Goal: Transaction & Acquisition: Purchase product/service

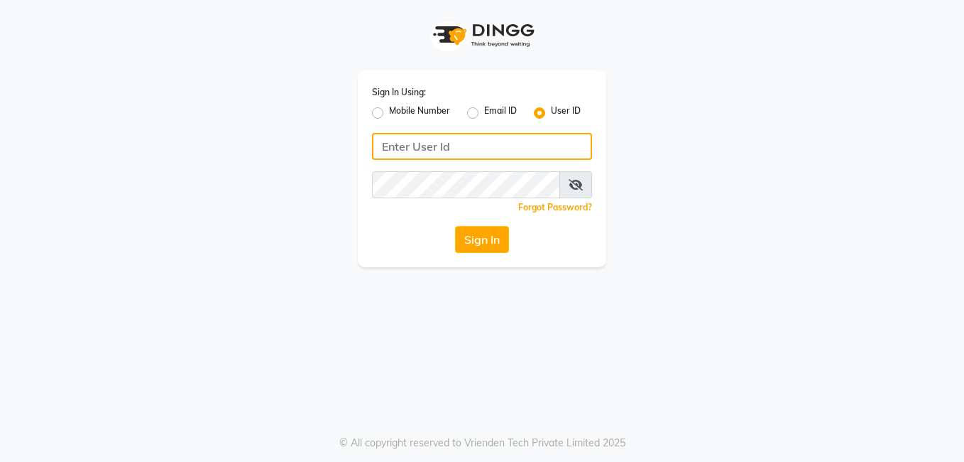
type input "seemashair&skin"
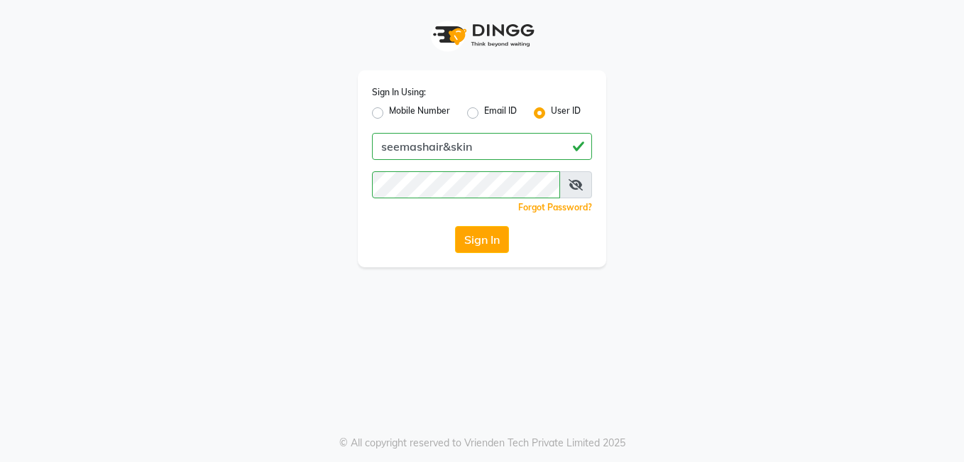
click at [150, 304] on div "Sign In Using: Mobile Number Email ID User ID seemashair&skin Remember me Forgo…" at bounding box center [482, 231] width 964 height 462
click at [494, 241] on button "Sign In" at bounding box center [482, 239] width 54 height 27
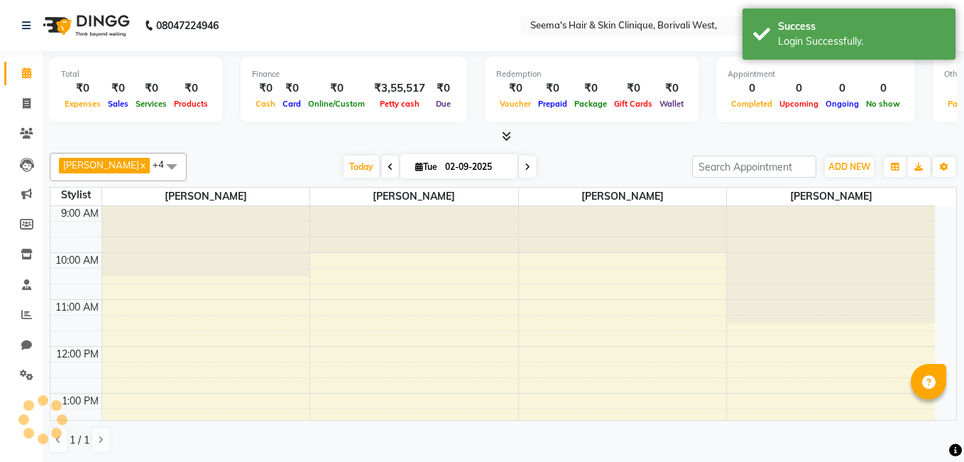
select select "en"
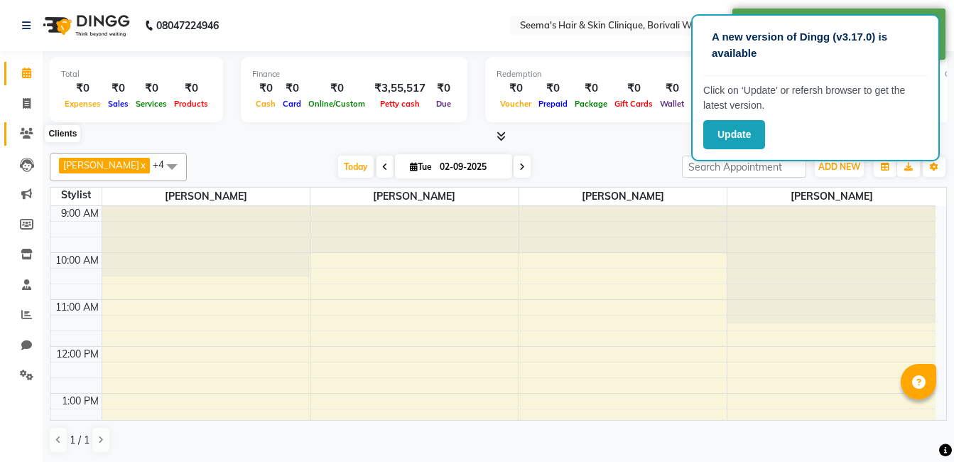
click at [30, 133] on icon at bounding box center [26, 133] width 13 height 11
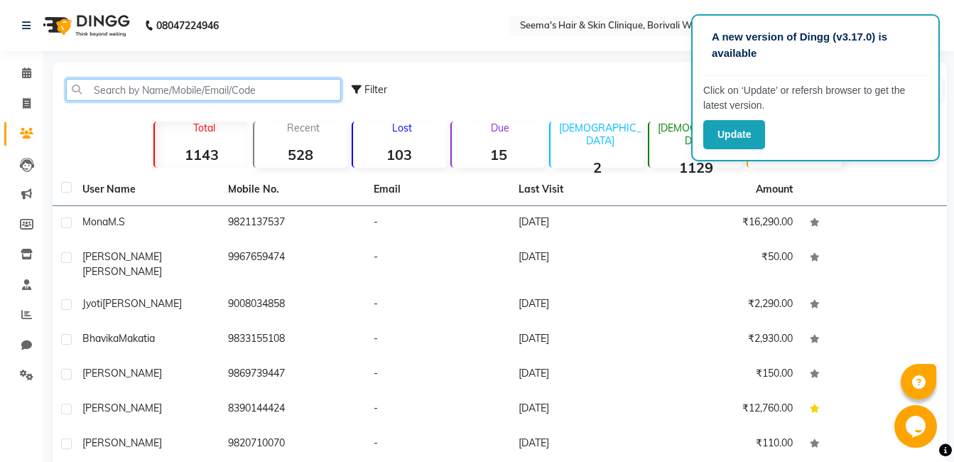
click at [108, 92] on input "text" at bounding box center [203, 90] width 275 height 22
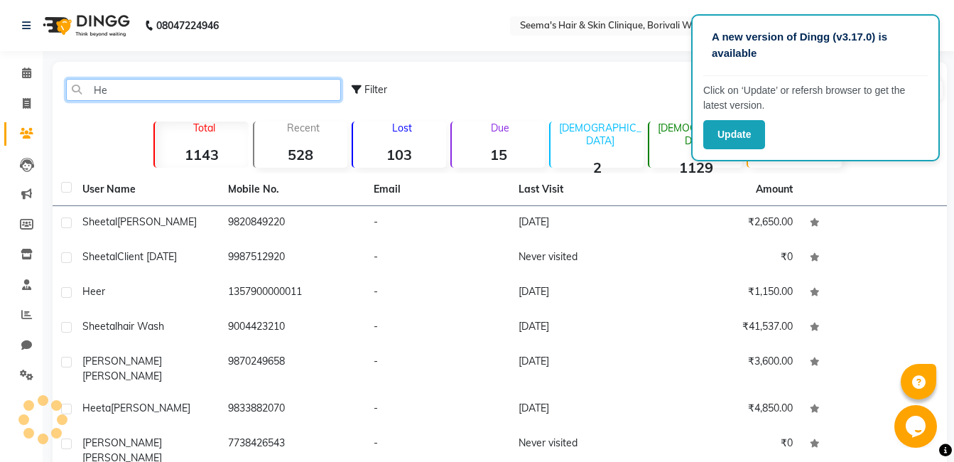
type input "H"
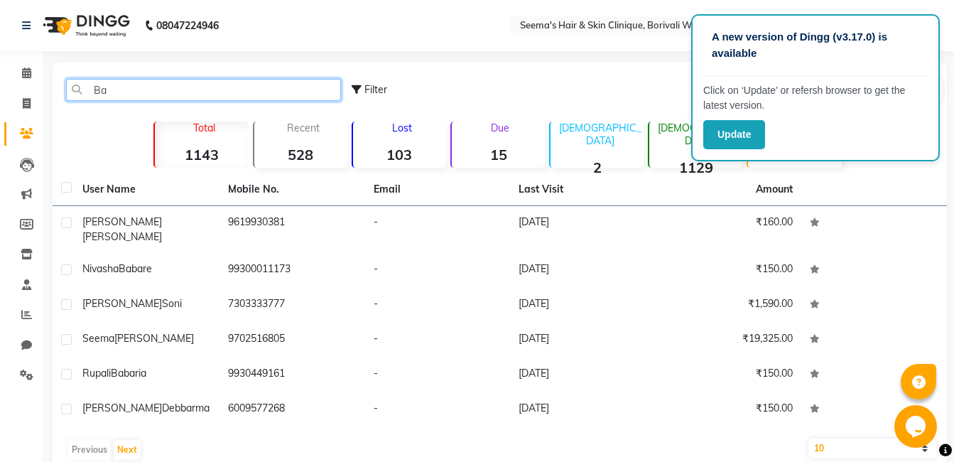
type input "B"
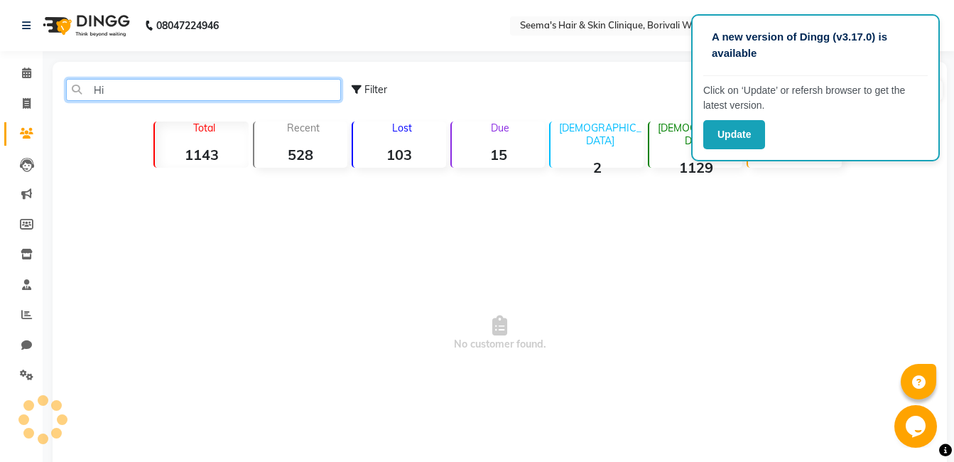
type input "H"
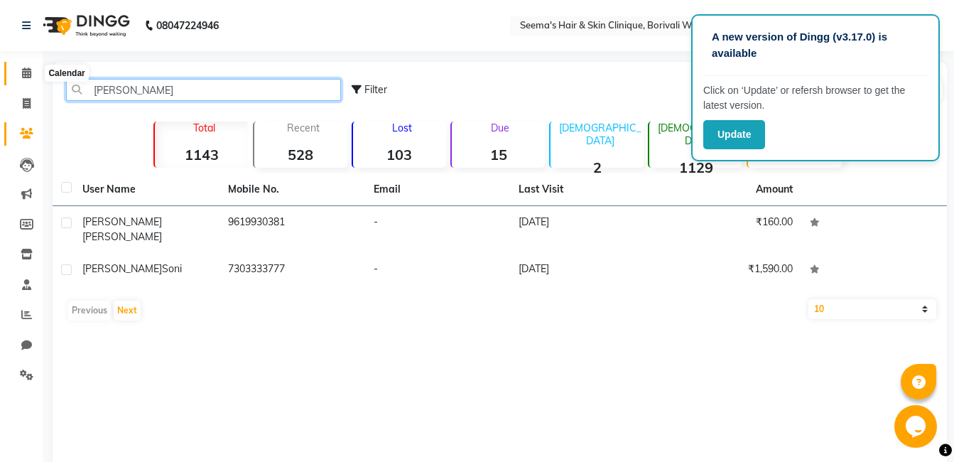
type input "[PERSON_NAME]"
click at [25, 70] on icon at bounding box center [26, 72] width 9 height 11
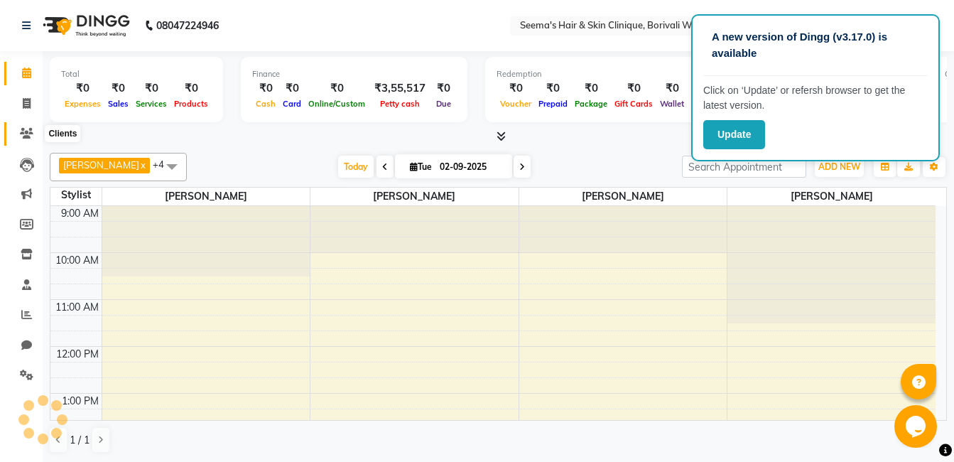
click at [26, 131] on icon at bounding box center [26, 133] width 13 height 11
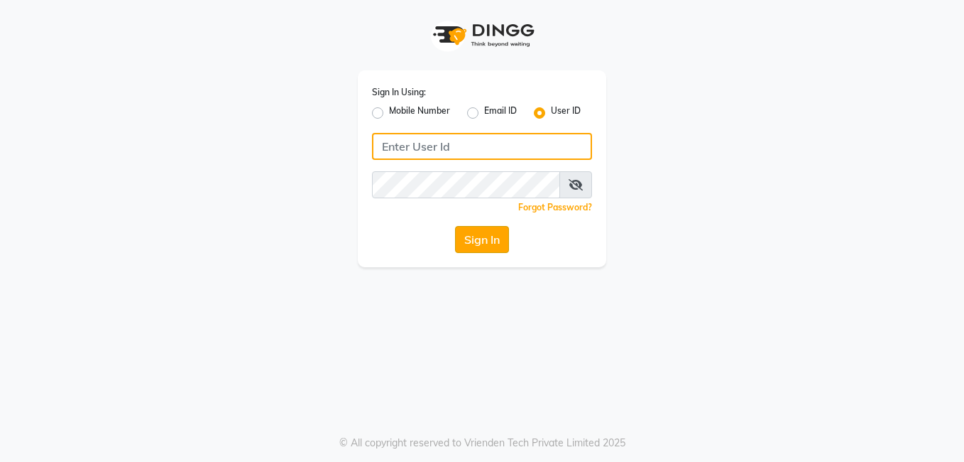
type input "seemashair&skin"
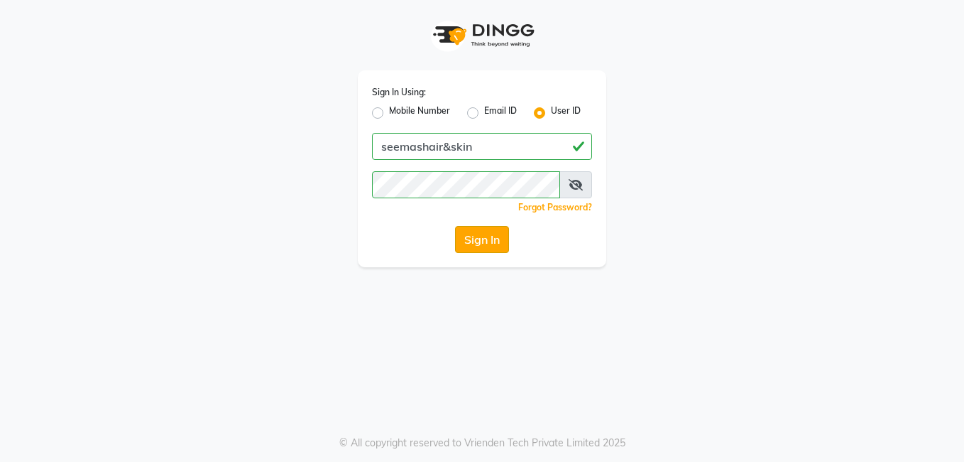
click at [493, 240] on button "Sign In" at bounding box center [482, 239] width 54 height 27
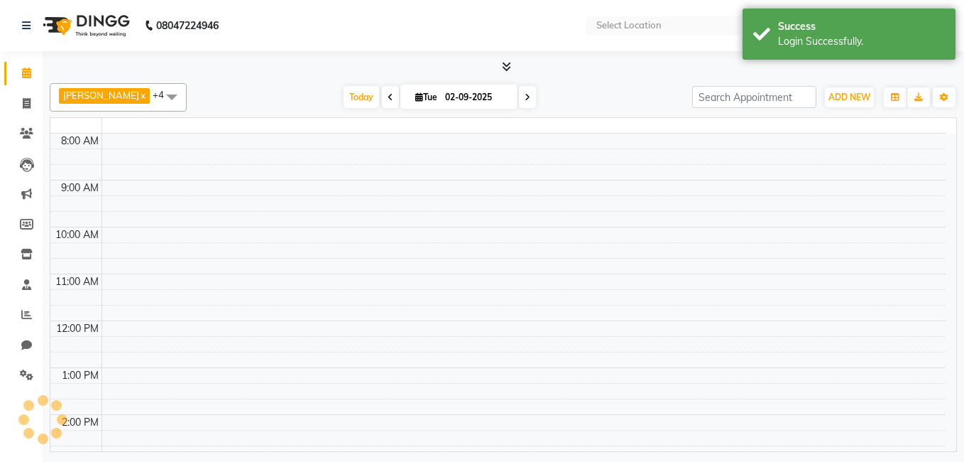
select select "en"
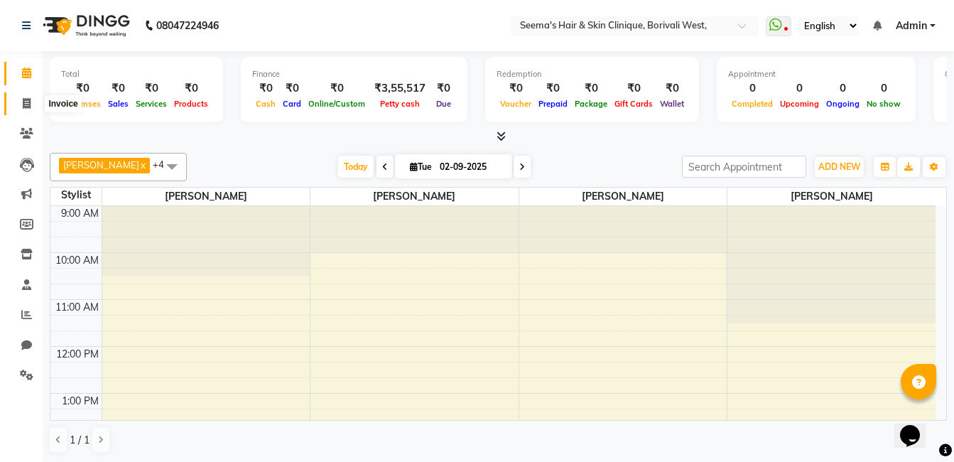
click at [26, 106] on icon at bounding box center [27, 103] width 8 height 11
select select "service"
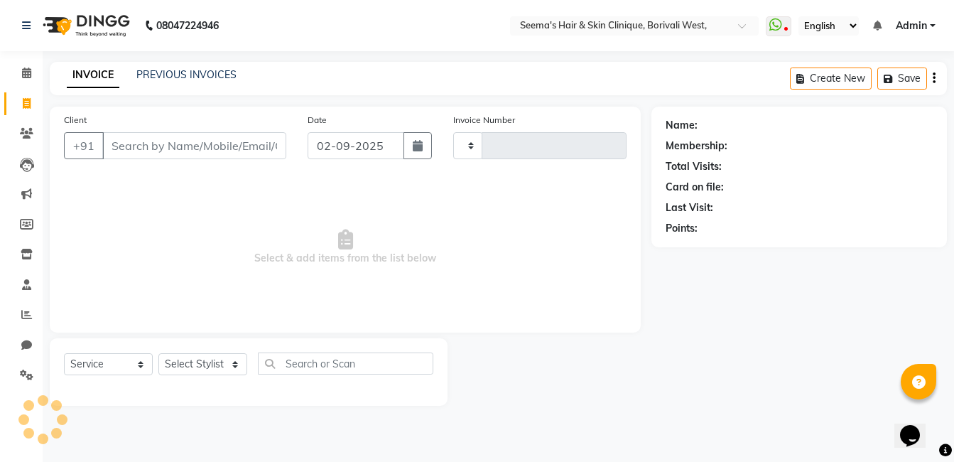
type input "1510"
select select "8084"
click at [122, 147] on input "Client" at bounding box center [195, 145] width 187 height 27
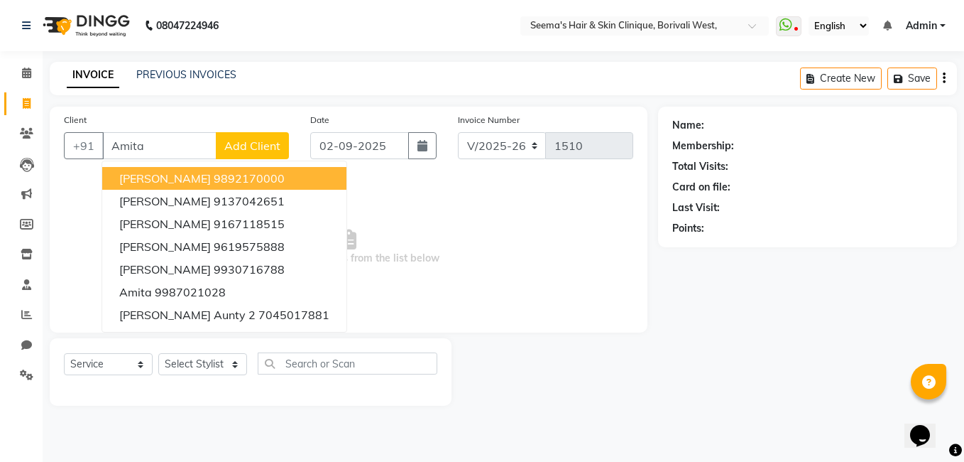
click at [160, 143] on input "Amita" at bounding box center [159, 145] width 114 height 27
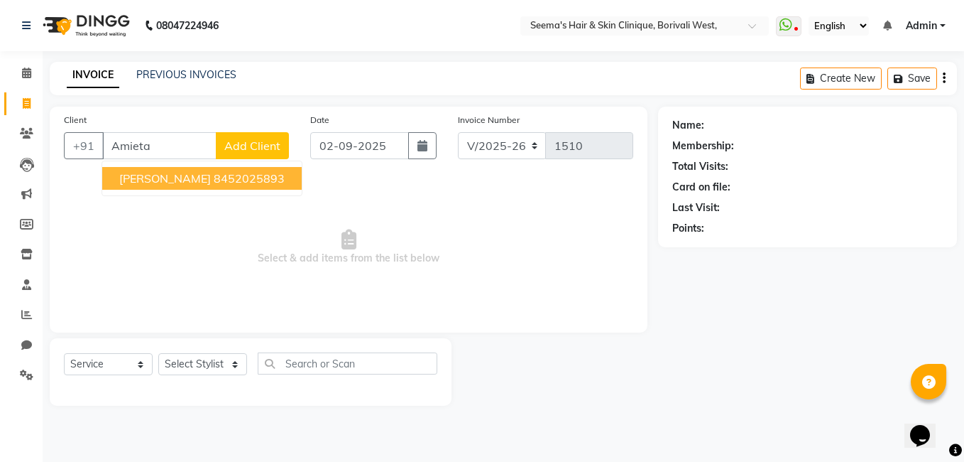
click at [180, 187] on button "Amieta [PERSON_NAME] 8452025893" at bounding box center [202, 178] width 200 height 23
type input "8452025893"
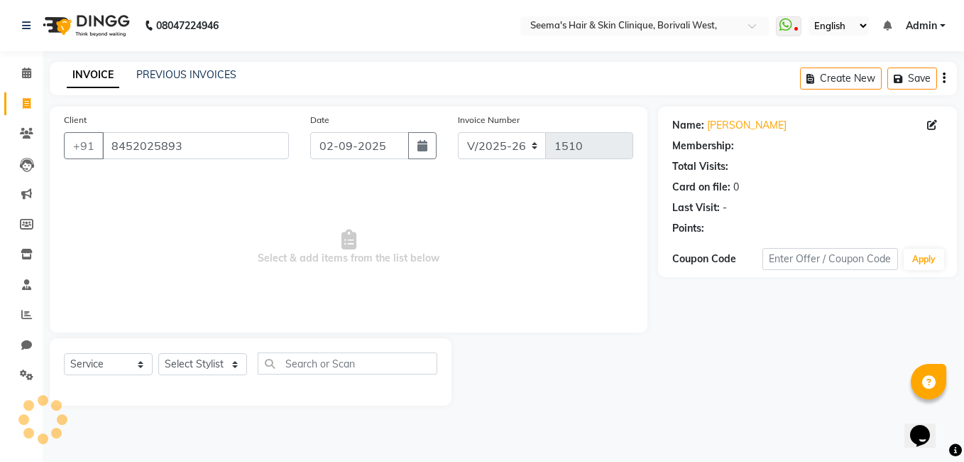
select select "1: Object"
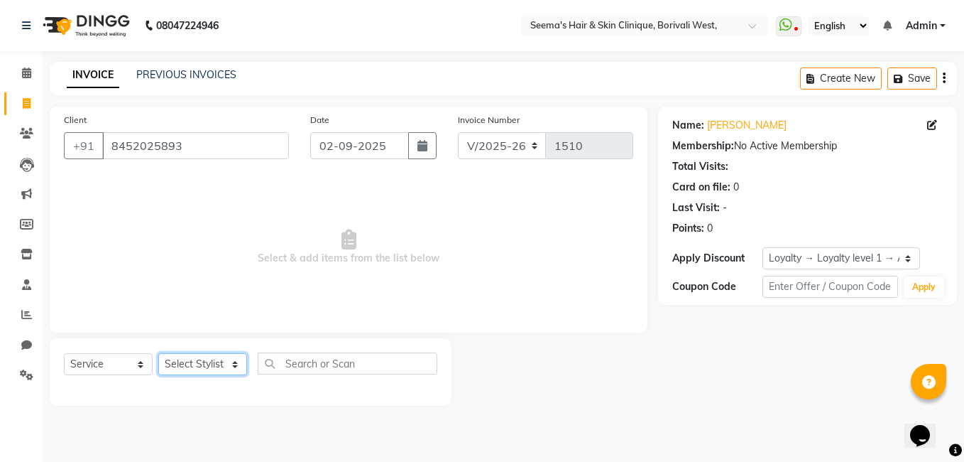
click at [231, 361] on select "Select Stylist [PERSON_NAME] [PERSON_NAME] [PERSON_NAME] [PERSON_NAME] [PERSON_…" at bounding box center [202, 364] width 89 height 22
select select "75554"
click at [158, 353] on select "Select Stylist [PERSON_NAME] [PERSON_NAME] [PERSON_NAME] [PERSON_NAME] [PERSON_…" at bounding box center [202, 364] width 89 height 22
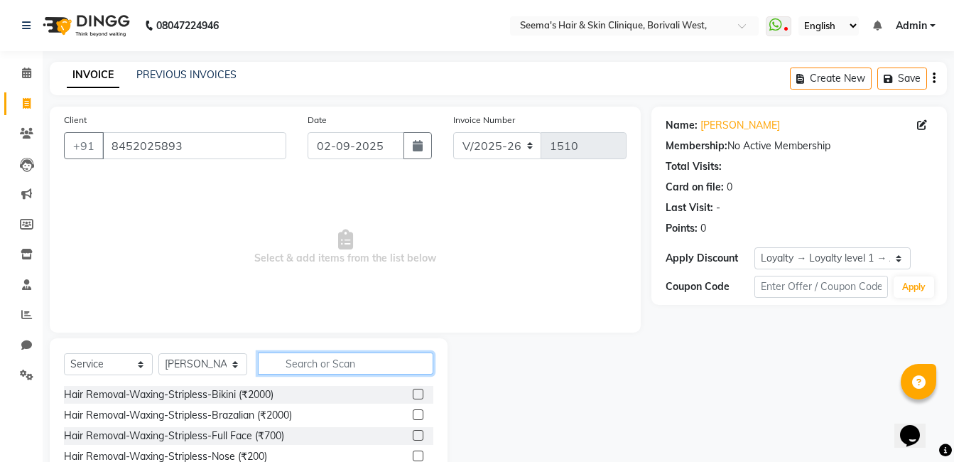
click at [326, 366] on input "text" at bounding box center [345, 363] width 175 height 22
type input "Th"
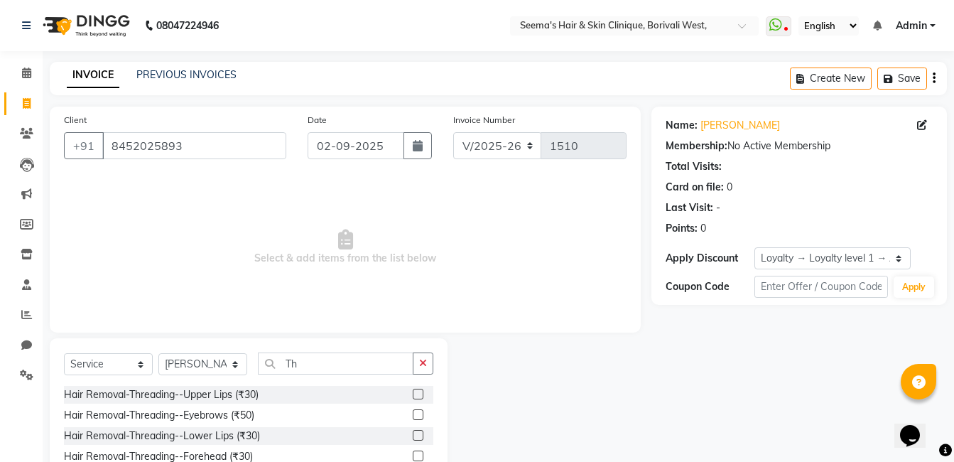
click at [413, 418] on label at bounding box center [418, 414] width 11 height 11
click at [413, 418] on input "checkbox" at bounding box center [417, 414] width 9 height 9
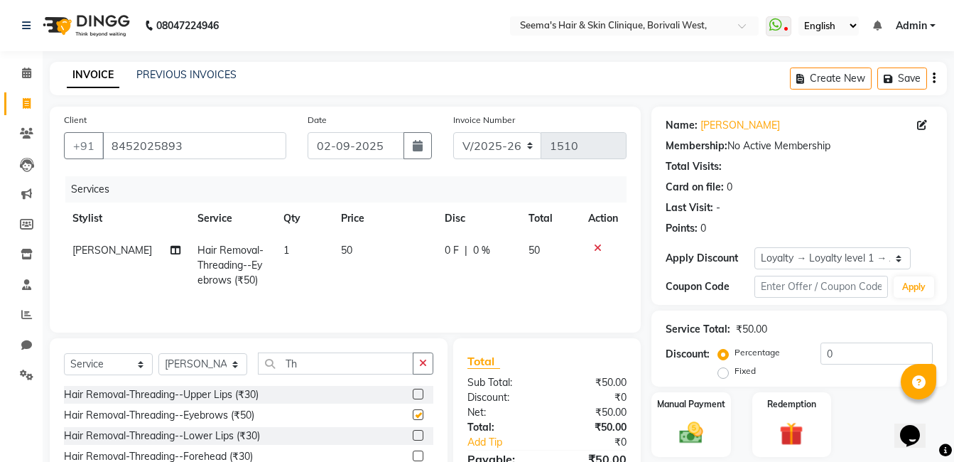
checkbox input "false"
click at [413, 396] on label at bounding box center [418, 393] width 11 height 11
click at [413, 396] on input "checkbox" at bounding box center [417, 394] width 9 height 9
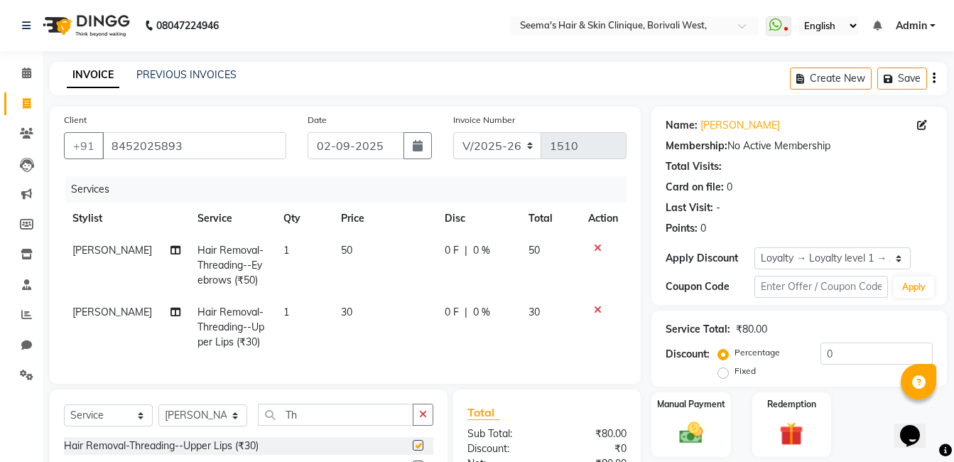
checkbox input "false"
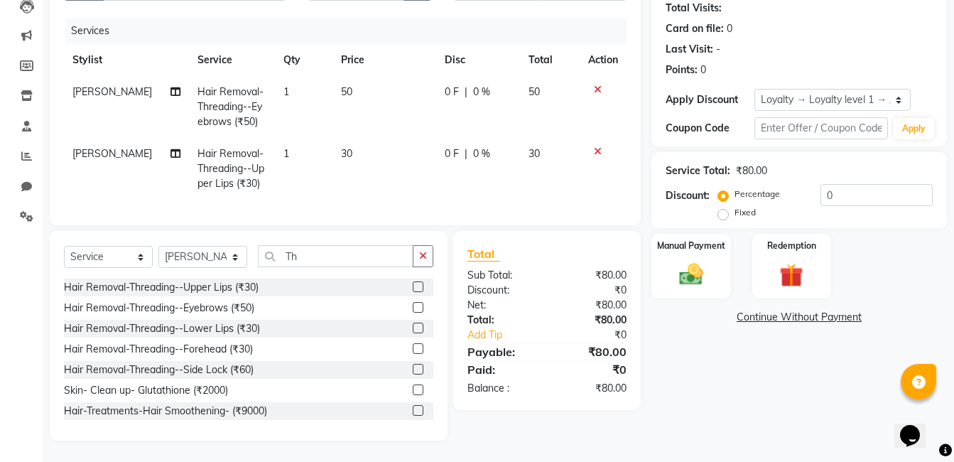
click at [413, 321] on div at bounding box center [423, 329] width 21 height 18
click at [413, 324] on label at bounding box center [418, 327] width 11 height 11
click at [413, 324] on input "checkbox" at bounding box center [417, 328] width 9 height 9
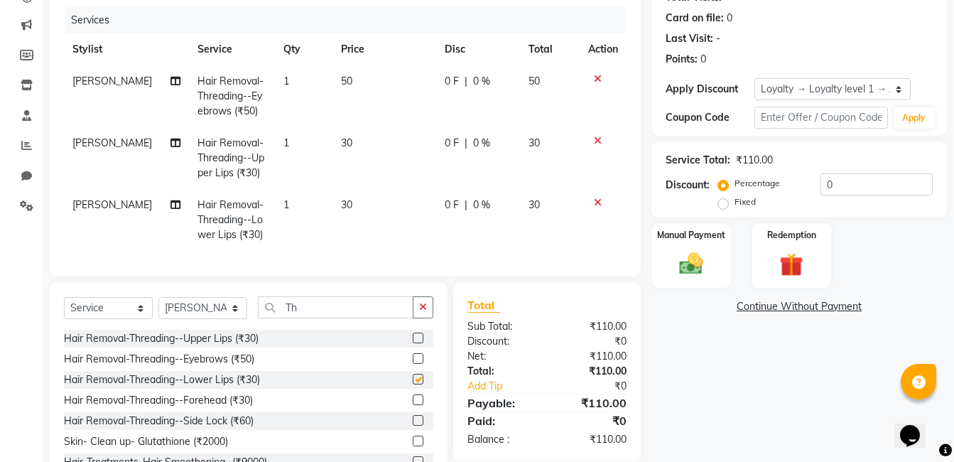
checkbox input "false"
click at [413, 405] on label at bounding box center [418, 399] width 11 height 11
click at [413, 405] on input "checkbox" at bounding box center [417, 400] width 9 height 9
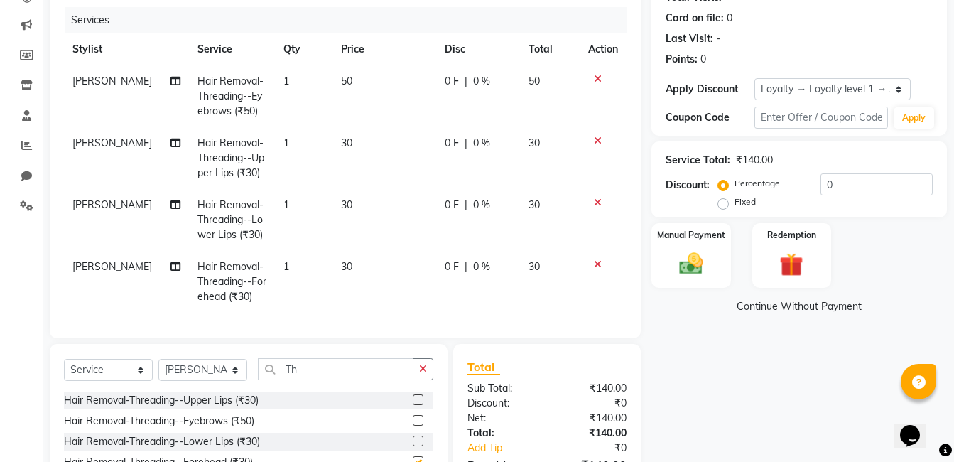
checkbox input "false"
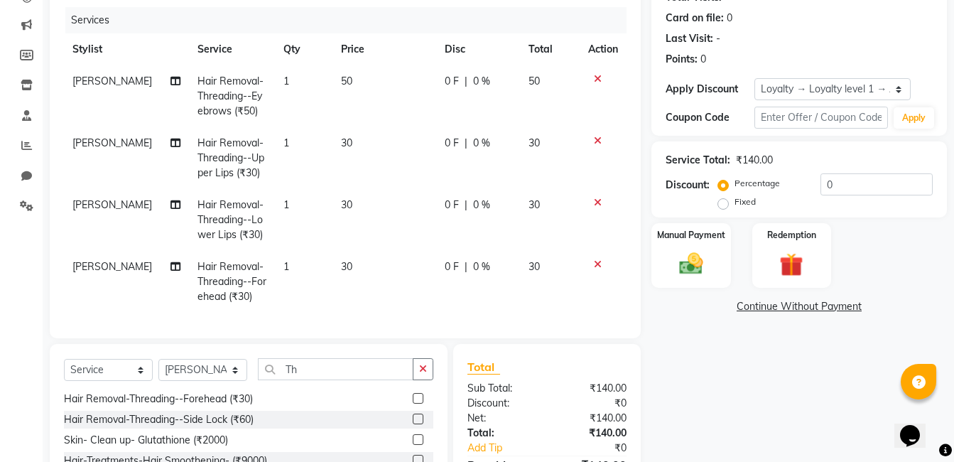
scroll to position [64, 0]
click at [683, 263] on img at bounding box center [691, 263] width 40 height 28
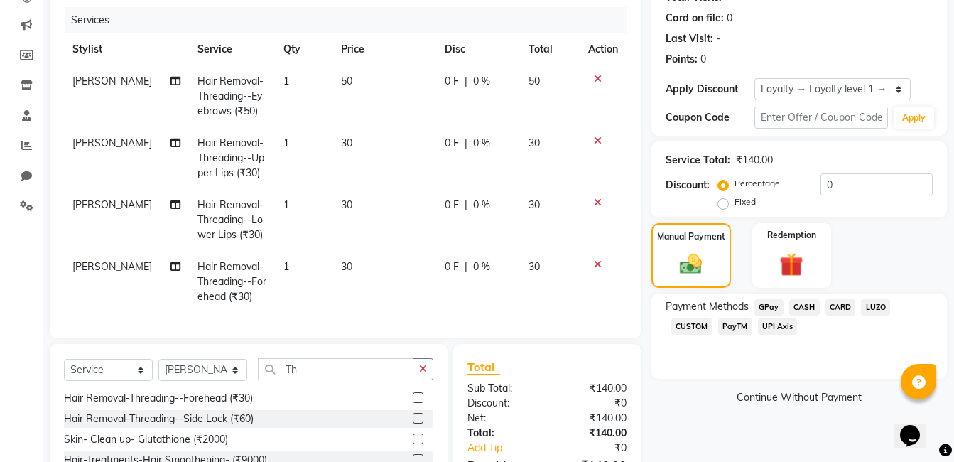
click at [763, 304] on span "GPay" at bounding box center [768, 307] width 29 height 16
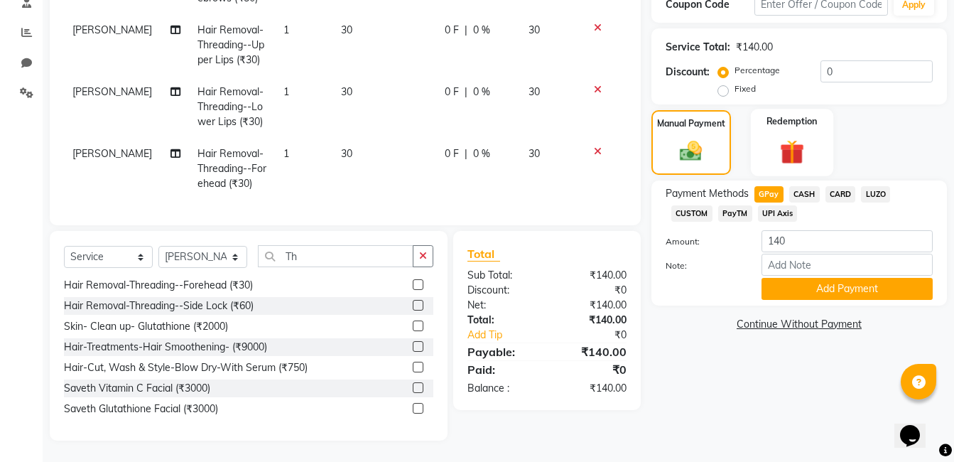
scroll to position [293, 0]
click at [834, 278] on button "Add Payment" at bounding box center [846, 289] width 171 height 22
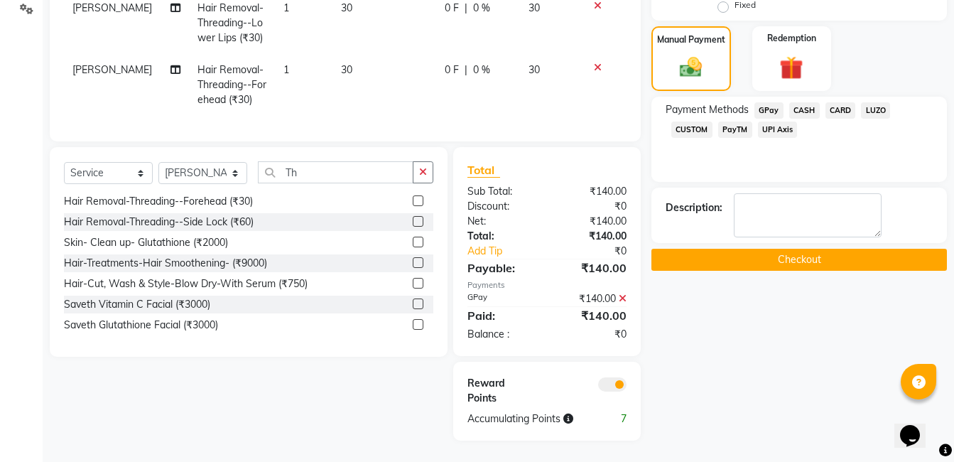
scroll to position [376, 0]
click at [822, 249] on button "Checkout" at bounding box center [798, 260] width 295 height 22
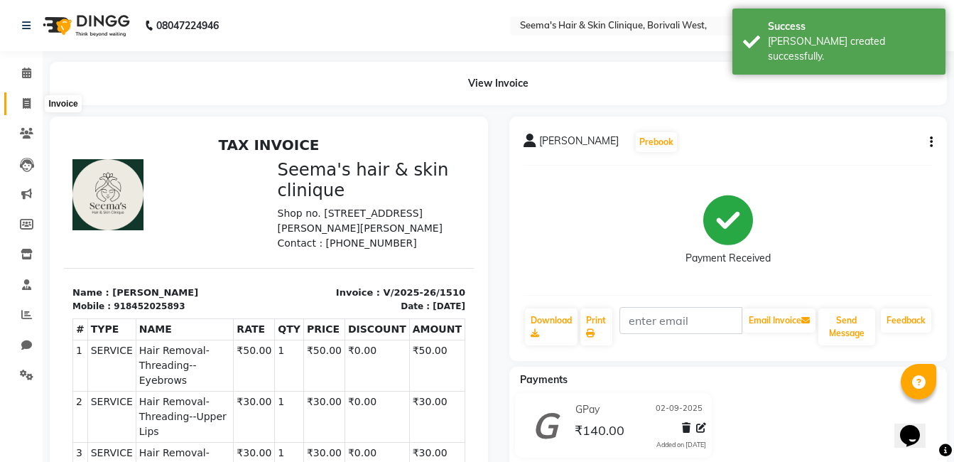
click at [21, 104] on span at bounding box center [26, 104] width 25 height 16
select select "8084"
select select "service"
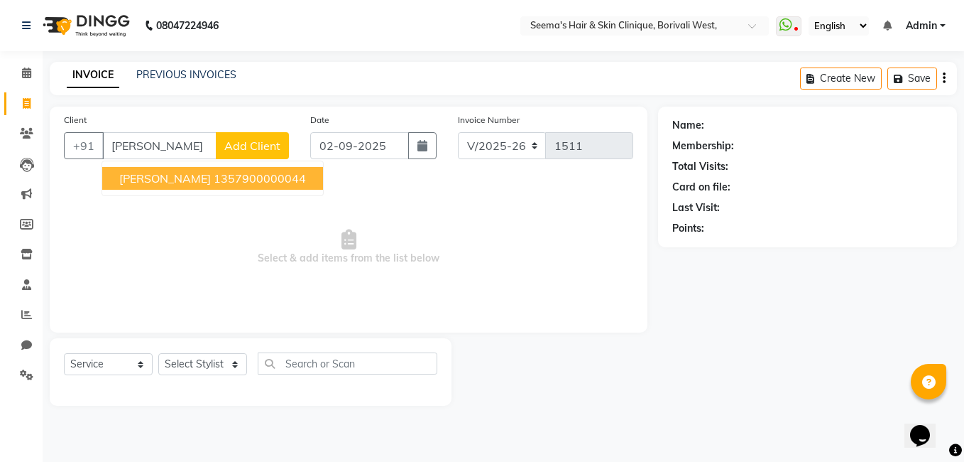
type input "[PERSON_NAME]"
click at [235, 361] on select "Select Stylist [PERSON_NAME] [PERSON_NAME] [PERSON_NAME] [PERSON_NAME] [PERSON_…" at bounding box center [202, 364] width 89 height 22
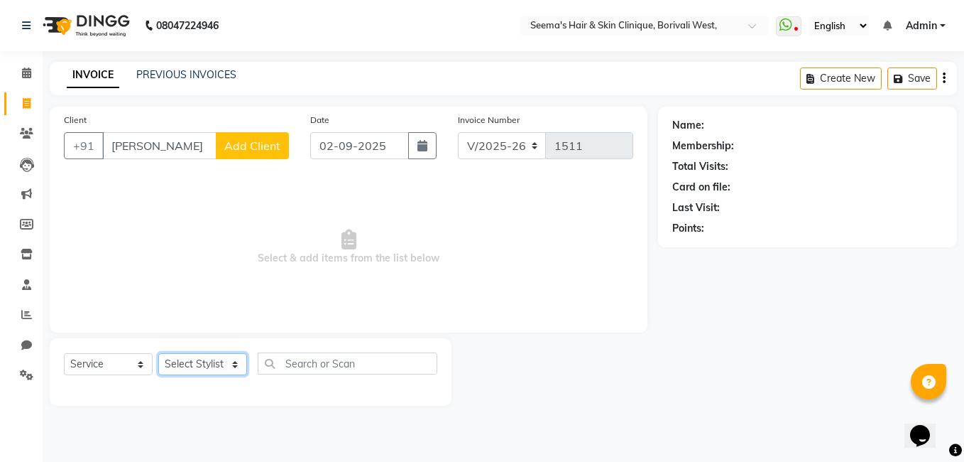
click at [236, 368] on select "Select Stylist [PERSON_NAME] [PERSON_NAME] [PERSON_NAME] [PERSON_NAME] [PERSON_…" at bounding box center [202, 364] width 89 height 22
select select "75554"
click at [158, 353] on select "Select Stylist [PERSON_NAME] [PERSON_NAME] [PERSON_NAME] [PERSON_NAME] [PERSON_…" at bounding box center [202, 364] width 89 height 22
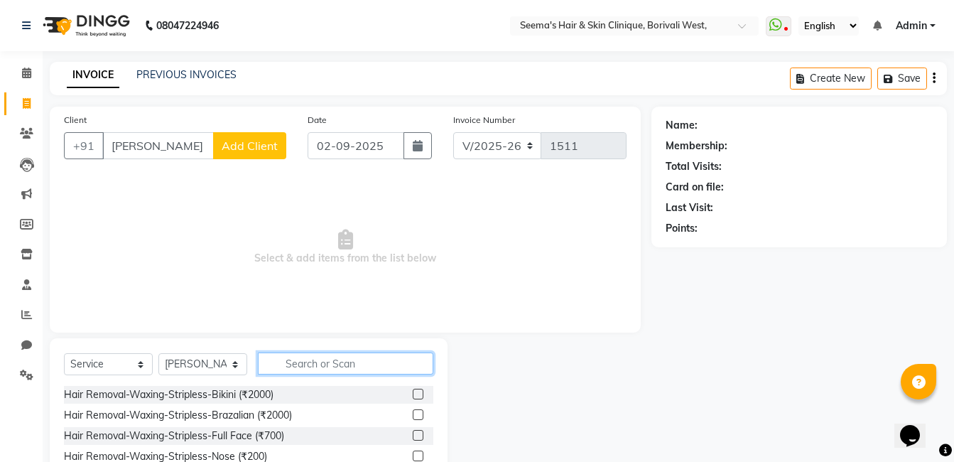
click at [300, 364] on input "text" at bounding box center [345, 363] width 175 height 22
type input "Th"
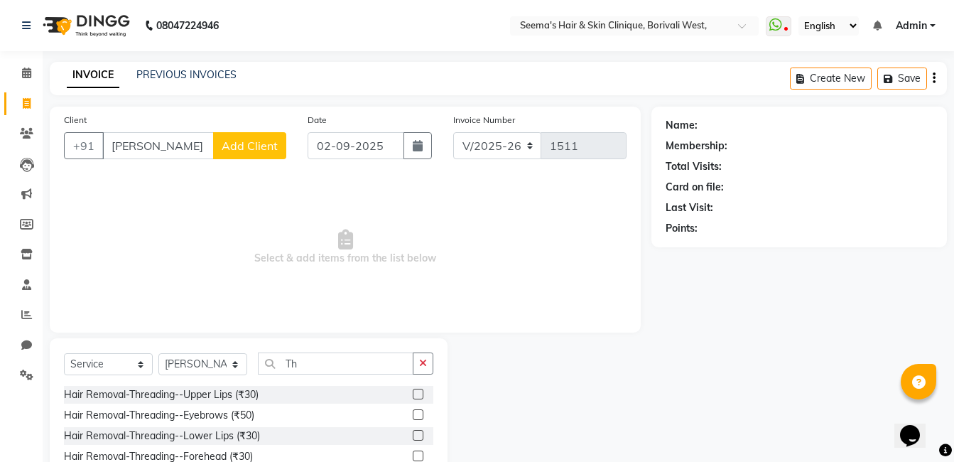
click at [413, 418] on label at bounding box center [418, 414] width 11 height 11
click at [413, 418] on input "checkbox" at bounding box center [417, 414] width 9 height 9
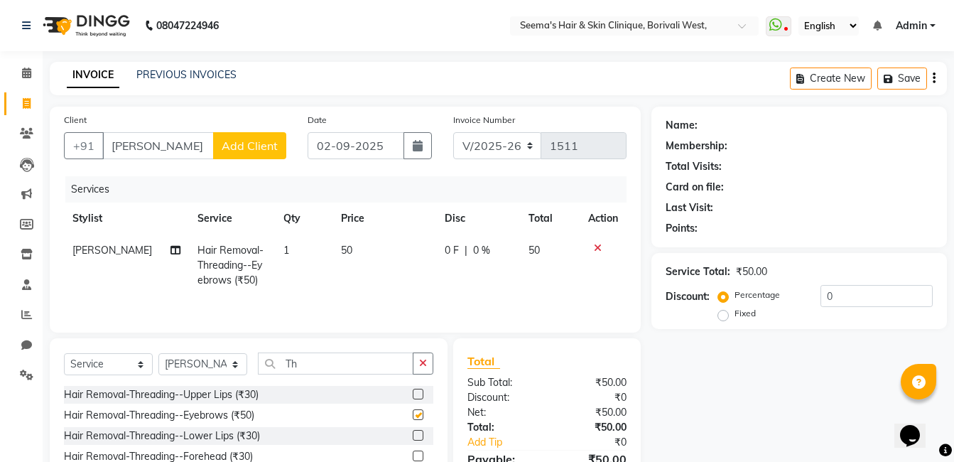
checkbox input "false"
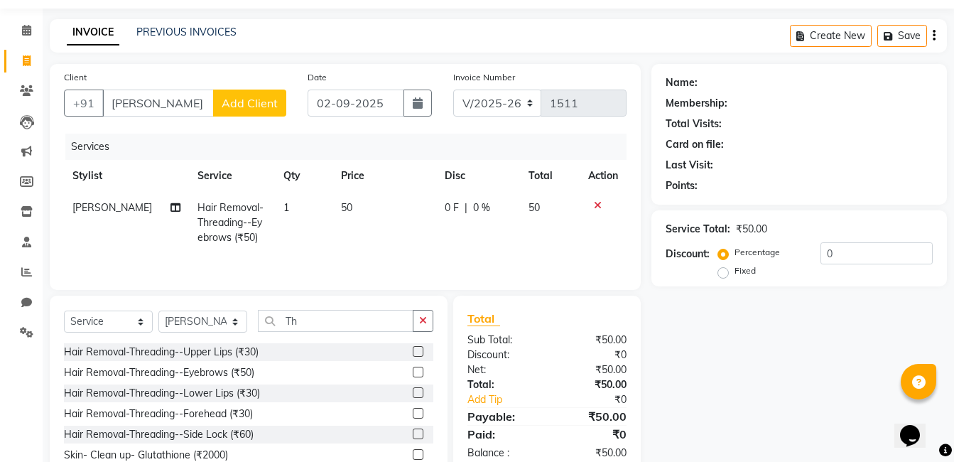
scroll to position [18, 0]
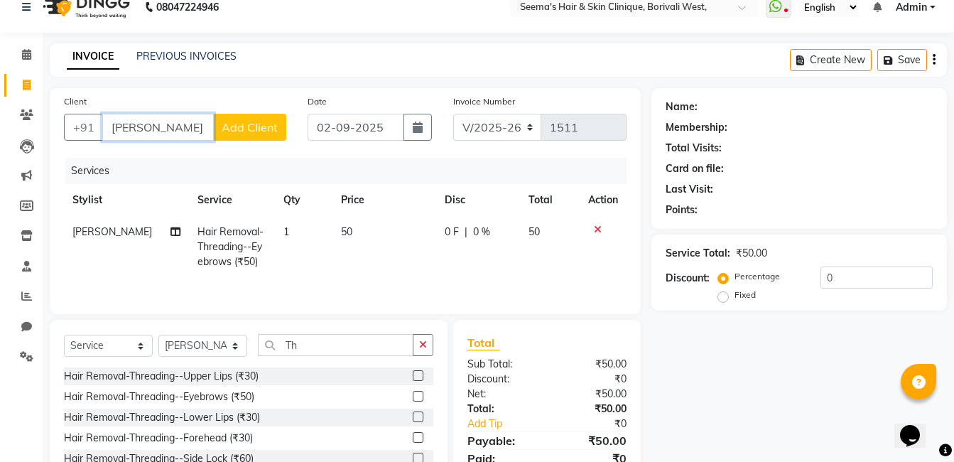
click at [168, 133] on input "[PERSON_NAME]" at bounding box center [157, 127] width 111 height 27
type input "H"
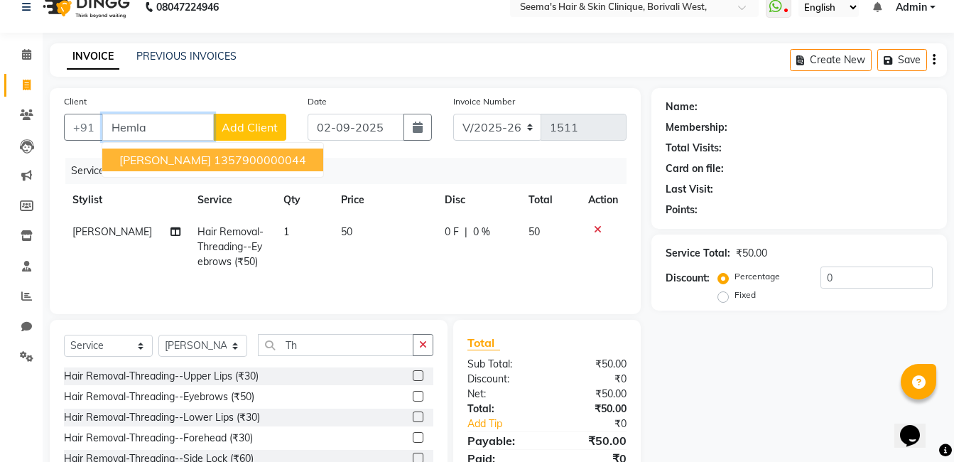
click at [214, 165] on ngb-highlight "1357900000044" at bounding box center [260, 160] width 92 height 14
type input "1357900000044"
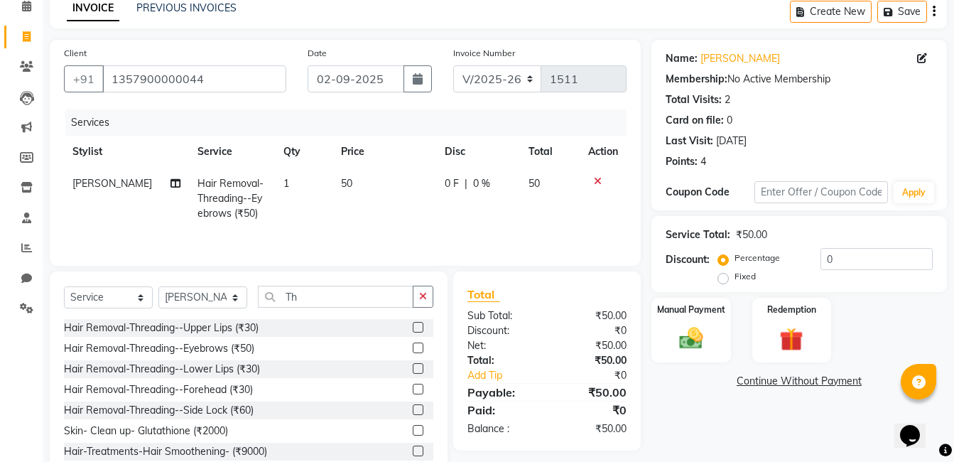
scroll to position [107, 0]
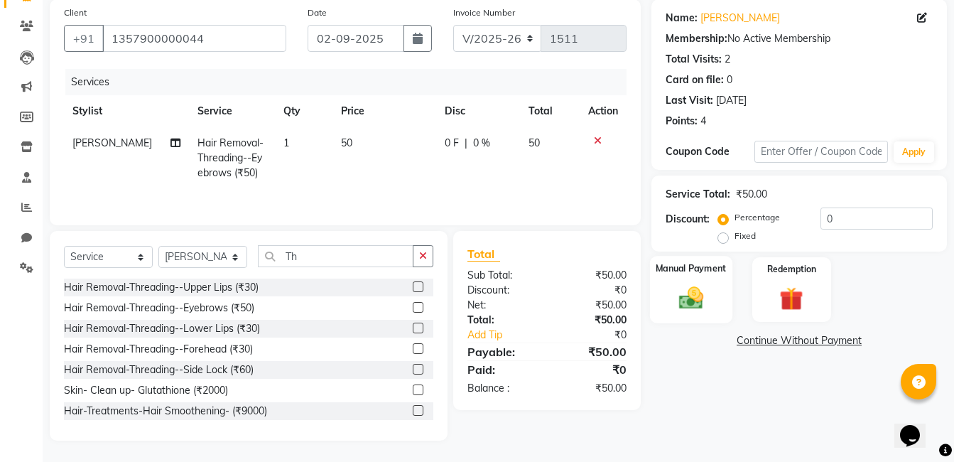
click at [688, 298] on img at bounding box center [691, 297] width 40 height 28
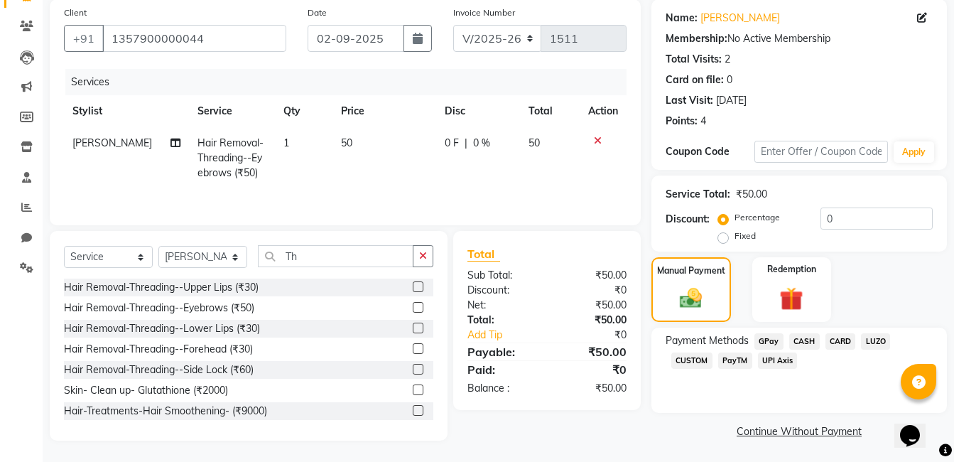
click at [802, 344] on span "CASH" at bounding box center [804, 341] width 31 height 16
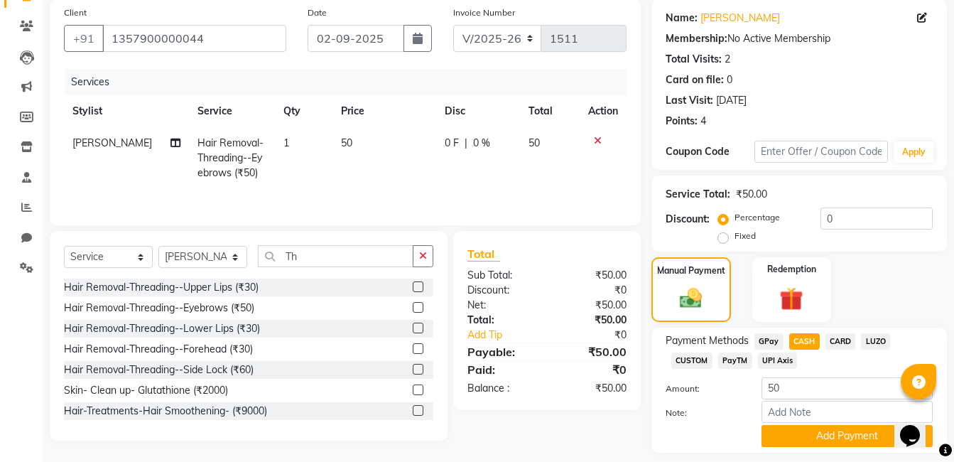
scroll to position [148, 0]
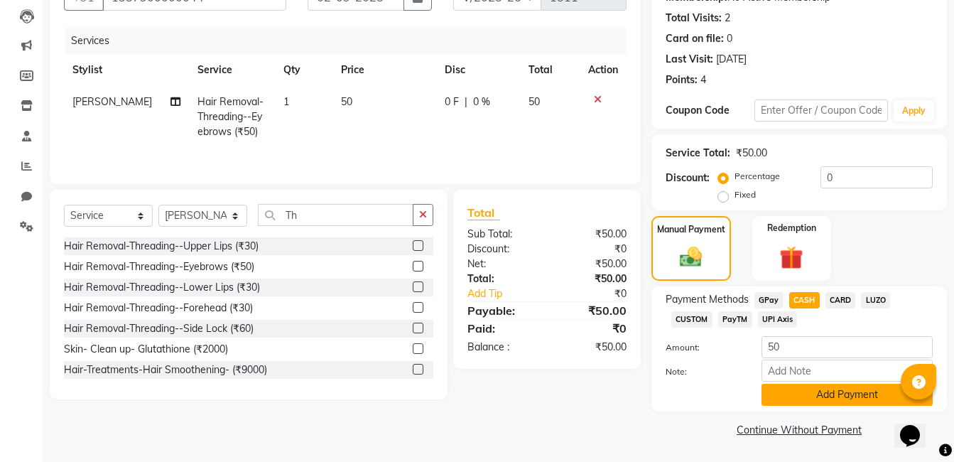
click at [829, 397] on button "Add Payment" at bounding box center [846, 394] width 171 height 22
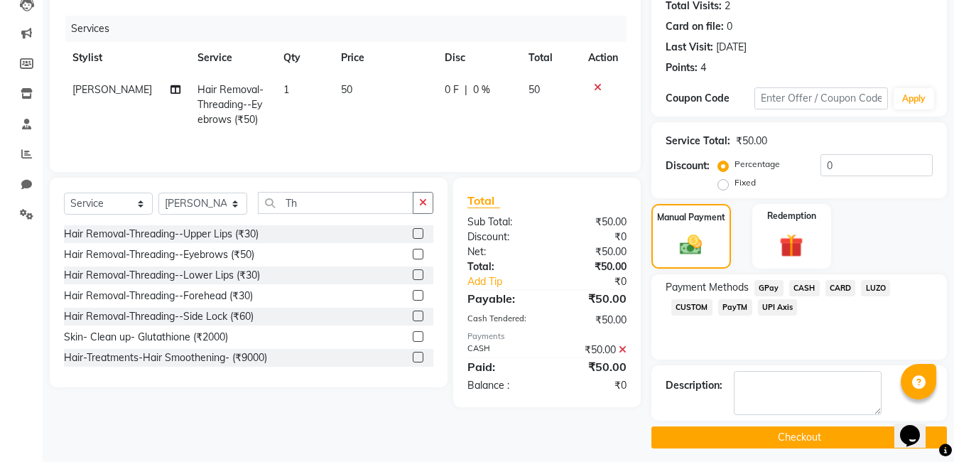
scroll to position [168, 0]
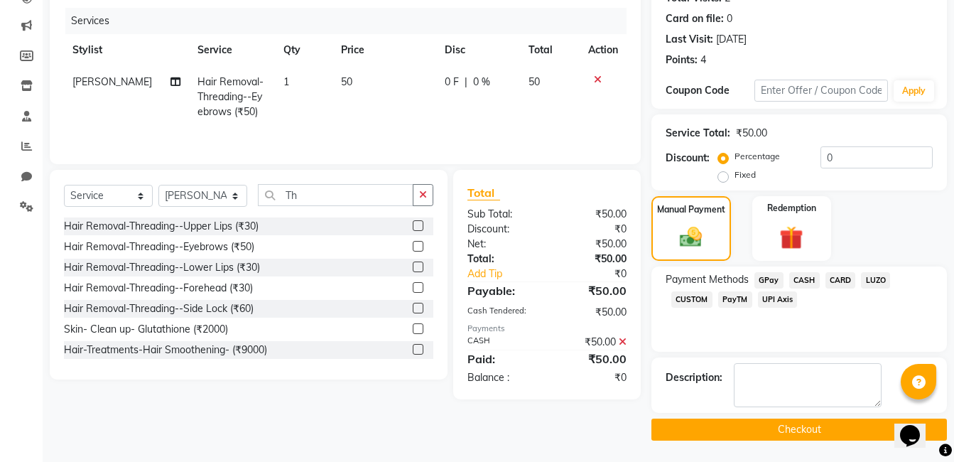
click at [814, 434] on button "Checkout" at bounding box center [798, 429] width 295 height 22
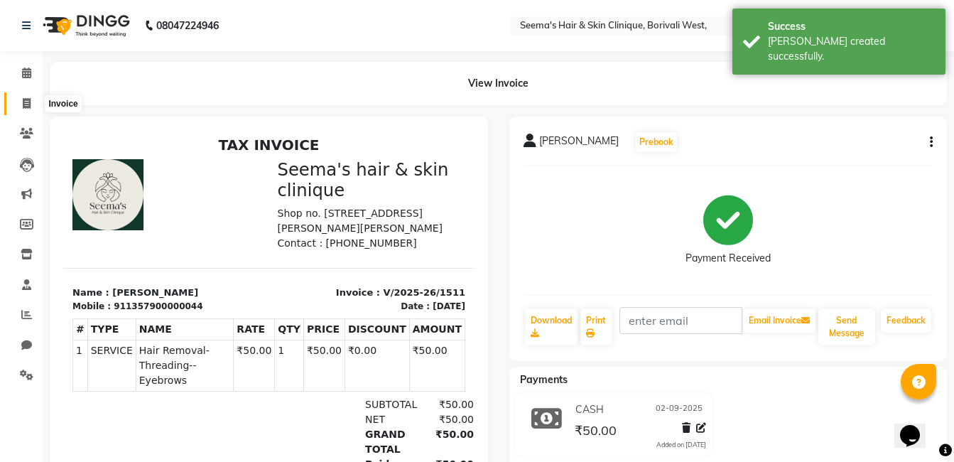
click at [30, 101] on icon at bounding box center [27, 103] width 8 height 11
select select "service"
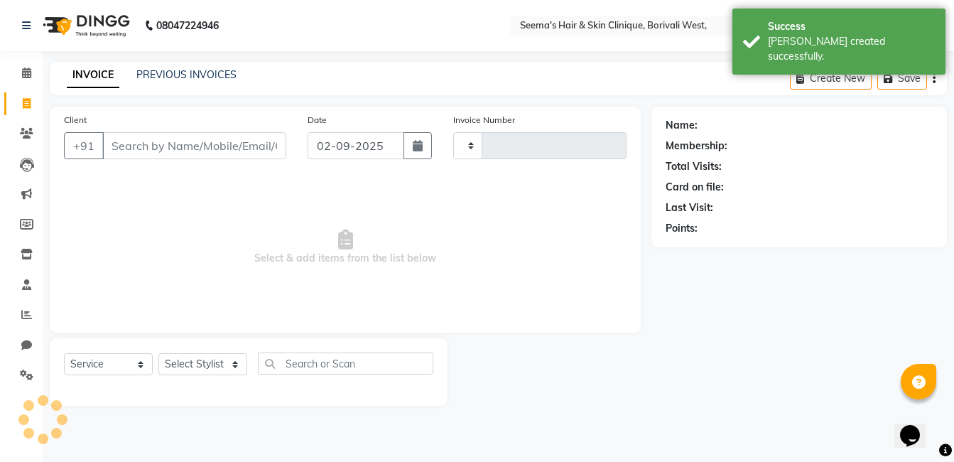
type input "1512"
select select "8084"
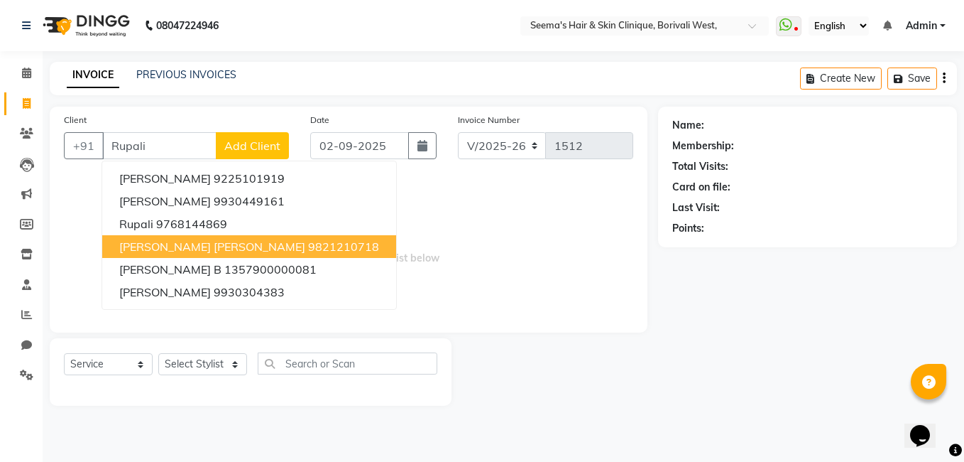
click at [170, 251] on span "[PERSON_NAME] [PERSON_NAME]" at bounding box center [212, 246] width 186 height 14
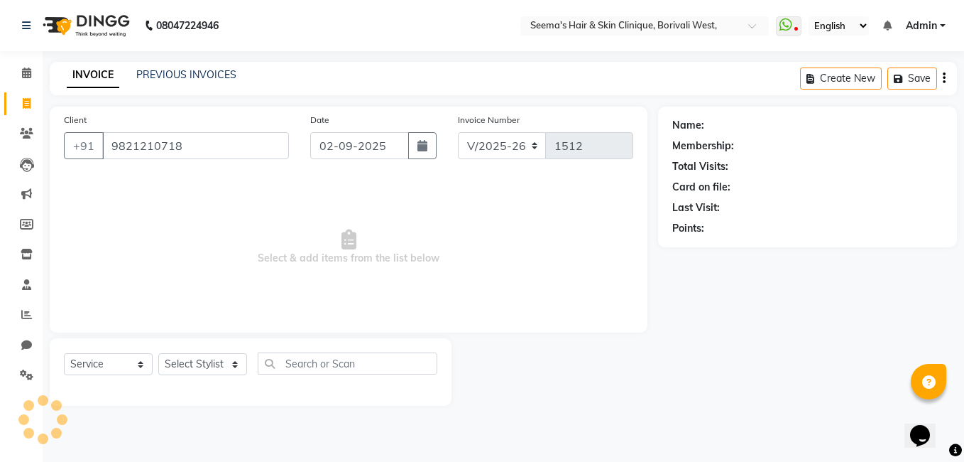
type input "9821210718"
select select "1: Object"
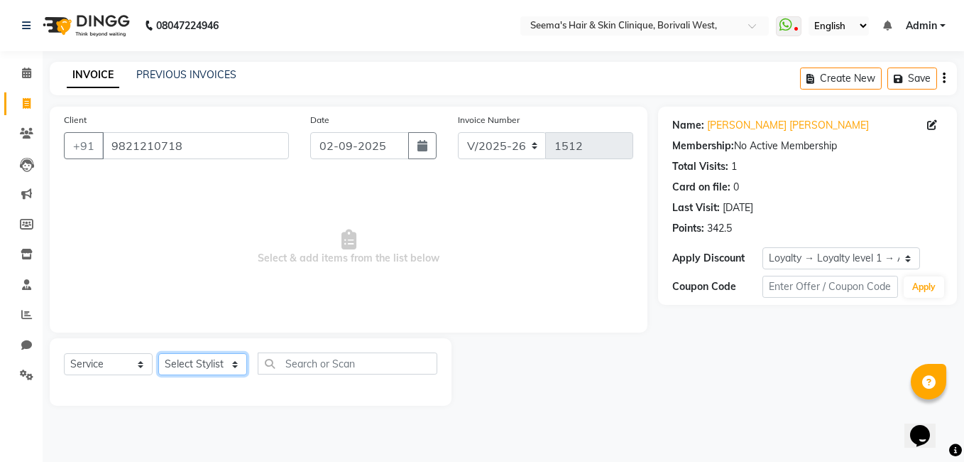
click at [240, 362] on select "Select Stylist [PERSON_NAME] [PERSON_NAME] [PERSON_NAME] [PERSON_NAME] [PERSON_…" at bounding box center [202, 364] width 89 height 22
select select "75554"
click at [158, 353] on select "Select Stylist [PERSON_NAME] [PERSON_NAME] [PERSON_NAME] [PERSON_NAME] [PERSON_…" at bounding box center [202, 364] width 89 height 22
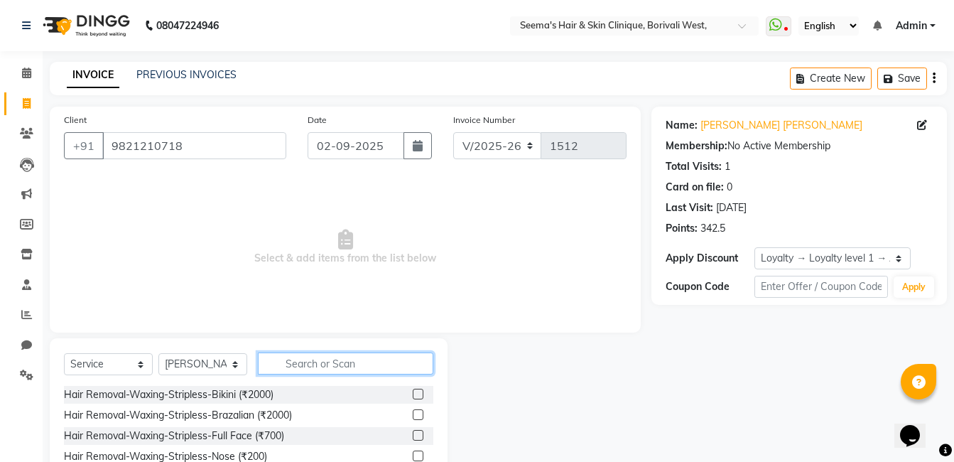
click at [295, 366] on input "text" at bounding box center [345, 363] width 175 height 22
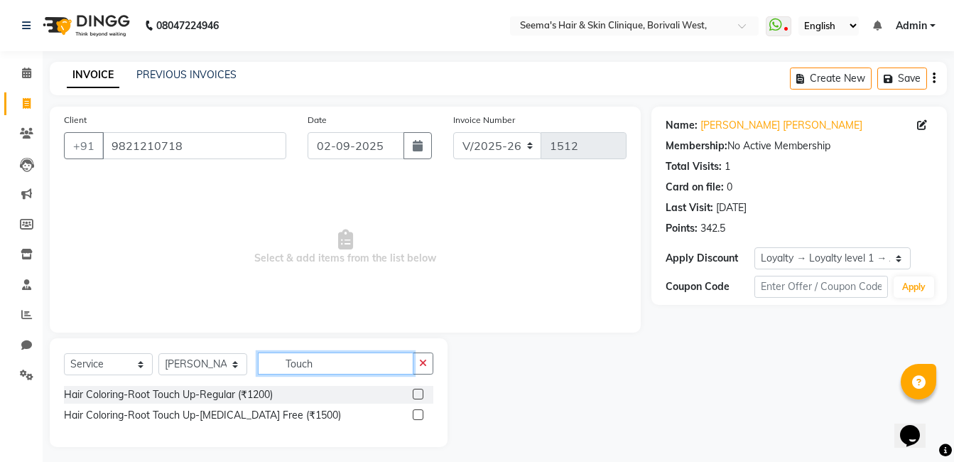
type input "Touch"
click at [417, 413] on label at bounding box center [418, 414] width 11 height 11
click at [417, 413] on input "checkbox" at bounding box center [417, 414] width 9 height 9
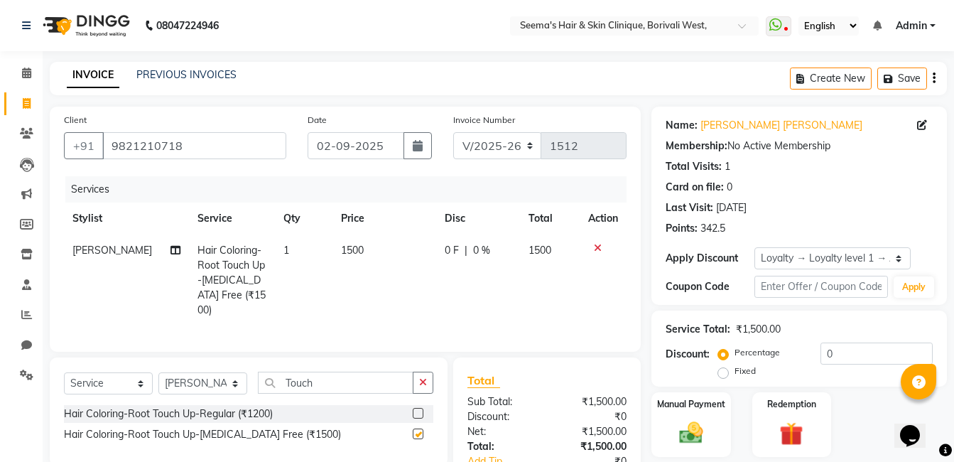
checkbox input "false"
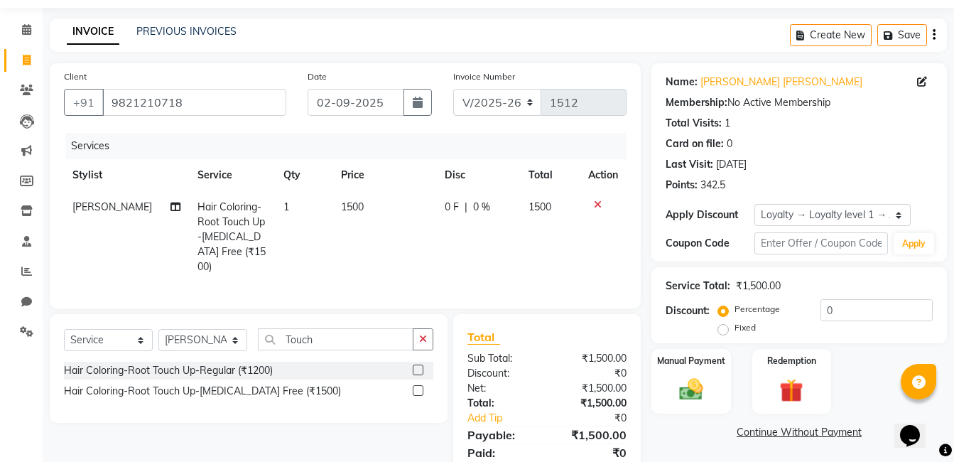
scroll to position [92, 0]
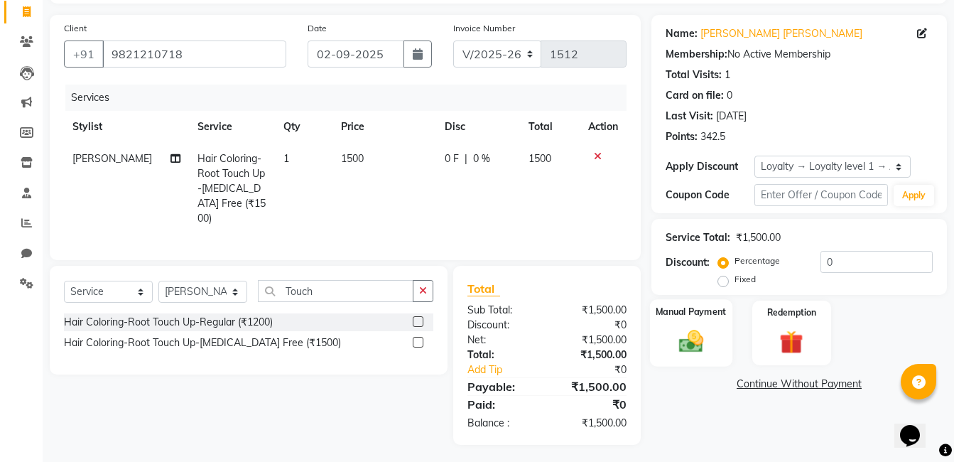
click at [685, 342] on img at bounding box center [691, 341] width 40 height 28
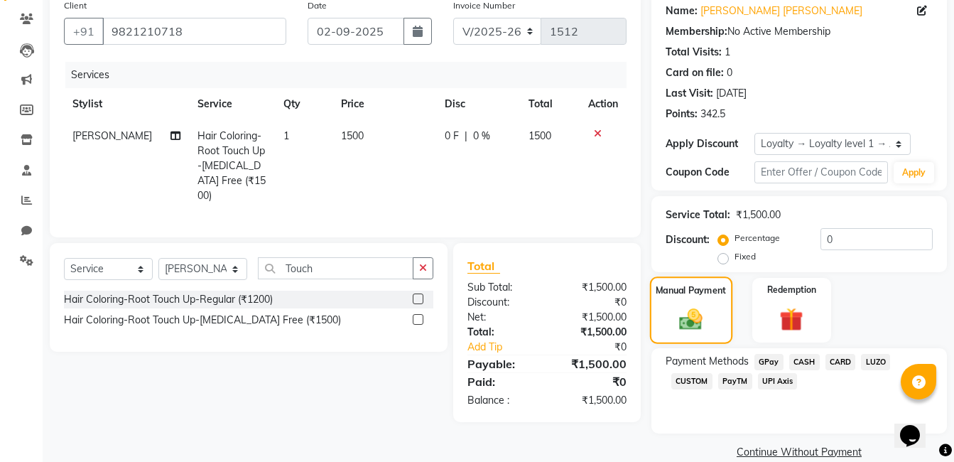
scroll to position [117, 0]
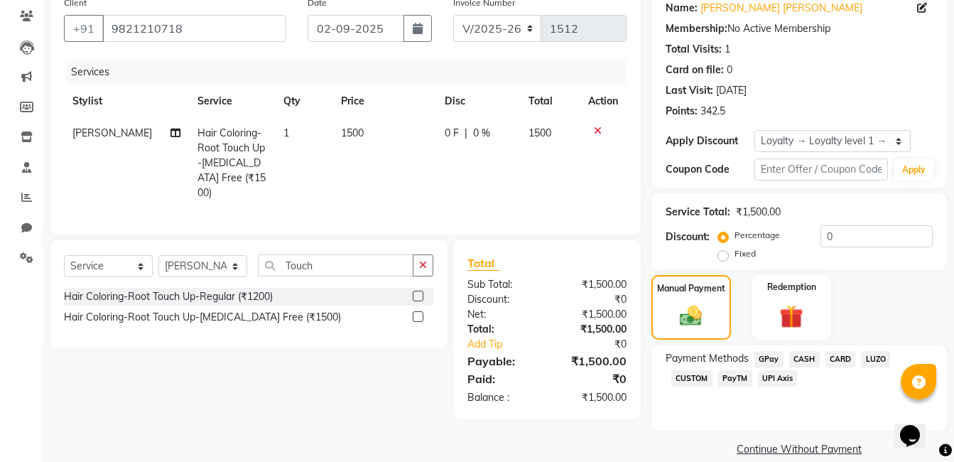
click at [802, 359] on span "CASH" at bounding box center [804, 359] width 31 height 16
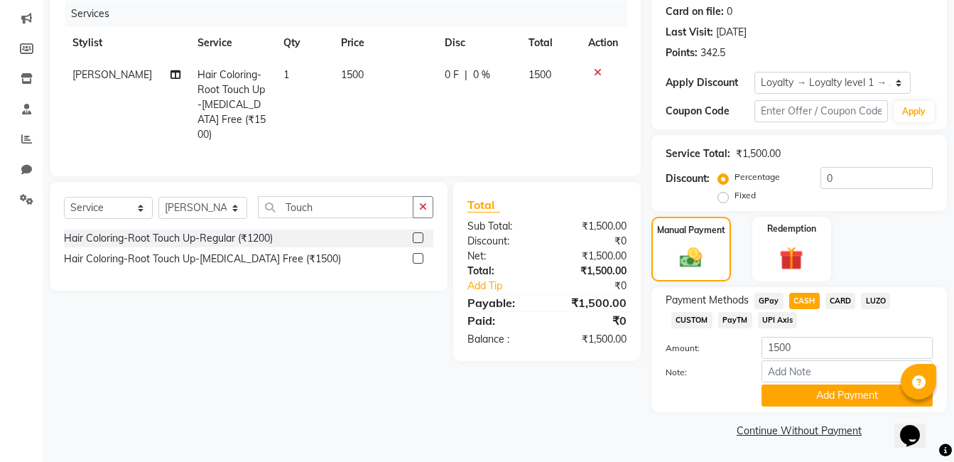
scroll to position [176, 0]
click at [817, 386] on button "Add Payment" at bounding box center [846, 394] width 171 height 22
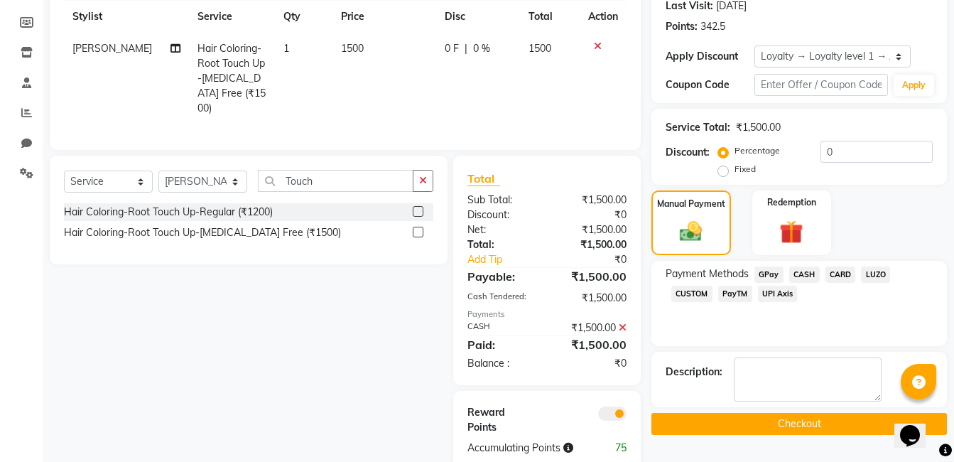
scroll to position [227, 0]
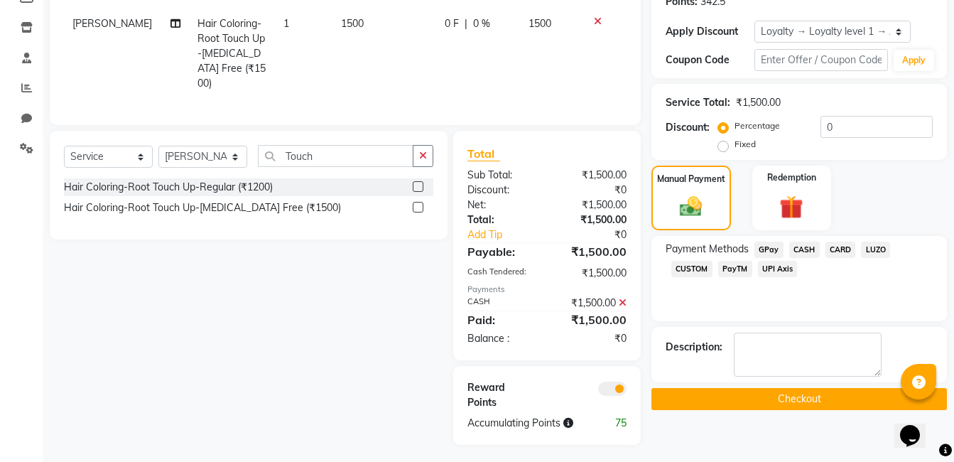
click at [811, 394] on button "Checkout" at bounding box center [798, 399] width 295 height 22
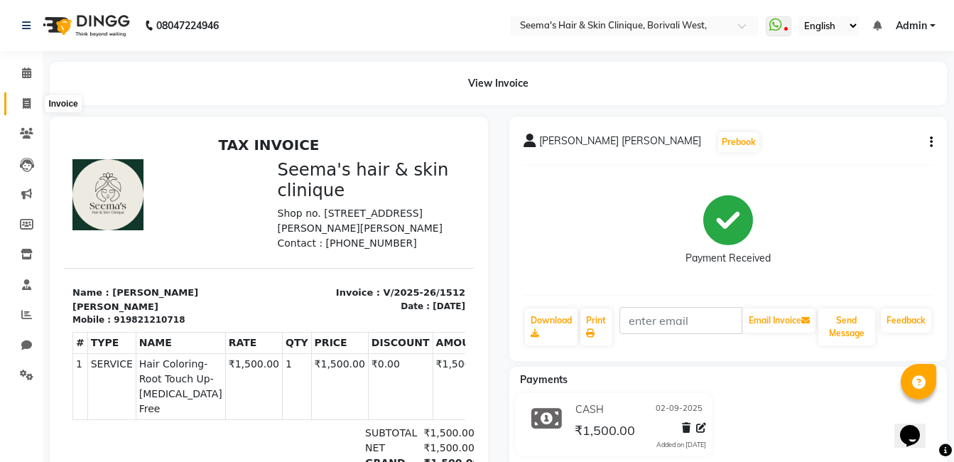
click at [28, 104] on icon at bounding box center [27, 103] width 8 height 11
select select "8084"
select select "service"
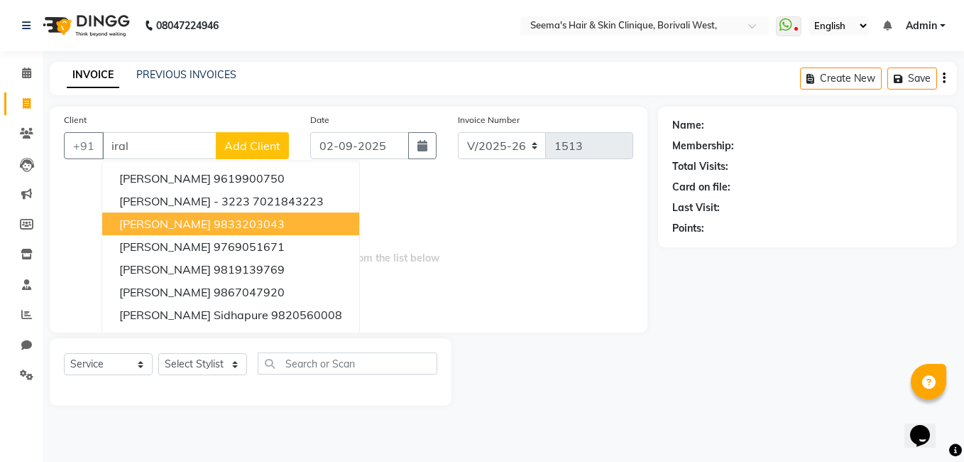
click at [430, 300] on span "Select & add items from the list below" at bounding box center [348, 247] width 569 height 142
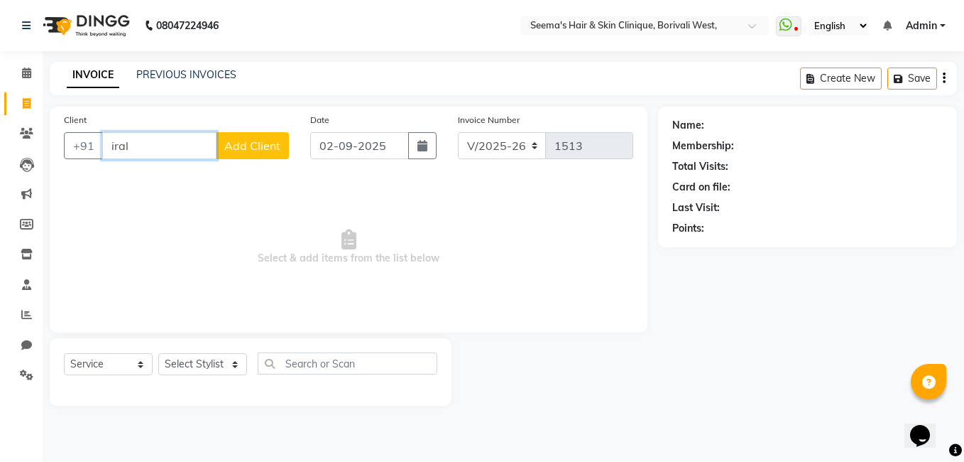
click at [106, 143] on input "iral" at bounding box center [159, 145] width 114 height 27
click at [140, 141] on input "Viral" at bounding box center [159, 145] width 114 height 27
type input "Viral"
click at [240, 151] on span "Add Client" at bounding box center [252, 145] width 56 height 14
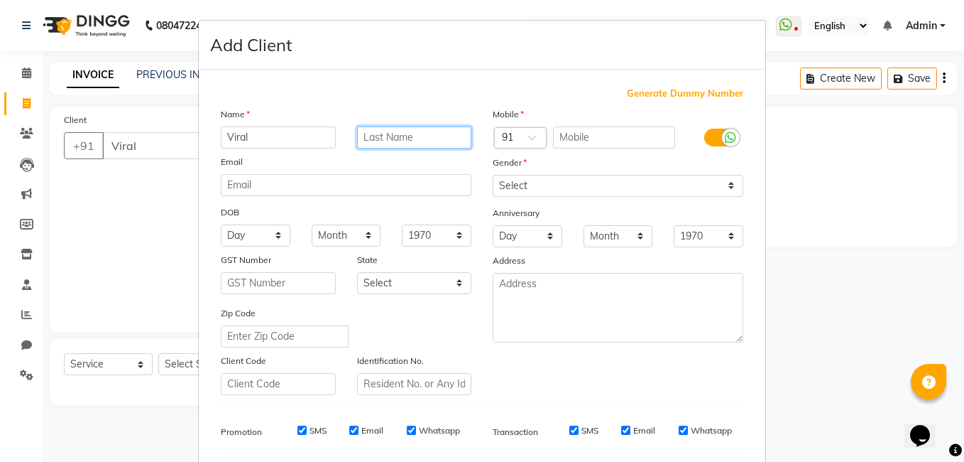
click at [373, 141] on input "text" at bounding box center [414, 137] width 115 height 22
type input "[PERSON_NAME]"
click at [580, 139] on input "text" at bounding box center [614, 137] width 123 height 22
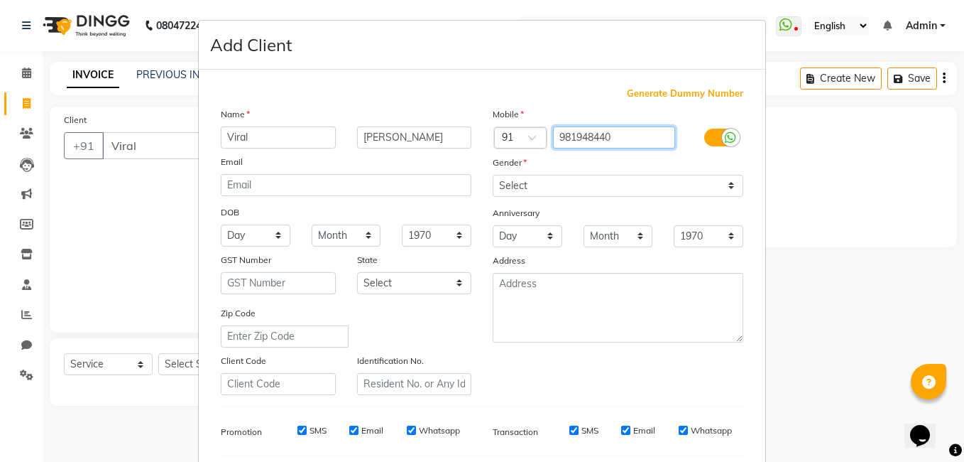
type input "981948440"
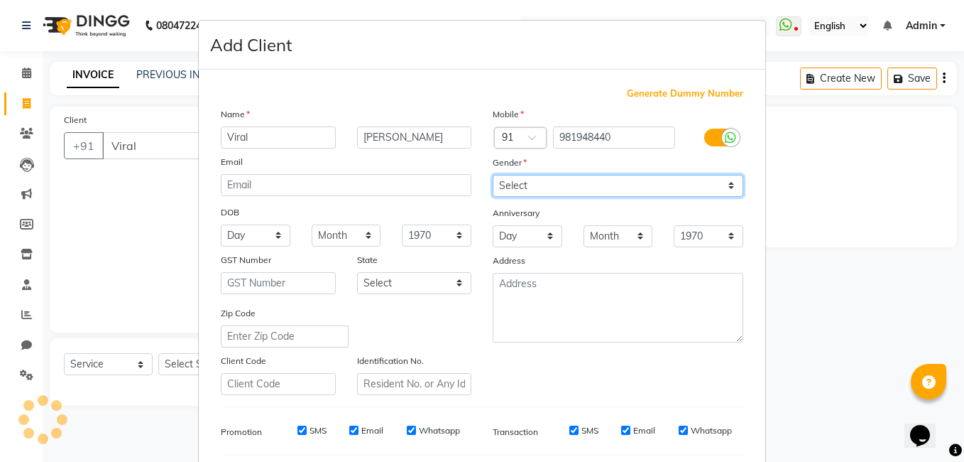
click at [726, 185] on select "Select [DEMOGRAPHIC_DATA] [DEMOGRAPHIC_DATA] Other Prefer Not To Say" at bounding box center [618, 186] width 251 height 22
select select "[DEMOGRAPHIC_DATA]"
click at [493, 175] on select "Select [DEMOGRAPHIC_DATA] [DEMOGRAPHIC_DATA] Other Prefer Not To Say" at bounding box center [618, 186] width 251 height 22
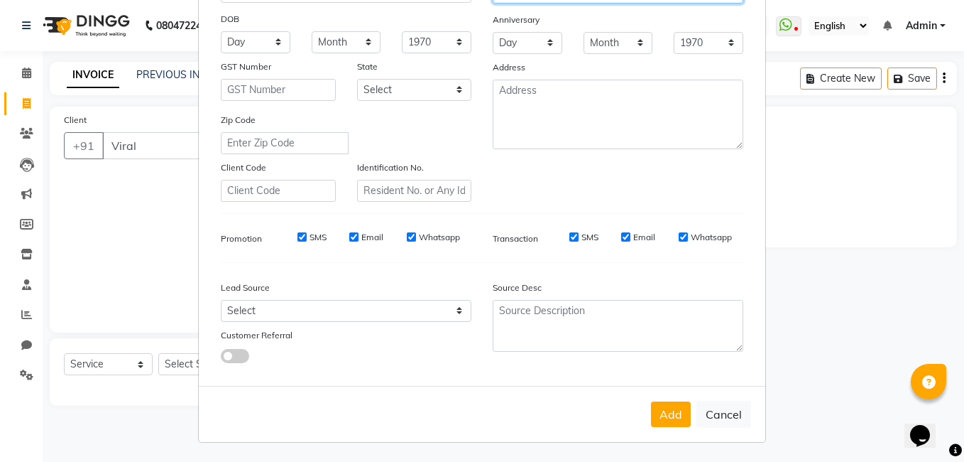
scroll to position [194, 0]
click at [669, 413] on button "Add" at bounding box center [671, 413] width 40 height 26
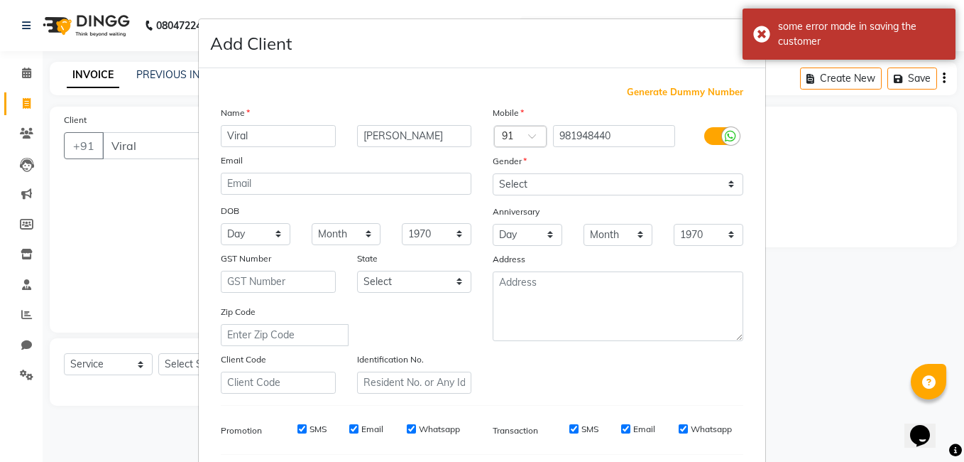
scroll to position [0, 0]
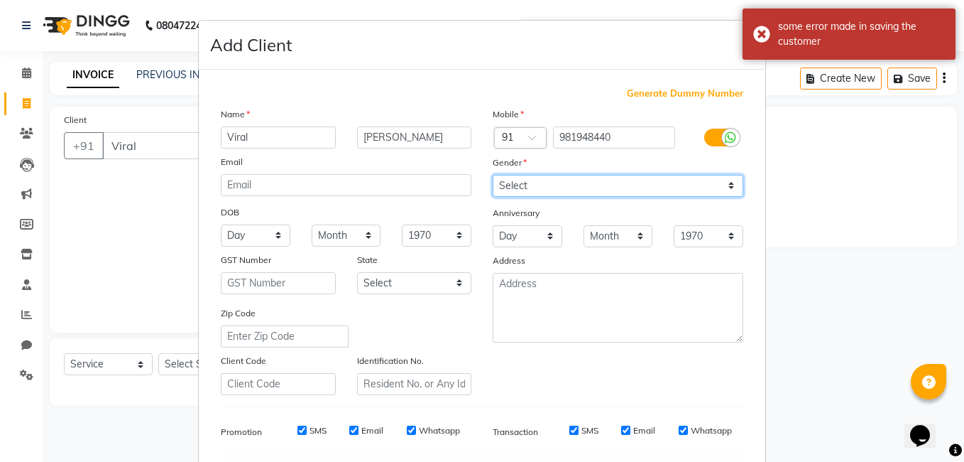
click at [727, 185] on select "Select [DEMOGRAPHIC_DATA] [DEMOGRAPHIC_DATA] Other Prefer Not To Say" at bounding box center [618, 186] width 251 height 22
click at [493, 175] on select "Select [DEMOGRAPHIC_DATA] [DEMOGRAPHIC_DATA] Other Prefer Not To Say" at bounding box center [618, 186] width 251 height 22
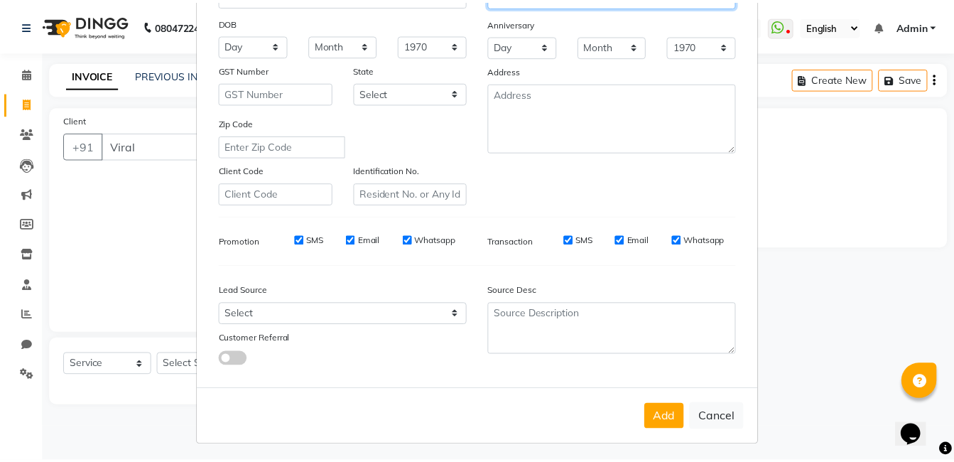
scroll to position [194, 0]
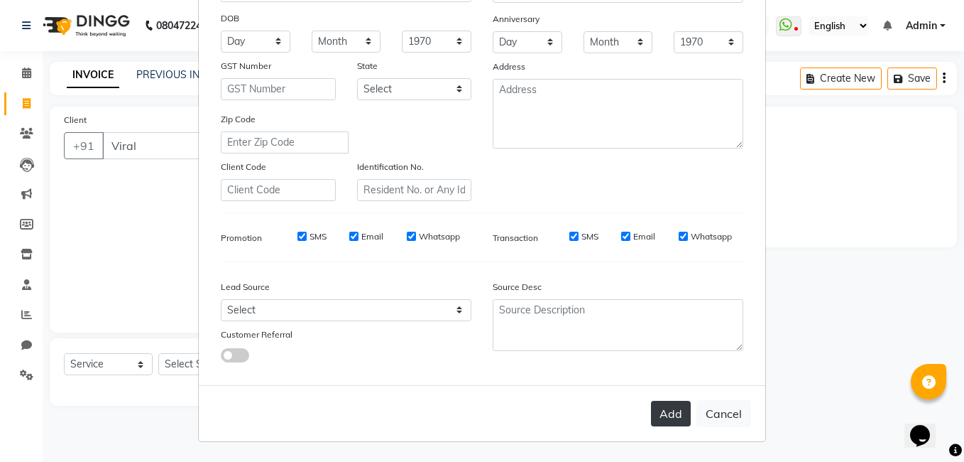
click at [671, 406] on button "Add" at bounding box center [671, 413] width 40 height 26
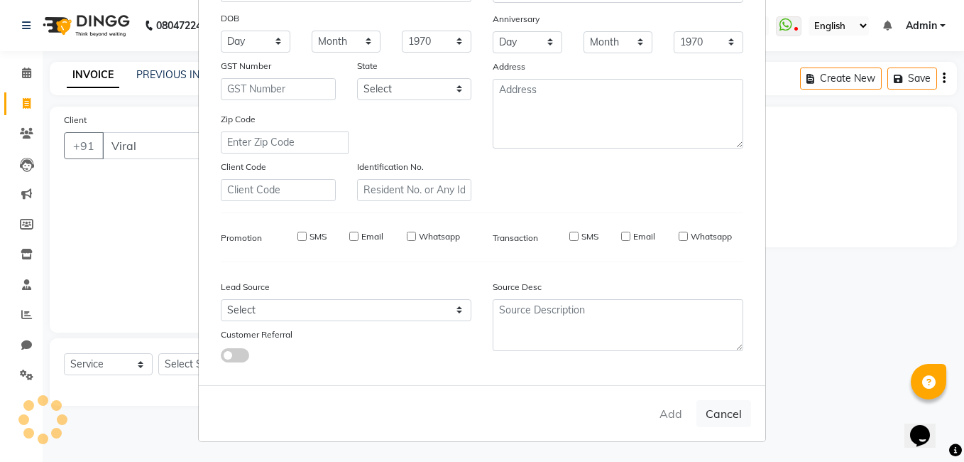
type input "981948440"
select select
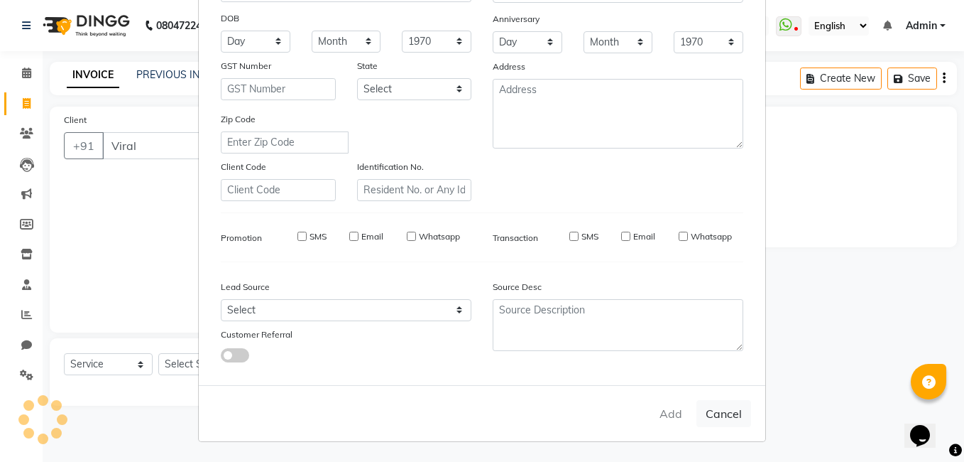
select select
checkbox input "false"
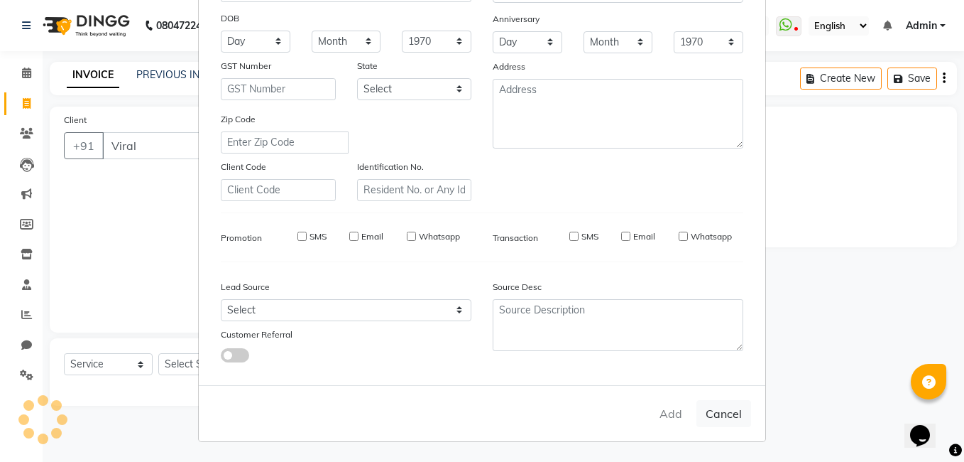
checkbox input "false"
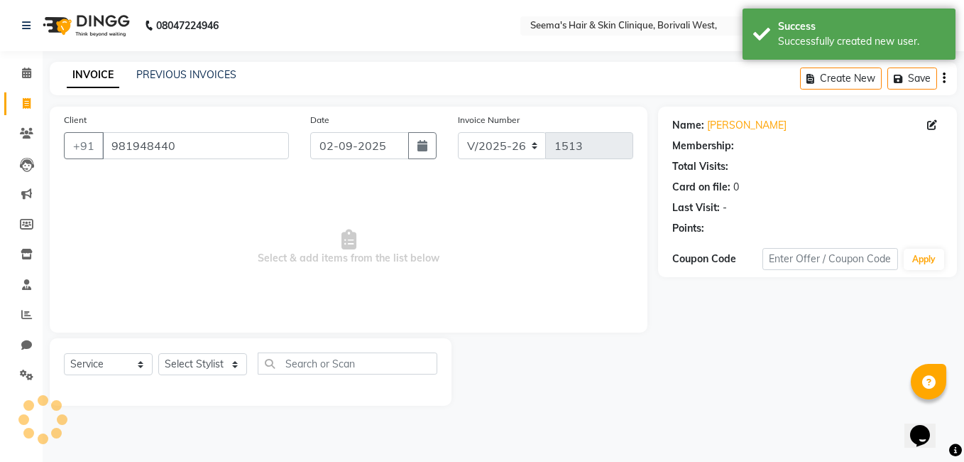
select select "1: Object"
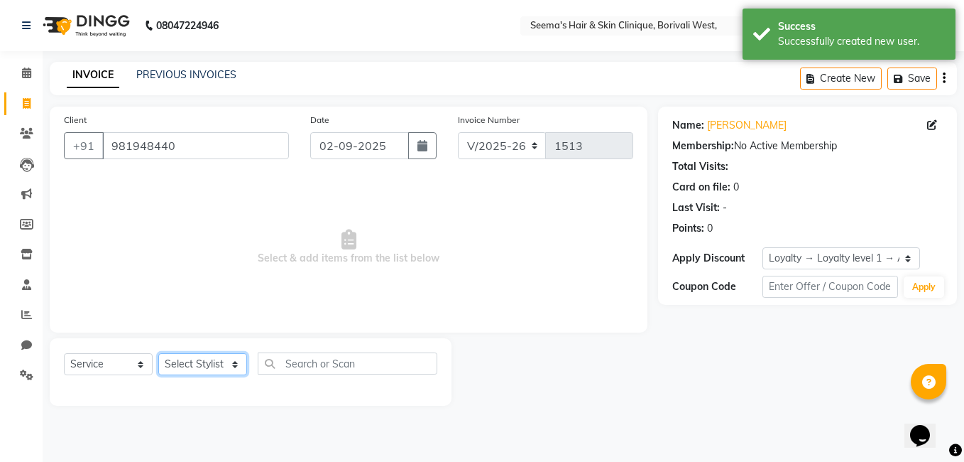
click at [235, 364] on select "Select Stylist [PERSON_NAME] [PERSON_NAME] [PERSON_NAME] [PERSON_NAME] [PERSON_…" at bounding box center [202, 364] width 89 height 22
select select "75553"
click at [158, 353] on select "Select Stylist [PERSON_NAME] [PERSON_NAME] [PERSON_NAME] [PERSON_NAME] [PERSON_…" at bounding box center [202, 364] width 89 height 22
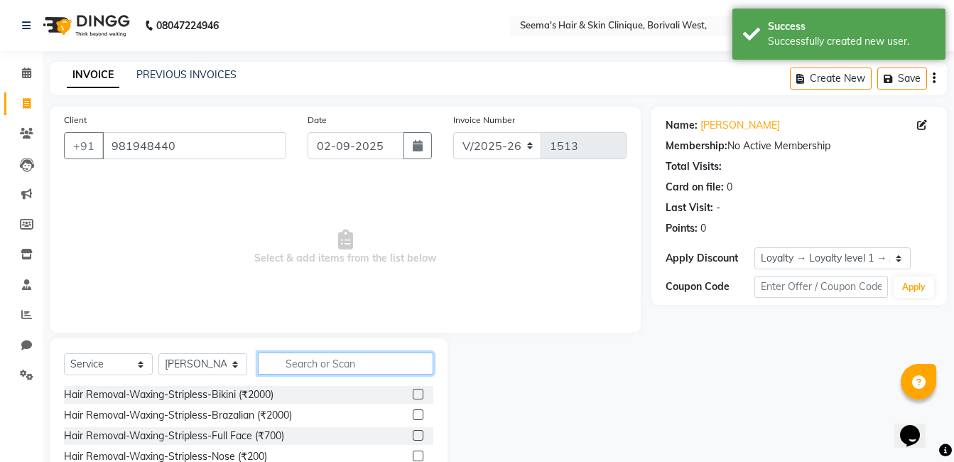
click at [288, 365] on input "text" at bounding box center [345, 363] width 175 height 22
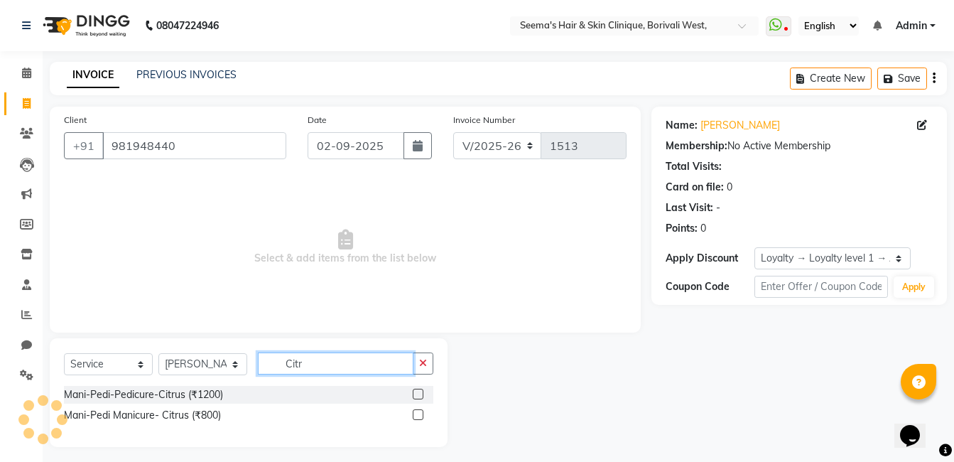
type input "Citr"
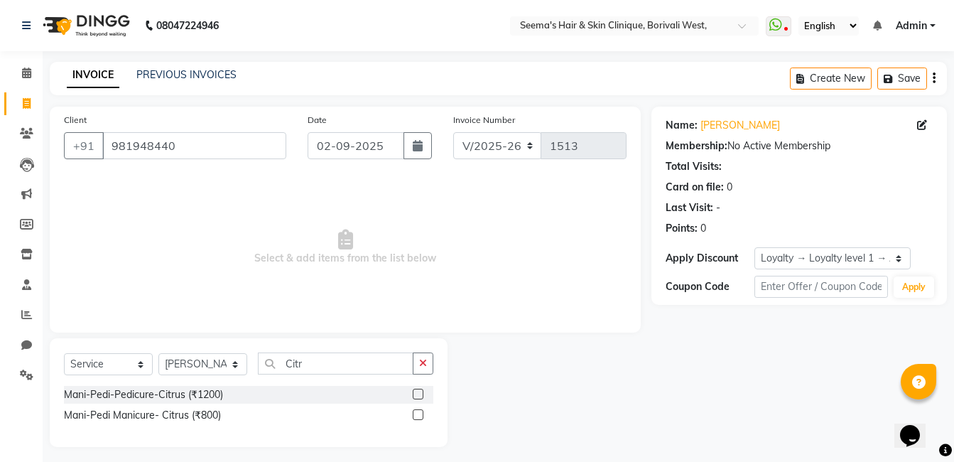
click at [420, 394] on label at bounding box center [418, 393] width 11 height 11
click at [420, 394] on input "checkbox" at bounding box center [417, 394] width 9 height 9
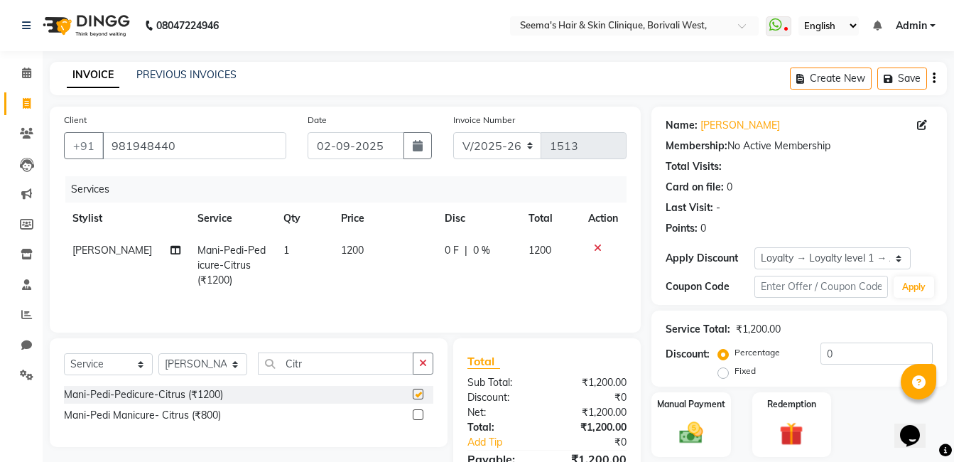
checkbox input "false"
click at [420, 368] on button "button" at bounding box center [423, 363] width 21 height 22
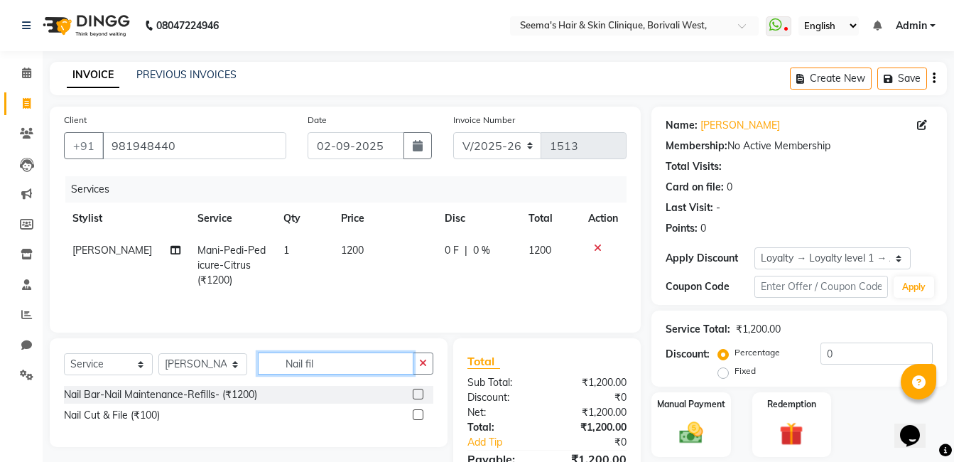
type input "Nail fil"
click at [421, 415] on label at bounding box center [418, 414] width 11 height 11
click at [421, 415] on input "checkbox" at bounding box center [417, 414] width 9 height 9
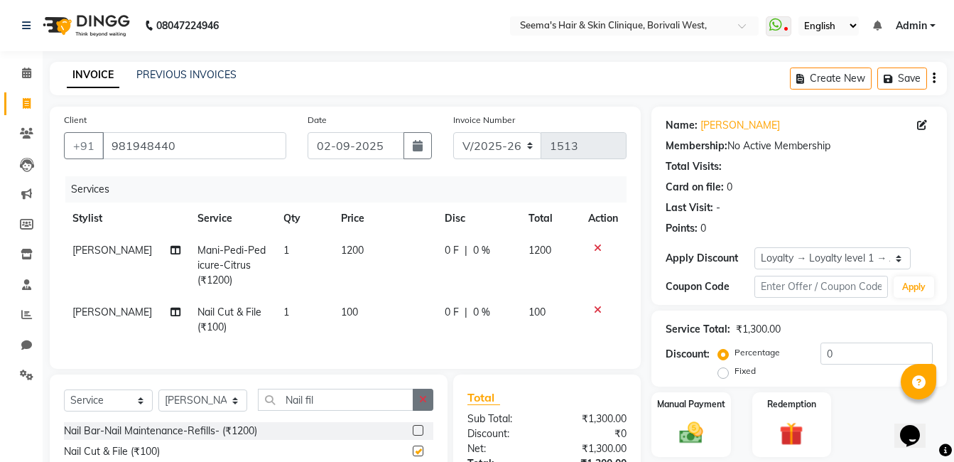
checkbox input "false"
click at [342, 298] on td "100" at bounding box center [384, 319] width 104 height 47
select select "75553"
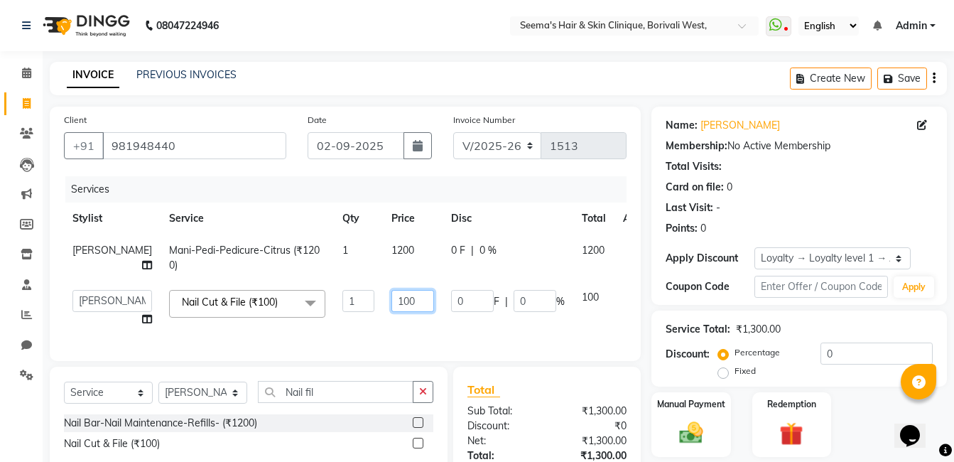
click at [391, 311] on input "100" at bounding box center [412, 301] width 43 height 22
click at [391, 312] on input "100" at bounding box center [412, 301] width 43 height 22
type input "50"
click at [442, 335] on td "0 F | 0 %" at bounding box center [507, 308] width 131 height 54
select select "75553"
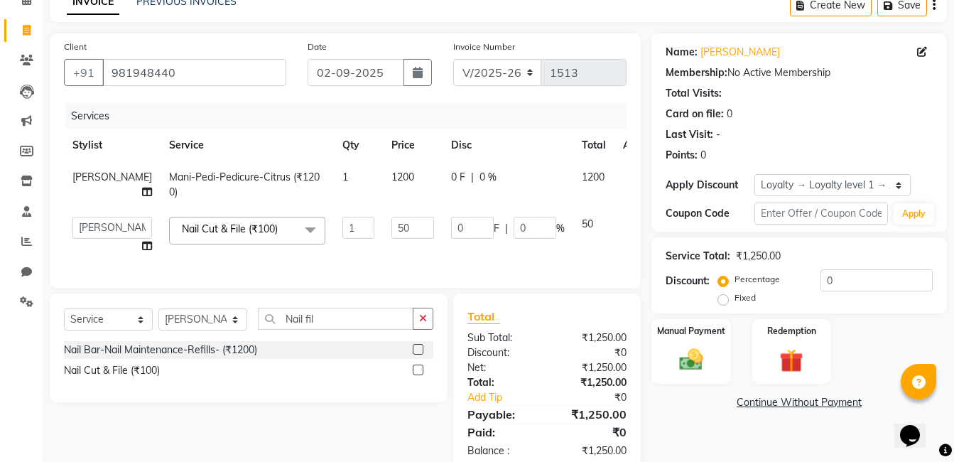
scroll to position [131, 0]
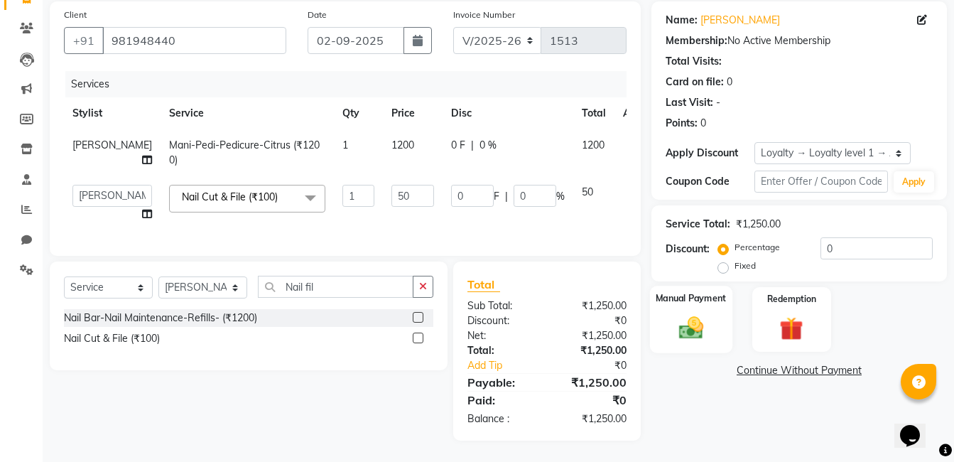
click at [696, 313] on img at bounding box center [691, 327] width 40 height 28
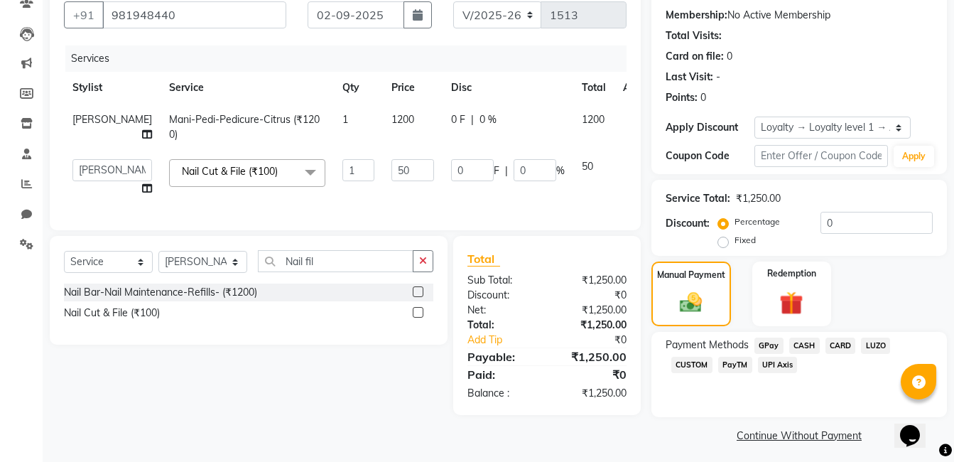
click at [802, 341] on span "CASH" at bounding box center [804, 345] width 31 height 16
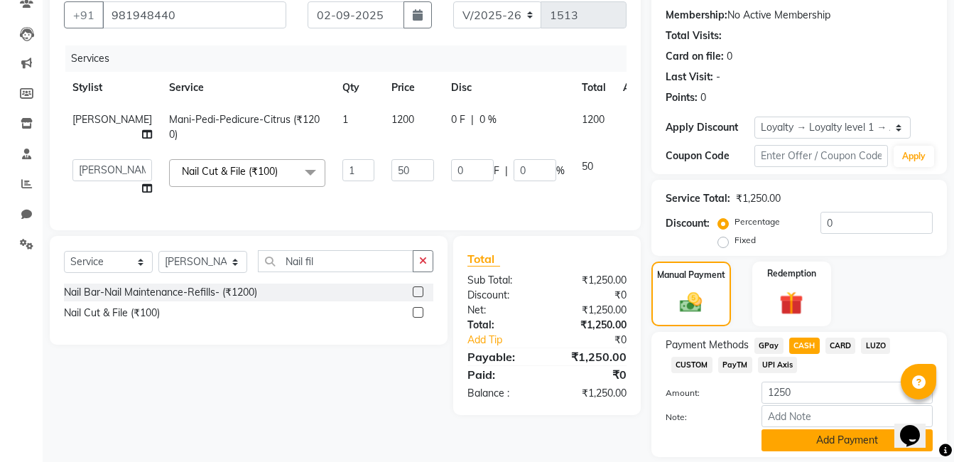
click at [849, 439] on button "Add Payment" at bounding box center [846, 440] width 171 height 22
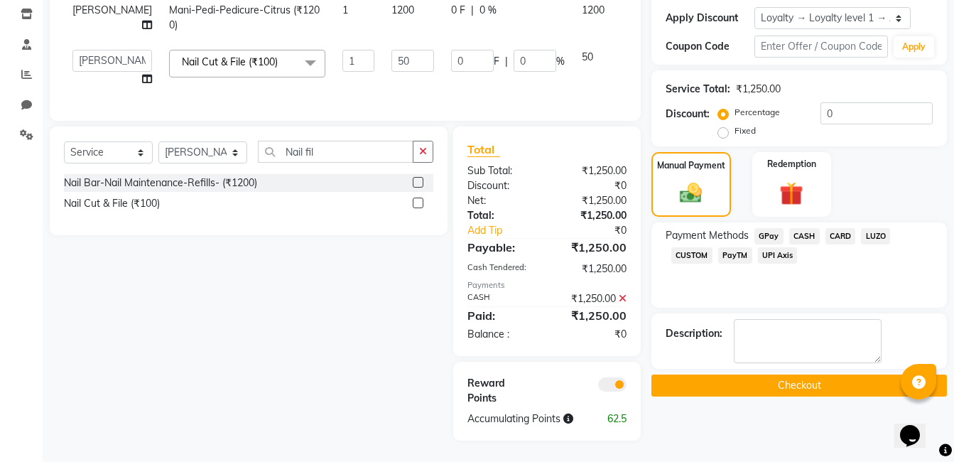
scroll to position [266, 0]
click at [839, 374] on button "Checkout" at bounding box center [798, 385] width 295 height 22
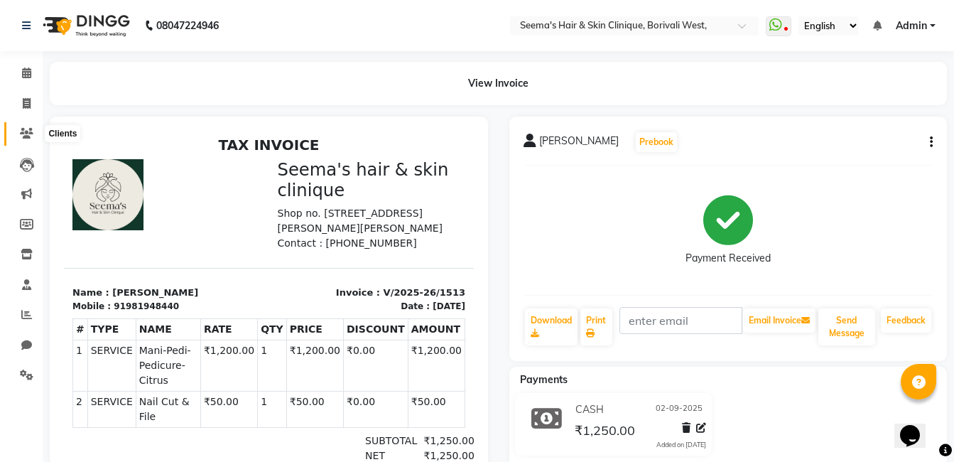
click at [18, 132] on span at bounding box center [26, 134] width 25 height 16
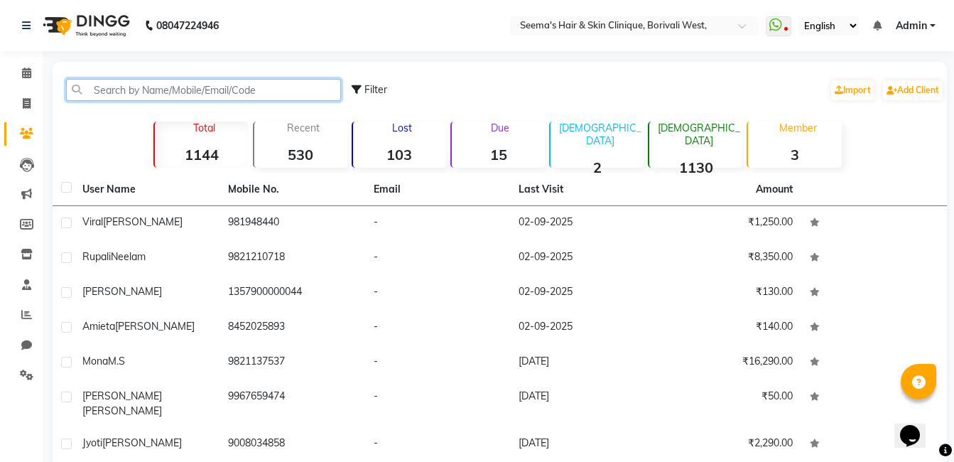
click at [102, 91] on input "text" at bounding box center [203, 90] width 275 height 22
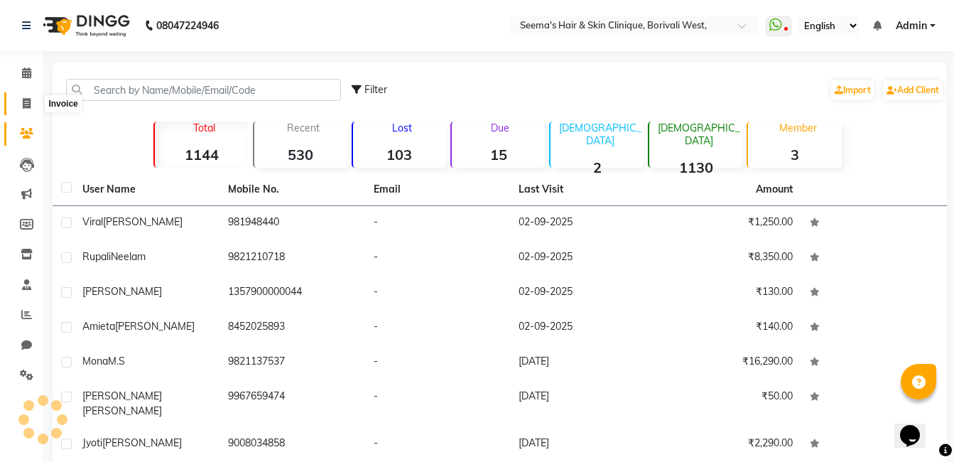
click at [27, 98] on icon at bounding box center [27, 103] width 8 height 11
select select "8084"
select select "service"
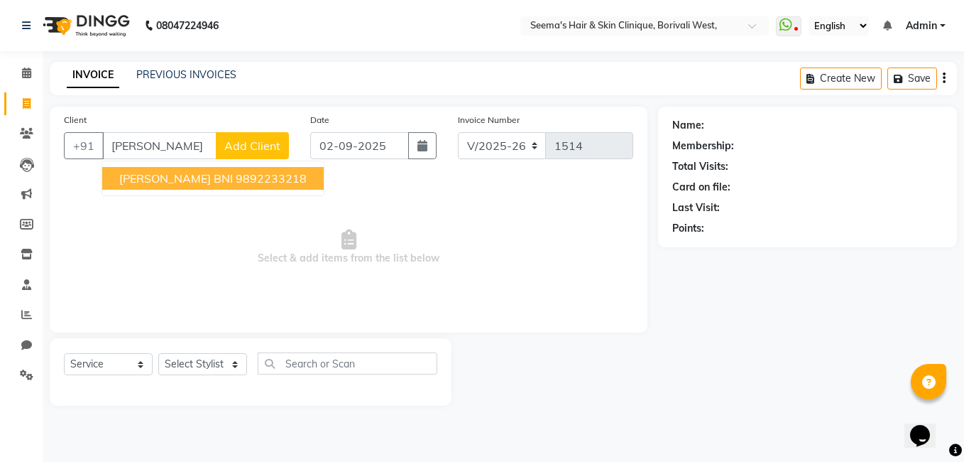
click at [159, 180] on span "[PERSON_NAME] BNI" at bounding box center [176, 178] width 114 height 14
type input "9892233218"
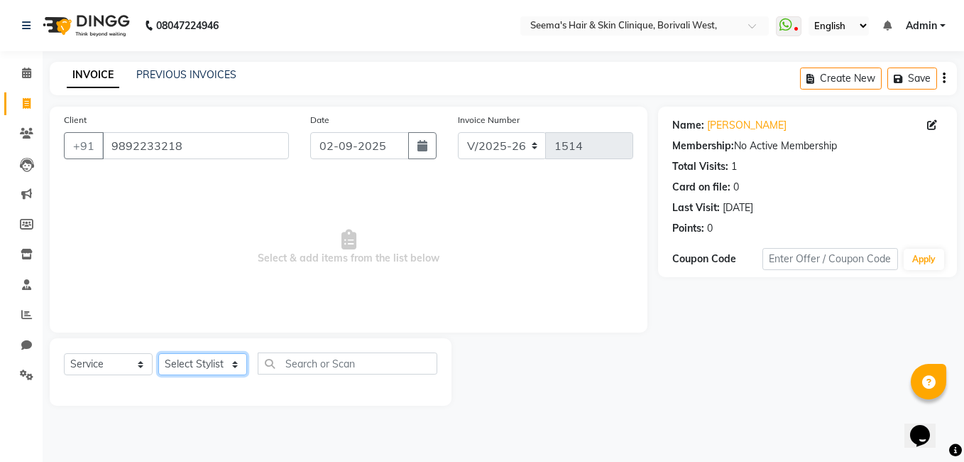
click at [234, 366] on select "Select Stylist [PERSON_NAME] [PERSON_NAME] [PERSON_NAME] [PERSON_NAME] [PERSON_…" at bounding box center [202, 364] width 89 height 22
select select "75554"
click at [158, 353] on select "Select Stylist [PERSON_NAME] [PERSON_NAME] [PERSON_NAME] [PERSON_NAME] [PERSON_…" at bounding box center [202, 364] width 89 height 22
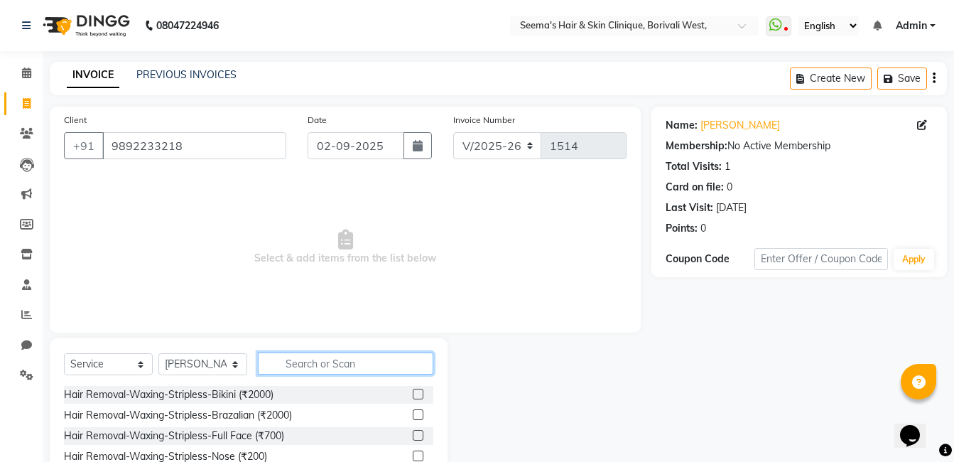
click at [347, 361] on input "text" at bounding box center [345, 363] width 175 height 22
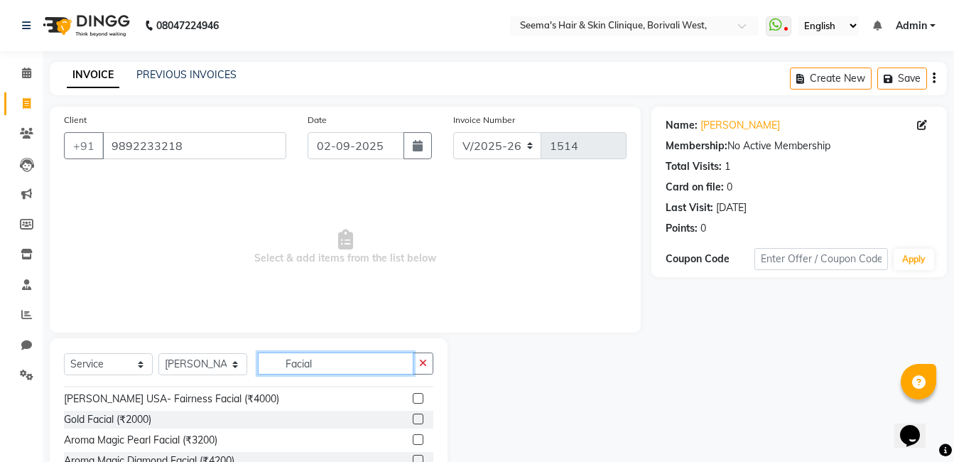
scroll to position [434, 0]
type input "Facial"
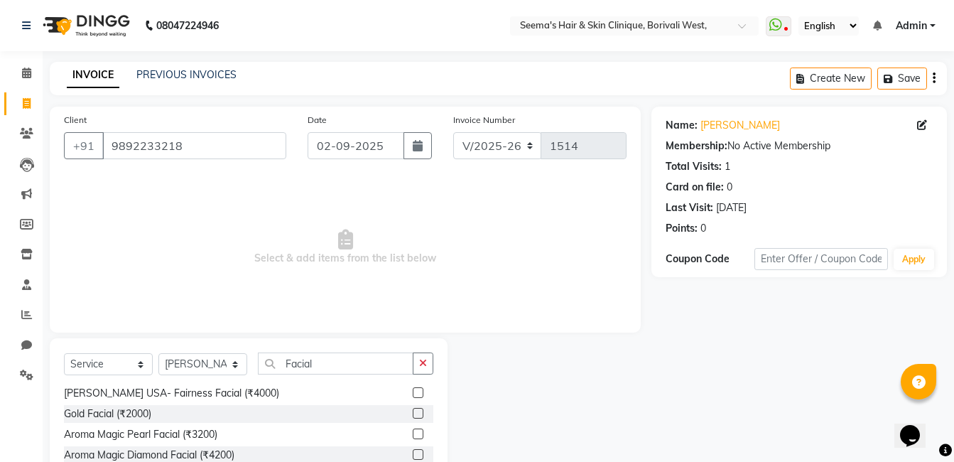
click at [413, 413] on label at bounding box center [418, 413] width 11 height 11
click at [413, 413] on input "checkbox" at bounding box center [417, 413] width 9 height 9
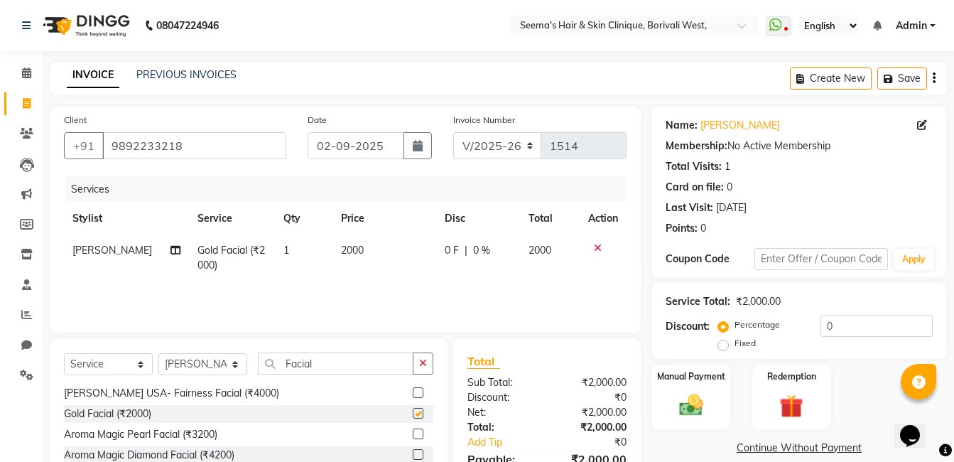
checkbox input "false"
click at [422, 364] on icon "button" at bounding box center [423, 363] width 8 height 10
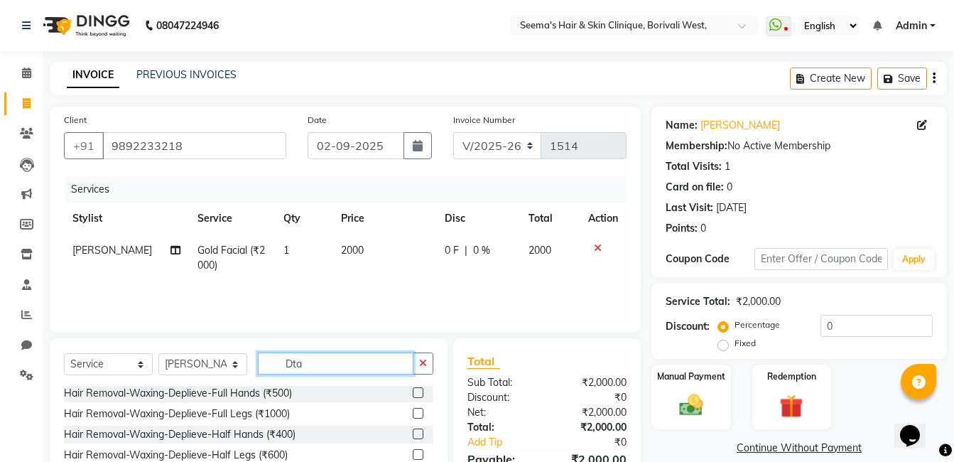
scroll to position [23, 0]
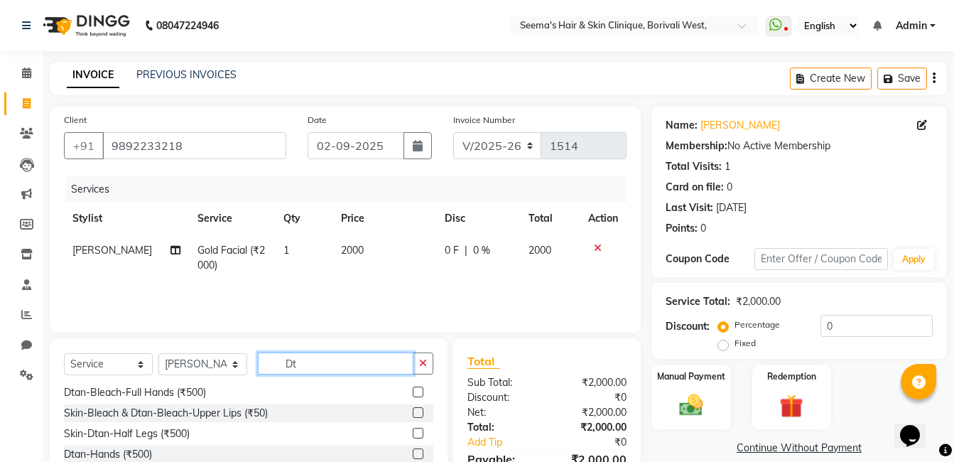
type input "D"
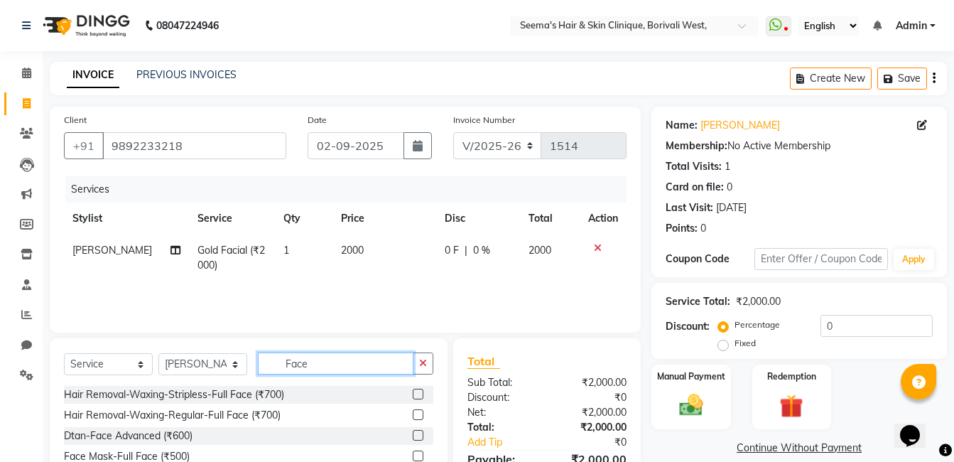
scroll to position [89, 0]
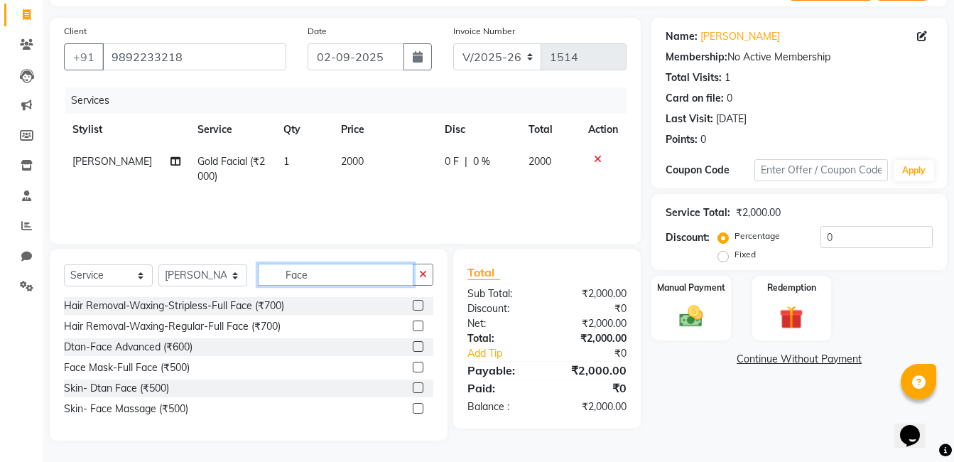
type input "Face"
click at [417, 389] on label at bounding box center [418, 387] width 11 height 11
click at [417, 389] on input "checkbox" at bounding box center [417, 387] width 9 height 9
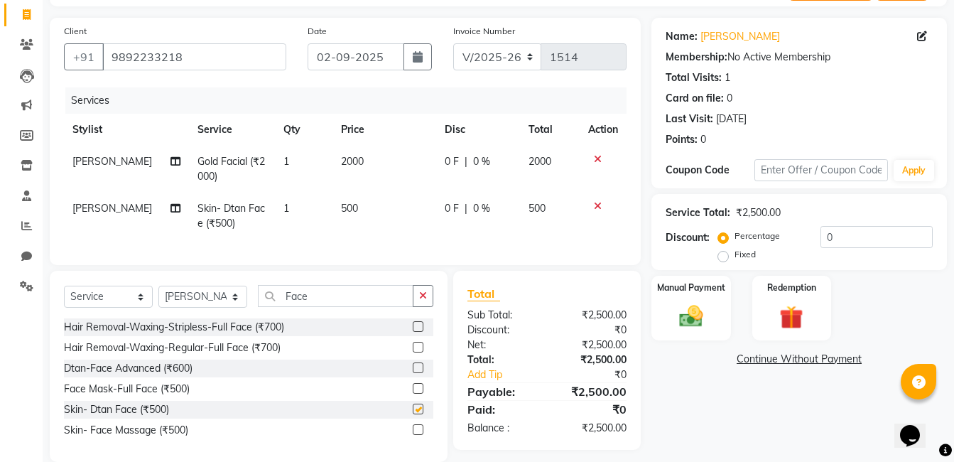
checkbox input "false"
click at [425, 300] on icon "button" at bounding box center [423, 295] width 8 height 10
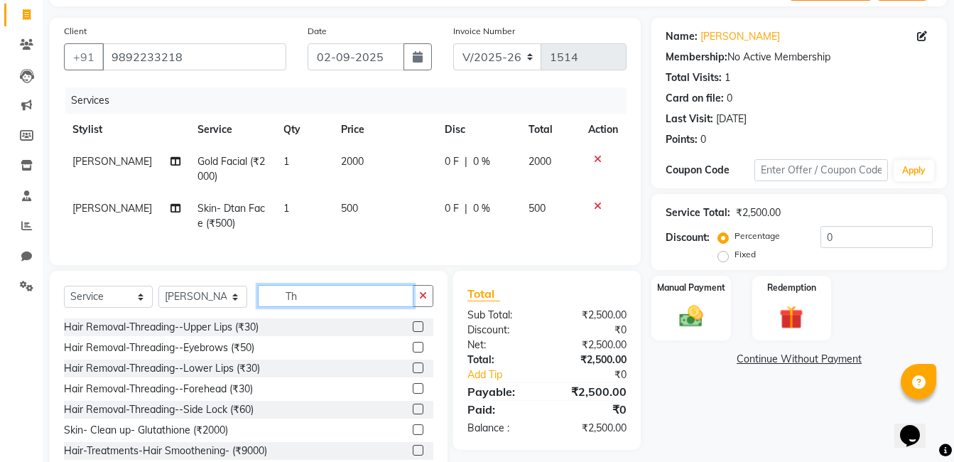
type input "Th"
click at [413, 352] on label at bounding box center [418, 347] width 11 height 11
click at [413, 352] on input "checkbox" at bounding box center [417, 347] width 9 height 9
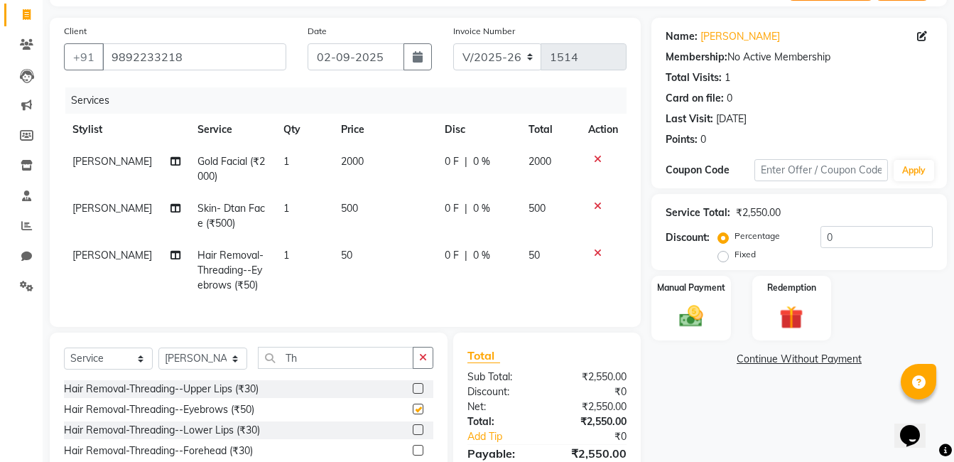
checkbox input "false"
click at [233, 369] on select "Select Stylist [PERSON_NAME] [PERSON_NAME] [PERSON_NAME] [PERSON_NAME] [PERSON_…" at bounding box center [202, 358] width 89 height 22
select select "75882"
click at [158, 358] on select "Select Stylist [PERSON_NAME] [PERSON_NAME] [PERSON_NAME] [PERSON_NAME] [PERSON_…" at bounding box center [202, 358] width 89 height 22
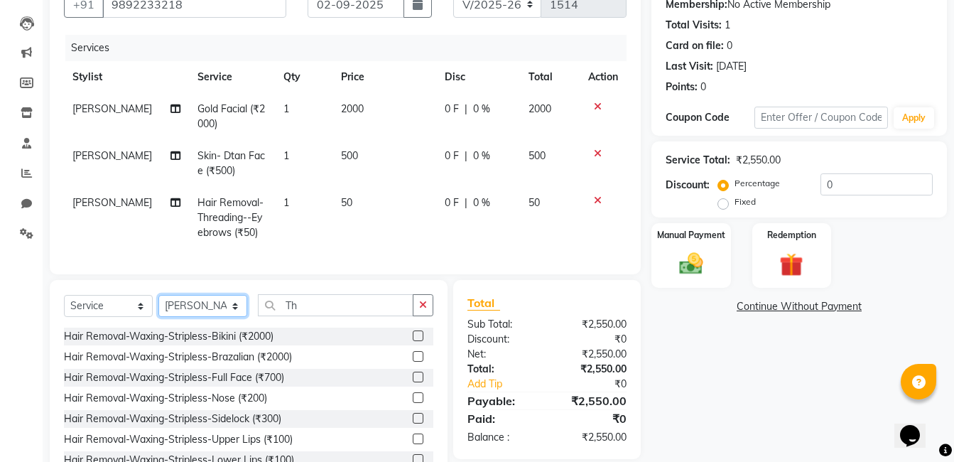
scroll to position [201, 0]
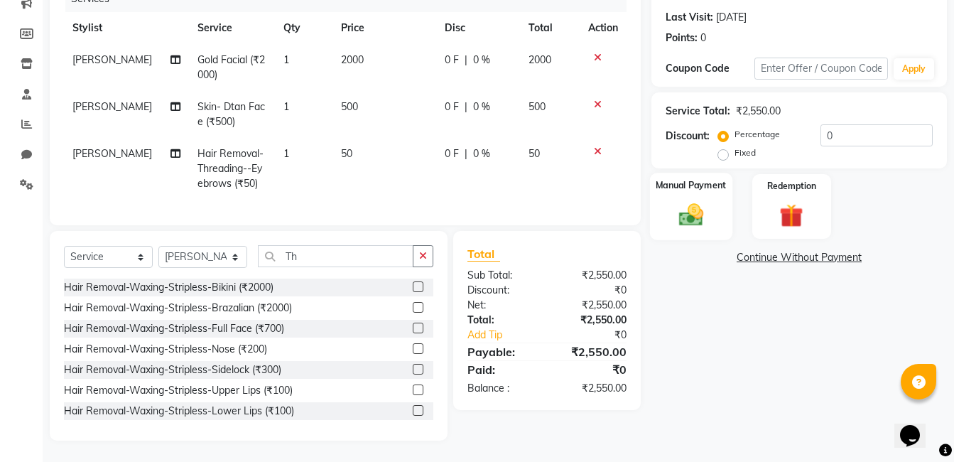
click at [663, 200] on div "Manual Payment" at bounding box center [691, 206] width 82 height 67
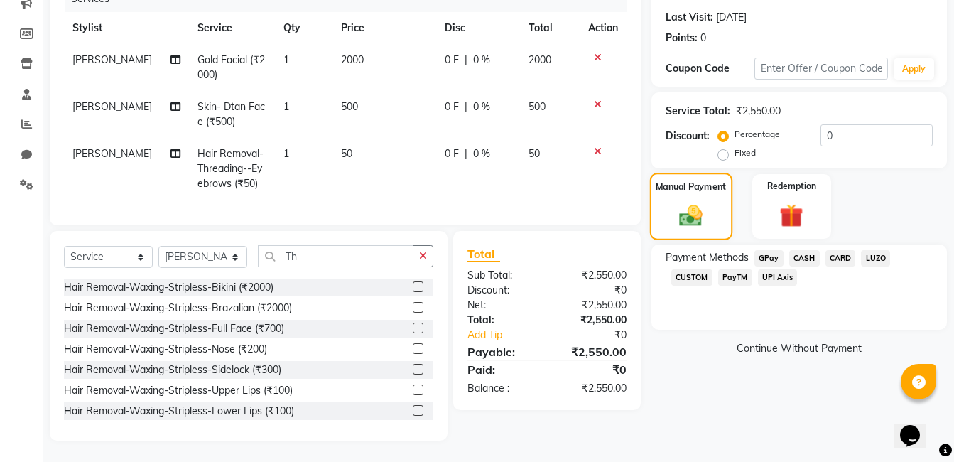
click at [685, 203] on img at bounding box center [691, 215] width 38 height 26
click at [802, 250] on span "CASH" at bounding box center [804, 258] width 31 height 16
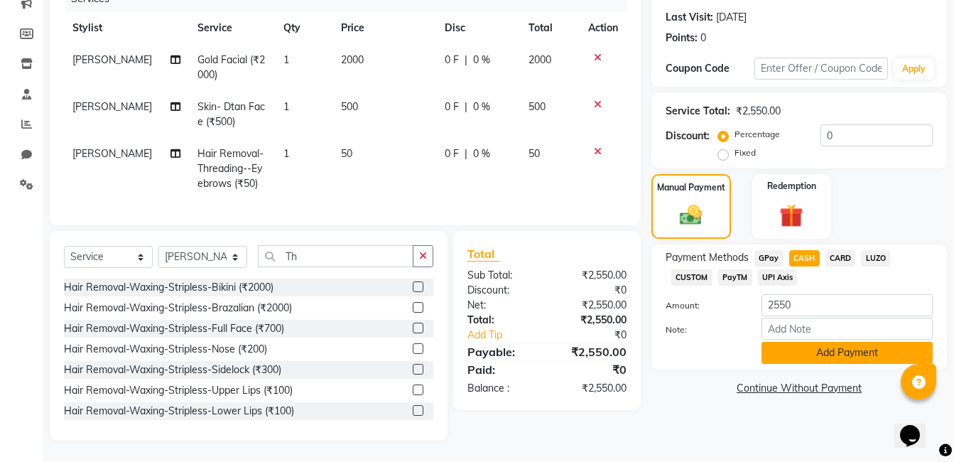
click at [858, 345] on button "Add Payment" at bounding box center [846, 353] width 171 height 22
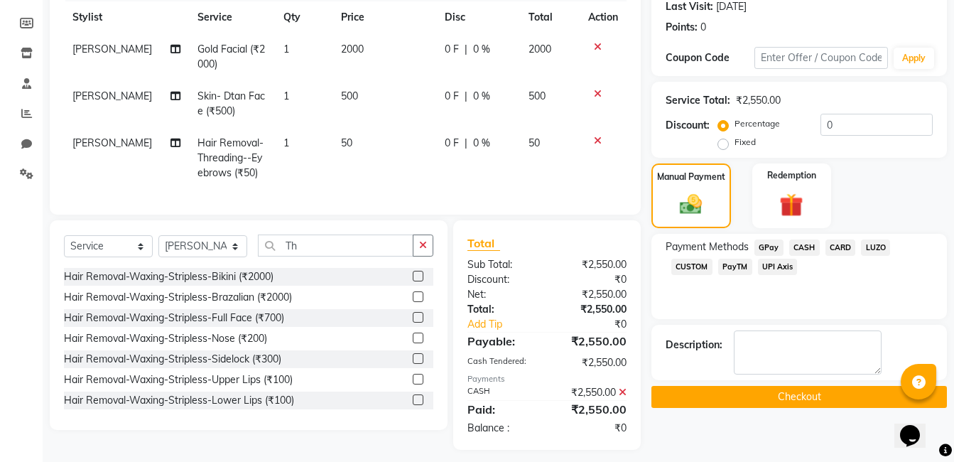
click at [822, 395] on button "Checkout" at bounding box center [798, 397] width 295 height 22
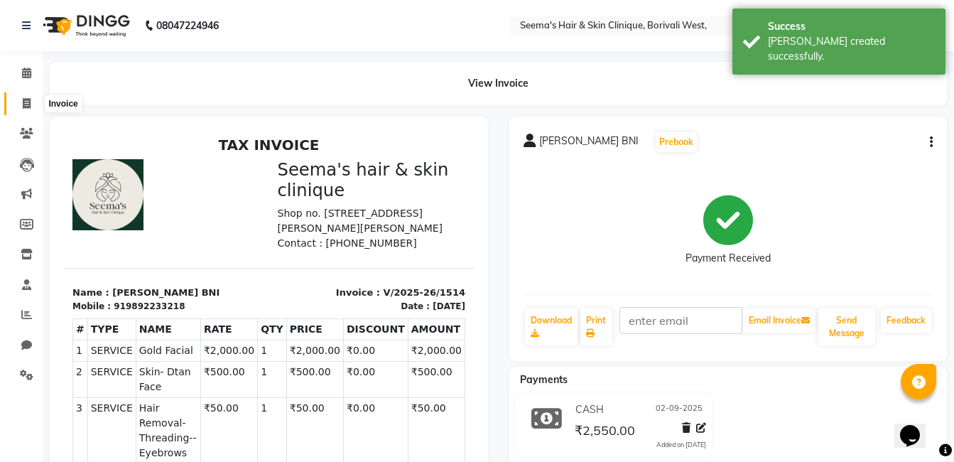
click at [30, 104] on icon at bounding box center [27, 103] width 8 height 11
select select "8084"
select select "service"
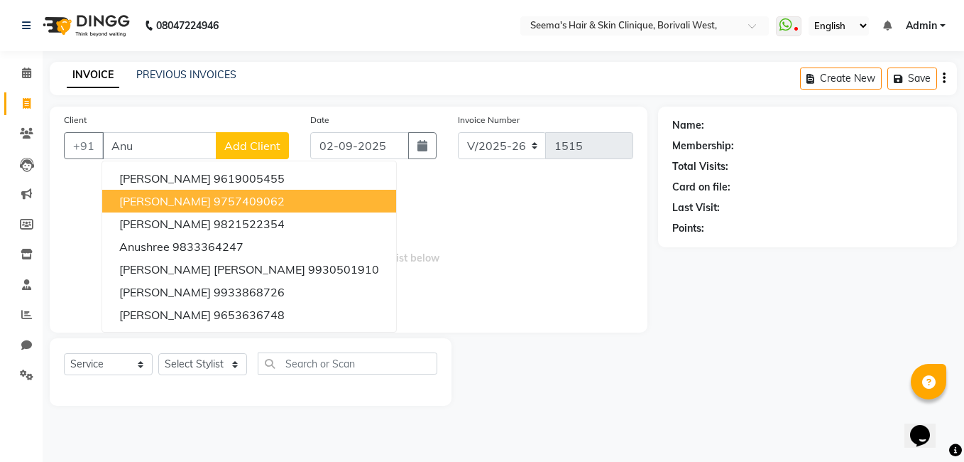
click at [153, 202] on span "[PERSON_NAME]" at bounding box center [165, 201] width 92 height 14
type input "9757409062"
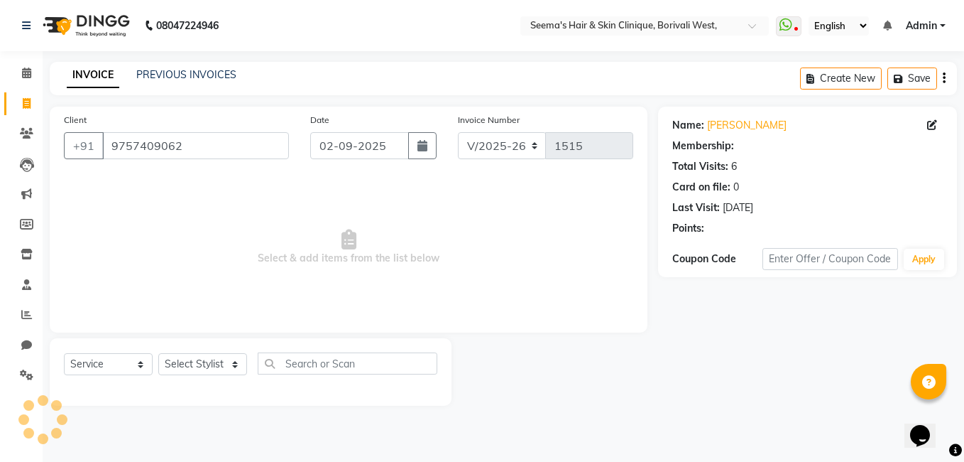
select select "1: Object"
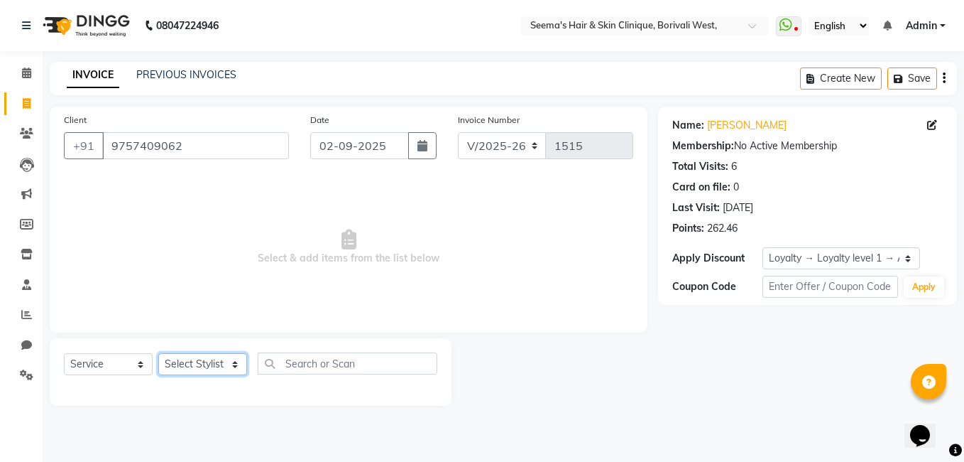
click at [238, 366] on select "Select Stylist [PERSON_NAME] [PERSON_NAME] [PERSON_NAME] [PERSON_NAME] [PERSON_…" at bounding box center [202, 364] width 89 height 22
select select "75882"
click at [158, 353] on select "Select Stylist [PERSON_NAME] [PERSON_NAME] [PERSON_NAME] [PERSON_NAME] [PERSON_…" at bounding box center [202, 364] width 89 height 22
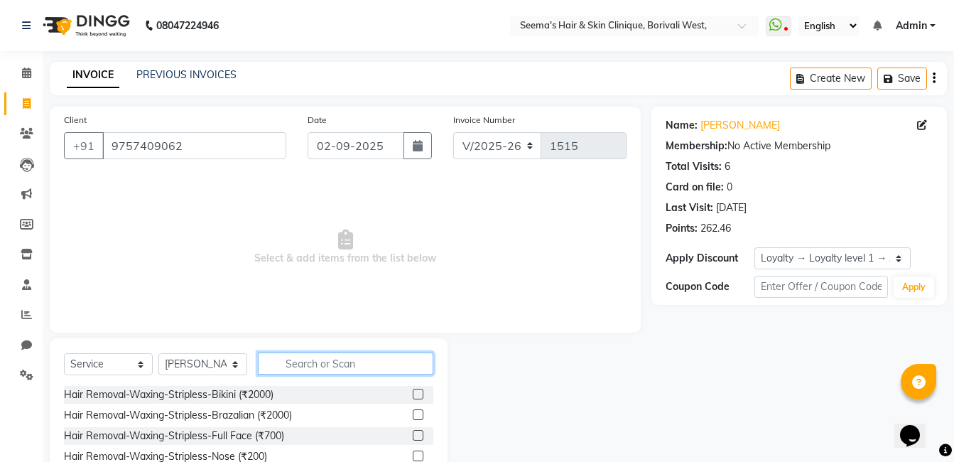
click at [393, 361] on input "text" at bounding box center [345, 363] width 175 height 22
type input "Upp"
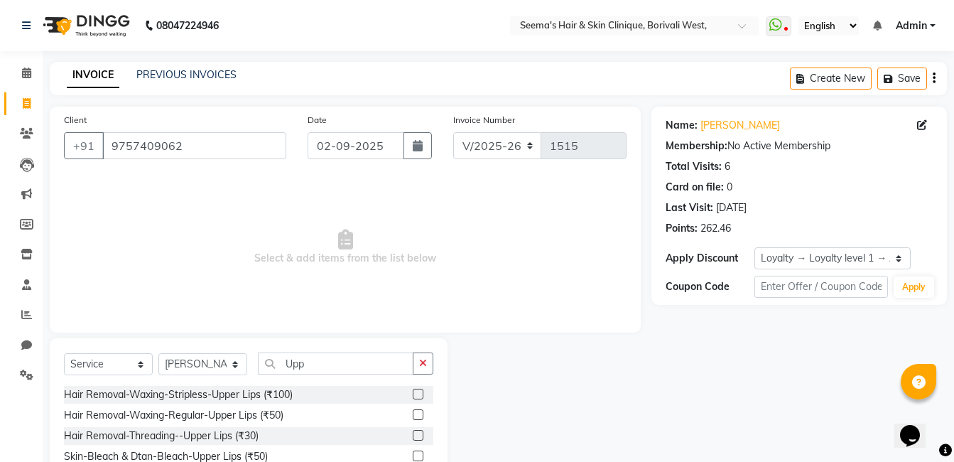
click at [418, 393] on label at bounding box center [418, 393] width 11 height 11
click at [418, 393] on input "checkbox" at bounding box center [417, 394] width 9 height 9
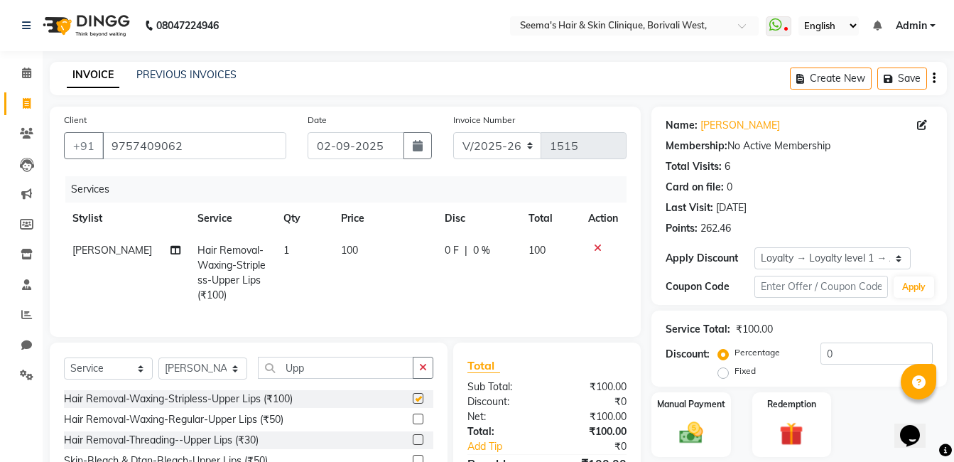
checkbox input "false"
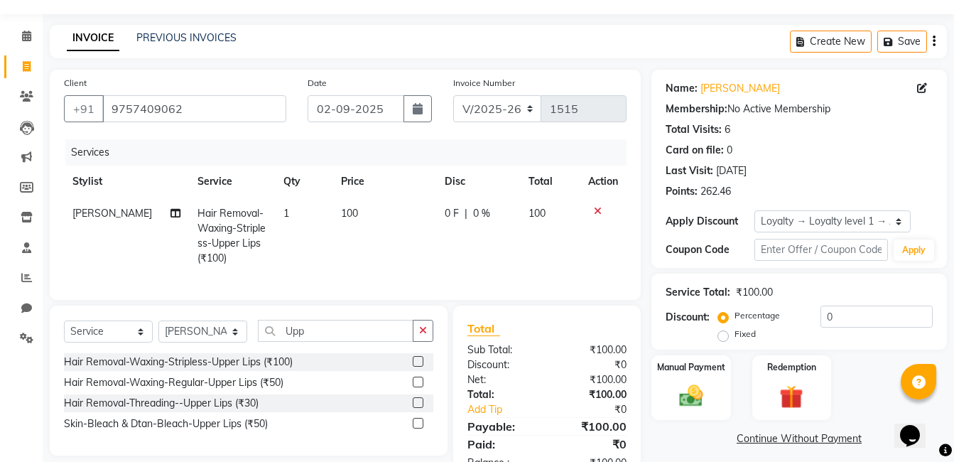
scroll to position [92, 0]
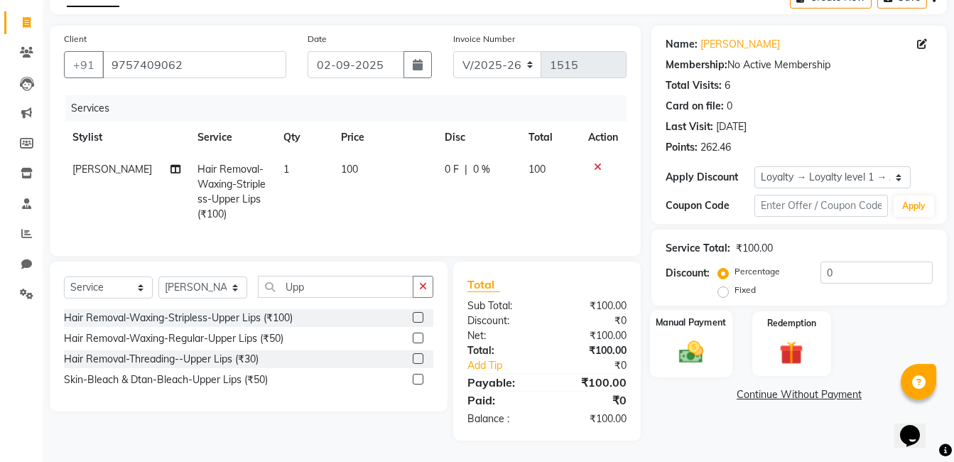
click at [698, 354] on img at bounding box center [691, 351] width 40 height 28
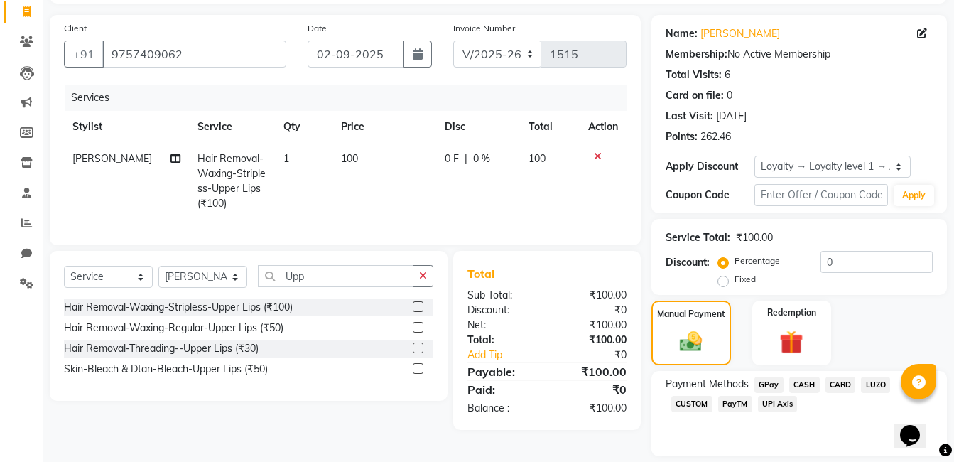
click at [800, 378] on span "CASH" at bounding box center [804, 384] width 31 height 16
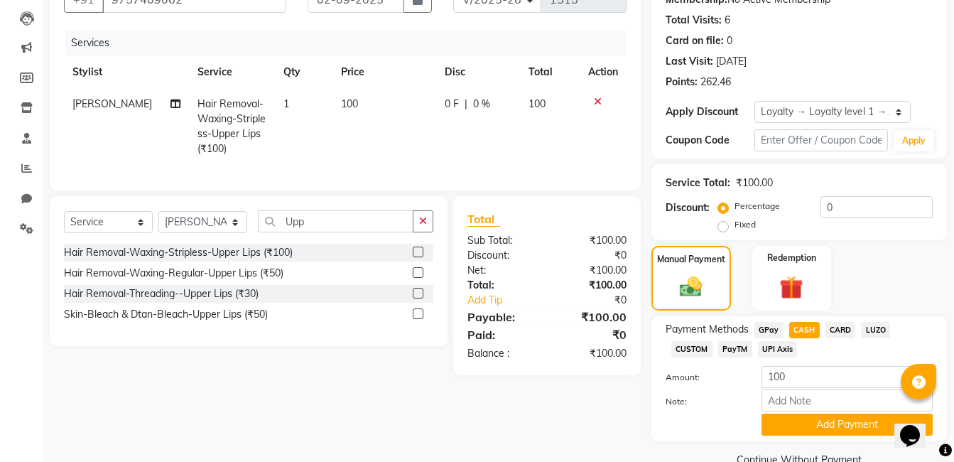
scroll to position [176, 0]
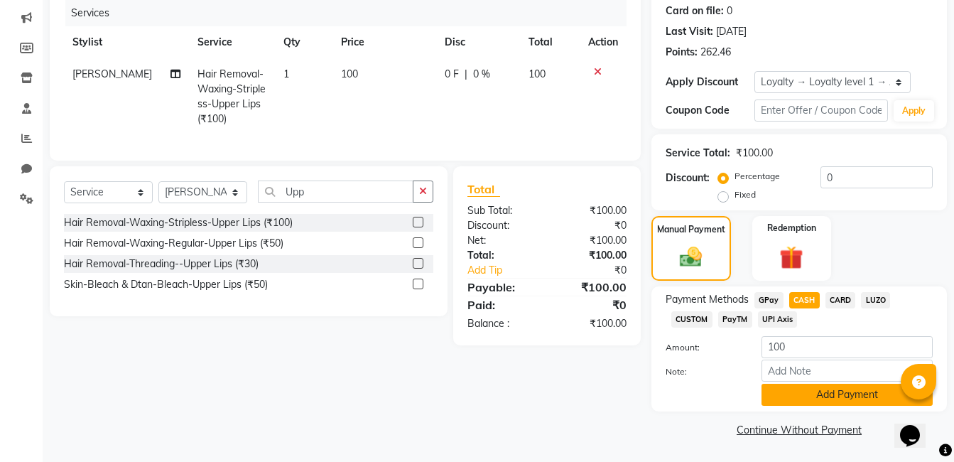
click at [807, 391] on button "Add Payment" at bounding box center [846, 394] width 171 height 22
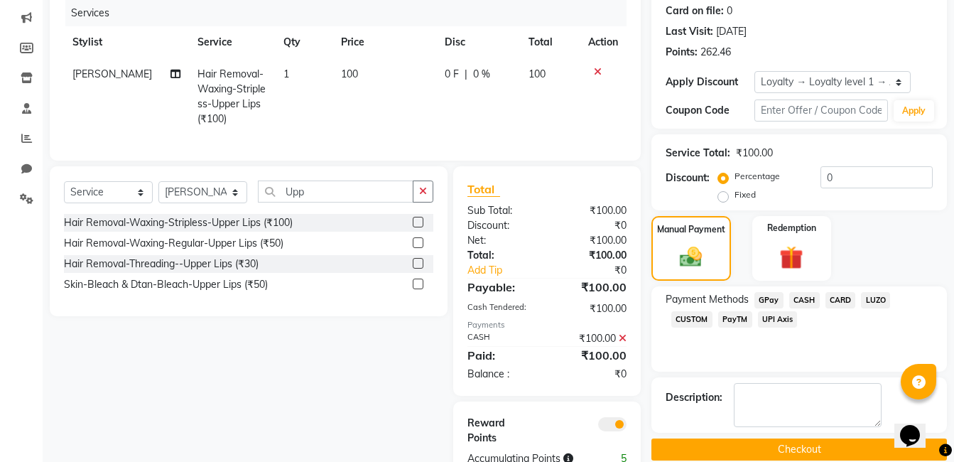
scroll to position [227, 0]
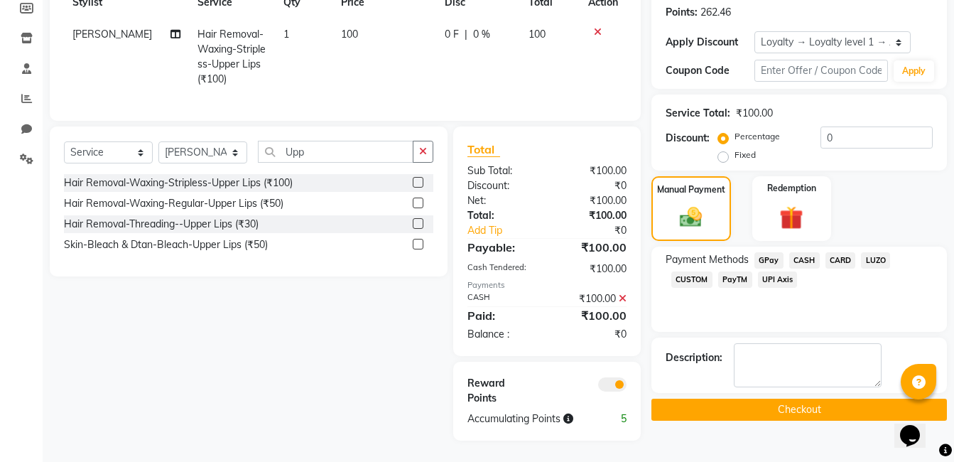
click at [807, 398] on button "Checkout" at bounding box center [798, 409] width 295 height 22
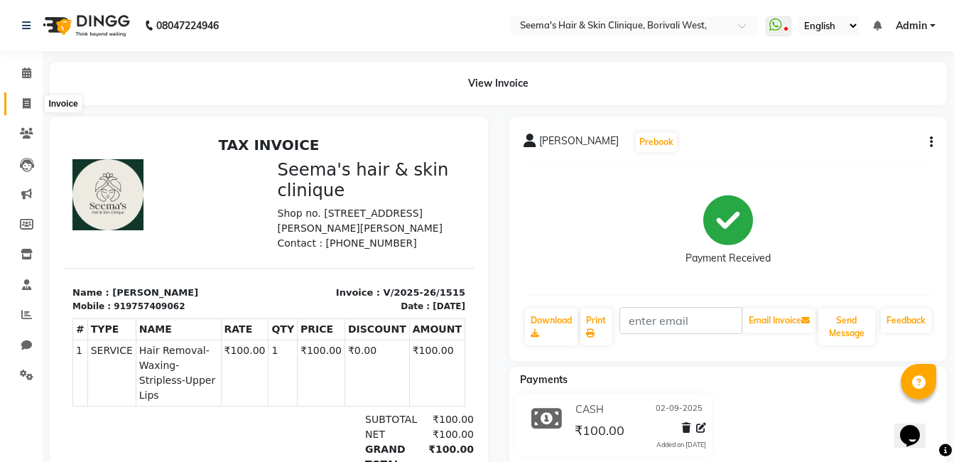
click at [29, 105] on icon at bounding box center [27, 103] width 8 height 11
select select "8084"
select select "service"
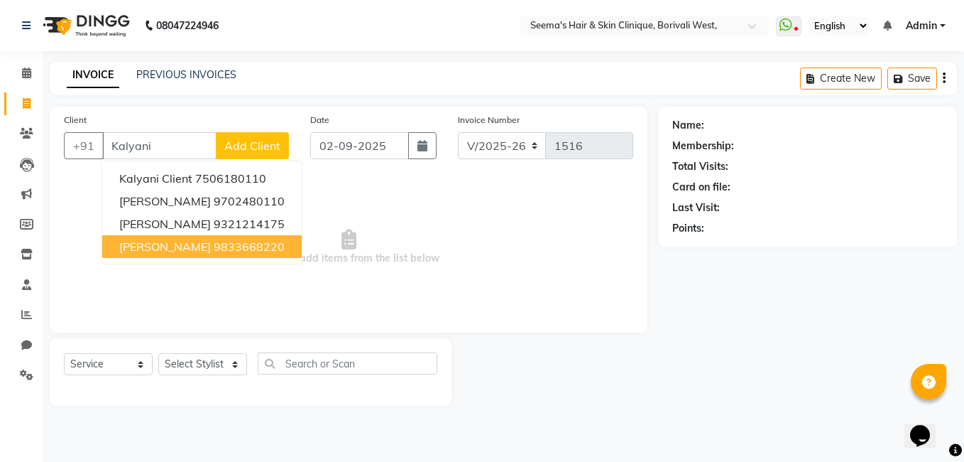
click at [148, 248] on span "[PERSON_NAME]" at bounding box center [165, 246] width 92 height 14
type input "9833668220"
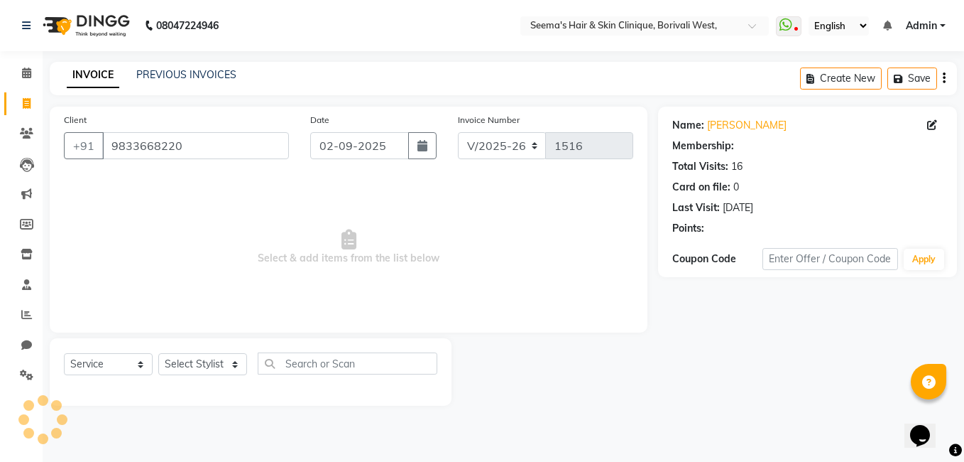
select select "1: Object"
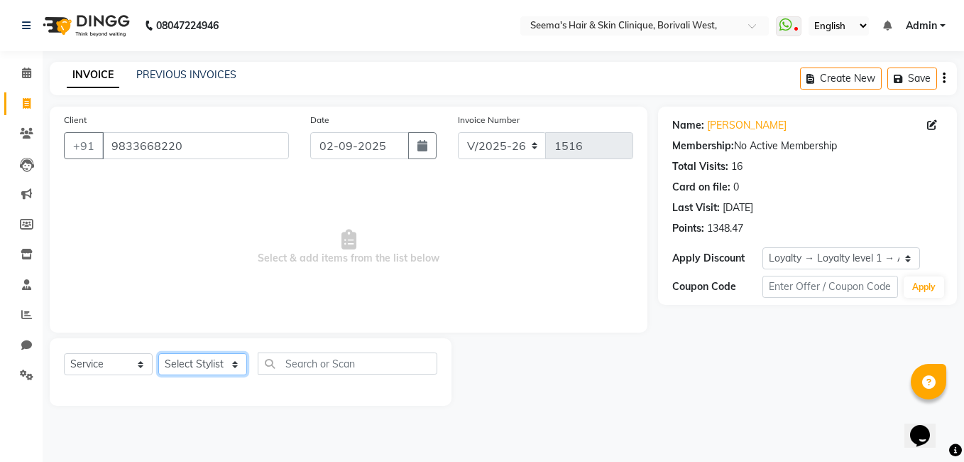
click at [233, 367] on select "Select Stylist [PERSON_NAME] [PERSON_NAME] [PERSON_NAME] [PERSON_NAME] [PERSON_…" at bounding box center [202, 364] width 89 height 22
select select "75553"
click at [158, 353] on select "Select Stylist [PERSON_NAME] [PERSON_NAME] [PERSON_NAME] [PERSON_NAME] [PERSON_…" at bounding box center [202, 364] width 89 height 22
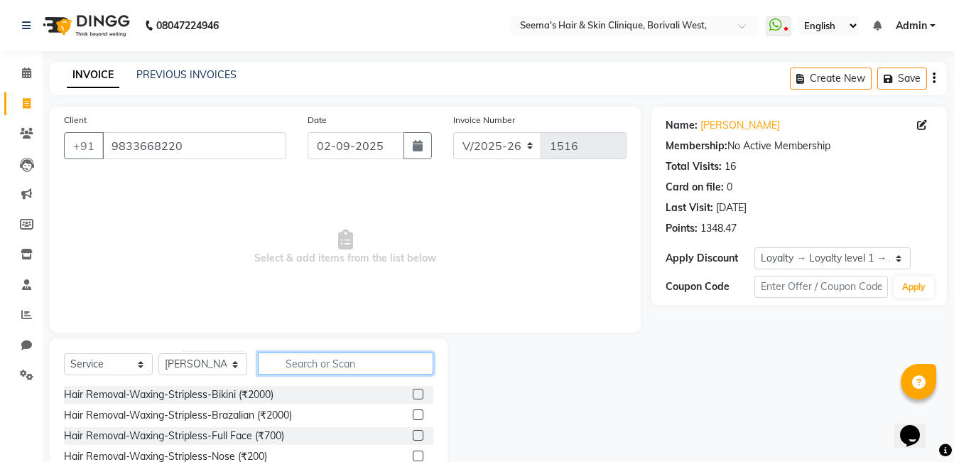
click at [291, 360] on input "text" at bounding box center [345, 363] width 175 height 22
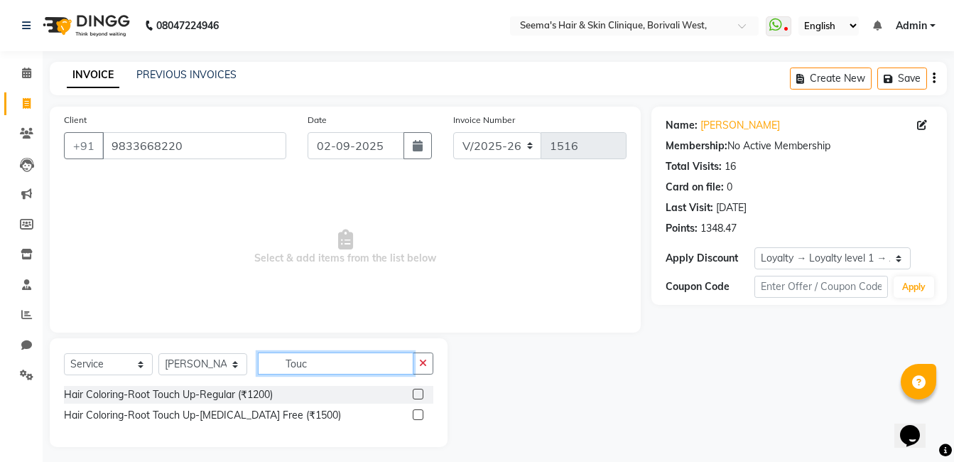
type input "Touc"
click at [421, 393] on label at bounding box center [418, 393] width 11 height 11
click at [421, 393] on input "checkbox" at bounding box center [417, 394] width 9 height 9
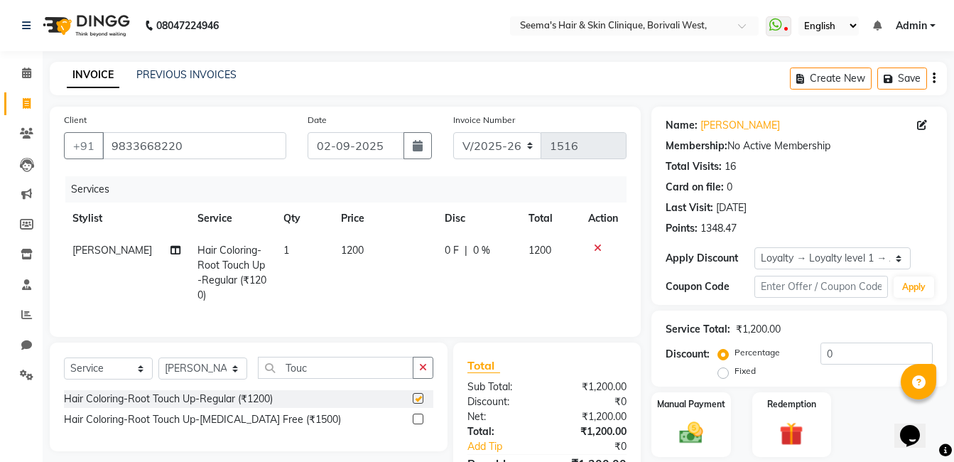
checkbox input "false"
click at [423, 372] on icon "button" at bounding box center [423, 367] width 8 height 10
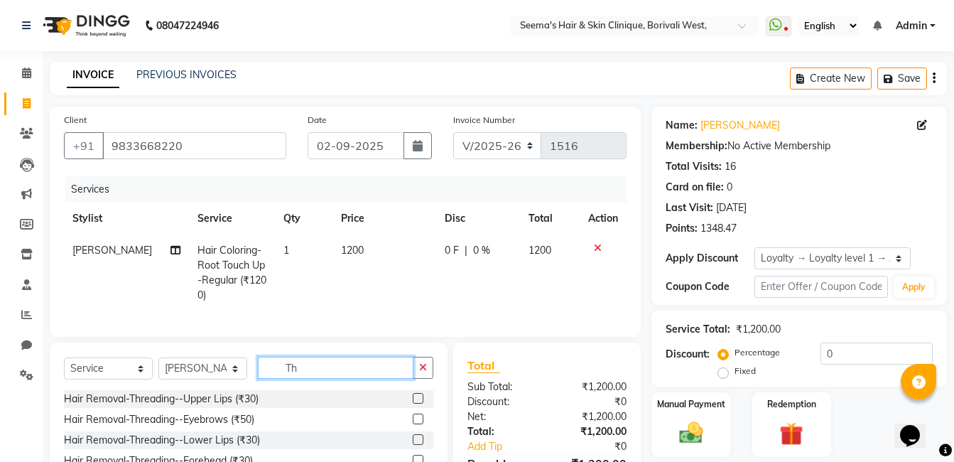
type input "Th"
click at [413, 424] on label at bounding box center [418, 418] width 11 height 11
click at [413, 424] on input "checkbox" at bounding box center [417, 419] width 9 height 9
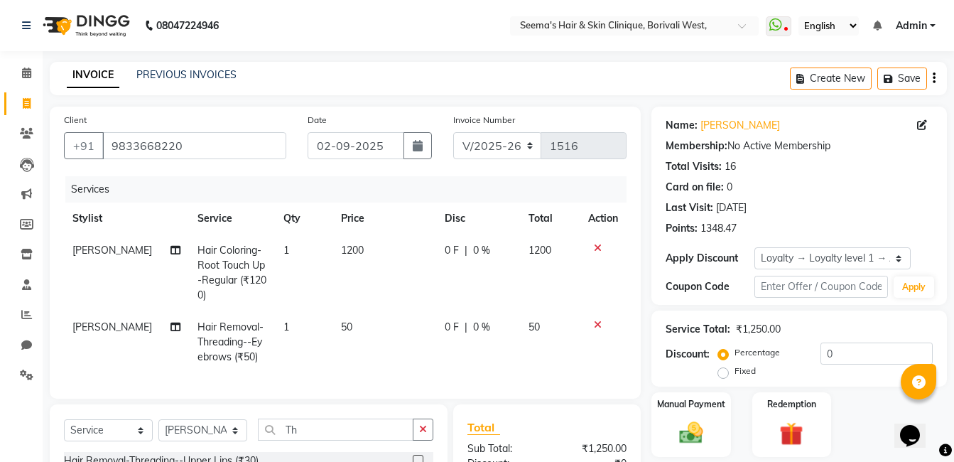
checkbox input "false"
click at [429, 440] on button "button" at bounding box center [423, 429] width 21 height 22
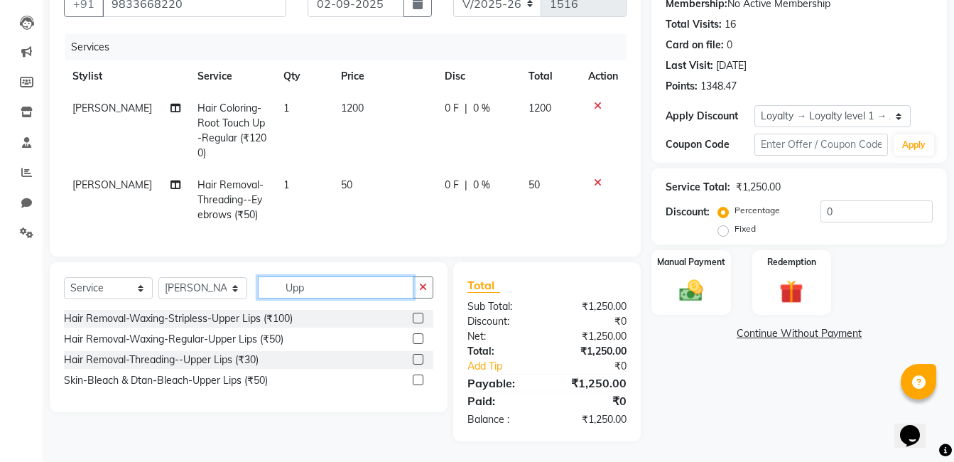
scroll to position [153, 0]
type input "Upp"
click at [417, 313] on label at bounding box center [418, 317] width 11 height 11
click at [417, 313] on input "checkbox" at bounding box center [417, 317] width 9 height 9
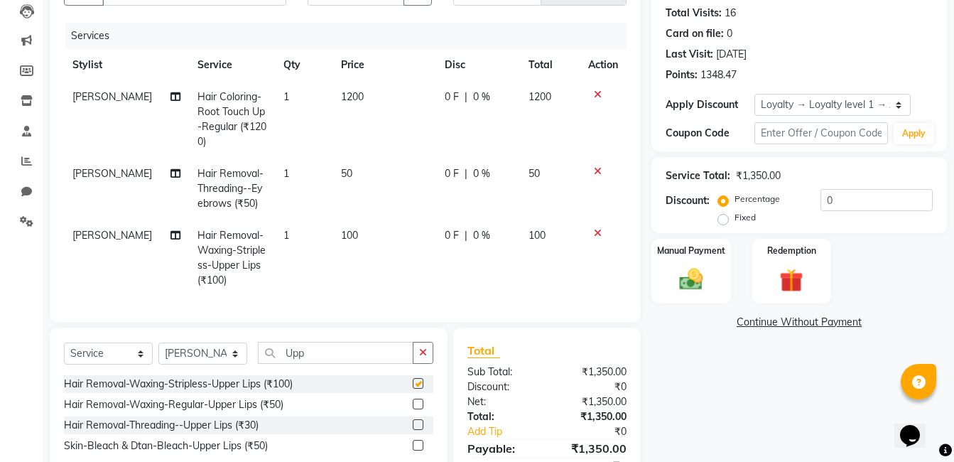
checkbox input "false"
click at [422, 357] on icon "button" at bounding box center [423, 352] width 8 height 10
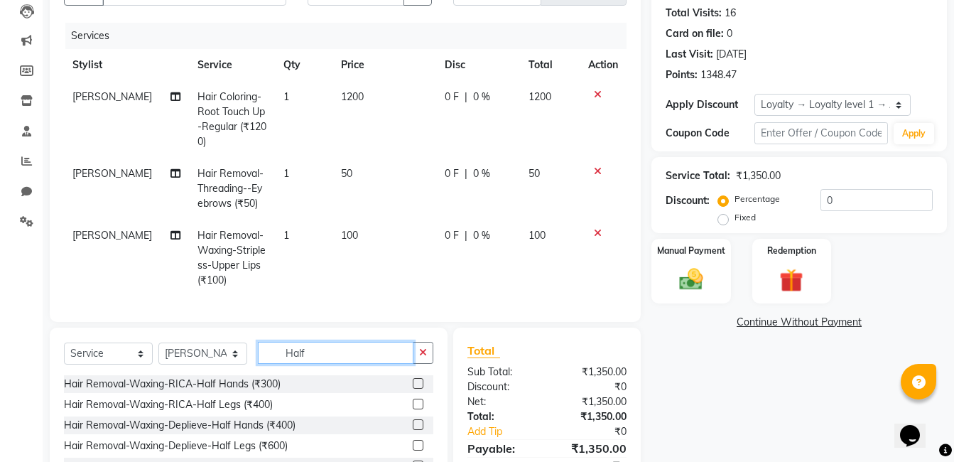
type input "Half"
click at [413, 409] on label at bounding box center [418, 403] width 11 height 11
click at [413, 409] on input "checkbox" at bounding box center [417, 404] width 9 height 9
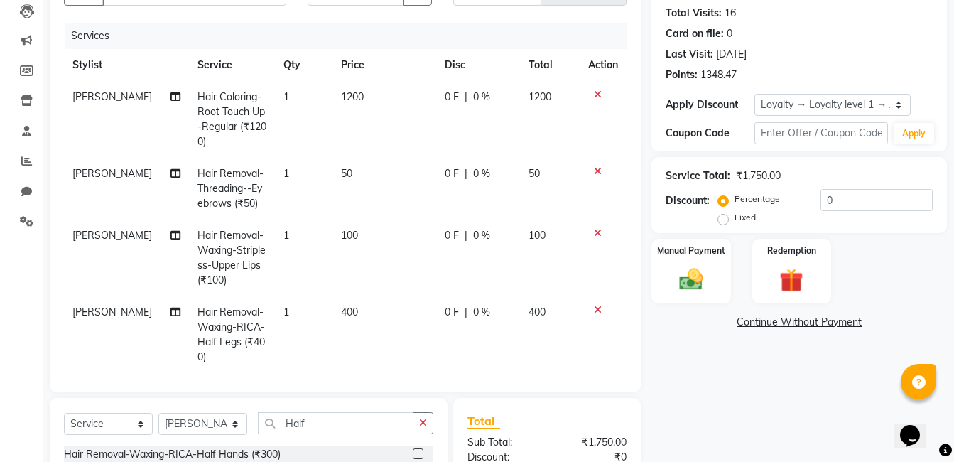
checkbox input "false"
click at [420, 423] on icon "button" at bounding box center [423, 423] width 8 height 10
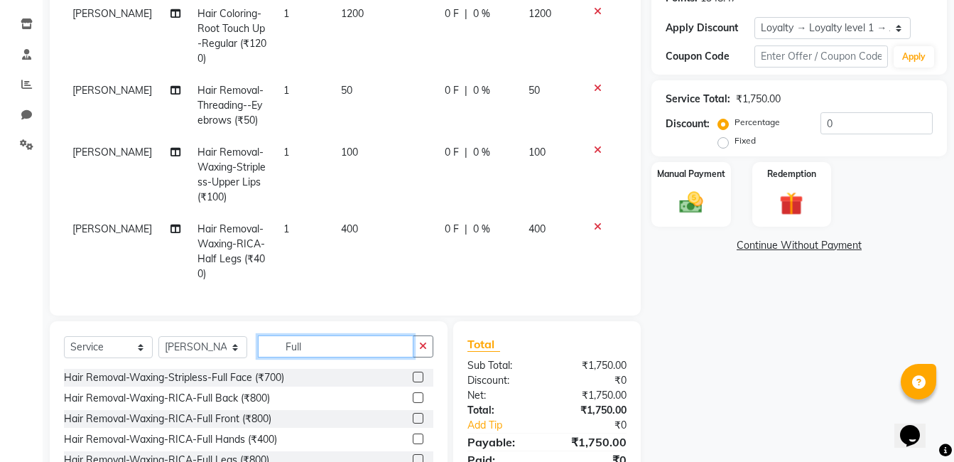
scroll to position [320, 0]
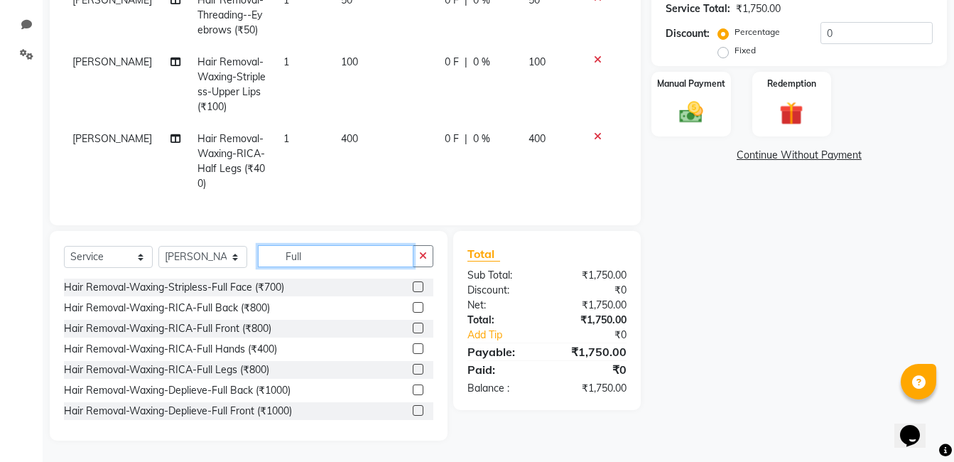
type input "Full"
click at [413, 349] on label at bounding box center [418, 348] width 11 height 11
click at [413, 349] on input "checkbox" at bounding box center [417, 348] width 9 height 9
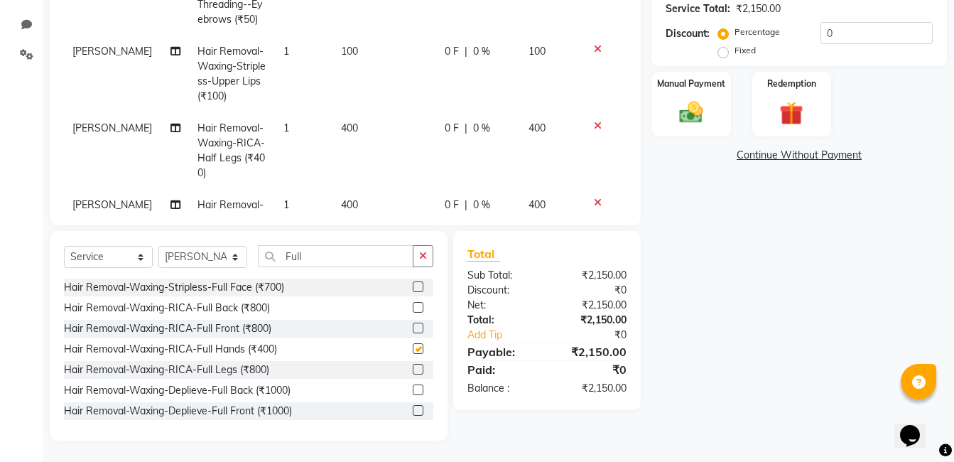
checkbox input "false"
click at [425, 251] on icon "button" at bounding box center [423, 256] width 8 height 10
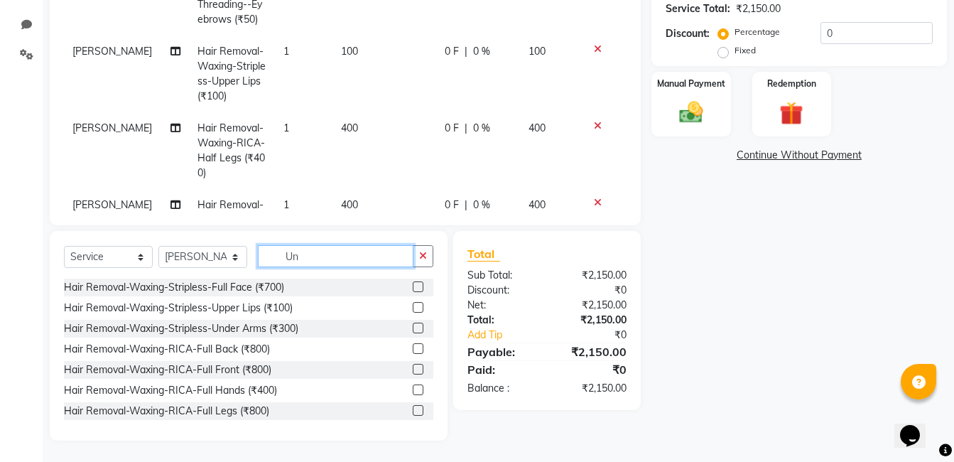
scroll to position [290, 0]
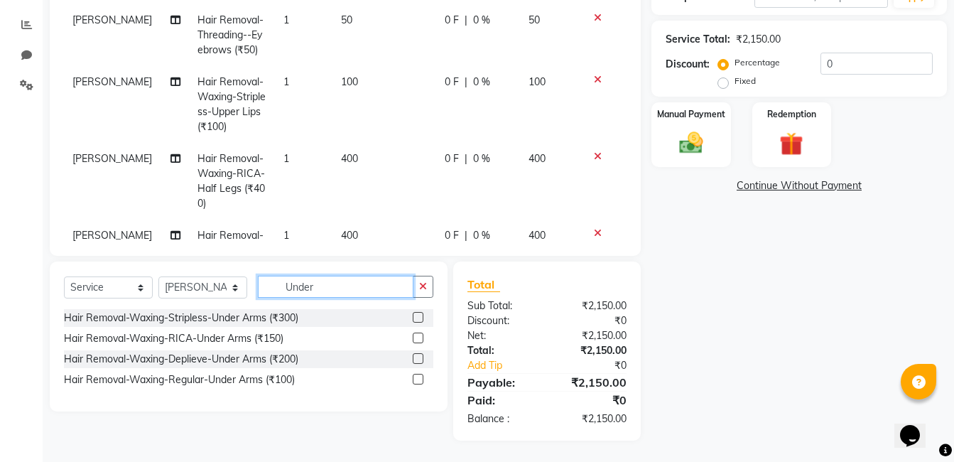
type input "Under"
click at [418, 339] on label at bounding box center [418, 337] width 11 height 11
click at [418, 339] on input "checkbox" at bounding box center [417, 338] width 9 height 9
checkbox input "false"
click at [682, 147] on img at bounding box center [691, 143] width 40 height 28
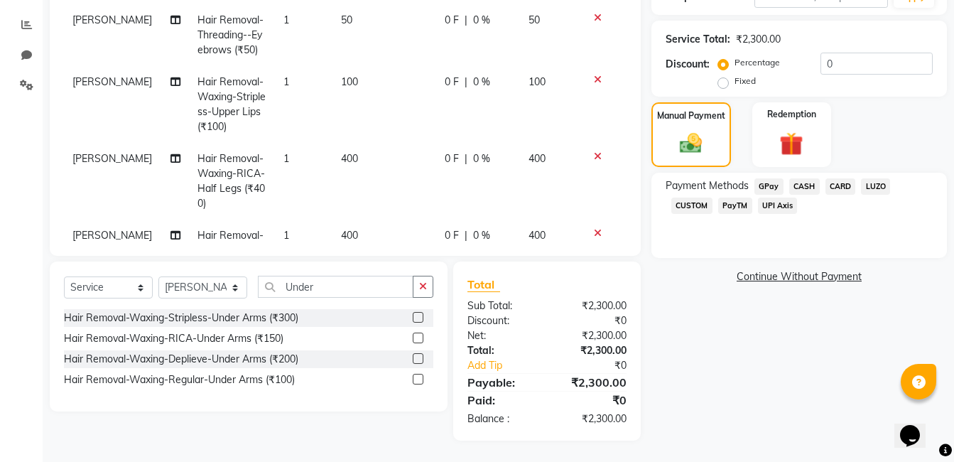
click at [802, 187] on span "CASH" at bounding box center [804, 186] width 31 height 16
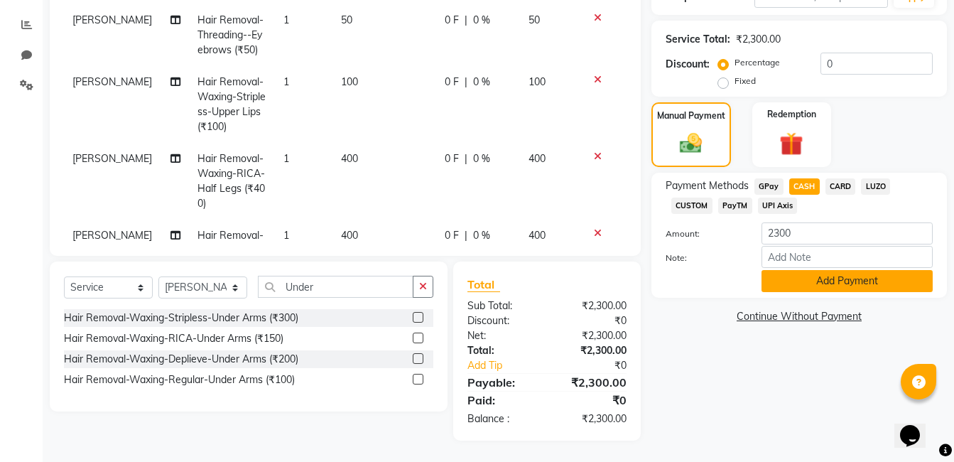
click at [822, 285] on button "Add Payment" at bounding box center [846, 281] width 171 height 22
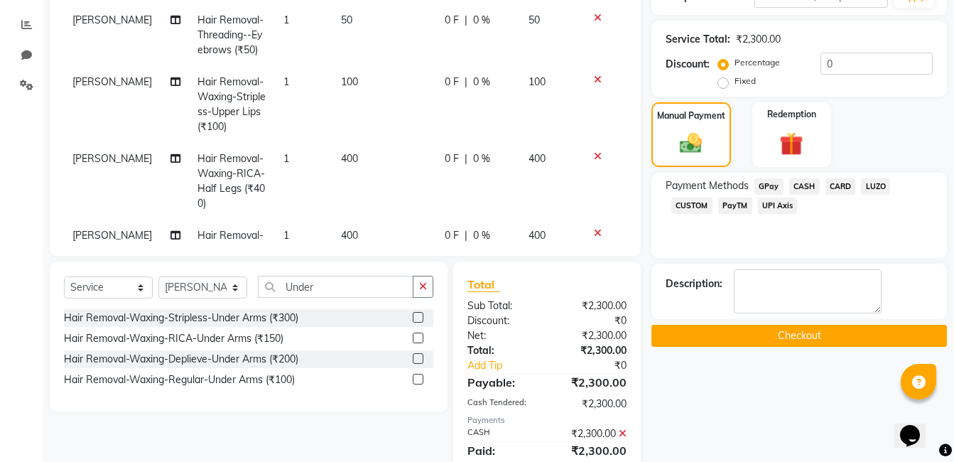
click at [819, 333] on button "Checkout" at bounding box center [798, 335] width 295 height 22
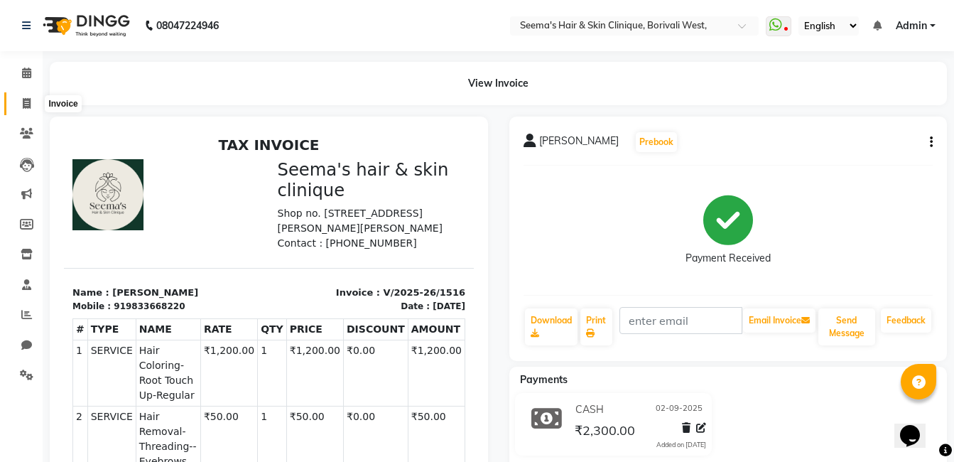
click at [23, 104] on icon at bounding box center [27, 103] width 8 height 11
select select "service"
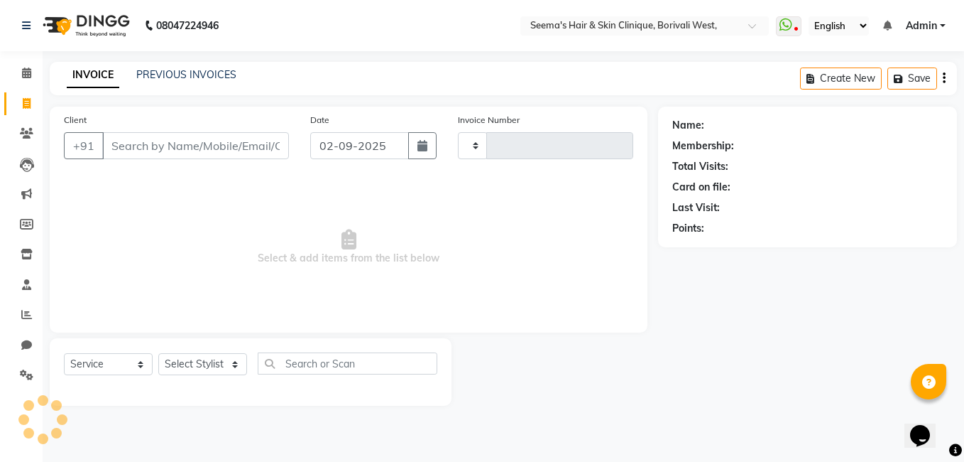
type input "1517"
select select "8084"
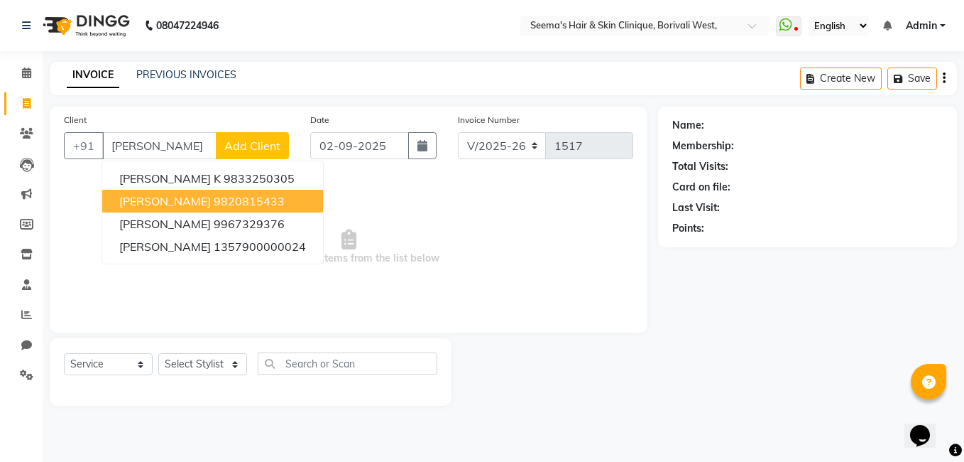
click at [168, 209] on button "[PERSON_NAME] 9820815433" at bounding box center [212, 201] width 221 height 23
type input "9820815433"
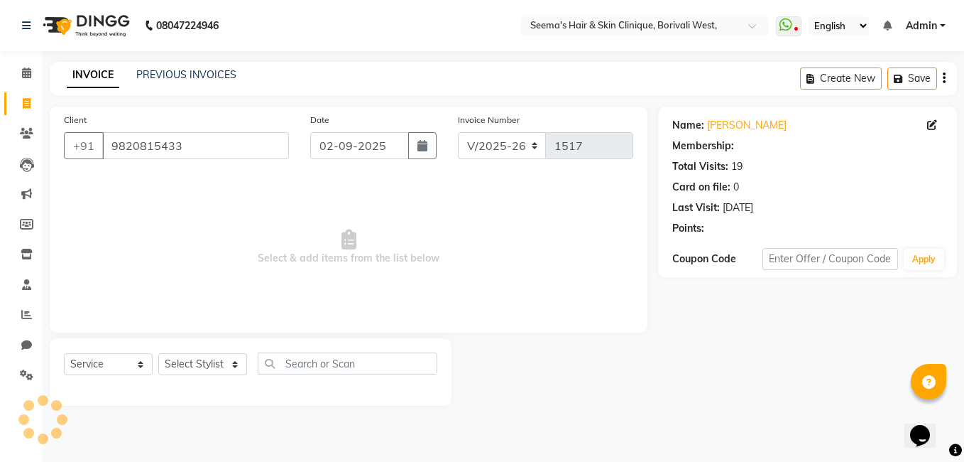
select select "1: Object"
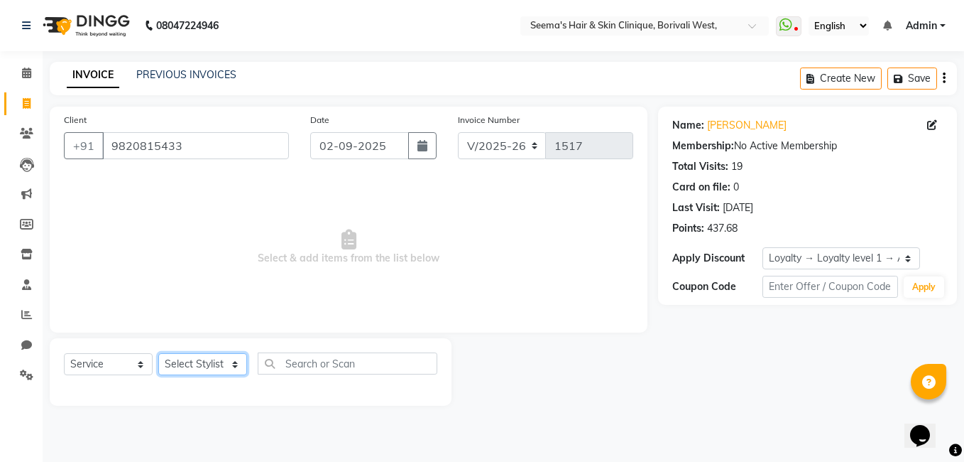
click at [231, 357] on select "Select Stylist [PERSON_NAME] [PERSON_NAME] [PERSON_NAME] [PERSON_NAME] [PERSON_…" at bounding box center [202, 364] width 89 height 22
select select "75553"
click at [158, 353] on select "Select Stylist [PERSON_NAME] [PERSON_NAME] [PERSON_NAME] [PERSON_NAME] [PERSON_…" at bounding box center [202, 364] width 89 height 22
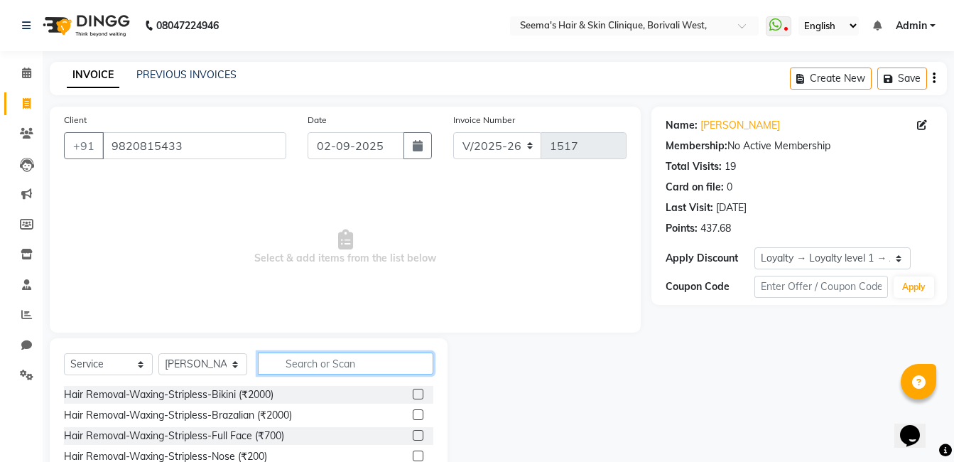
click at [302, 361] on input "text" at bounding box center [345, 363] width 175 height 22
type input "Side"
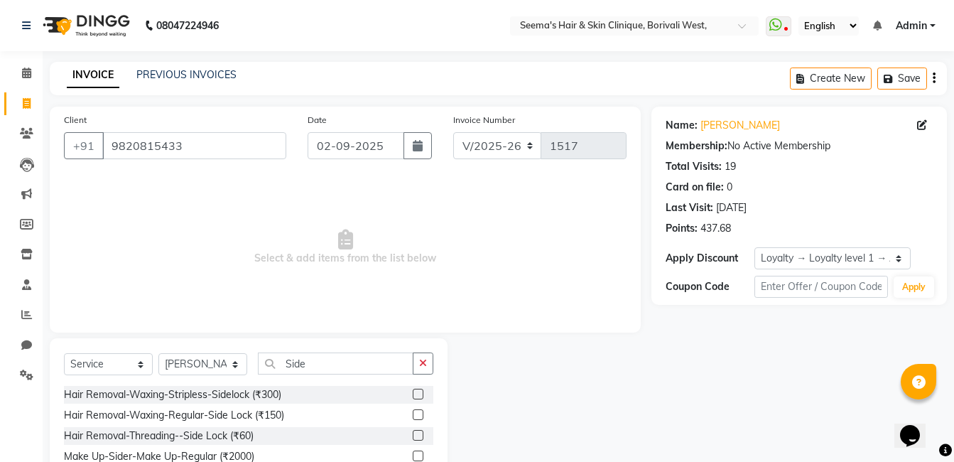
click at [418, 392] on label at bounding box center [418, 393] width 11 height 11
click at [418, 392] on input "checkbox" at bounding box center [417, 394] width 9 height 9
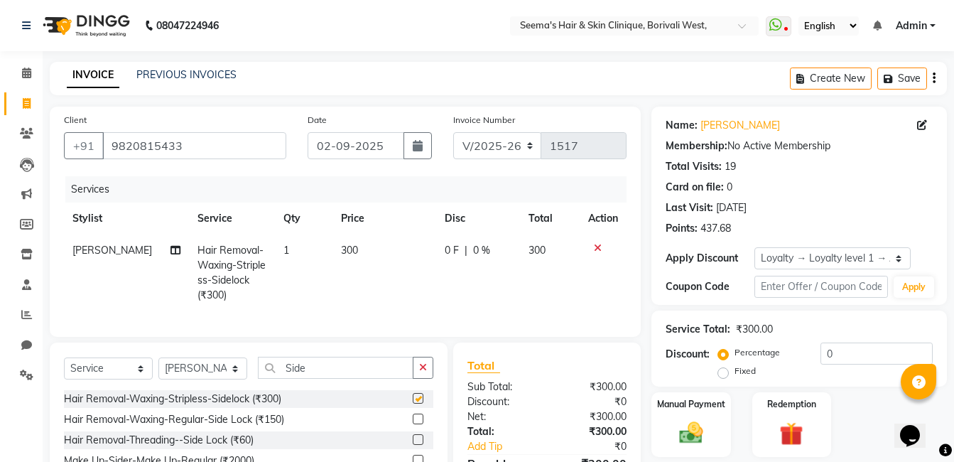
checkbox input "false"
click at [421, 372] on icon "button" at bounding box center [423, 367] width 8 height 10
type input "Upp"
click at [418, 403] on label at bounding box center [418, 398] width 11 height 11
click at [418, 403] on input "checkbox" at bounding box center [417, 398] width 9 height 9
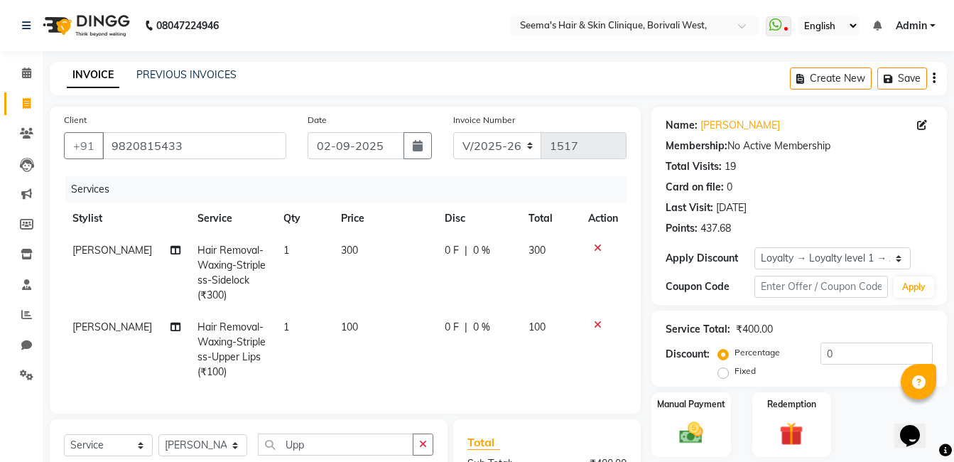
checkbox input "false"
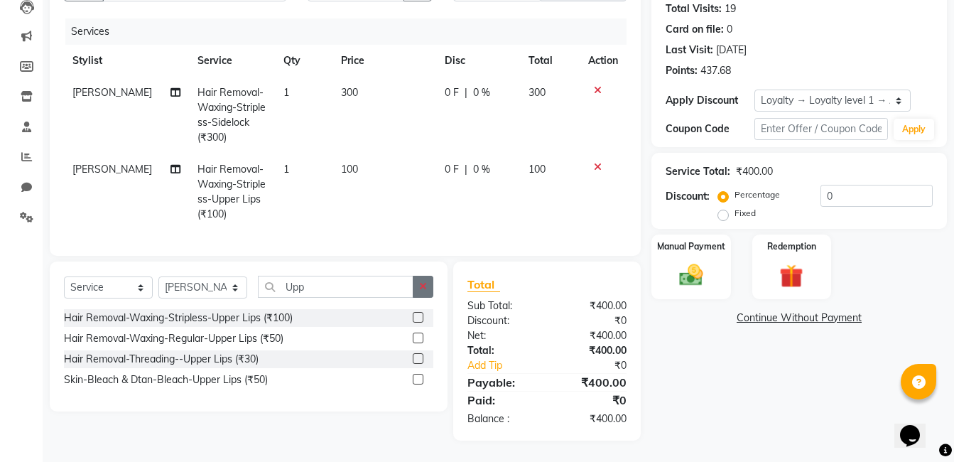
click at [419, 291] on button "button" at bounding box center [423, 287] width 21 height 22
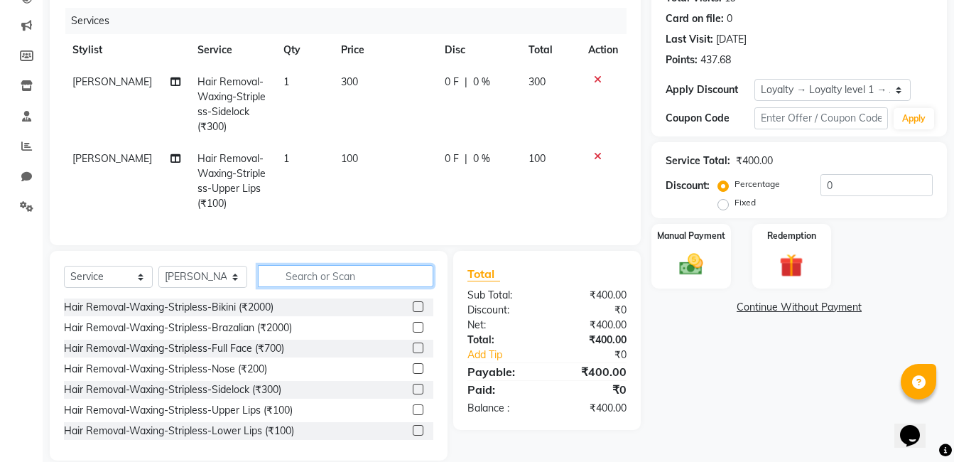
click at [419, 287] on input "text" at bounding box center [345, 276] width 175 height 22
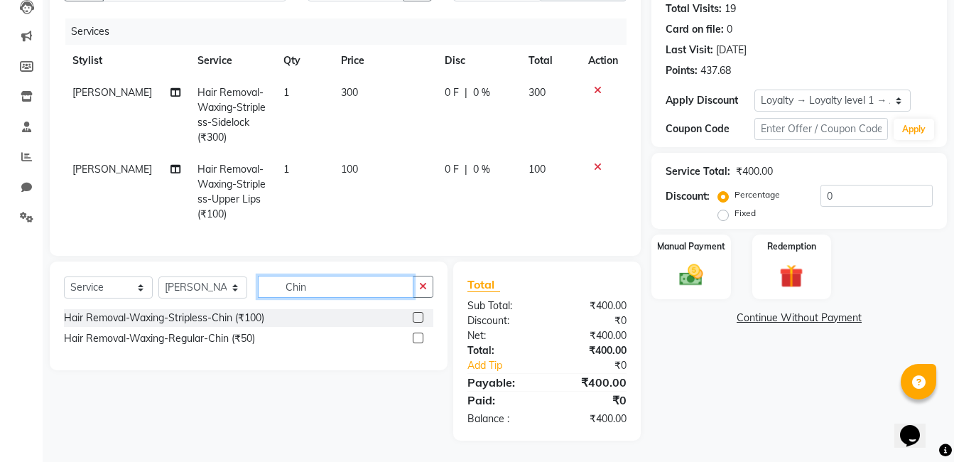
type input "Chin"
click at [420, 314] on label at bounding box center [418, 317] width 11 height 11
click at [420, 314] on input "checkbox" at bounding box center [417, 317] width 9 height 9
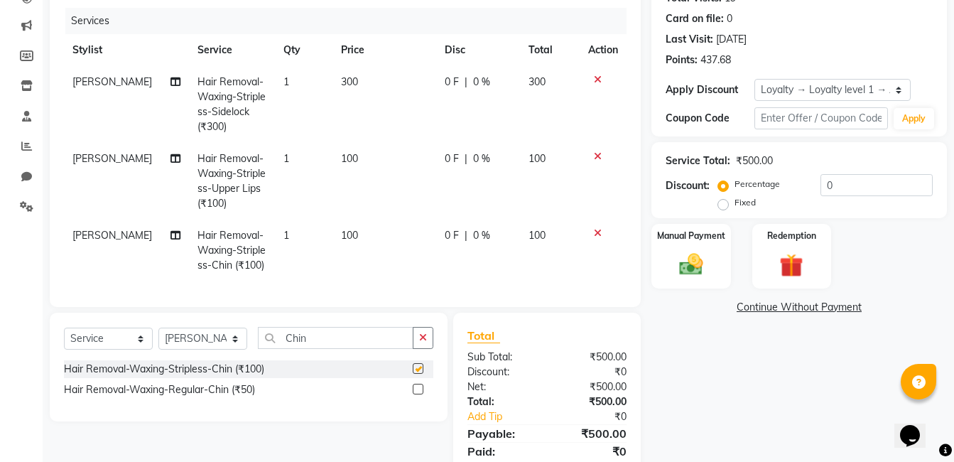
checkbox input "false"
click at [341, 230] on span "100" at bounding box center [349, 235] width 17 height 13
select select "75553"
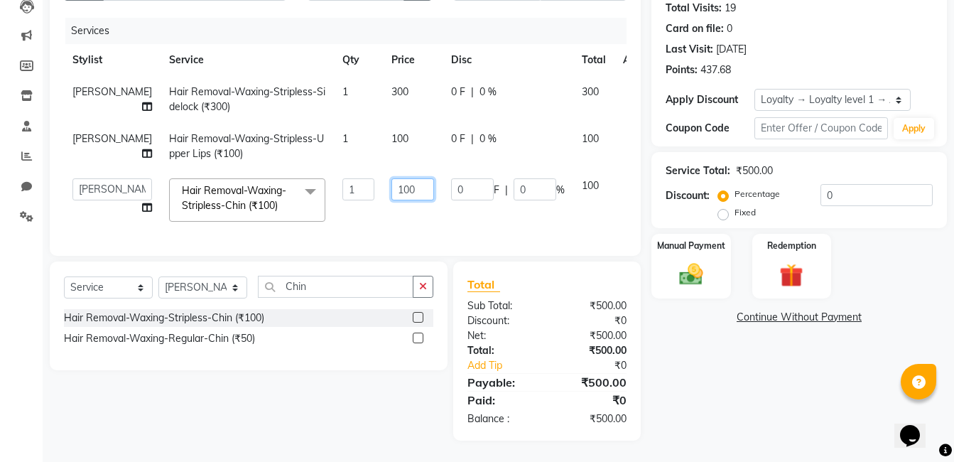
click at [391, 200] on input "100" at bounding box center [412, 189] width 43 height 22
type input "200"
click at [447, 230] on td "0 F | 0 %" at bounding box center [507, 200] width 131 height 60
select select "75553"
click at [427, 298] on button "button" at bounding box center [423, 287] width 21 height 22
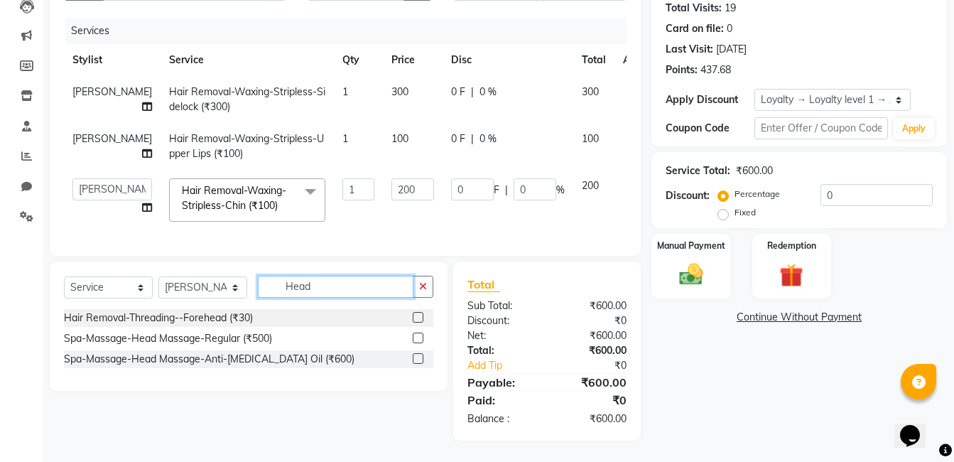
type input "Head"
click at [417, 343] on label at bounding box center [418, 337] width 11 height 11
click at [417, 343] on input "checkbox" at bounding box center [417, 338] width 9 height 9
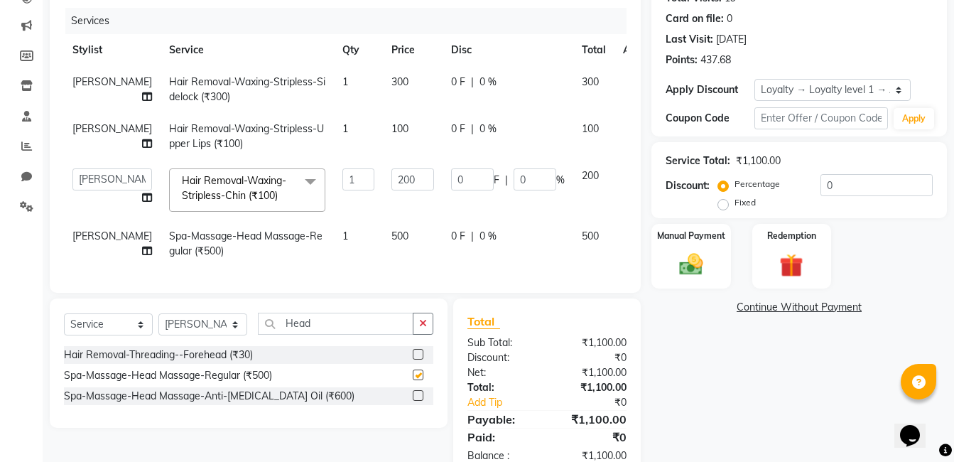
checkbox input "false"
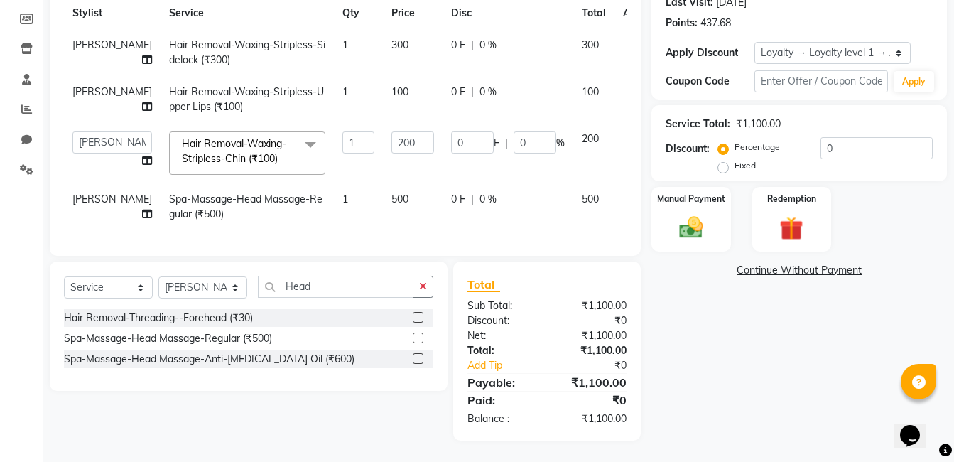
scroll to position [261, 0]
click at [685, 213] on img at bounding box center [691, 227] width 40 height 28
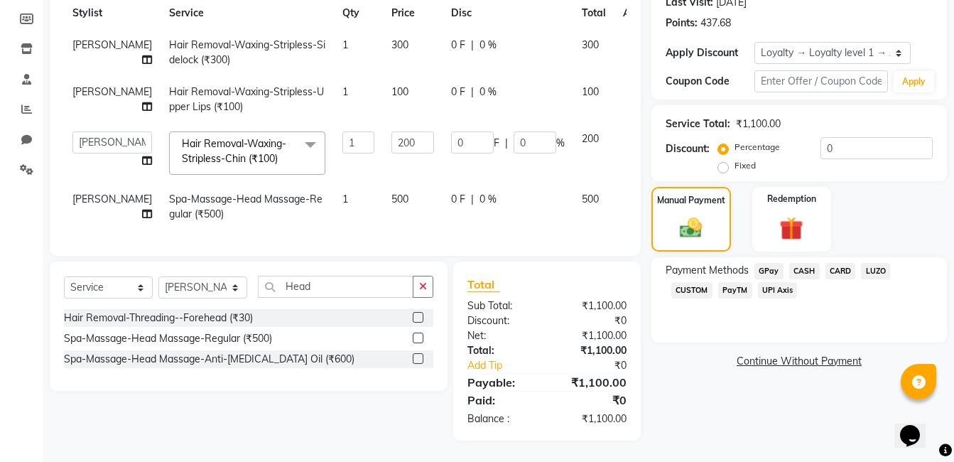
click at [767, 263] on span "GPay" at bounding box center [768, 271] width 29 height 16
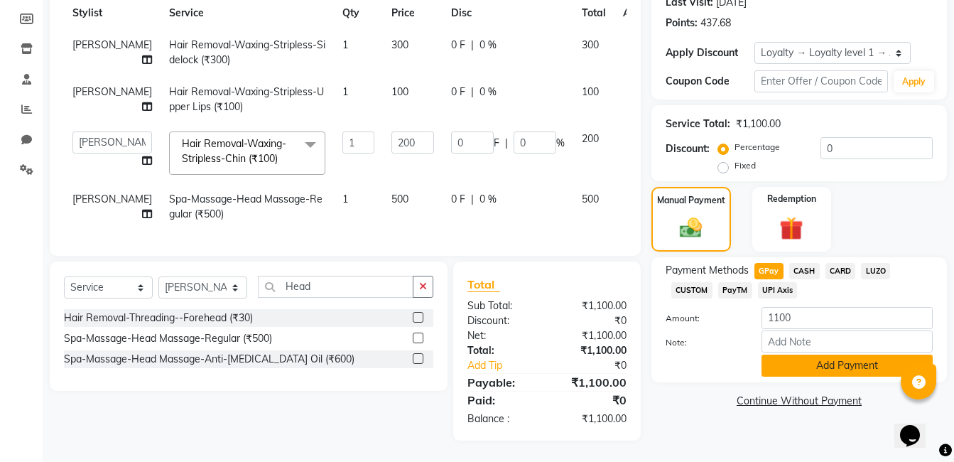
click at [796, 354] on button "Add Payment" at bounding box center [846, 365] width 171 height 22
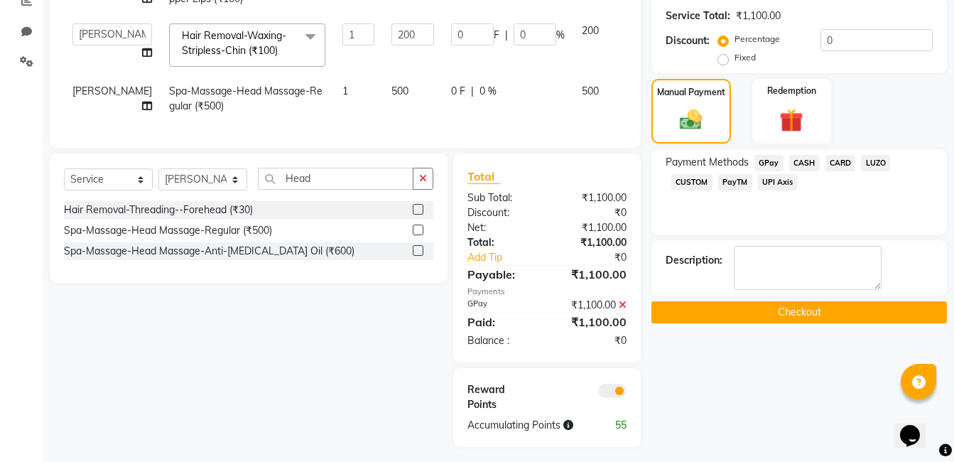
scroll to position [375, 0]
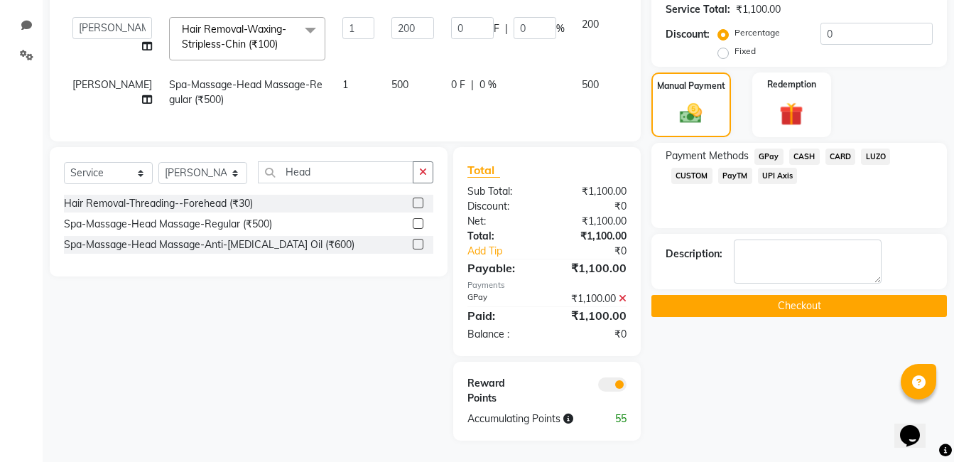
click at [799, 295] on button "Checkout" at bounding box center [798, 306] width 295 height 22
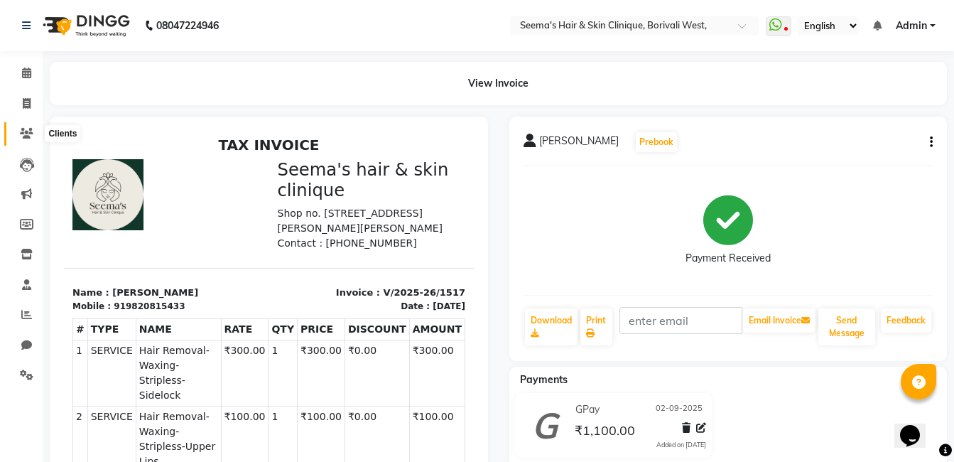
click at [31, 136] on icon at bounding box center [26, 133] width 13 height 11
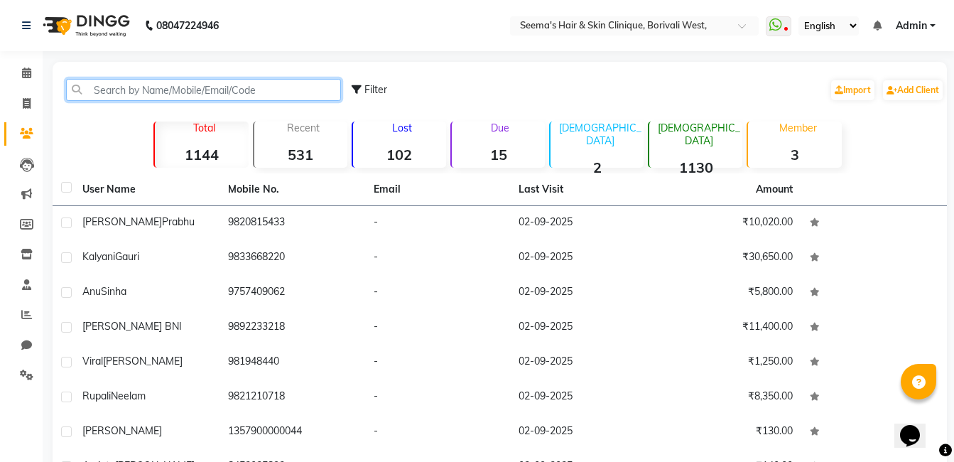
click at [97, 87] on input "text" at bounding box center [203, 90] width 275 height 22
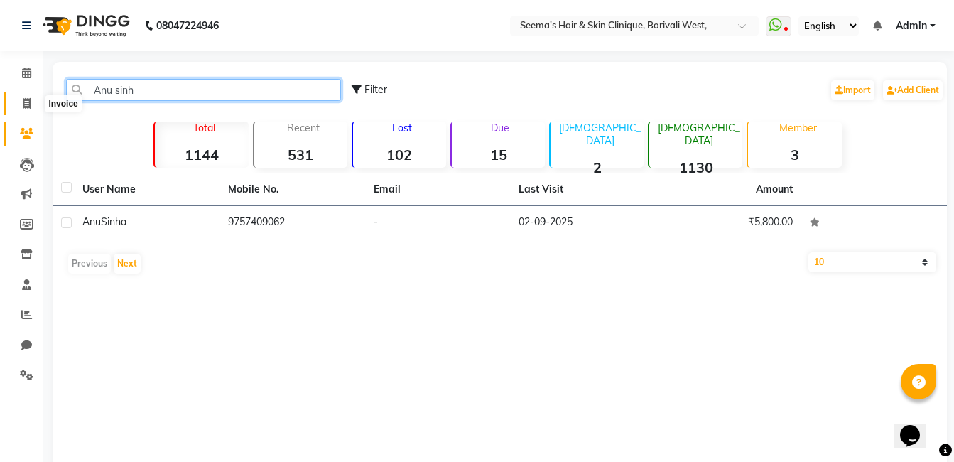
type input "Anu sinh"
click at [25, 101] on icon at bounding box center [27, 103] width 8 height 11
select select "service"
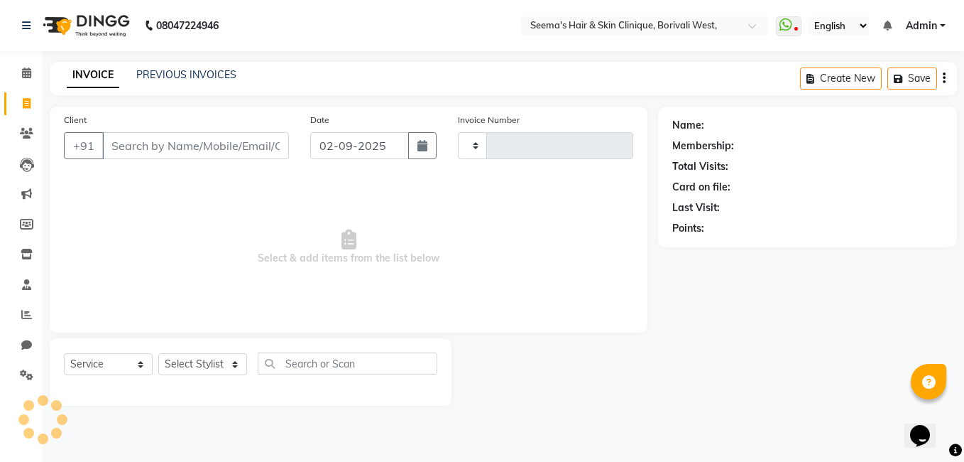
type input "1518"
select select "8084"
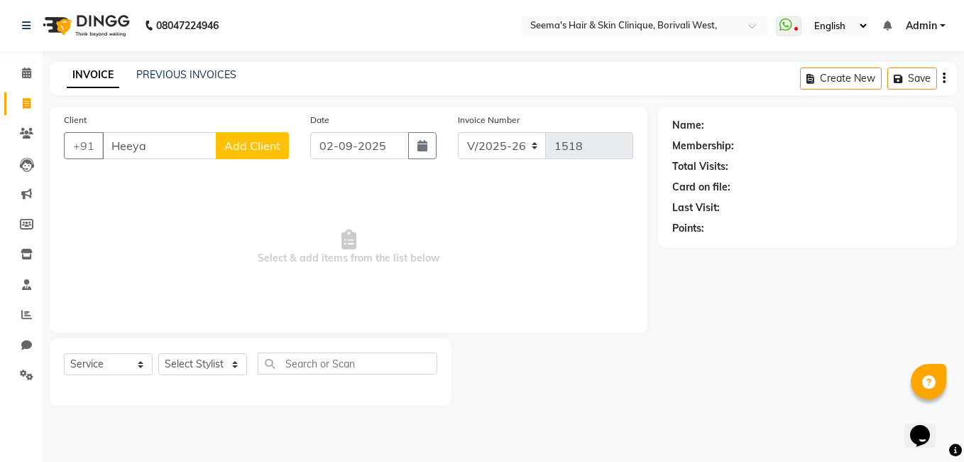
type input "Heeya"
click at [244, 140] on span "Add Client" at bounding box center [252, 145] width 56 height 14
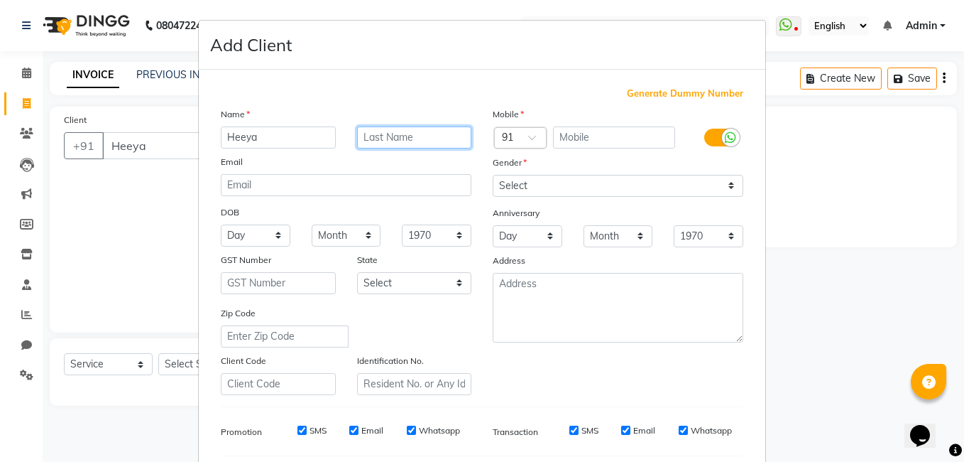
click at [371, 138] on input "text" at bounding box center [414, 137] width 115 height 22
click at [376, 136] on input "Shawkani" at bounding box center [414, 137] width 115 height 22
type input "[PERSON_NAME]"
click at [413, 92] on div "Generate Dummy Number" at bounding box center [482, 94] width 523 height 14
click at [575, 141] on input "text" at bounding box center [614, 137] width 123 height 22
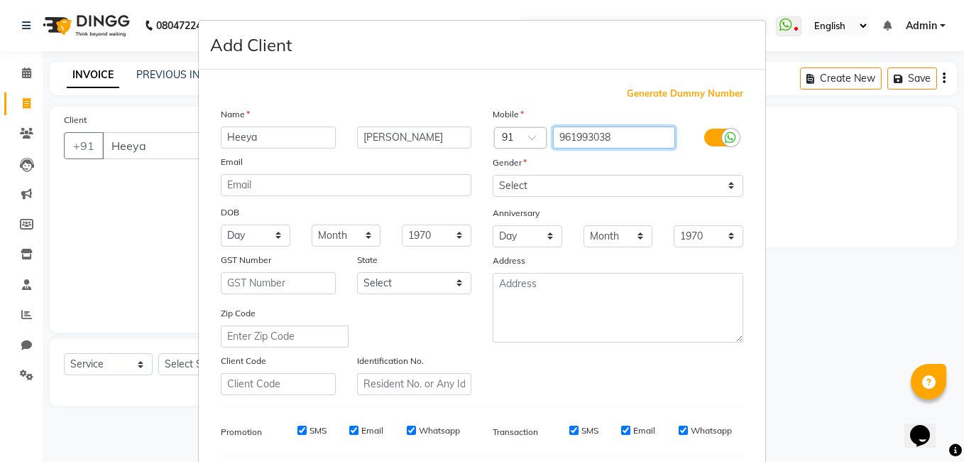
type input "961993038"
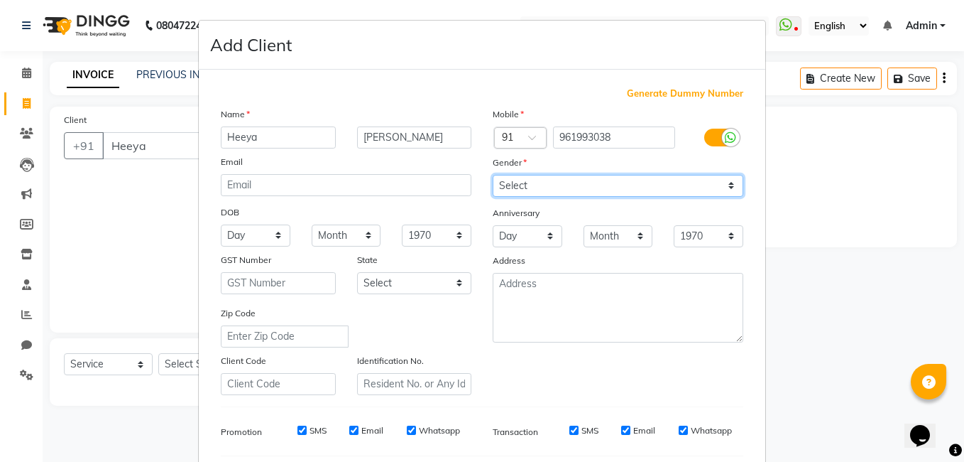
click at [726, 184] on select "Select [DEMOGRAPHIC_DATA] [DEMOGRAPHIC_DATA] Other Prefer Not To Say" at bounding box center [618, 186] width 251 height 22
select select "[DEMOGRAPHIC_DATA]"
click at [493, 175] on select "Select [DEMOGRAPHIC_DATA] [DEMOGRAPHIC_DATA] Other Prefer Not To Say" at bounding box center [618, 186] width 251 height 22
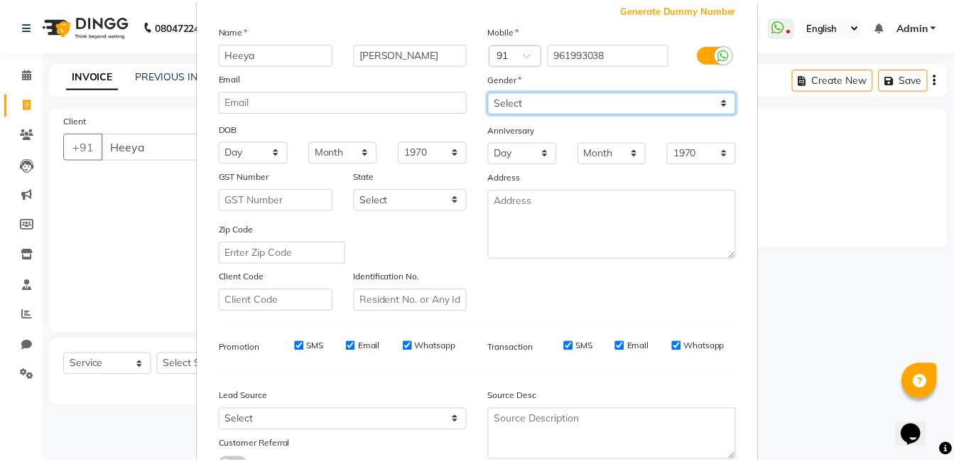
scroll to position [194, 0]
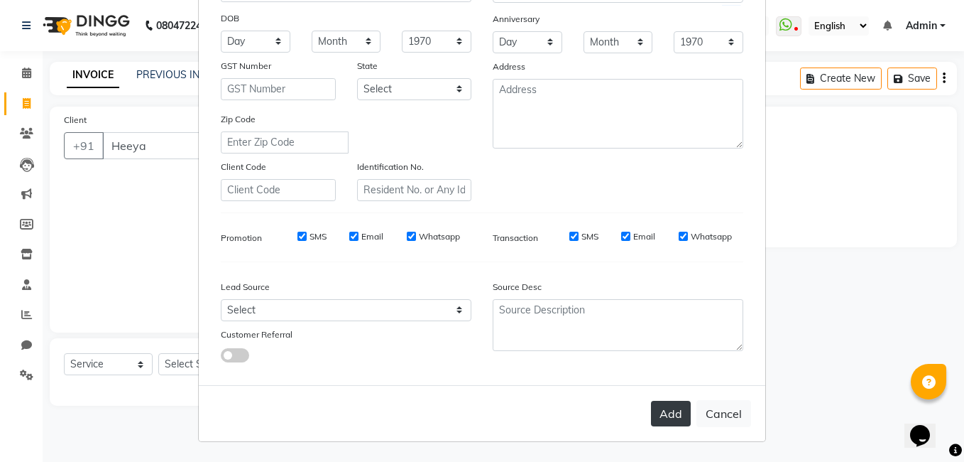
click at [670, 408] on button "Add" at bounding box center [671, 413] width 40 height 26
type input "961993038"
select select
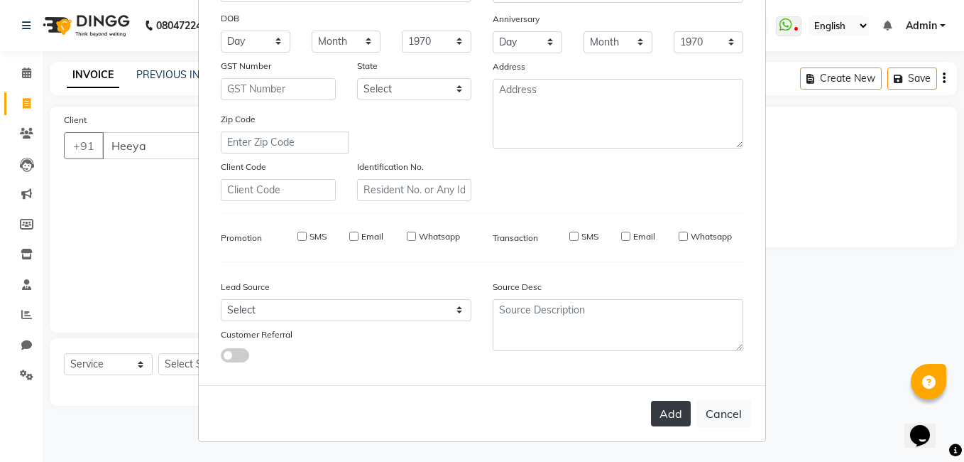
select select
checkbox input "false"
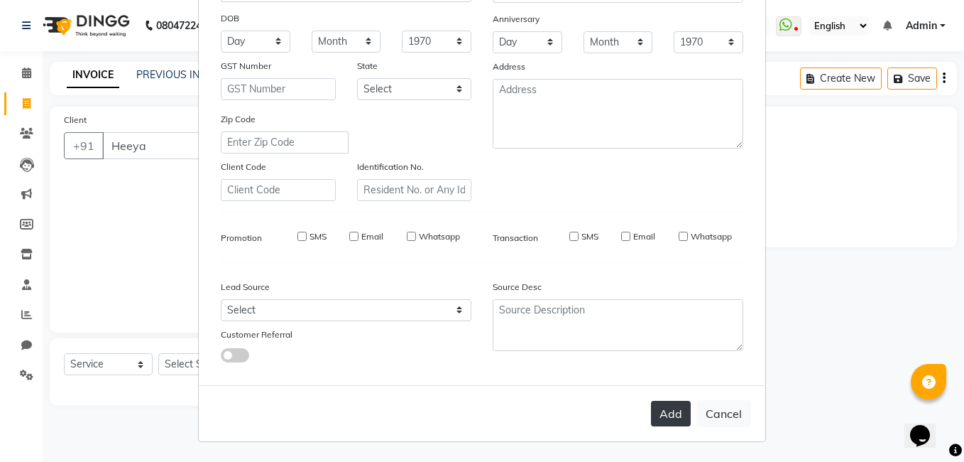
checkbox input "false"
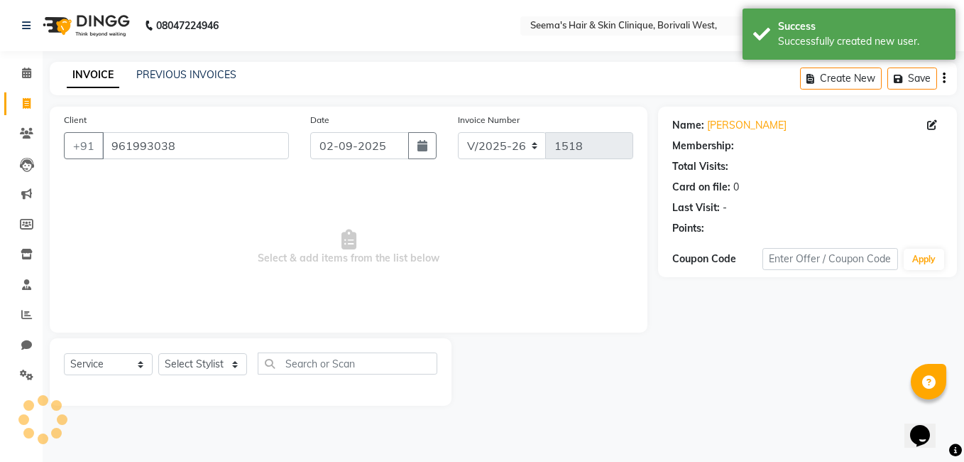
select select "1: Object"
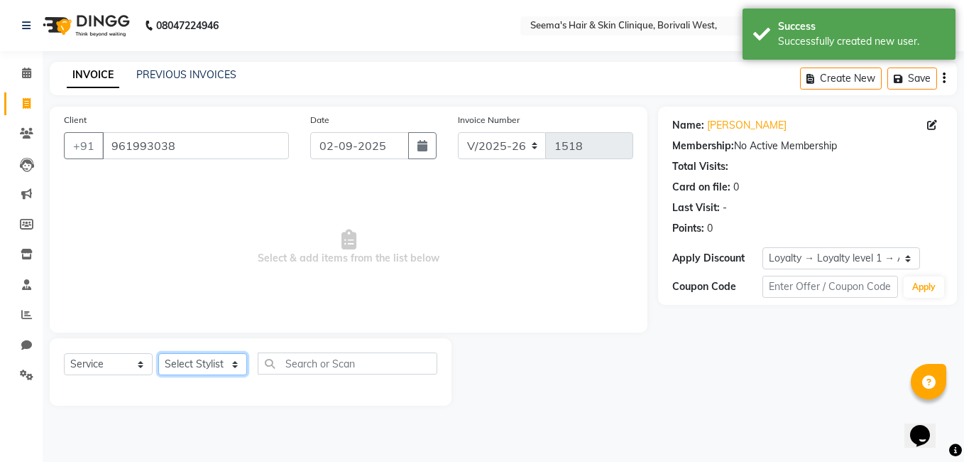
click at [237, 365] on select "Select Stylist [PERSON_NAME] [PERSON_NAME] [PERSON_NAME] [PERSON_NAME] [PERSON_…" at bounding box center [202, 364] width 89 height 22
select select "75554"
click at [158, 353] on select "Select Stylist [PERSON_NAME] [PERSON_NAME] [PERSON_NAME] [PERSON_NAME] [PERSON_…" at bounding box center [202, 364] width 89 height 22
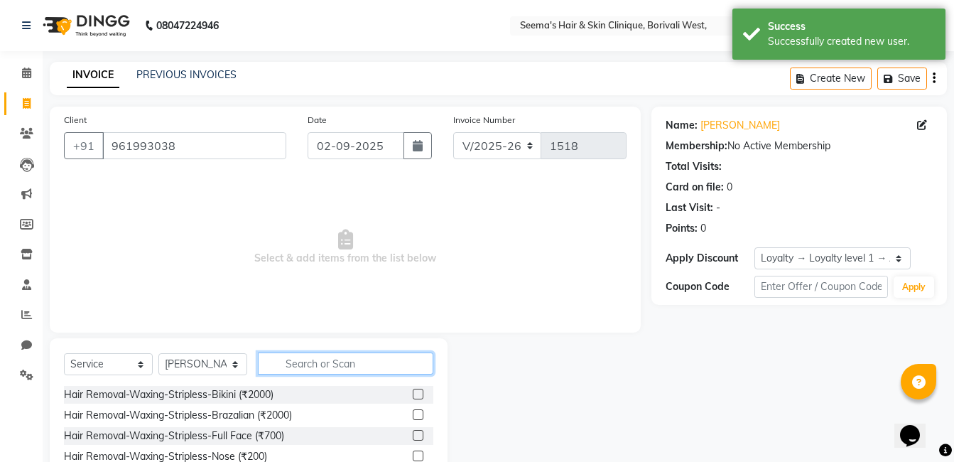
click at [315, 360] on input "text" at bounding box center [345, 363] width 175 height 22
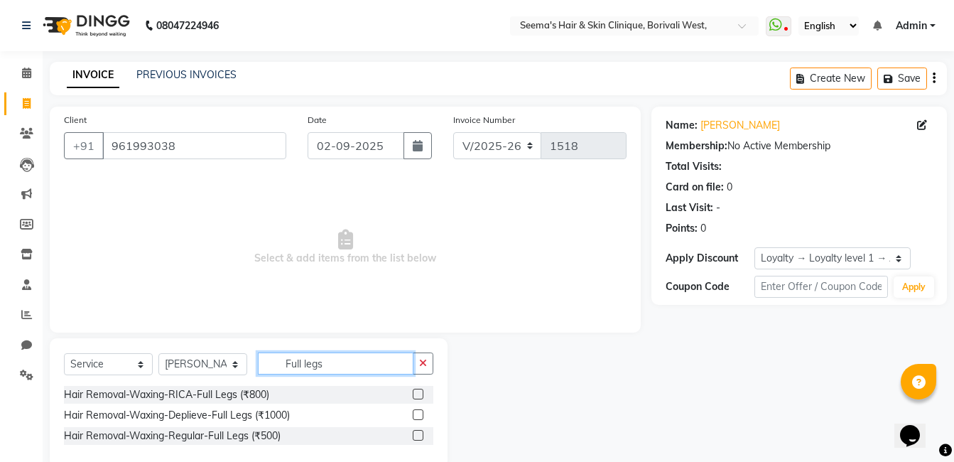
type input "Full legs"
click at [418, 396] on label at bounding box center [418, 393] width 11 height 11
click at [418, 396] on input "checkbox" at bounding box center [417, 394] width 9 height 9
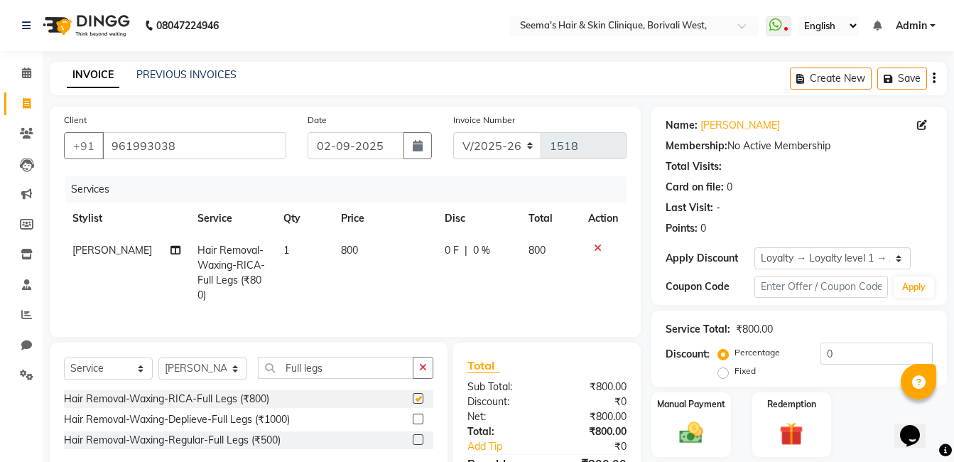
checkbox input "false"
click at [425, 372] on icon "button" at bounding box center [423, 367] width 8 height 10
type input "Full hands"
click at [239, 379] on select "Select Stylist [PERSON_NAME] [PERSON_NAME] [PERSON_NAME] [PERSON_NAME] [PERSON_…" at bounding box center [202, 368] width 89 height 22
select select "75882"
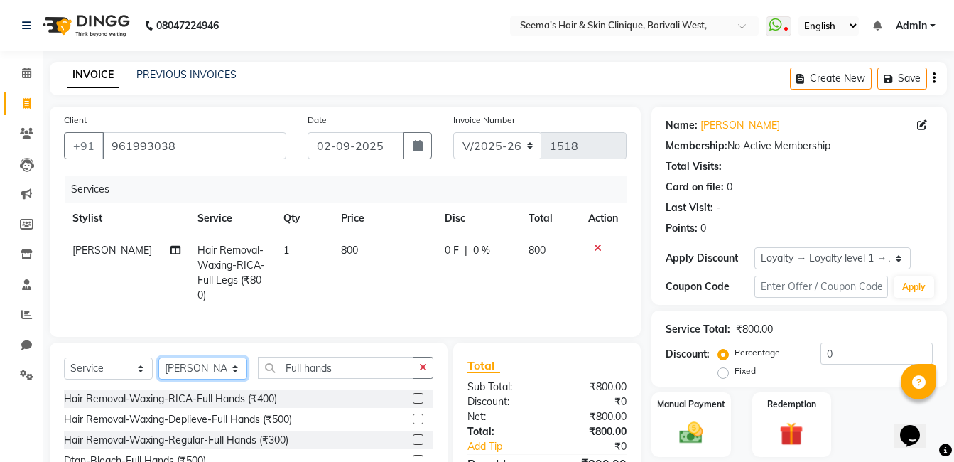
click at [158, 368] on select "Select Stylist [PERSON_NAME] [PERSON_NAME] [PERSON_NAME] [PERSON_NAME] [PERSON_…" at bounding box center [202, 368] width 89 height 22
click at [422, 372] on icon "button" at bounding box center [423, 367] width 8 height 10
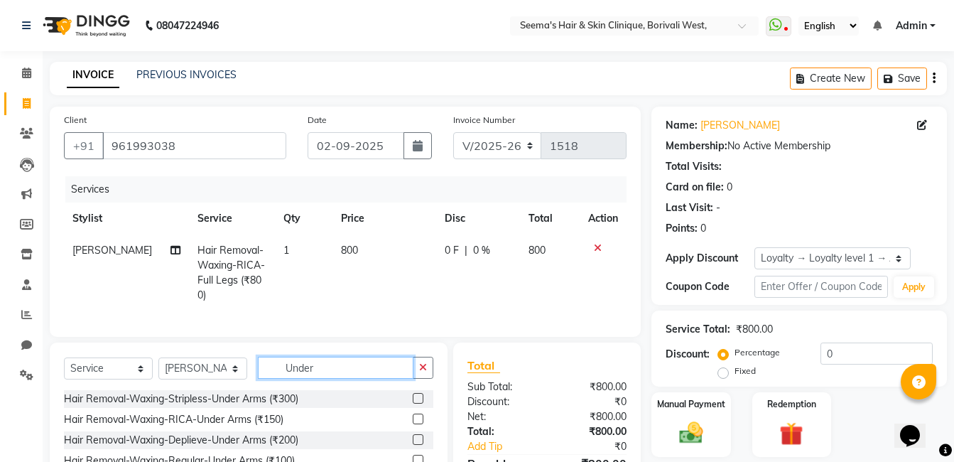
type input "Under"
click at [422, 424] on label at bounding box center [418, 418] width 11 height 11
click at [422, 424] on input "checkbox" at bounding box center [417, 419] width 9 height 9
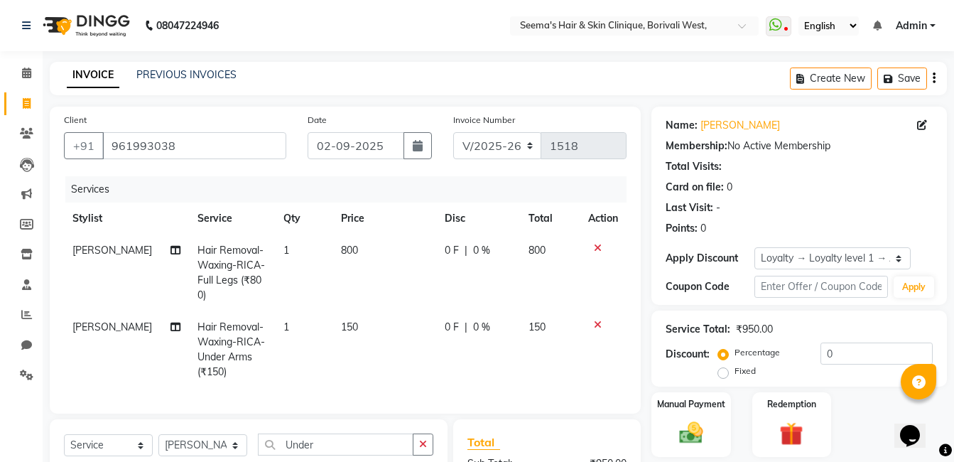
checkbox input "false"
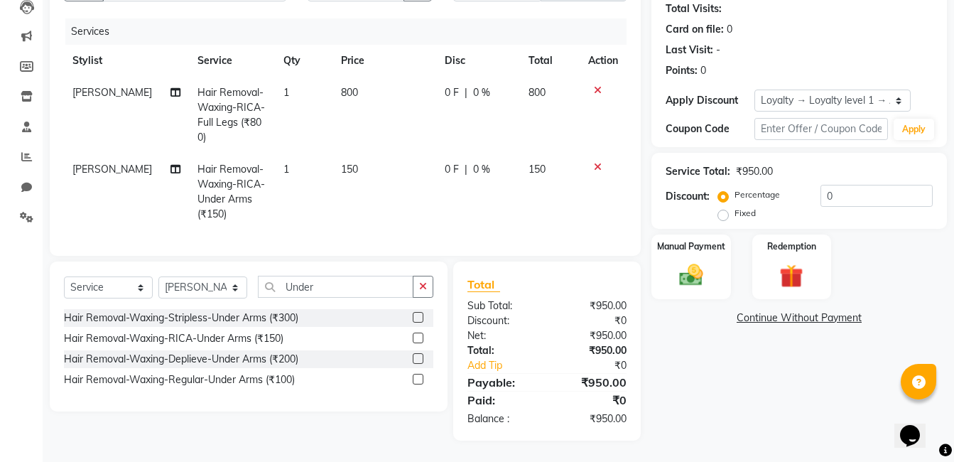
scroll to position [168, 0]
click at [234, 285] on select "Select Stylist [PERSON_NAME] [PERSON_NAME] [PERSON_NAME] [PERSON_NAME] [PERSON_…" at bounding box center [202, 287] width 89 height 22
select select "75554"
click at [158, 276] on select "Select Stylist [PERSON_NAME] [PERSON_NAME] [PERSON_NAME] [PERSON_NAME] [PERSON_…" at bounding box center [202, 287] width 89 height 22
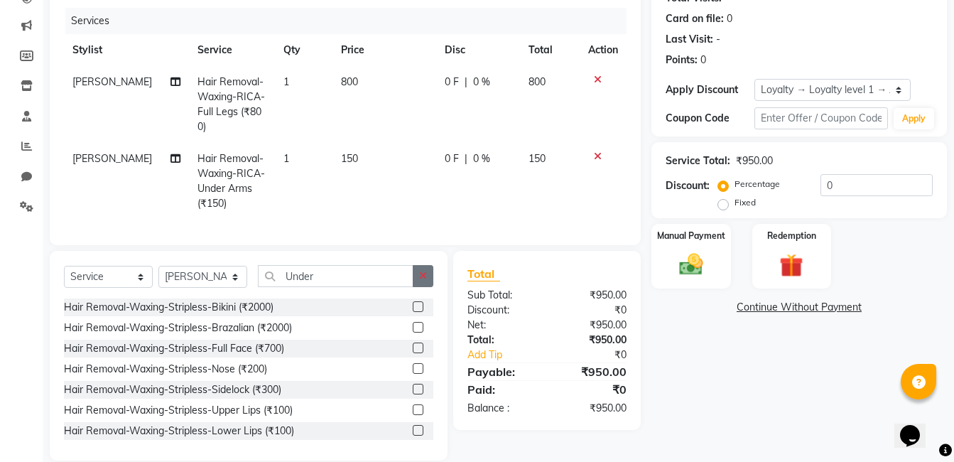
click at [422, 287] on button "button" at bounding box center [423, 276] width 21 height 22
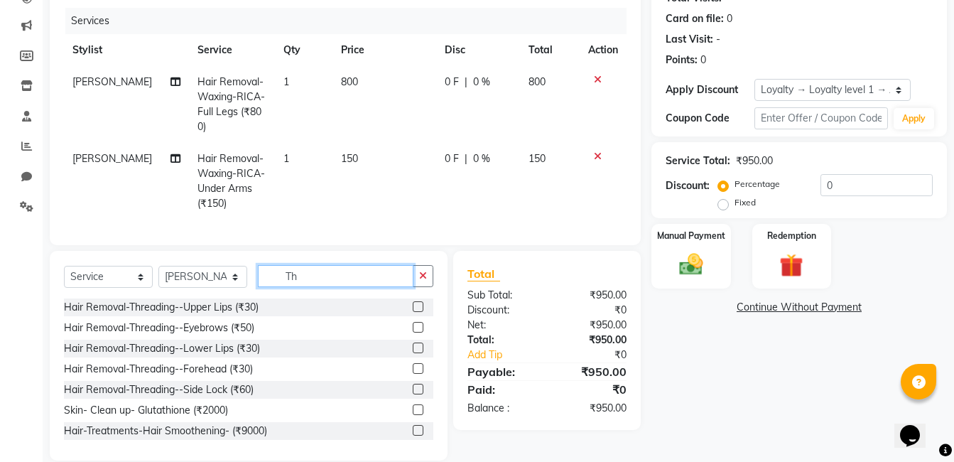
type input "T"
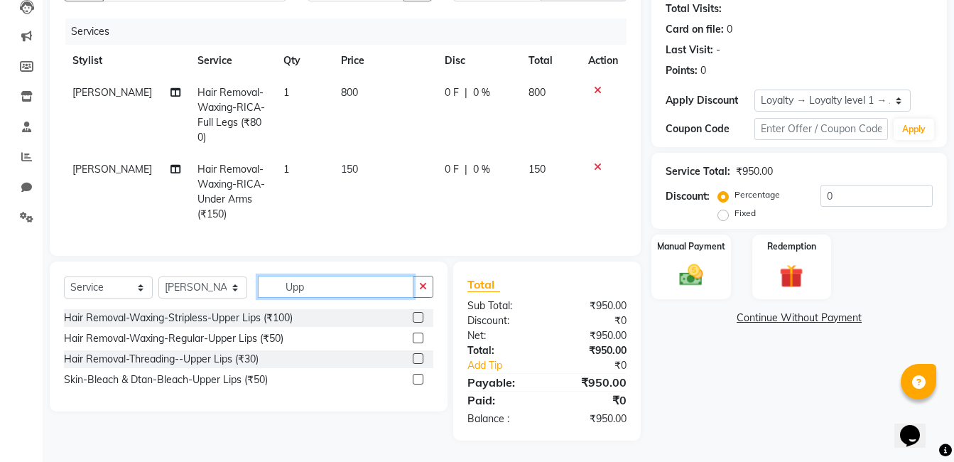
type input "Upp"
click at [420, 317] on label at bounding box center [418, 317] width 11 height 11
click at [420, 317] on input "checkbox" at bounding box center [417, 317] width 9 height 9
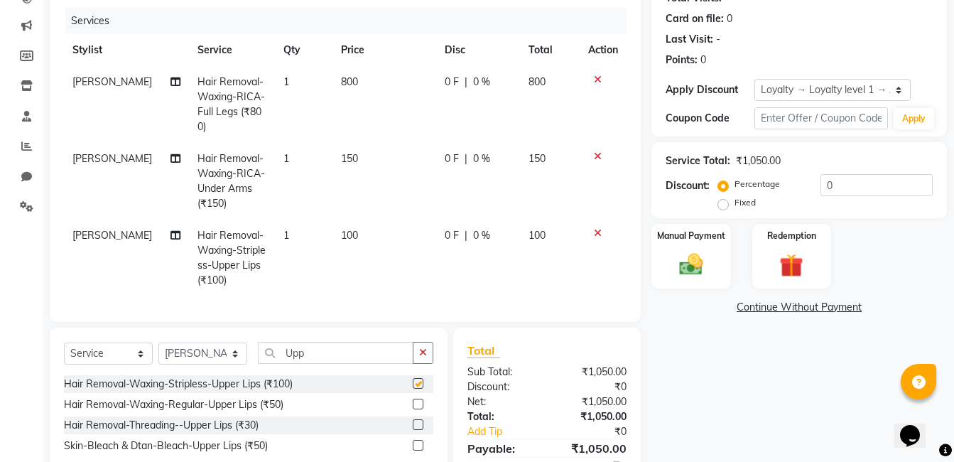
checkbox input "false"
click at [379, 364] on input "Upp" at bounding box center [336, 353] width 156 height 22
type input "U"
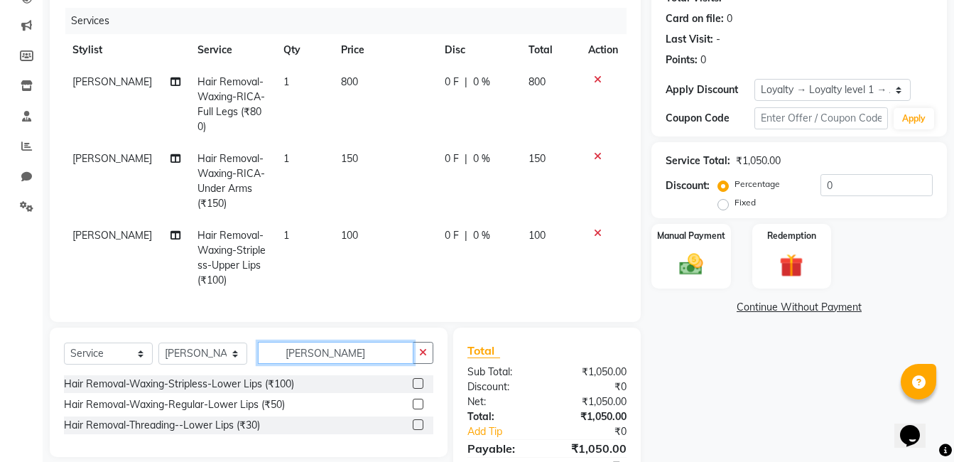
type input "[PERSON_NAME]"
click at [425, 392] on div at bounding box center [423, 384] width 21 height 18
click at [421, 388] on label at bounding box center [418, 383] width 11 height 11
click at [421, 388] on input "checkbox" at bounding box center [417, 383] width 9 height 9
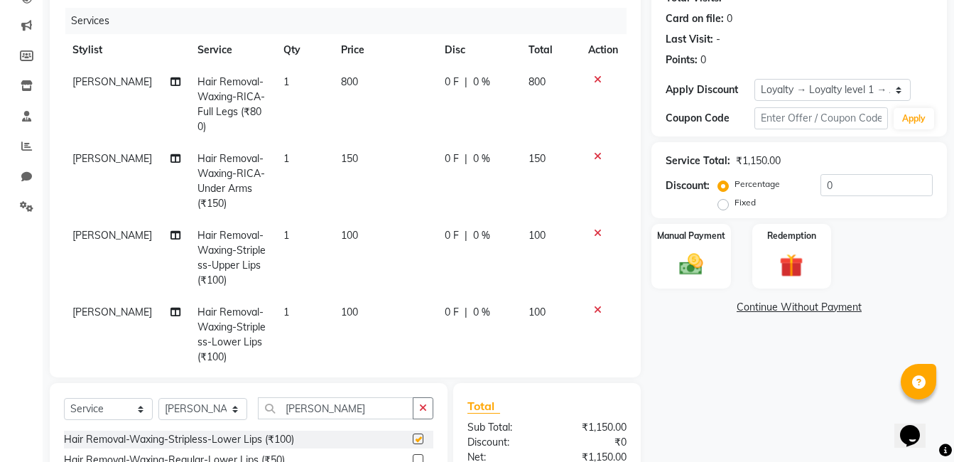
checkbox input "false"
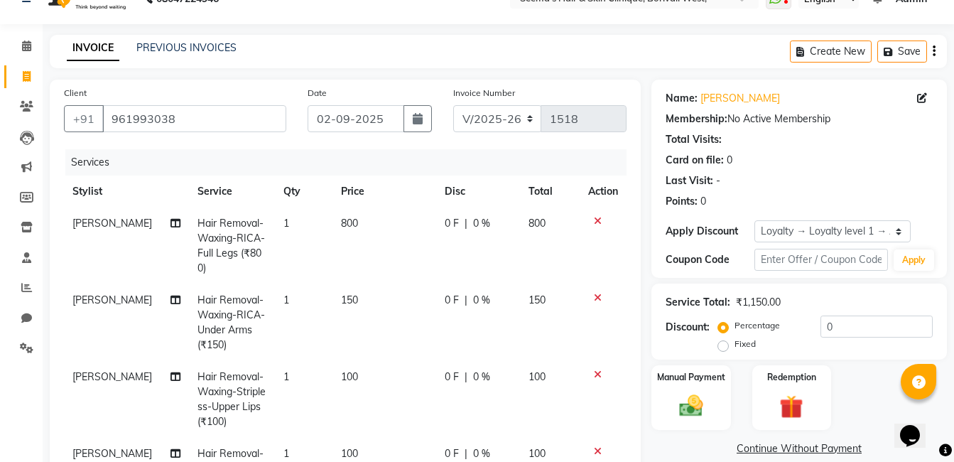
scroll to position [0, 0]
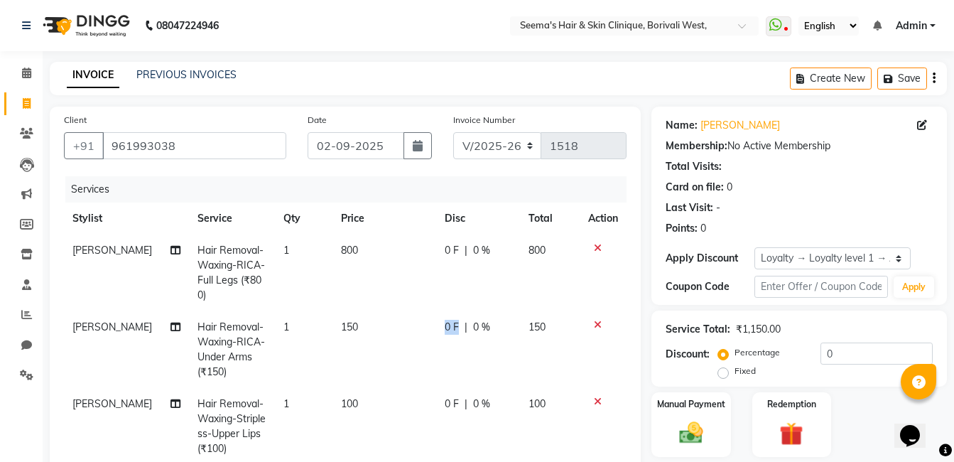
drag, startPoint x: 444, startPoint y: 327, endPoint x: 434, endPoint y: 330, distance: 10.6
click at [445, 330] on span "0 F" at bounding box center [452, 327] width 14 height 15
select select "75882"
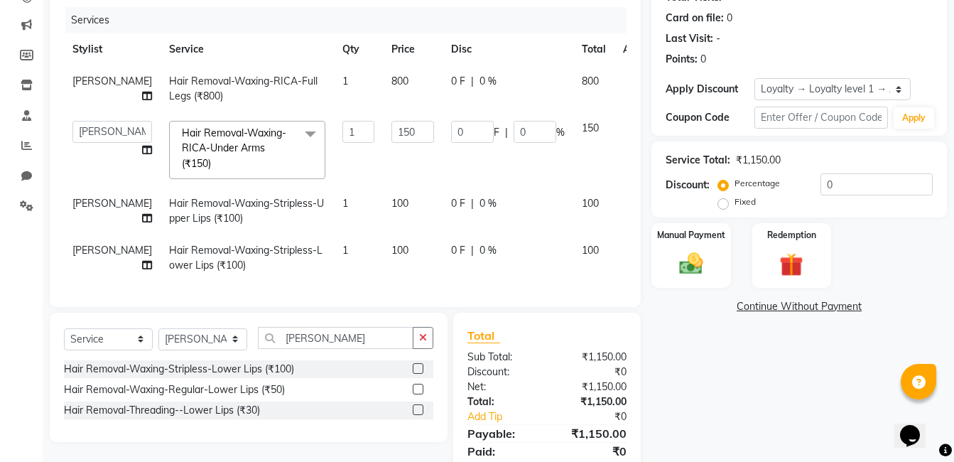
scroll to position [170, 0]
click at [334, 163] on td "1" at bounding box center [358, 148] width 49 height 75
click at [423, 342] on icon "button" at bounding box center [423, 337] width 8 height 10
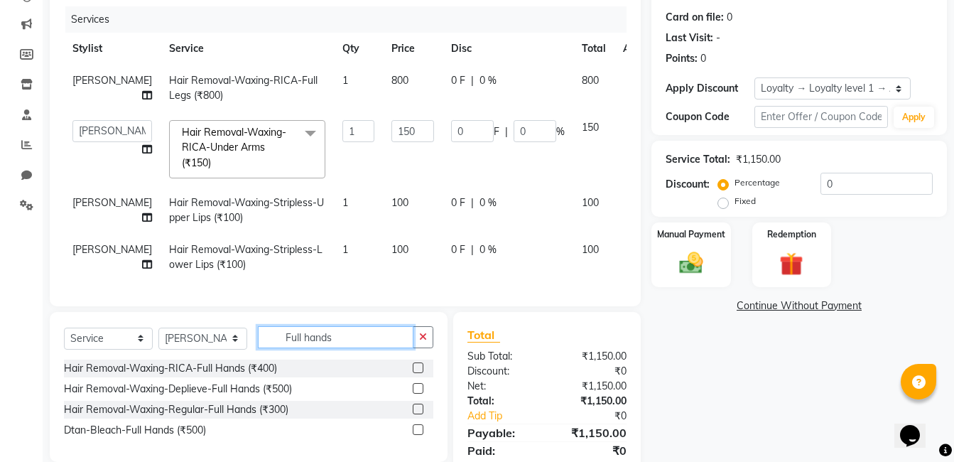
type input "Full hands"
click at [233, 349] on select "Select Stylist [PERSON_NAME] [PERSON_NAME] [PERSON_NAME] [PERSON_NAME] [PERSON_…" at bounding box center [202, 338] width 89 height 22
select select "75882"
click at [158, 337] on select "Select Stylist [PERSON_NAME] [PERSON_NAME] [PERSON_NAME] [PERSON_NAME] [PERSON_…" at bounding box center [202, 338] width 89 height 22
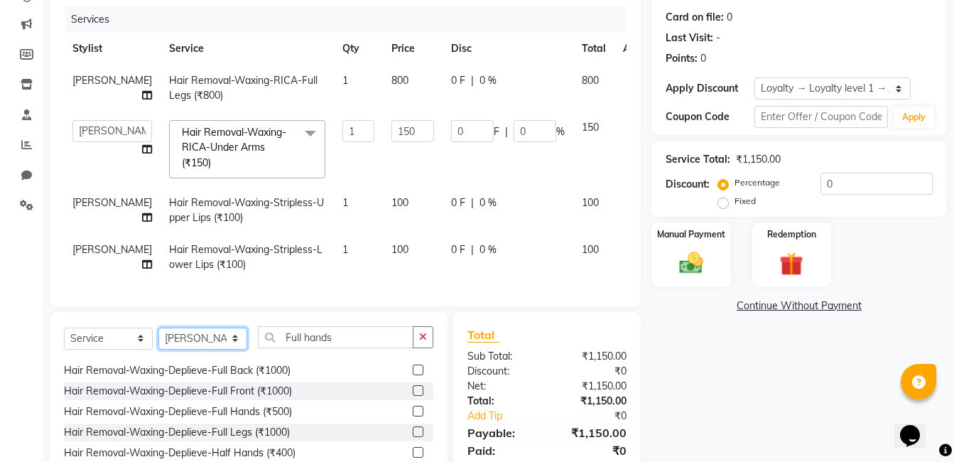
scroll to position [388, 0]
click at [340, 343] on input "Full hands" at bounding box center [336, 337] width 156 height 22
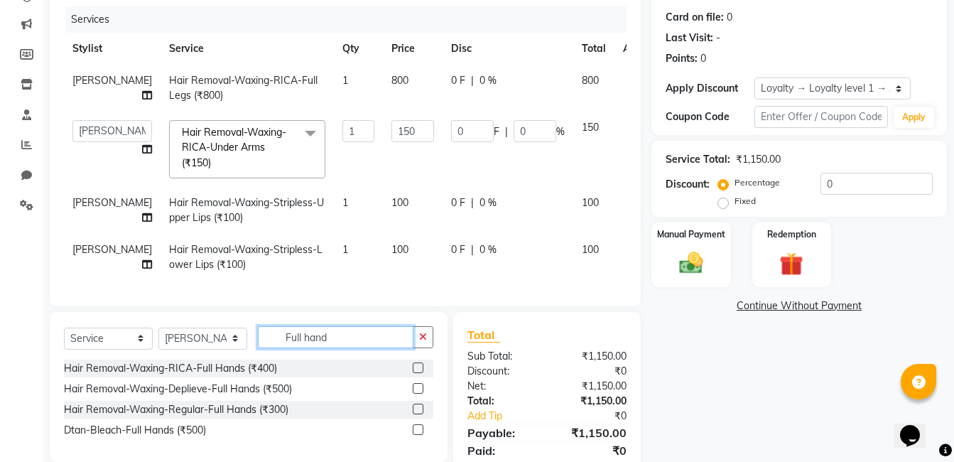
scroll to position [0, 0]
type input "Full h"
click at [420, 373] on label at bounding box center [418, 367] width 11 height 11
click at [420, 373] on input "checkbox" at bounding box center [417, 368] width 9 height 9
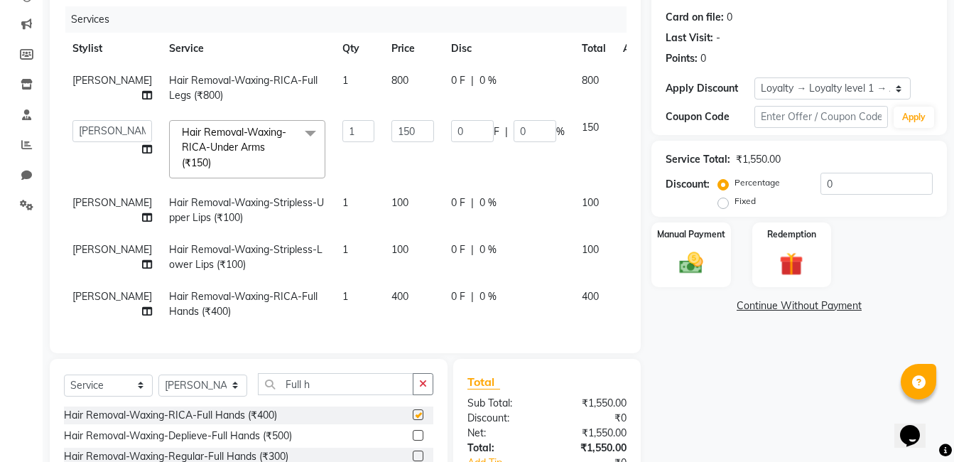
checkbox input "false"
click at [490, 324] on td "0 F | 0 %" at bounding box center [507, 303] width 131 height 47
select select "75882"
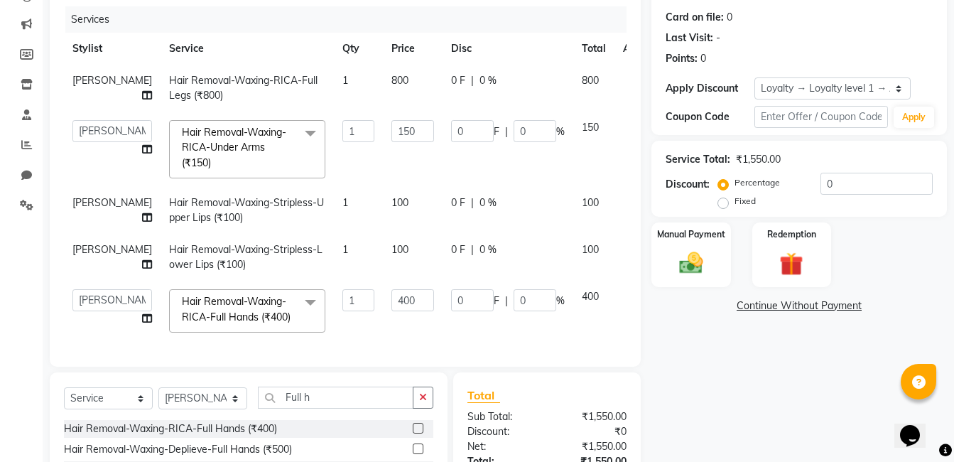
scroll to position [16, 0]
click at [693, 271] on img at bounding box center [691, 263] width 40 height 28
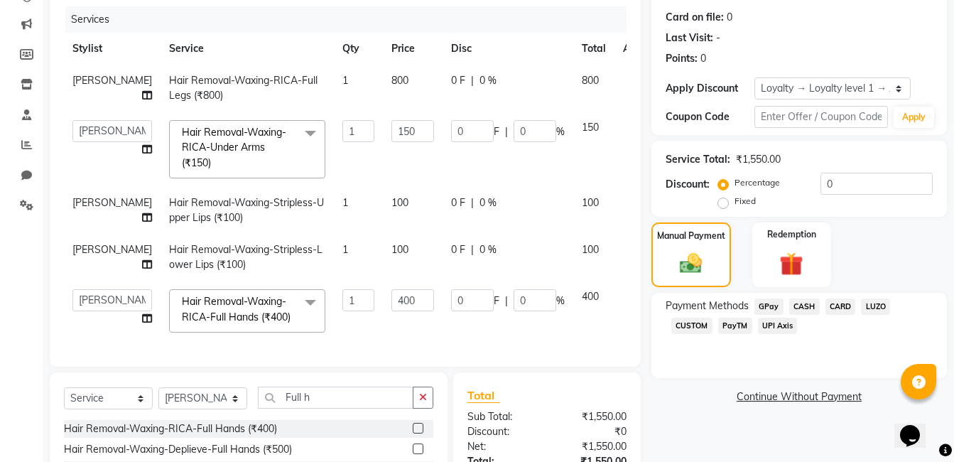
click at [804, 303] on span "CASH" at bounding box center [804, 306] width 31 height 16
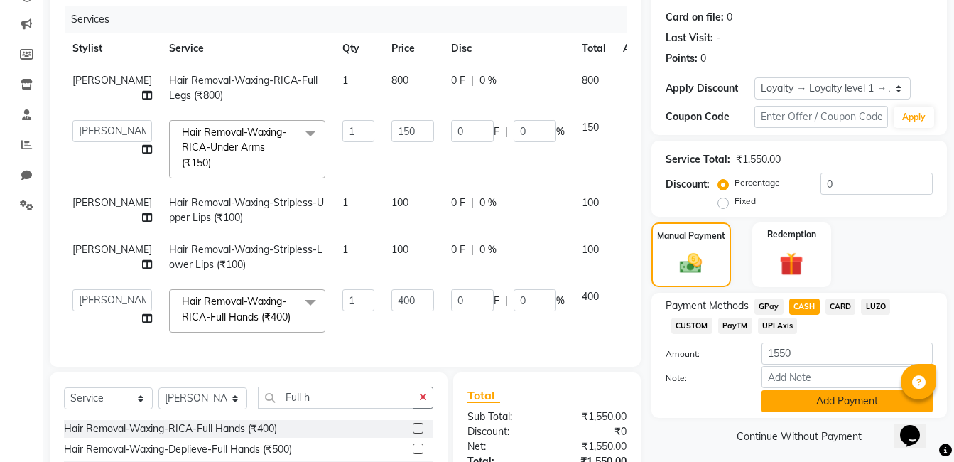
click at [838, 395] on button "Add Payment" at bounding box center [846, 401] width 171 height 22
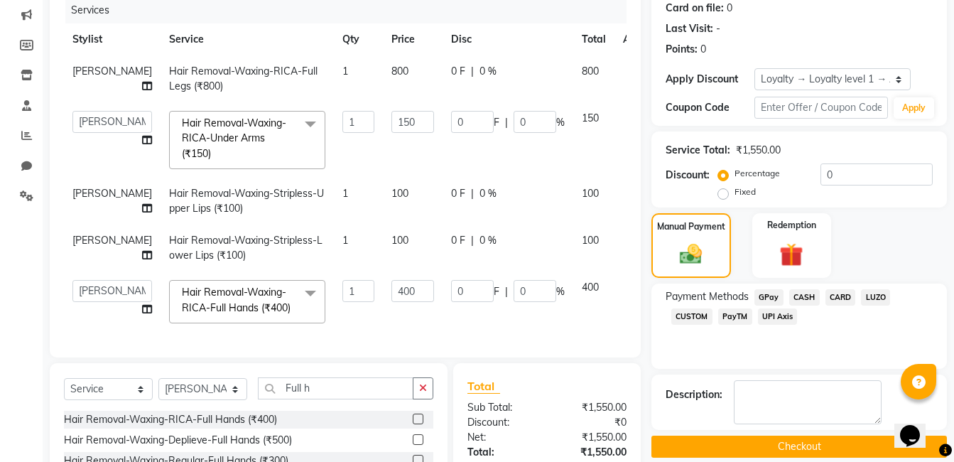
scroll to position [425, 0]
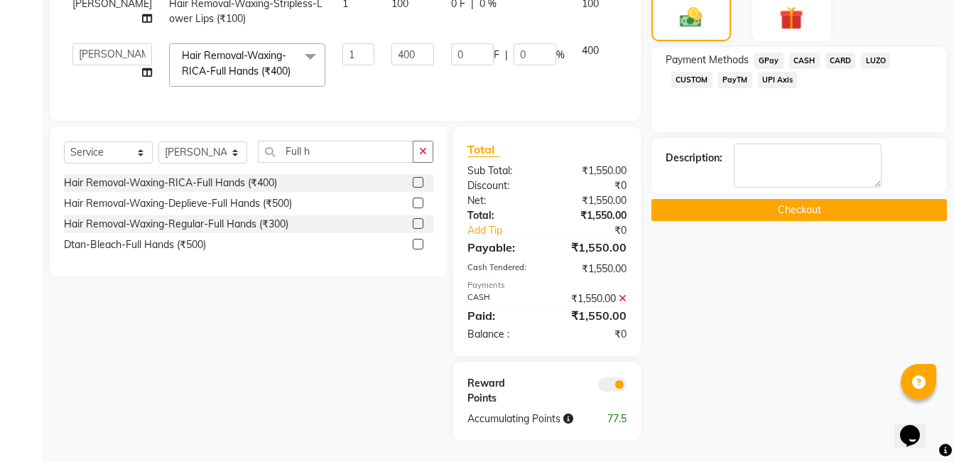
click at [812, 199] on button "Checkout" at bounding box center [798, 210] width 295 height 22
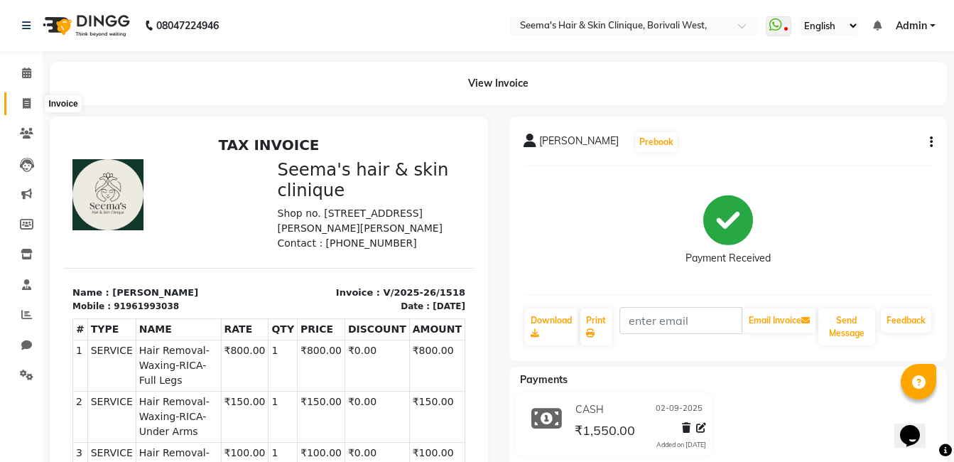
click at [30, 103] on icon at bounding box center [27, 103] width 8 height 11
select select "8084"
select select "service"
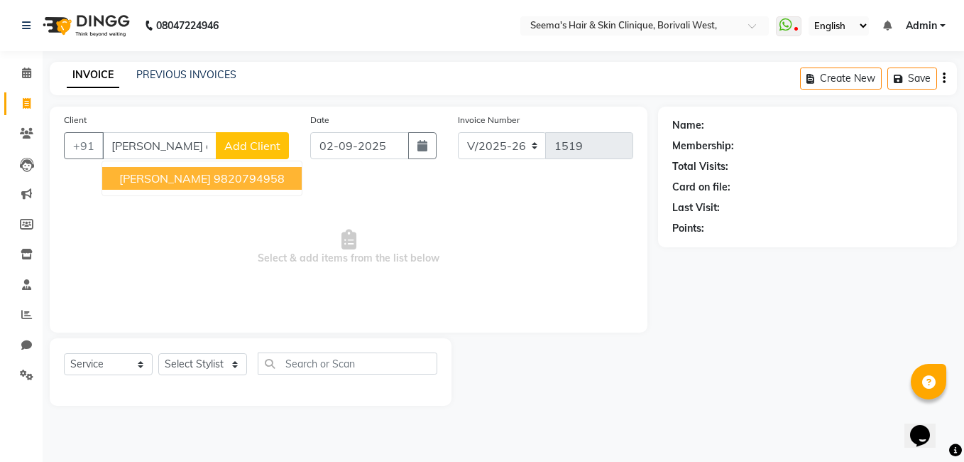
click at [214, 176] on ngb-highlight "9820794958" at bounding box center [249, 178] width 71 height 14
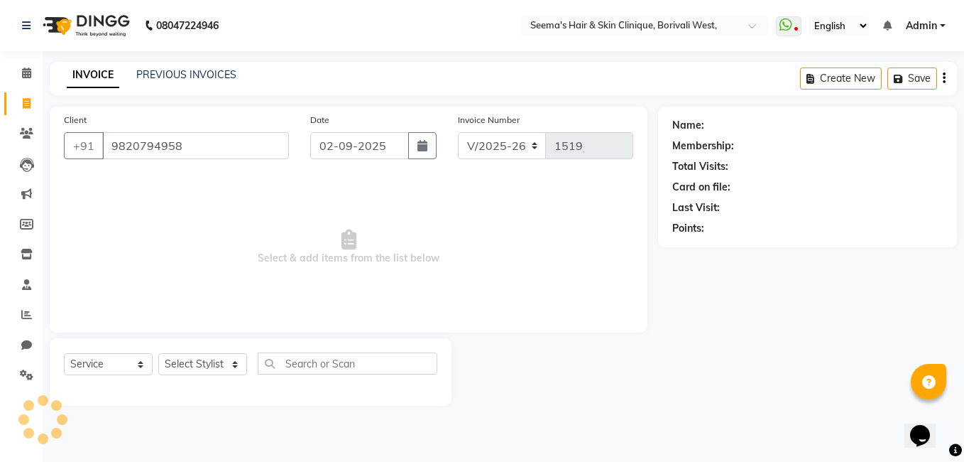
type input "9820794958"
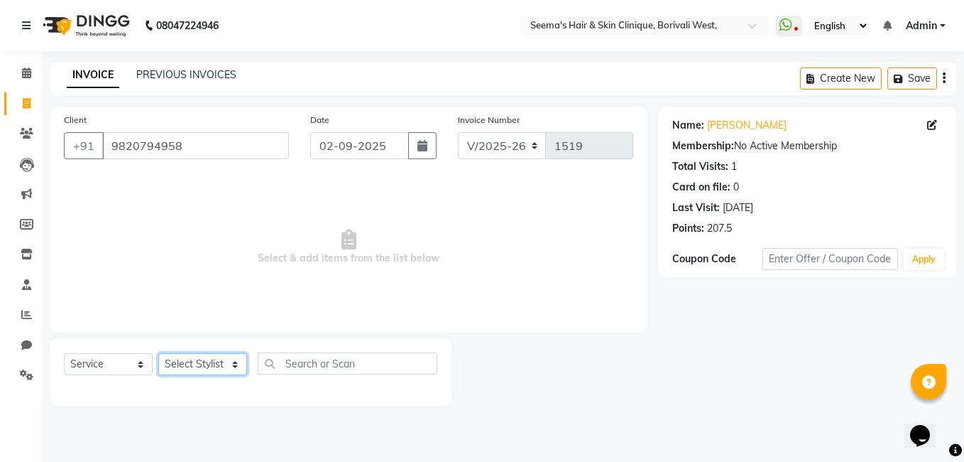
click at [237, 364] on select "Select Stylist [PERSON_NAME] [PERSON_NAME] [PERSON_NAME] [PERSON_NAME] [PERSON_…" at bounding box center [202, 364] width 89 height 22
select select "75553"
click at [158, 353] on select "Select Stylist [PERSON_NAME] [PERSON_NAME] [PERSON_NAME] [PERSON_NAME] [PERSON_…" at bounding box center [202, 364] width 89 height 22
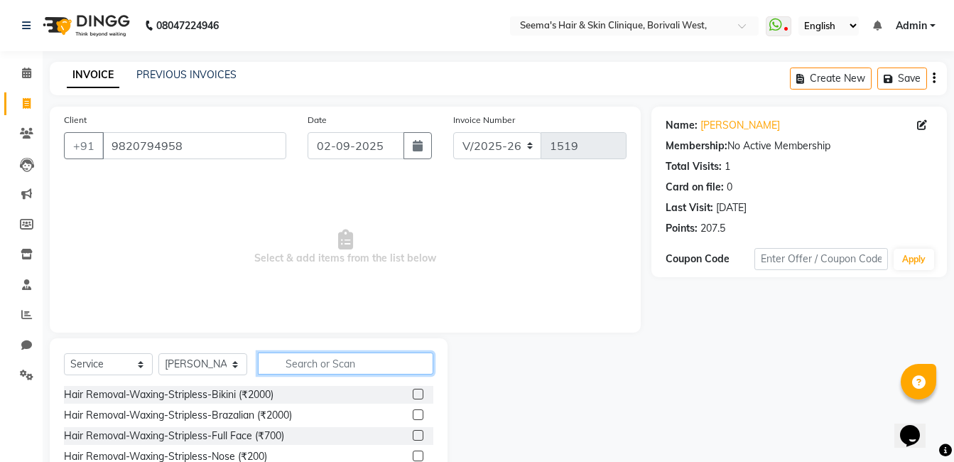
click at [307, 369] on input "text" at bounding box center [345, 363] width 175 height 22
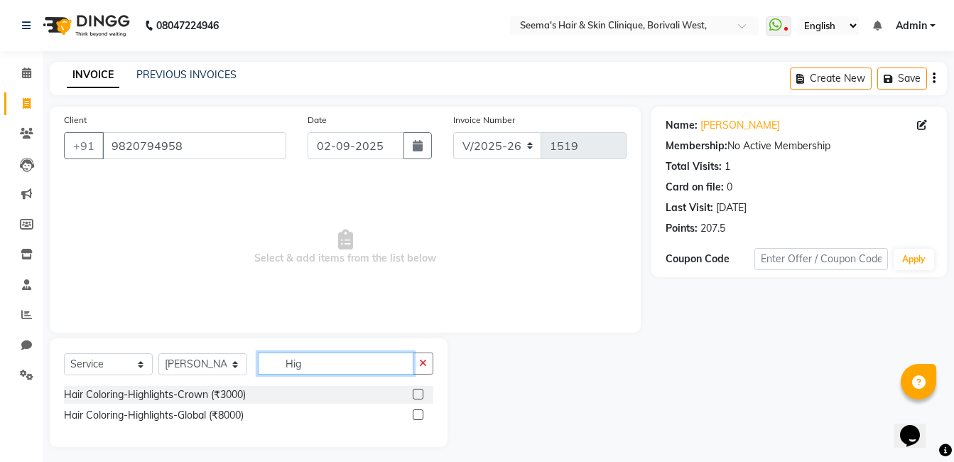
type input "Hig"
click at [418, 391] on label at bounding box center [418, 393] width 11 height 11
click at [418, 391] on input "checkbox" at bounding box center [417, 394] width 9 height 9
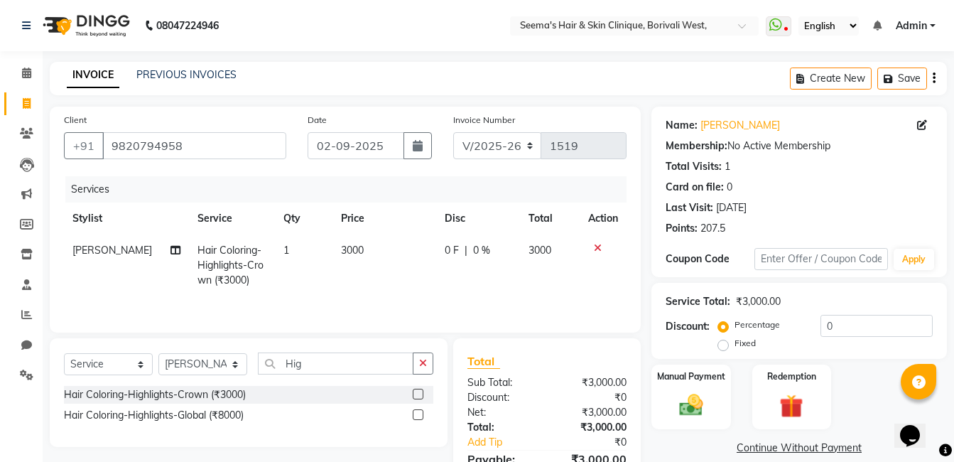
click at [421, 392] on label at bounding box center [418, 393] width 11 height 11
click at [421, 392] on input "checkbox" at bounding box center [417, 394] width 9 height 9
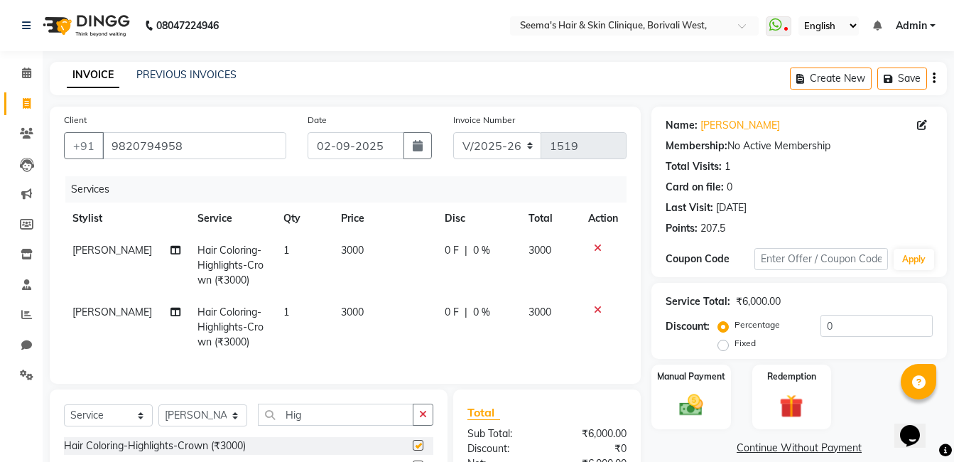
checkbox input "false"
click at [596, 309] on icon at bounding box center [598, 310] width 8 height 10
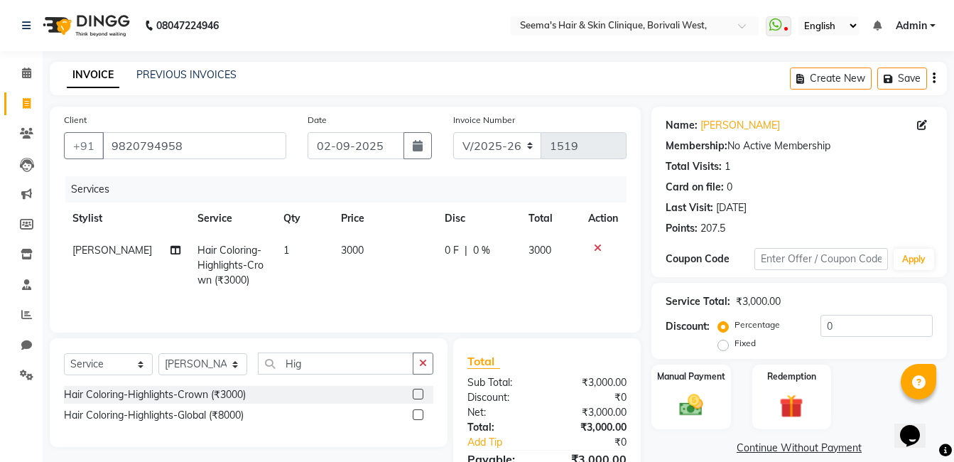
click at [342, 253] on span "3000" at bounding box center [352, 250] width 23 height 13
select select "75553"
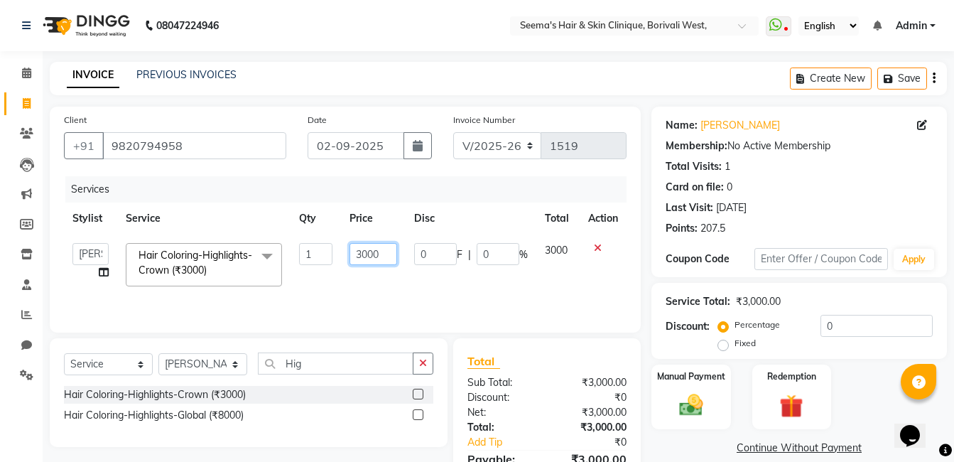
click at [361, 253] on input "3000" at bounding box center [373, 254] width 48 height 22
type input "2000"
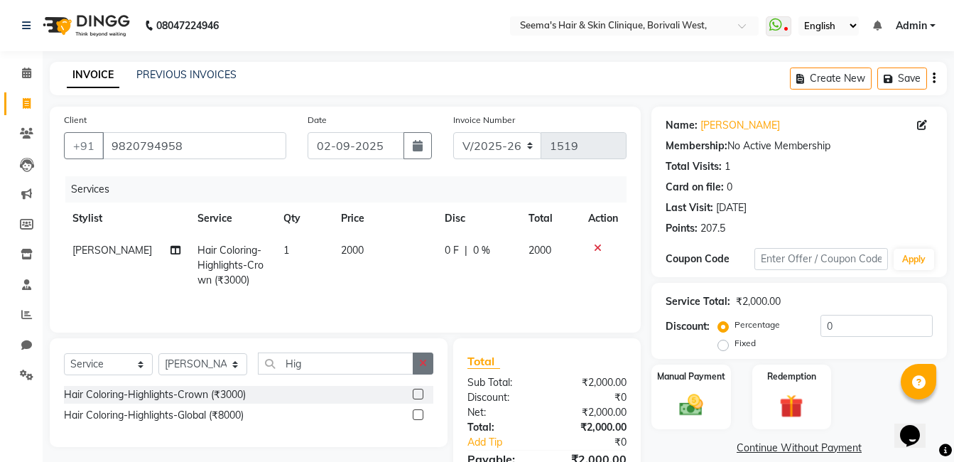
click at [424, 369] on button "button" at bounding box center [423, 363] width 21 height 22
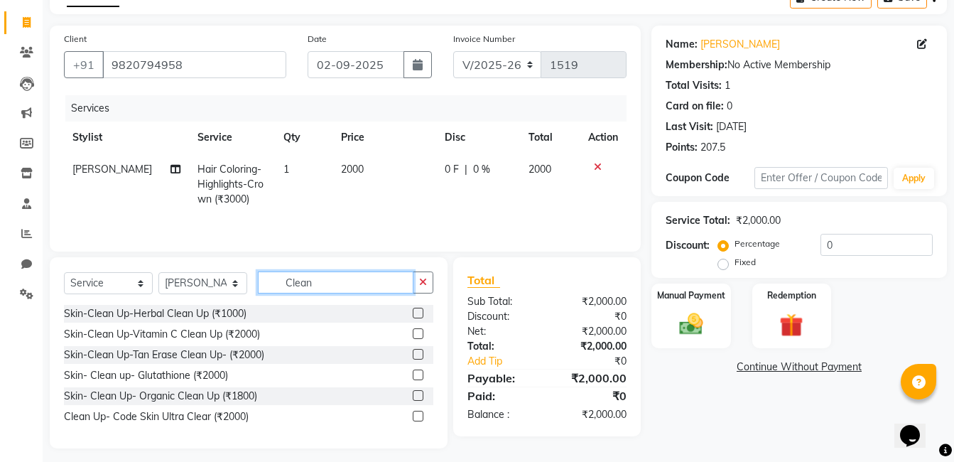
scroll to position [89, 0]
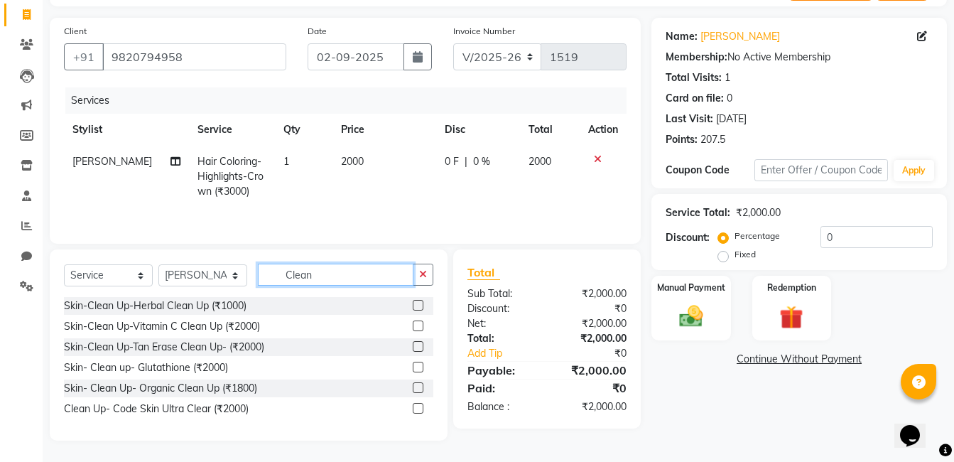
type input "Clean"
click at [414, 405] on label at bounding box center [418, 408] width 11 height 11
click at [414, 405] on input "checkbox" at bounding box center [417, 408] width 9 height 9
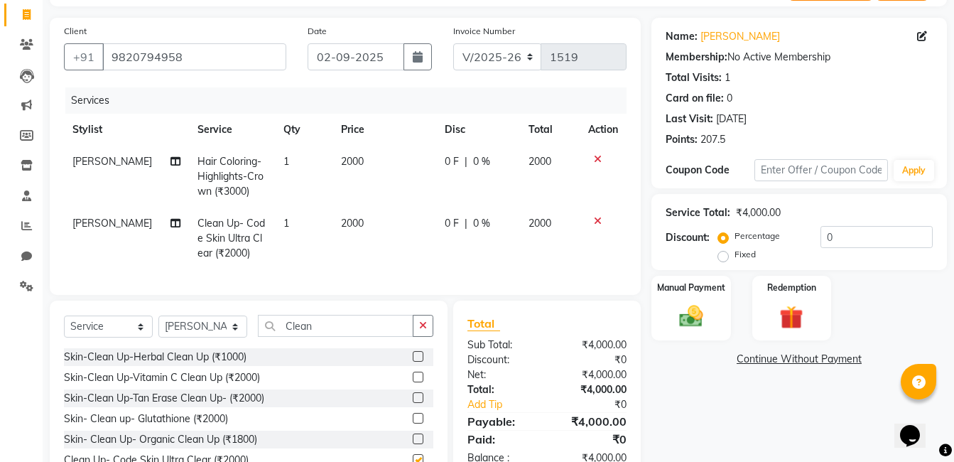
checkbox input "false"
click at [422, 330] on icon "button" at bounding box center [423, 325] width 8 height 10
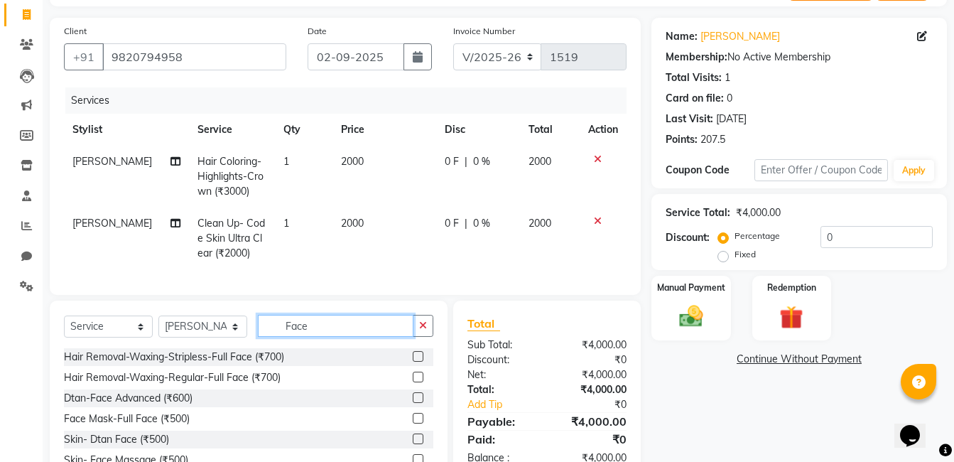
type input "Face"
click at [418, 444] on label at bounding box center [418, 438] width 11 height 11
click at [418, 444] on input "checkbox" at bounding box center [417, 439] width 9 height 9
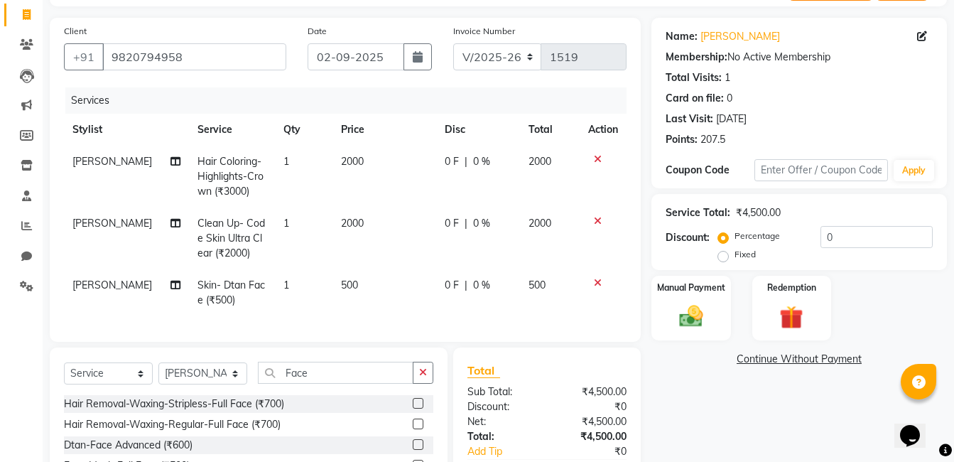
checkbox input "false"
click at [430, 381] on button "button" at bounding box center [423, 372] width 21 height 22
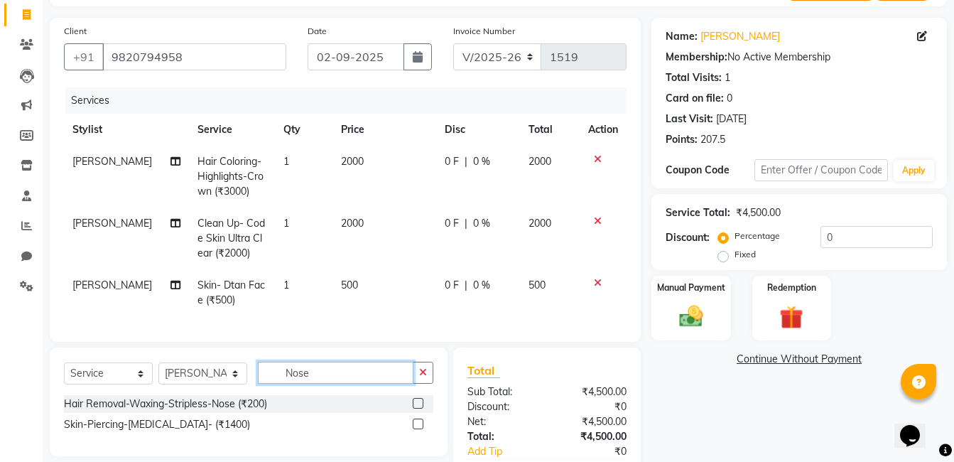
type input "Nose"
click at [419, 408] on label at bounding box center [418, 403] width 11 height 11
click at [419, 408] on input "checkbox" at bounding box center [417, 403] width 9 height 9
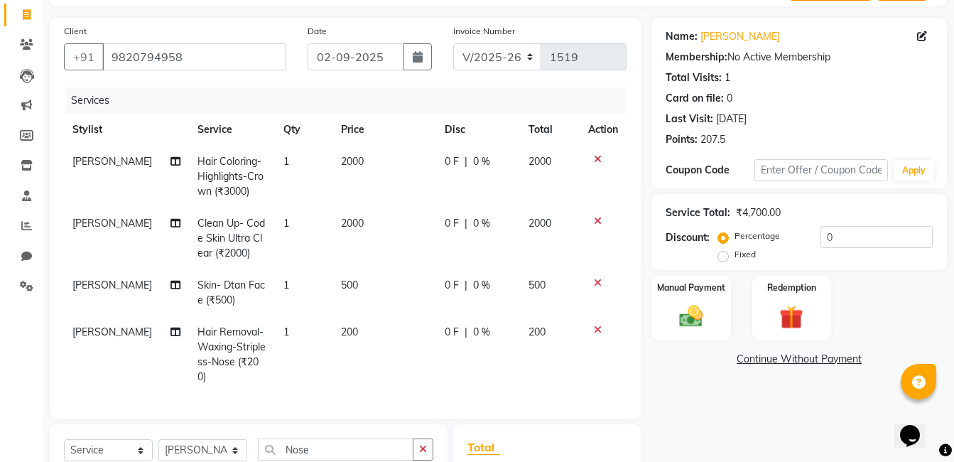
checkbox input "false"
click at [421, 444] on icon "button" at bounding box center [423, 449] width 8 height 10
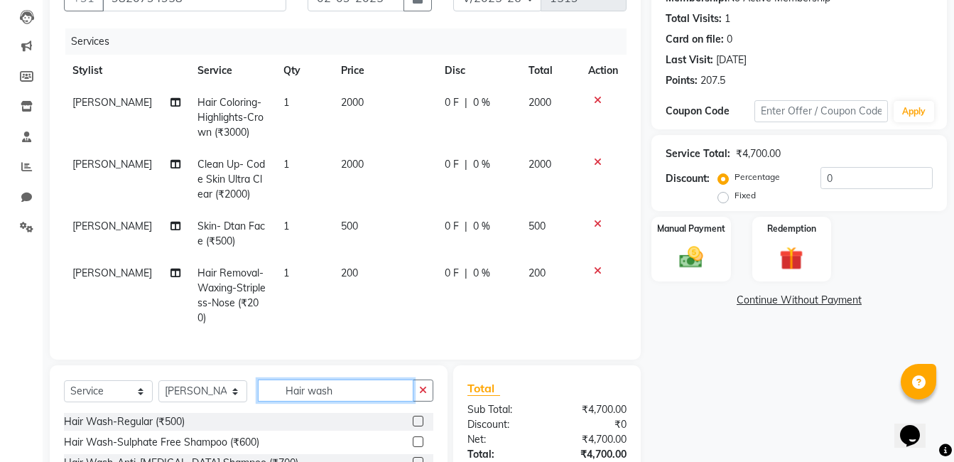
scroll to position [259, 0]
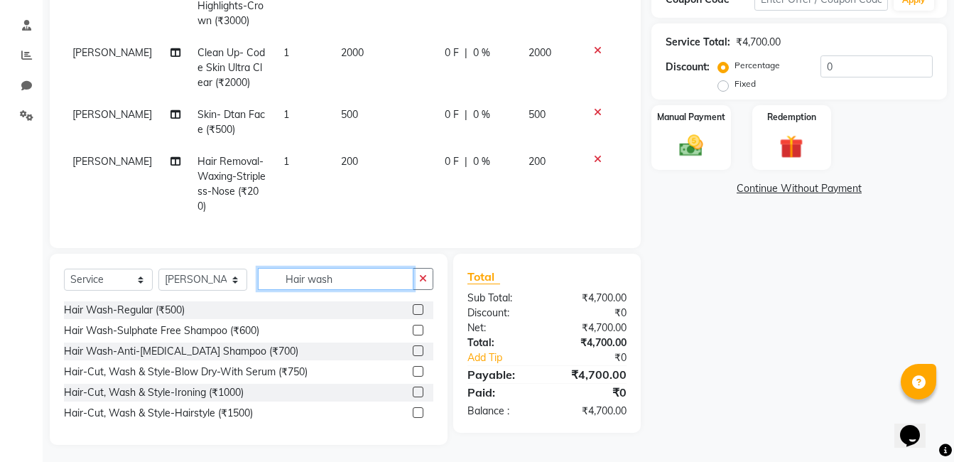
type input "Hair wash"
click at [413, 304] on label at bounding box center [418, 309] width 11 height 11
click at [413, 305] on input "checkbox" at bounding box center [417, 309] width 9 height 9
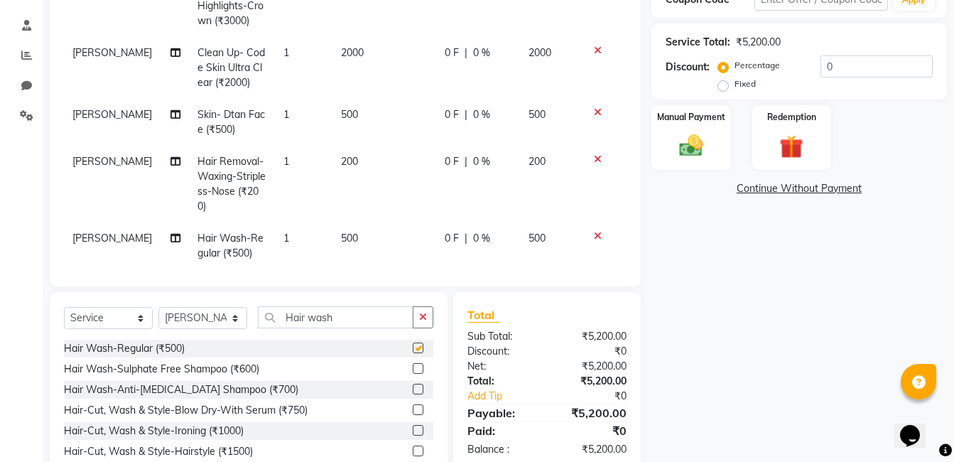
checkbox input "false"
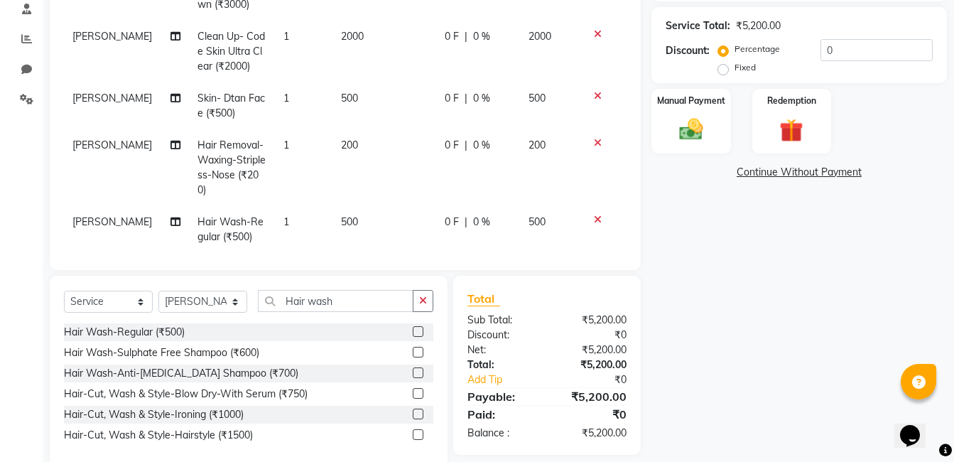
scroll to position [302, 0]
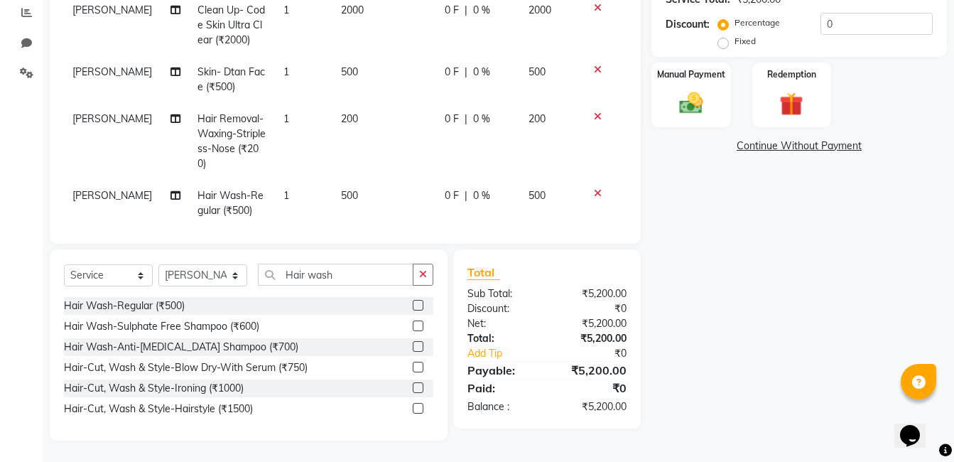
click at [773, 145] on link "Continue Without Payment" at bounding box center [799, 145] width 290 height 15
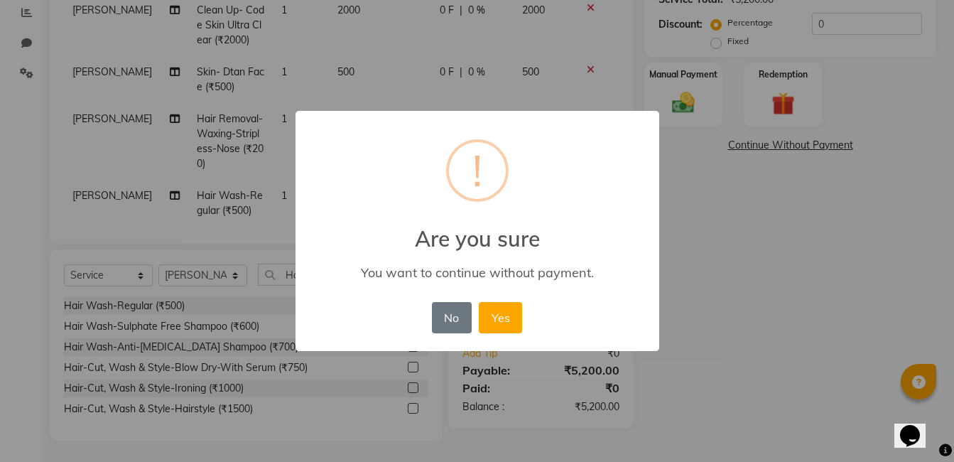
scroll to position [295, 0]
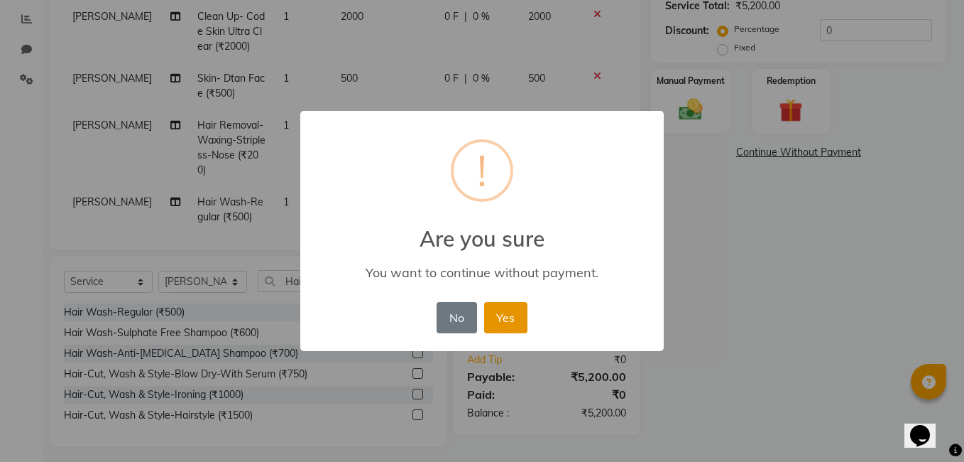
click at [515, 319] on button "Yes" at bounding box center [505, 317] width 43 height 31
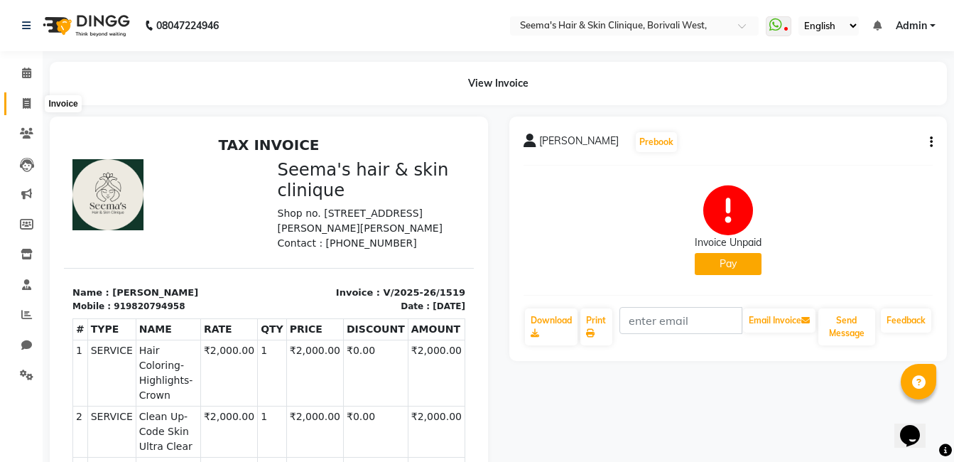
click at [23, 103] on icon at bounding box center [27, 103] width 8 height 11
select select "service"
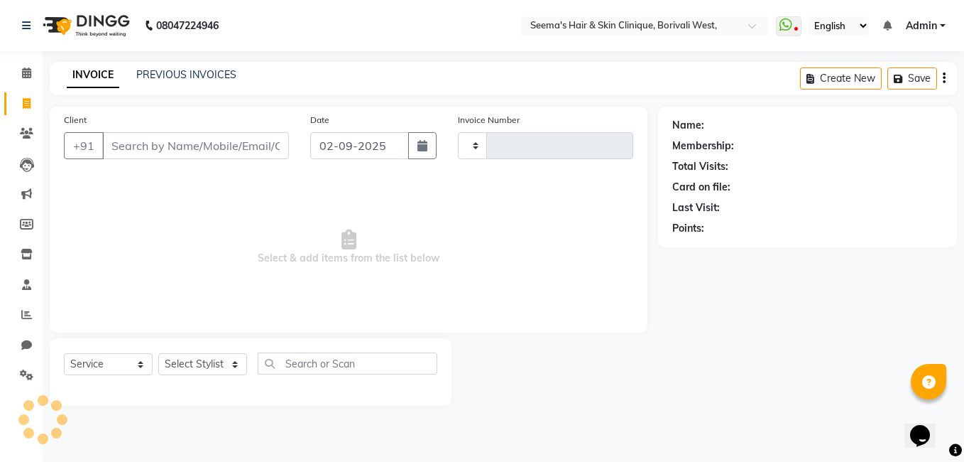
type input "1520"
select select "8084"
type input "A"
click at [28, 131] on icon at bounding box center [26, 133] width 13 height 11
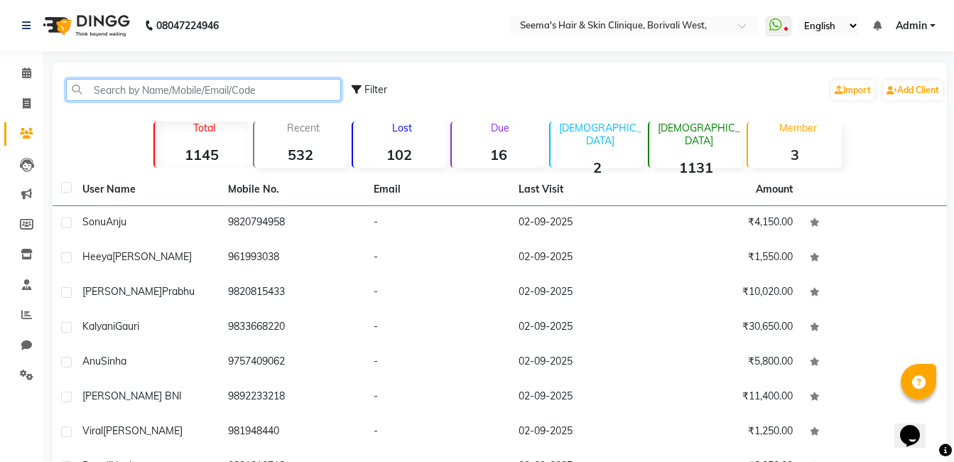
click at [97, 85] on input "text" at bounding box center [203, 90] width 275 height 22
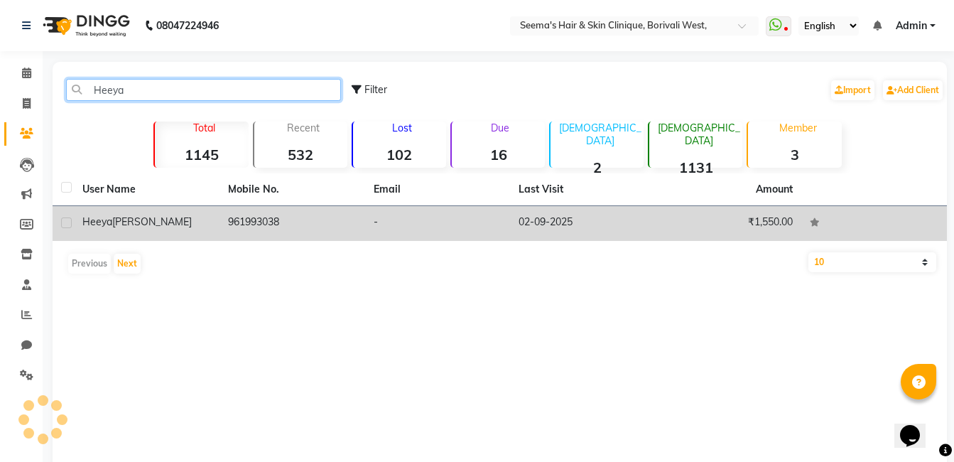
type input "Heeya"
click at [237, 227] on td "961993038" at bounding box center [292, 223] width 146 height 35
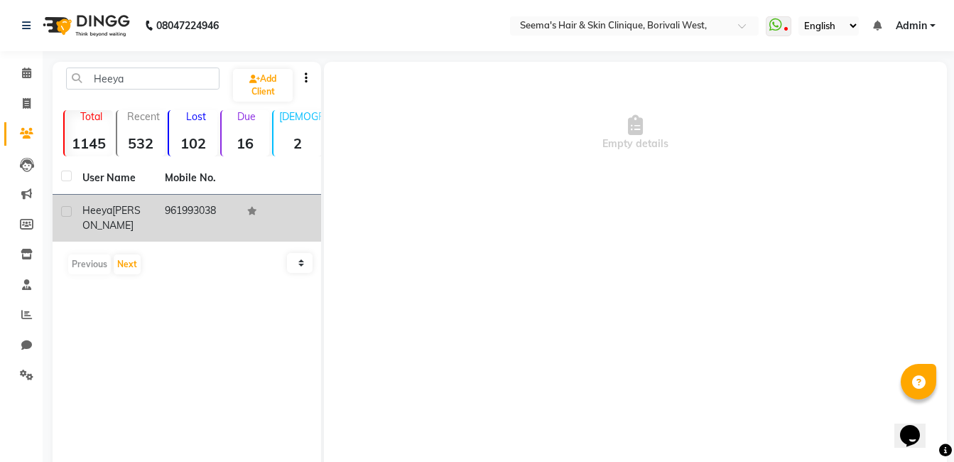
click at [237, 227] on td "961993038" at bounding box center [197, 218] width 82 height 47
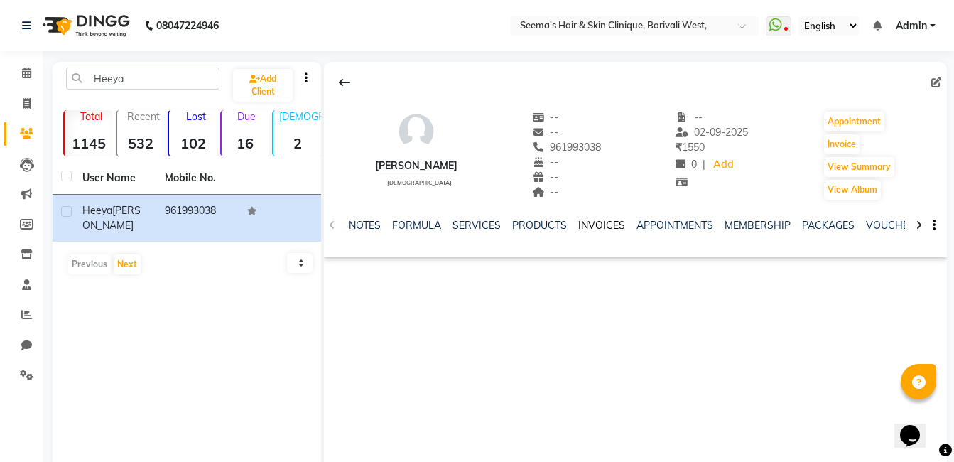
click at [601, 228] on link "INVOICES" at bounding box center [601, 225] width 47 height 13
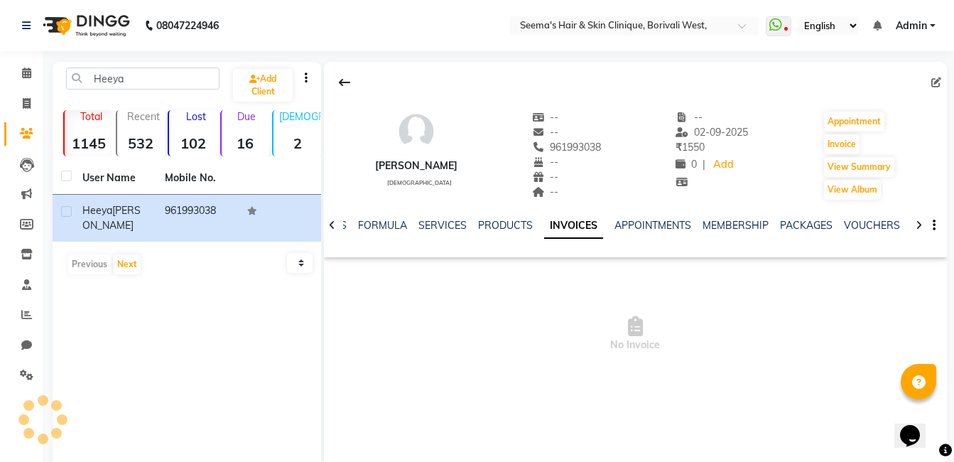
click at [578, 224] on link "INVOICES" at bounding box center [573, 226] width 59 height 26
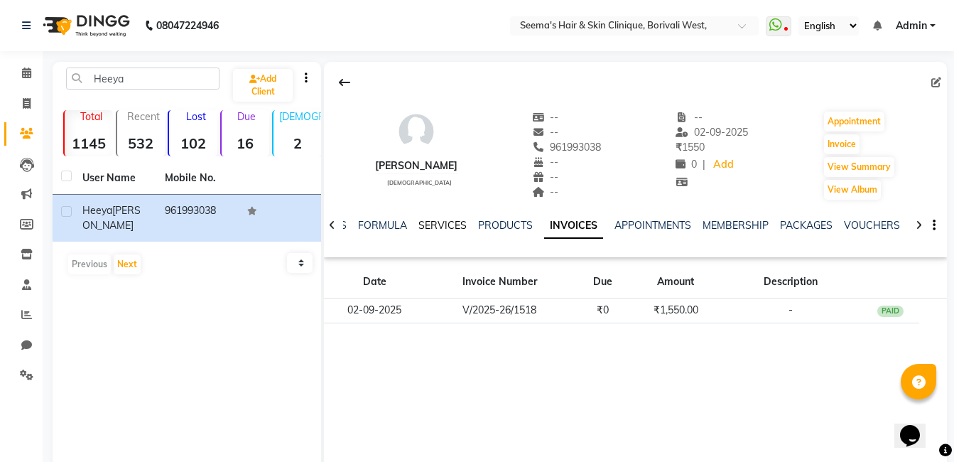
click at [445, 226] on link "SERVICES" at bounding box center [442, 225] width 48 height 13
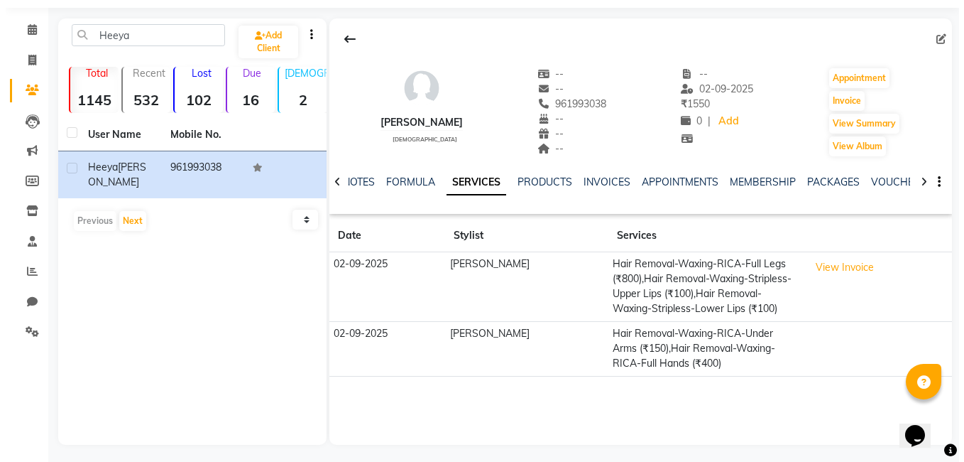
scroll to position [48, 0]
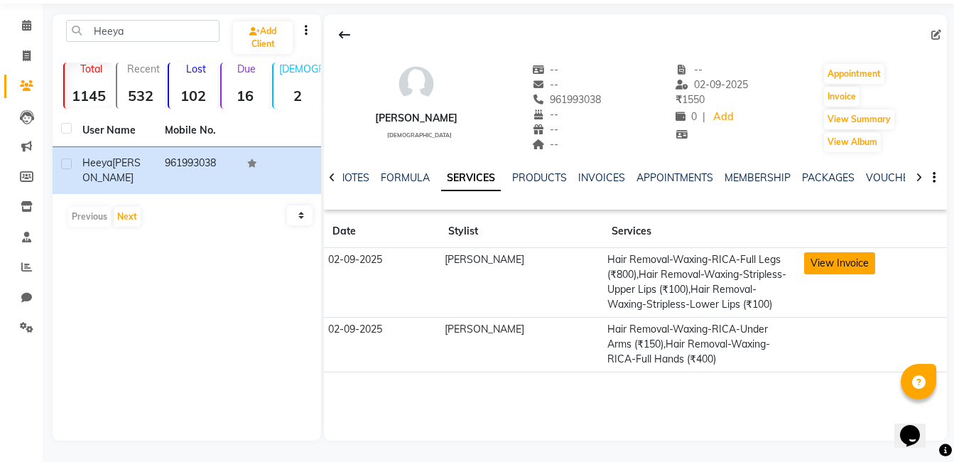
click at [824, 266] on button "View Invoice" at bounding box center [839, 263] width 71 height 22
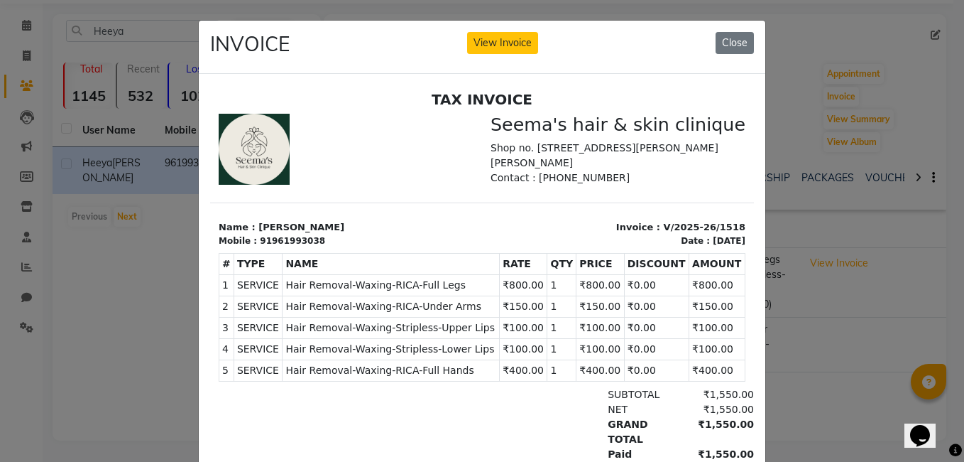
scroll to position [11, 0]
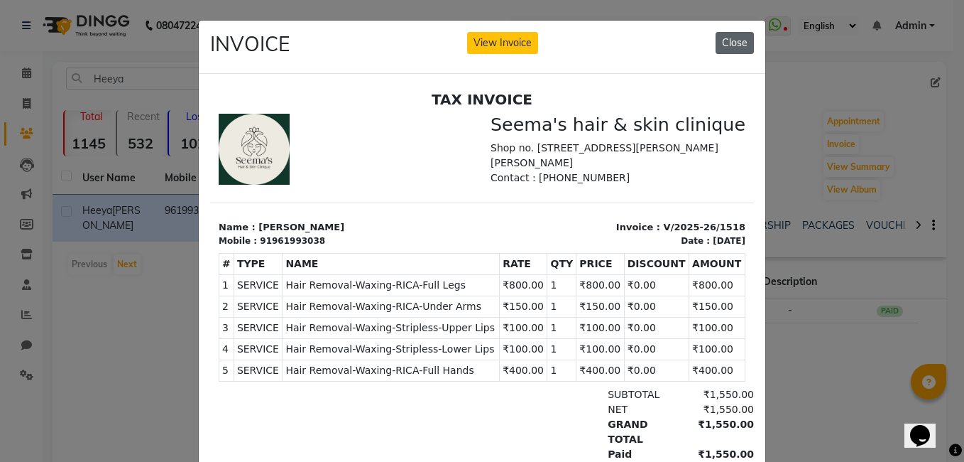
click at [726, 44] on button "Close" at bounding box center [735, 43] width 38 height 22
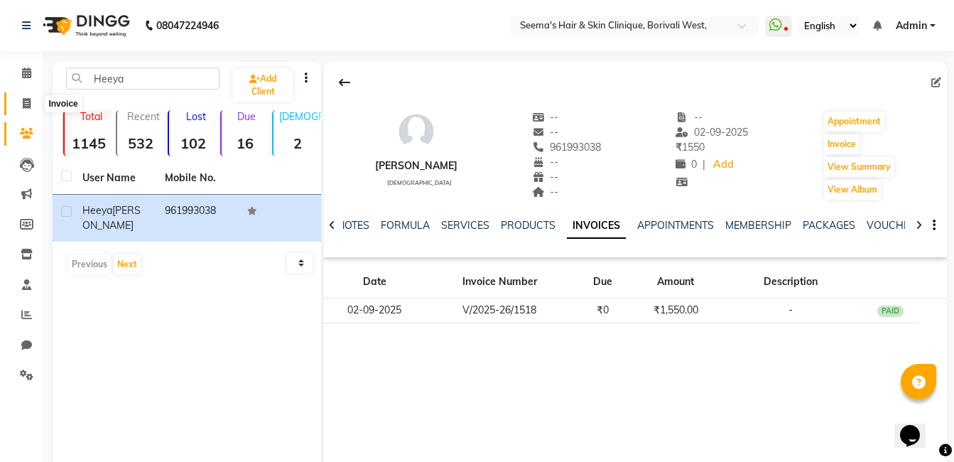
click at [23, 99] on icon at bounding box center [27, 103] width 8 height 11
select select "service"
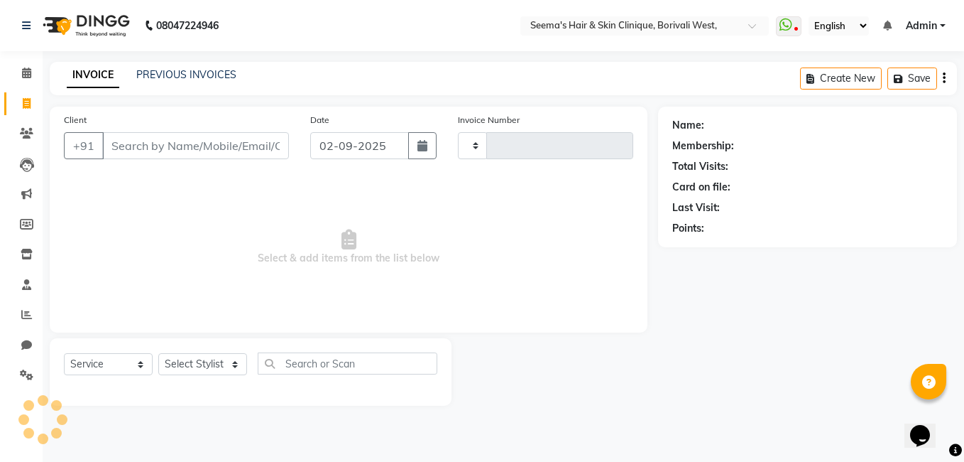
type input "1520"
select select "8084"
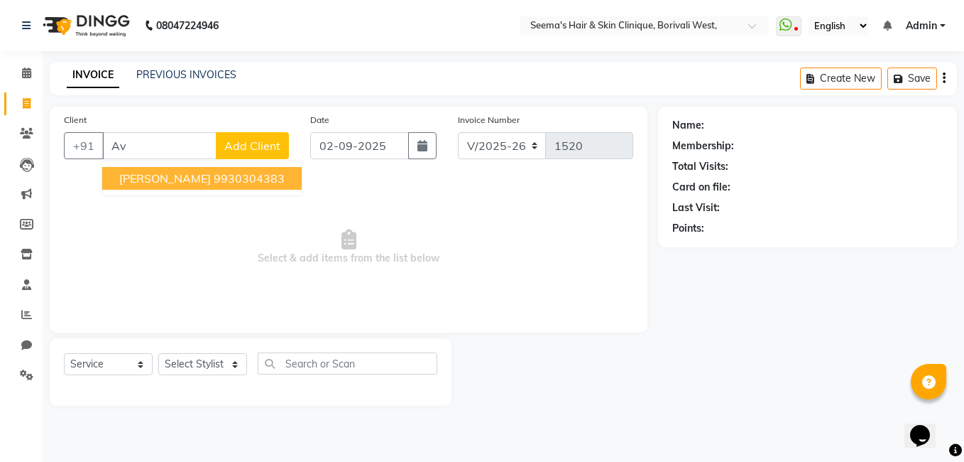
type input "A"
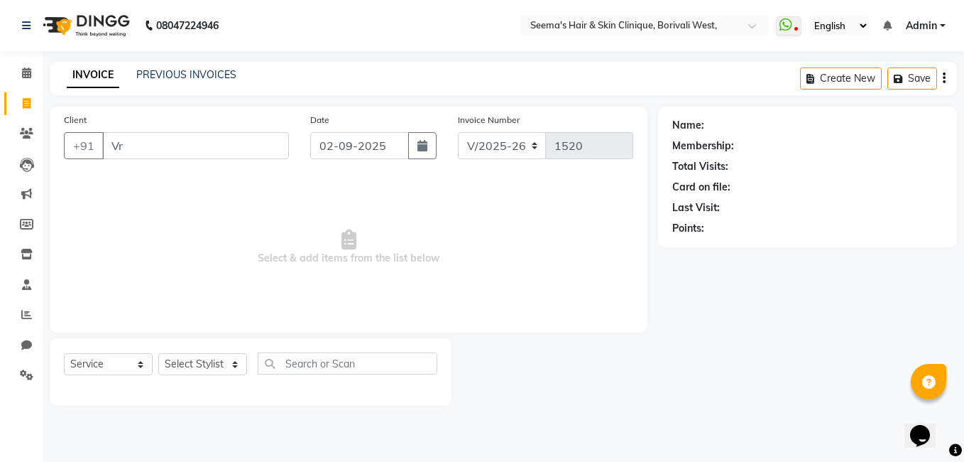
type input "Vru"
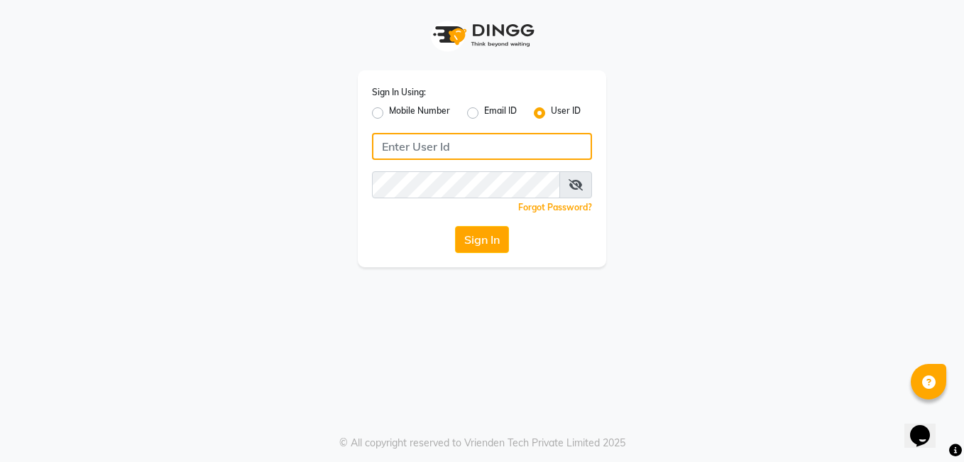
type input "seemashair&skin"
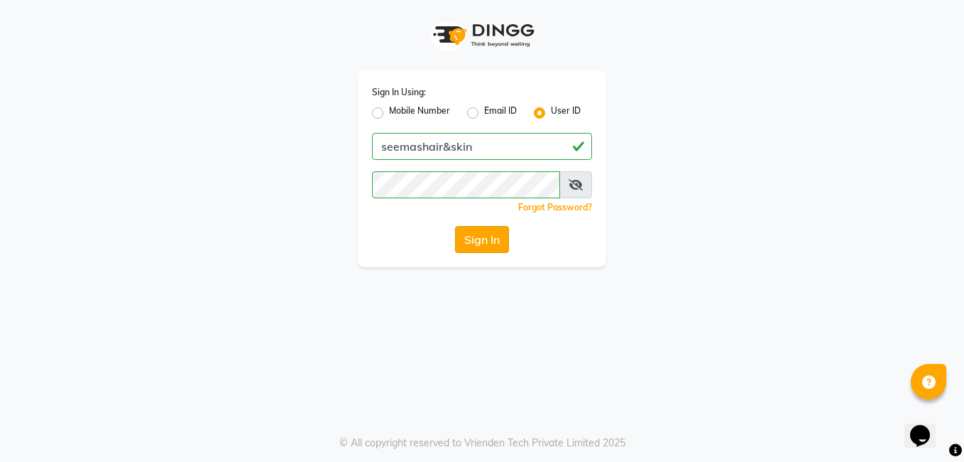
click at [489, 249] on button "Sign In" at bounding box center [482, 239] width 54 height 27
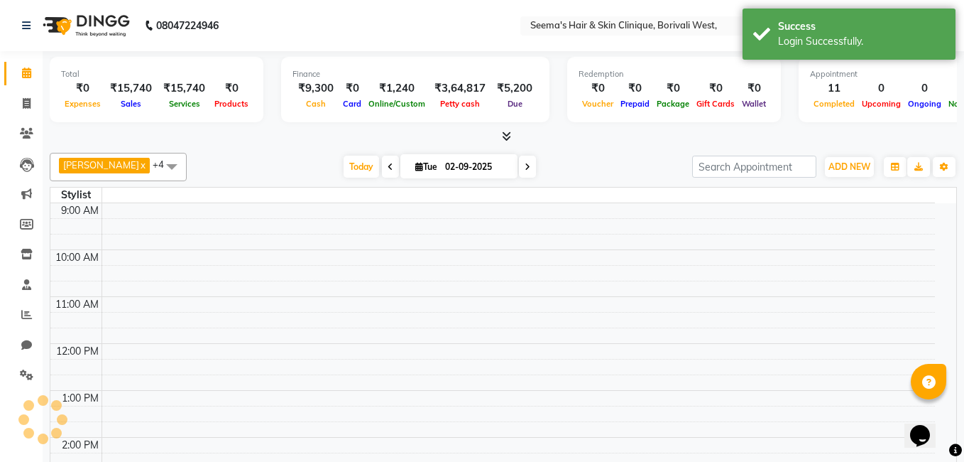
select select "en"
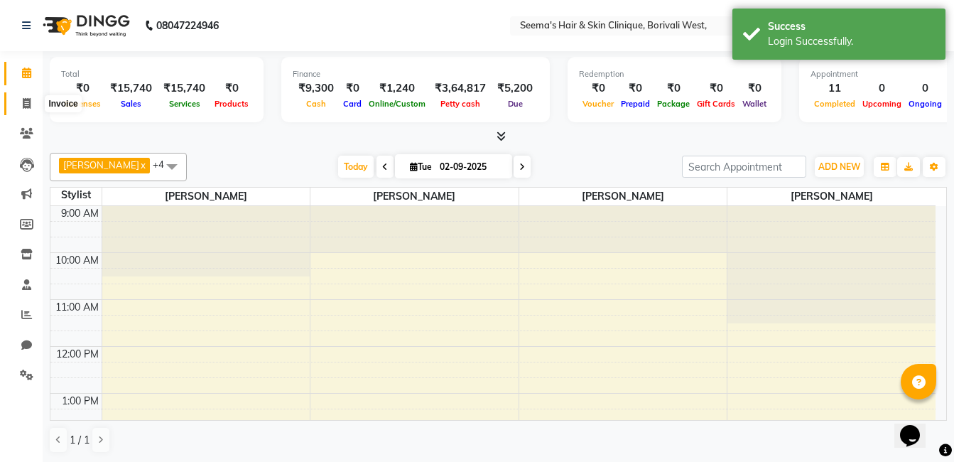
click at [27, 103] on icon at bounding box center [27, 103] width 8 height 11
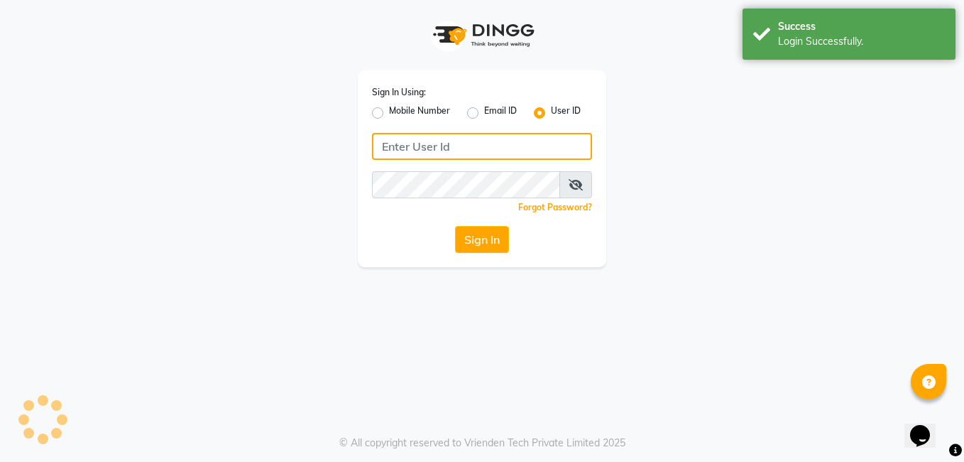
type input "seemashair&skin"
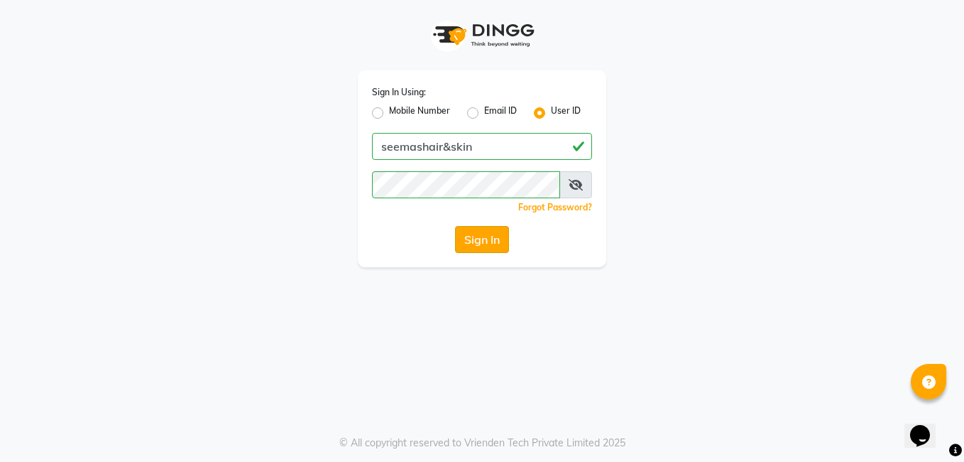
click at [469, 237] on button "Sign In" at bounding box center [482, 239] width 54 height 27
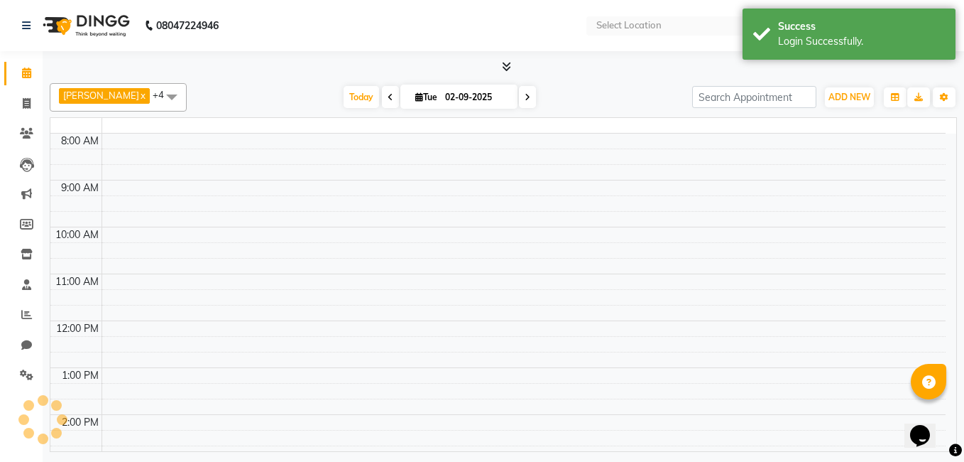
select select "en"
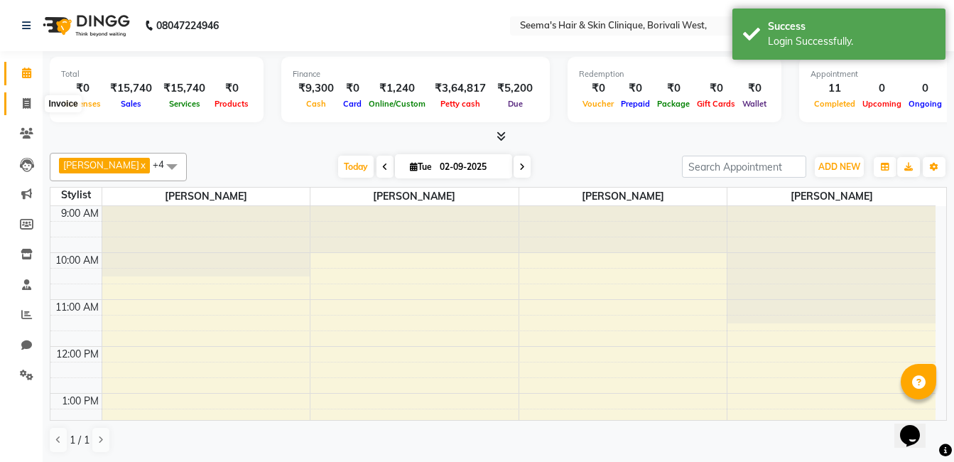
click at [24, 104] on icon at bounding box center [27, 103] width 8 height 11
select select "service"
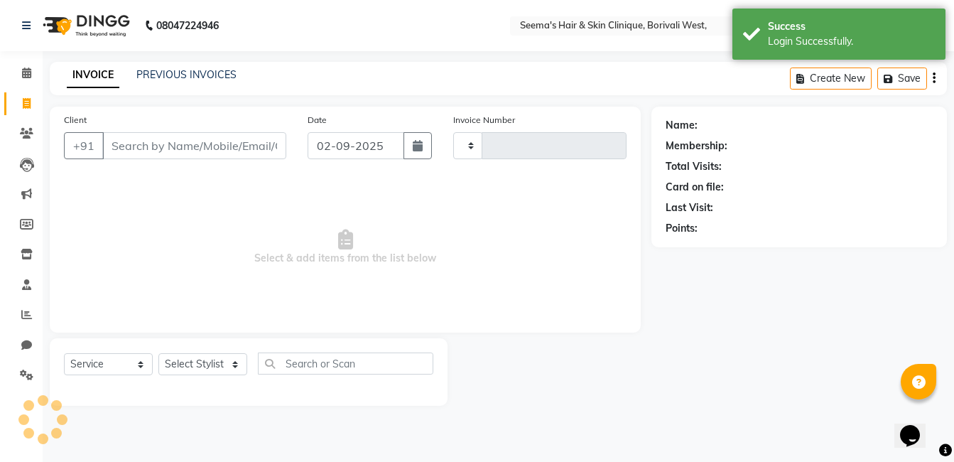
type input "1520"
select select "8084"
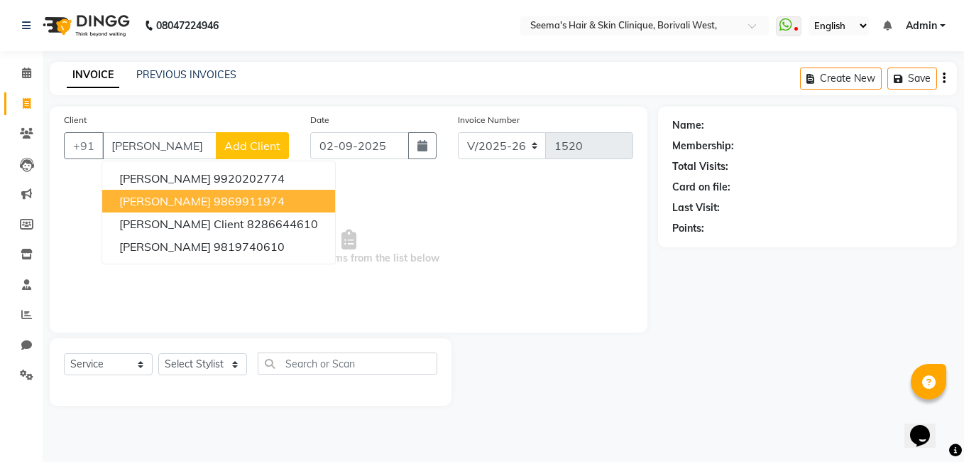
click at [139, 200] on span "[PERSON_NAME]" at bounding box center [165, 201] width 92 height 14
type input "9869911974"
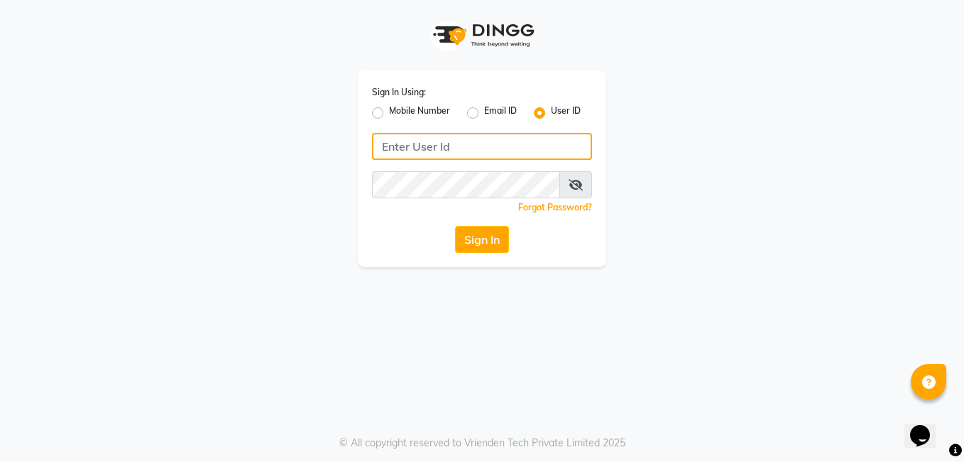
type input "seemashair&skin"
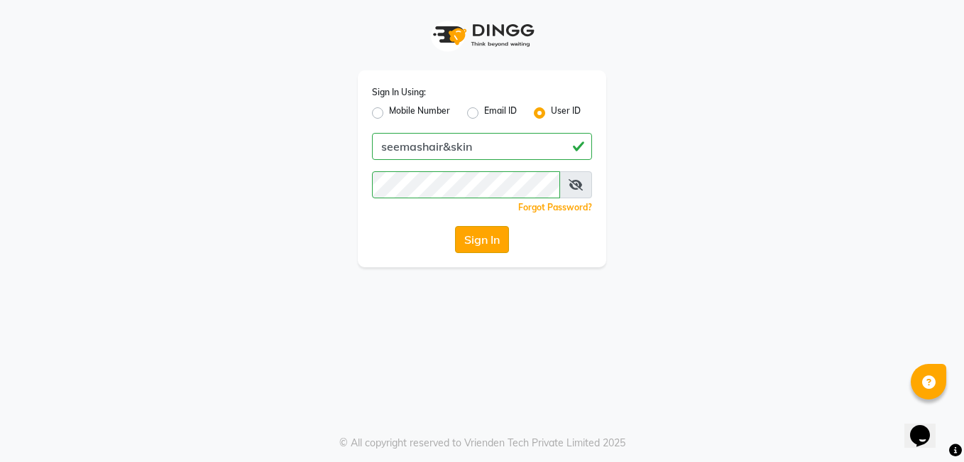
click at [493, 247] on button "Sign In" at bounding box center [482, 239] width 54 height 27
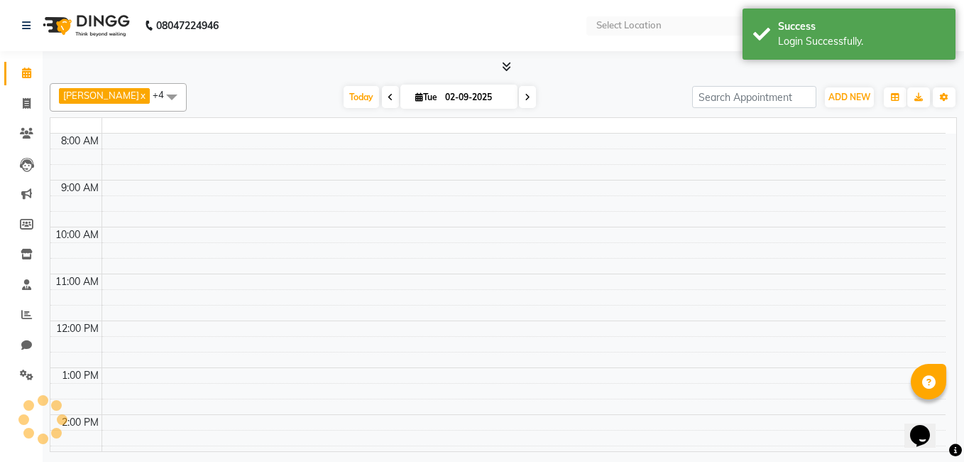
select select "en"
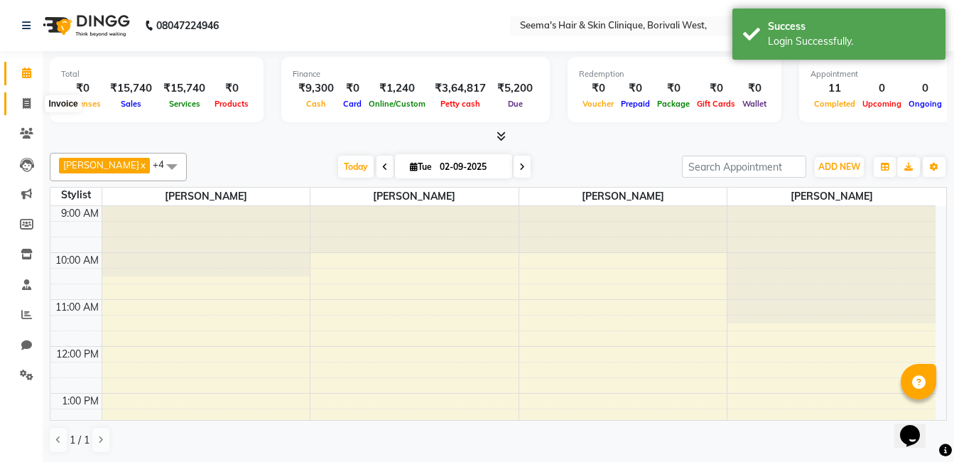
click at [28, 105] on icon at bounding box center [27, 103] width 8 height 11
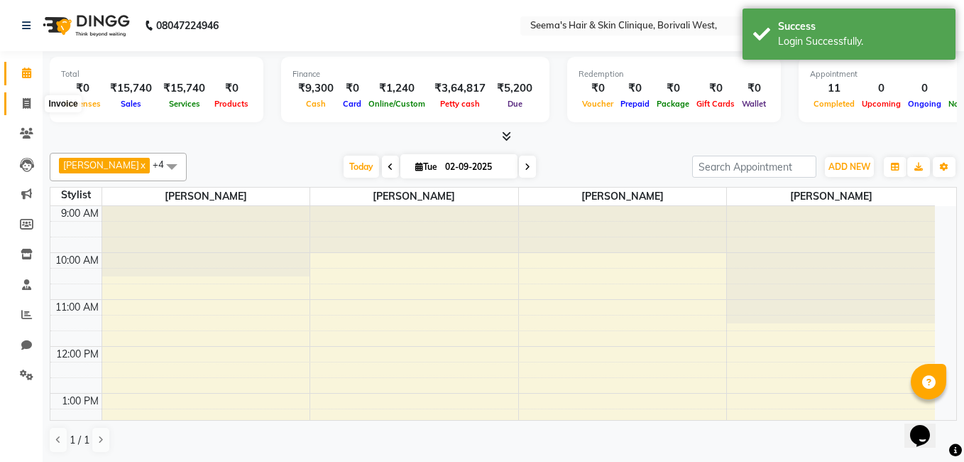
select select "8084"
select select "service"
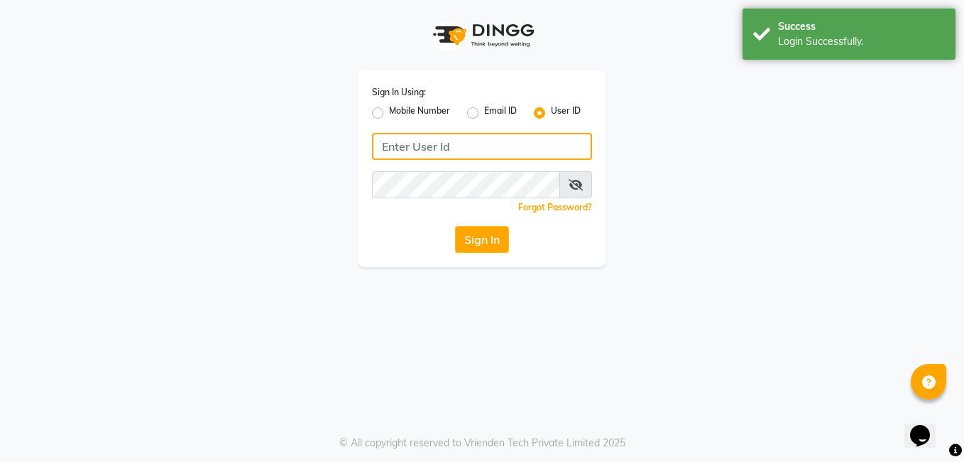
type input "seemashair&skin"
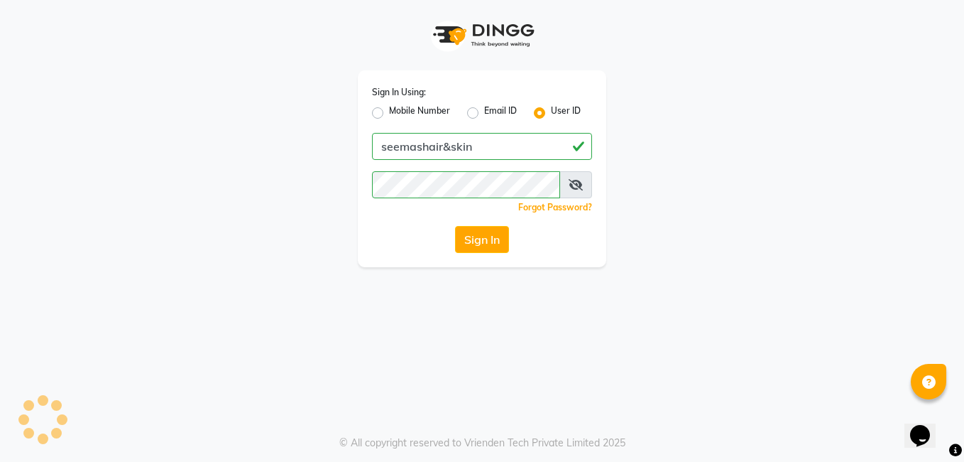
click at [591, 309] on div "Sign In Using: Mobile Number Email ID User ID seemashair&skin Remember me Forgo…" at bounding box center [482, 231] width 964 height 462
click at [76, 154] on app-login "Sign In Using: Mobile Number Email ID User ID seemashair&skin Remember me Forgo…" at bounding box center [482, 133] width 964 height 267
click at [76, 153] on app-login "Sign In Using: Mobile Number Email ID User ID seemashair&skin Remember me Forgo…" at bounding box center [482, 133] width 964 height 267
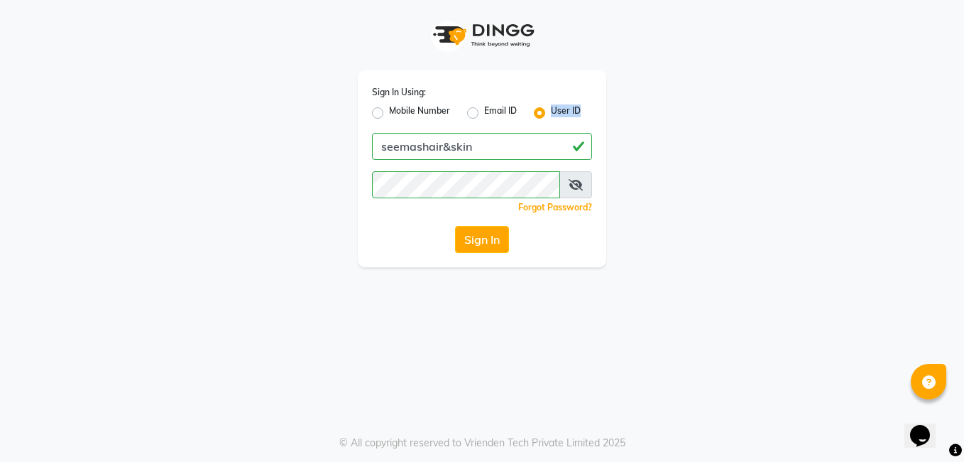
click at [42, 97] on app-login "Sign In Using: Mobile Number Email ID User ID seemashair&skin Remember me Forgo…" at bounding box center [482, 133] width 964 height 267
drag, startPoint x: 42, startPoint y: 97, endPoint x: 13, endPoint y: 32, distance: 70.9
click at [13, 32] on app-login "Sign In Using: Mobile Number Email ID User ID seemashair&skin Remember me Forgo…" at bounding box center [482, 133] width 964 height 267
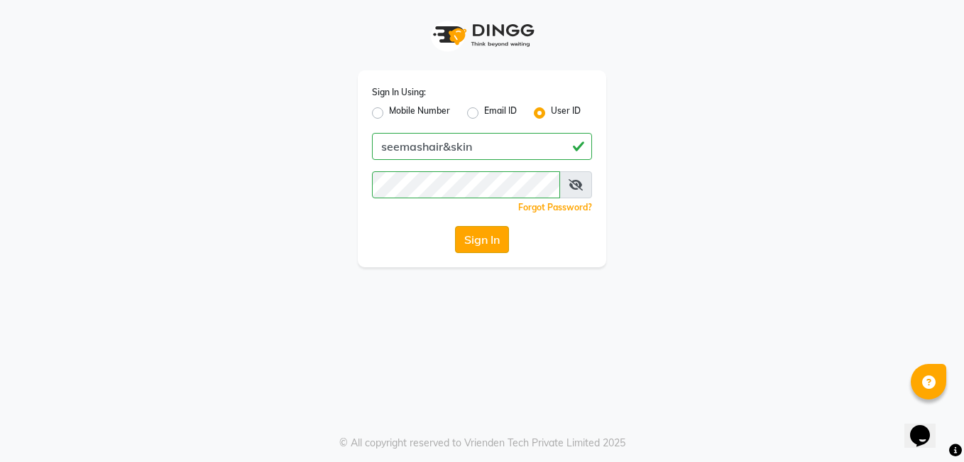
click at [489, 239] on button "Sign In" at bounding box center [482, 239] width 54 height 27
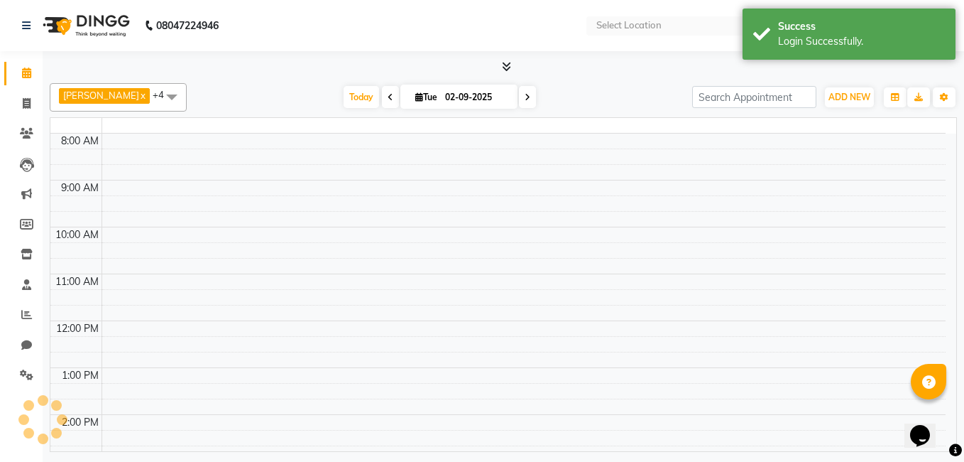
select select "en"
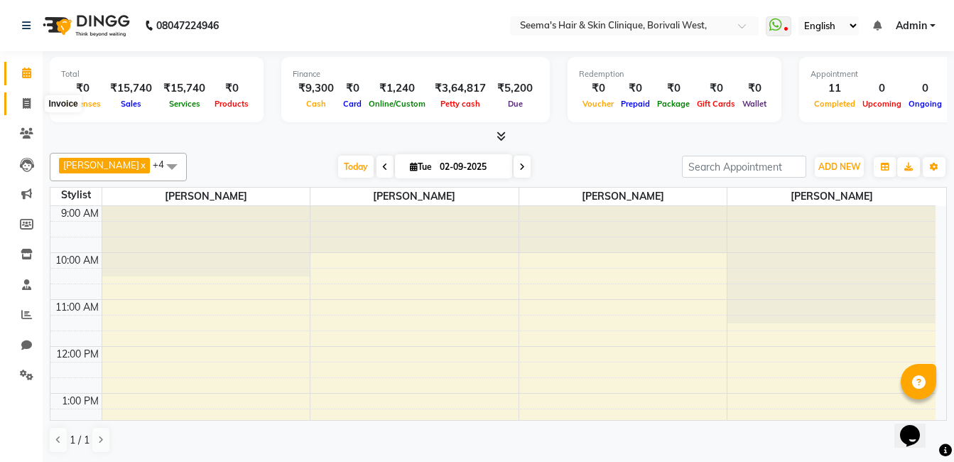
click at [24, 99] on icon at bounding box center [27, 103] width 8 height 11
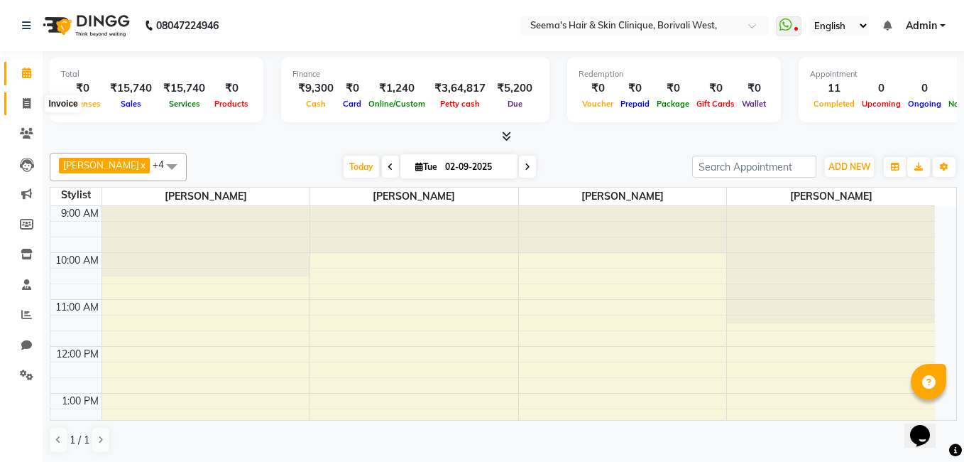
select select "8084"
select select "service"
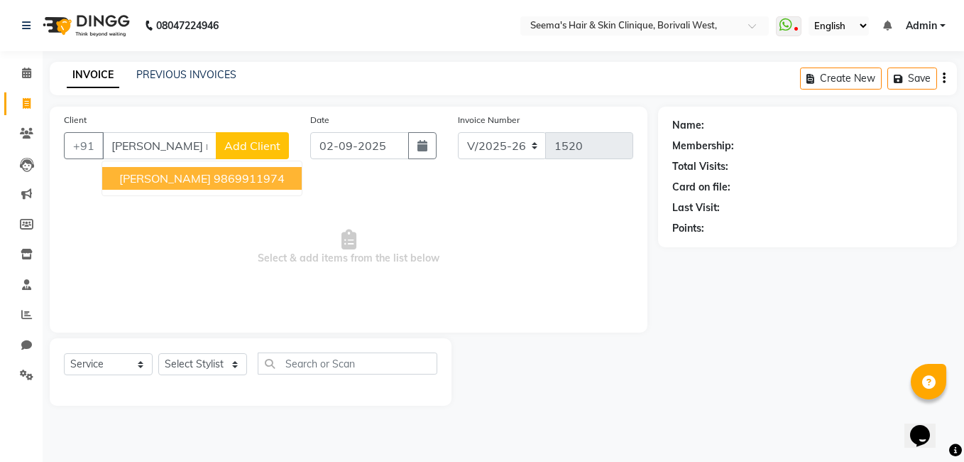
click at [138, 182] on span "[PERSON_NAME]" at bounding box center [165, 178] width 92 height 14
type input "9869911974"
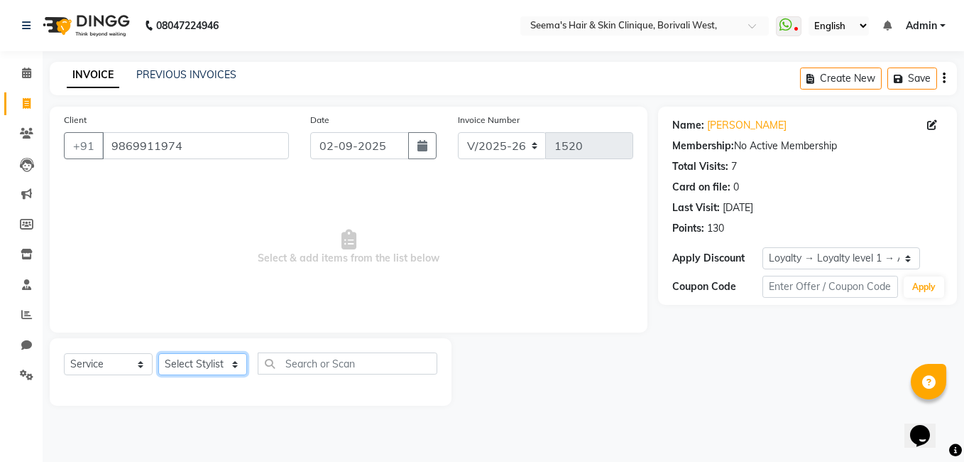
click at [234, 366] on select "Select Stylist [PERSON_NAME] [PERSON_NAME] [PERSON_NAME] [PERSON_NAME] [PERSON_…" at bounding box center [202, 364] width 89 height 22
click at [158, 353] on select "Select Stylist [PERSON_NAME] [PERSON_NAME] [PERSON_NAME] [PERSON_NAME] [PERSON_…" at bounding box center [202, 364] width 89 height 22
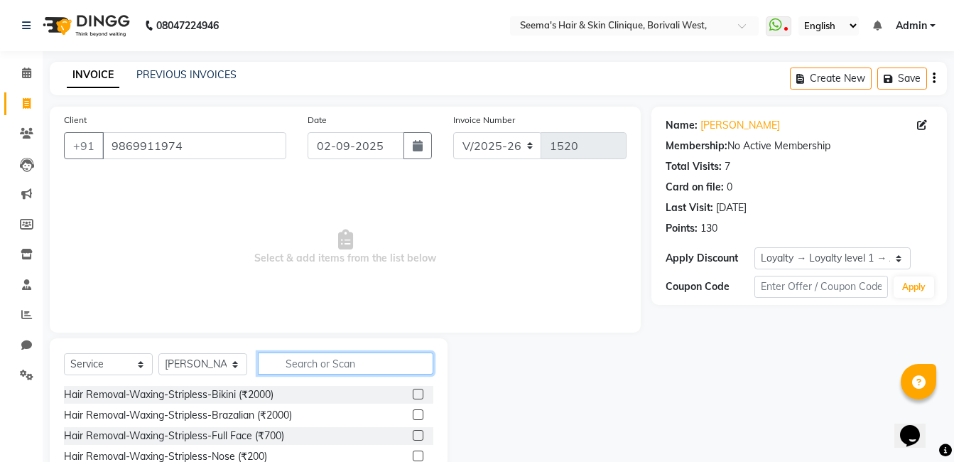
click at [359, 361] on input "text" at bounding box center [345, 363] width 175 height 22
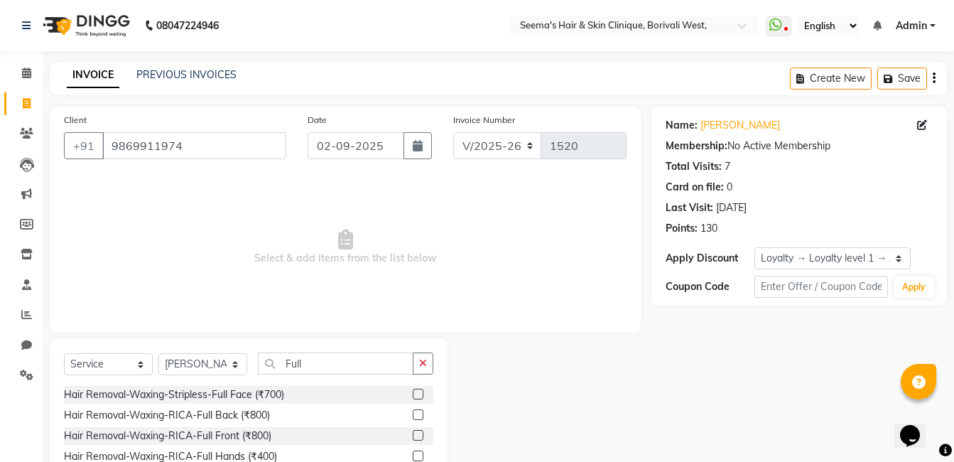
click at [413, 416] on label at bounding box center [418, 414] width 11 height 11
click at [413, 416] on input "checkbox" at bounding box center [417, 414] width 9 height 9
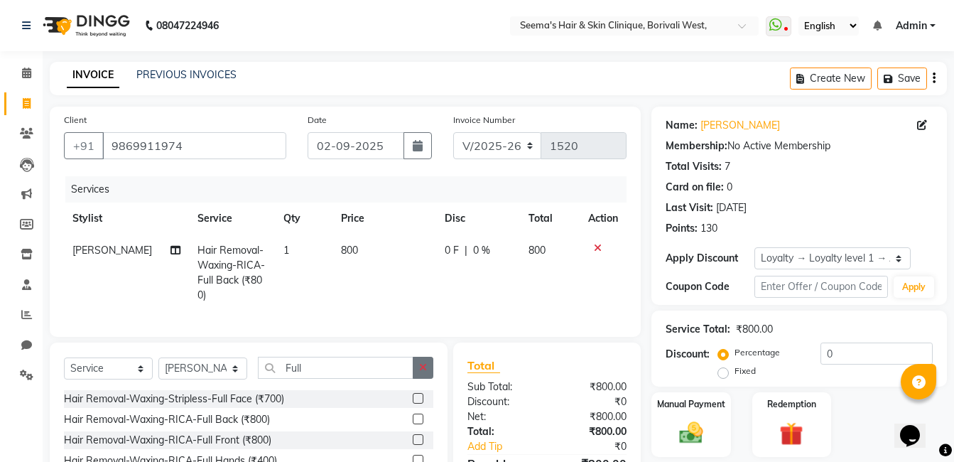
click at [425, 372] on icon "button" at bounding box center [423, 367] width 8 height 10
click at [416, 403] on label at bounding box center [418, 398] width 11 height 11
click at [416, 403] on input "checkbox" at bounding box center [417, 398] width 9 height 9
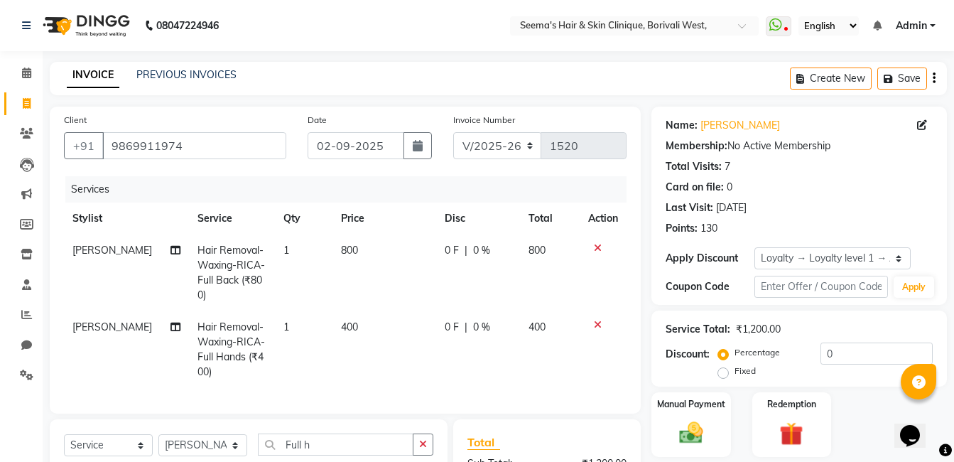
scroll to position [168, 0]
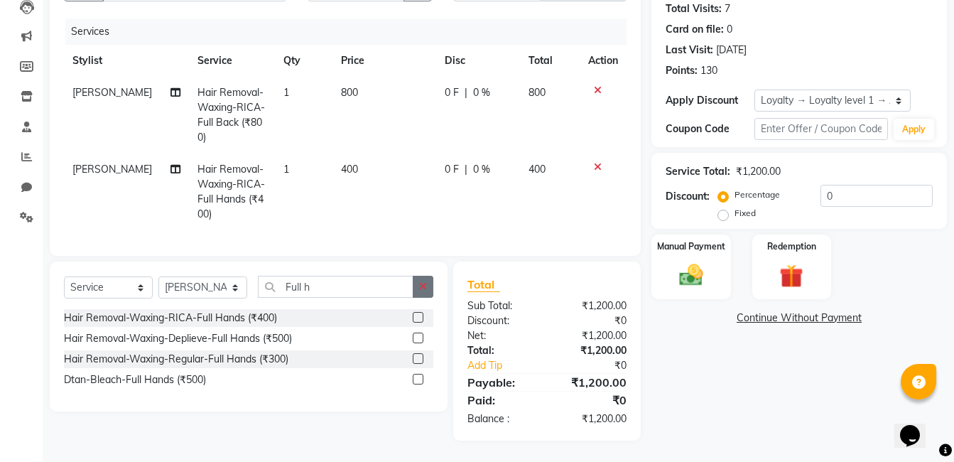
click at [427, 284] on button "button" at bounding box center [423, 287] width 21 height 22
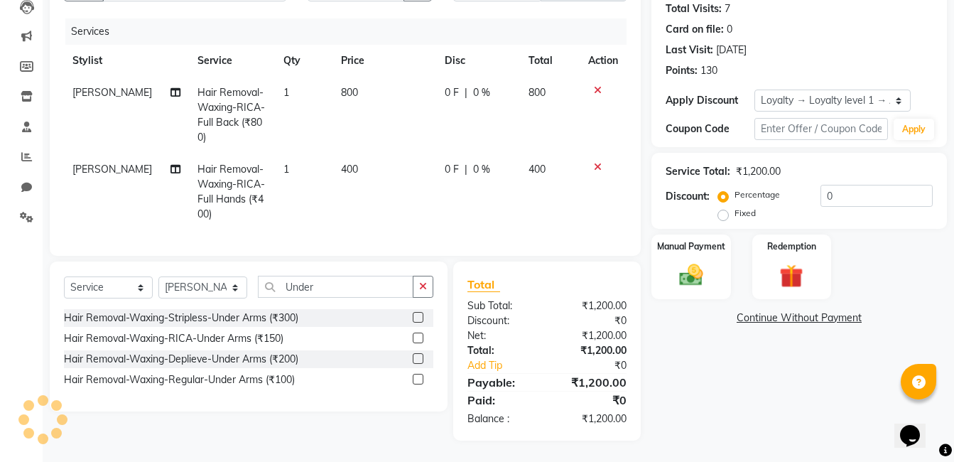
click at [418, 339] on label at bounding box center [418, 337] width 11 height 11
click at [418, 339] on input "checkbox" at bounding box center [417, 338] width 9 height 9
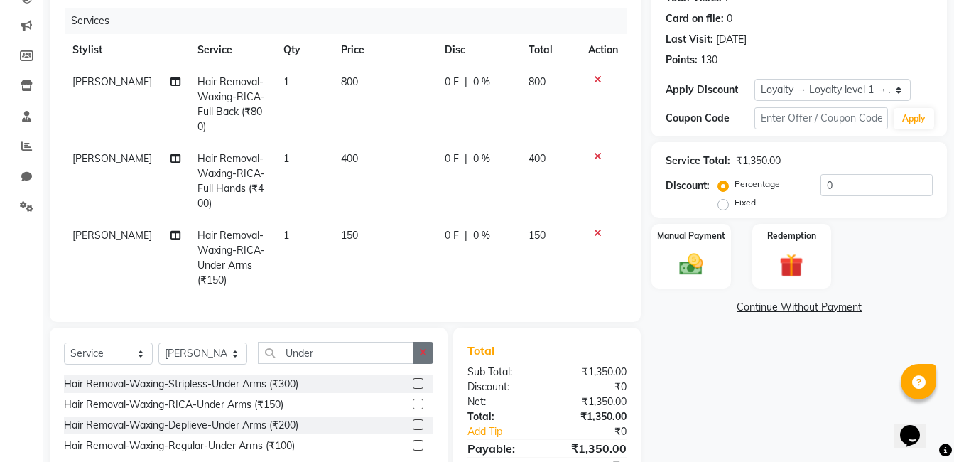
click at [421, 357] on icon "button" at bounding box center [423, 352] width 8 height 10
click at [418, 388] on label at bounding box center [418, 383] width 11 height 11
click at [418, 388] on input "checkbox" at bounding box center [417, 383] width 9 height 9
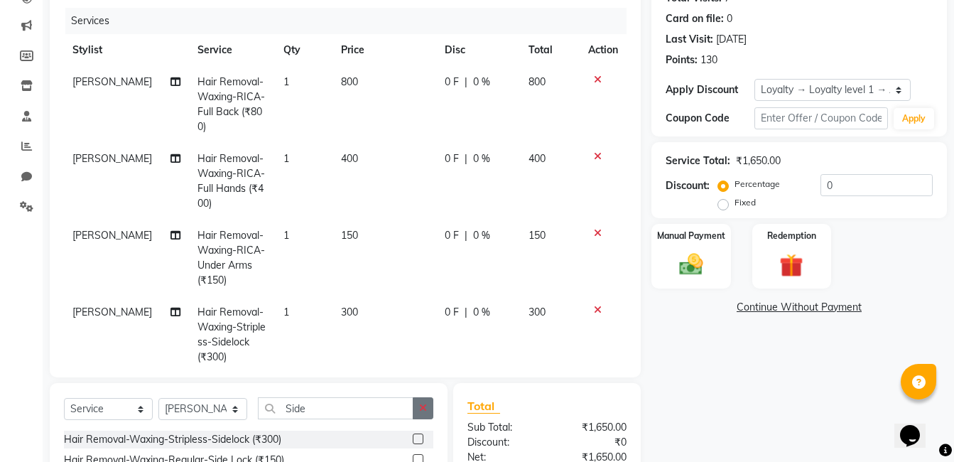
click at [426, 408] on icon "button" at bounding box center [423, 408] width 8 height 10
click at [413, 436] on label at bounding box center [418, 438] width 11 height 11
click at [413, 436] on input "checkbox" at bounding box center [417, 439] width 9 height 9
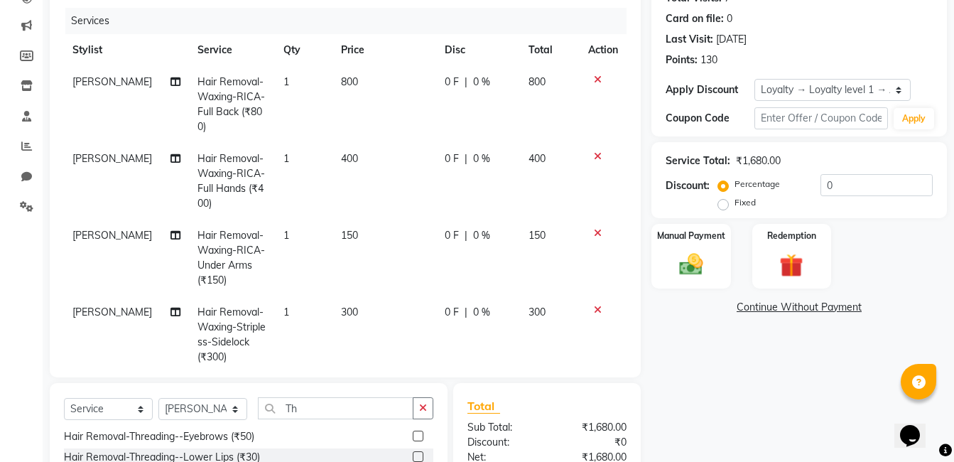
scroll to position [26, 0]
click at [413, 436] on label at bounding box center [418, 433] width 11 height 11
click at [413, 436] on input "checkbox" at bounding box center [417, 434] width 9 height 9
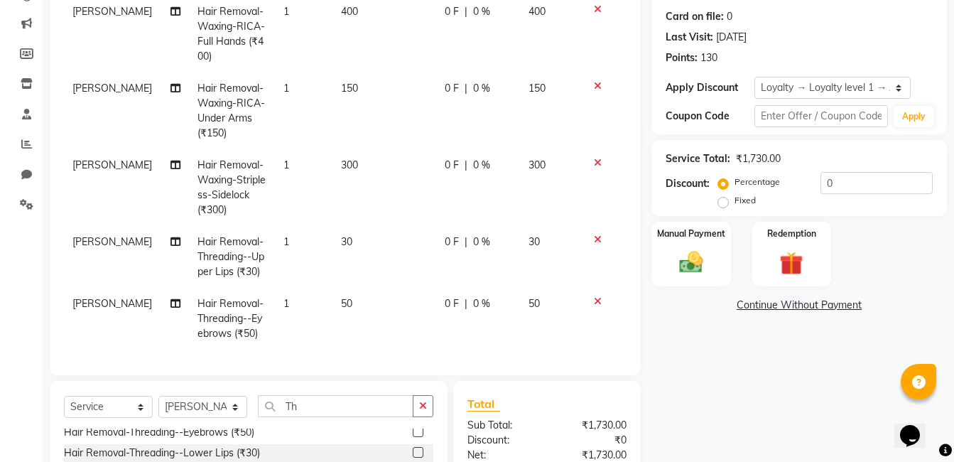
scroll to position [173, 0]
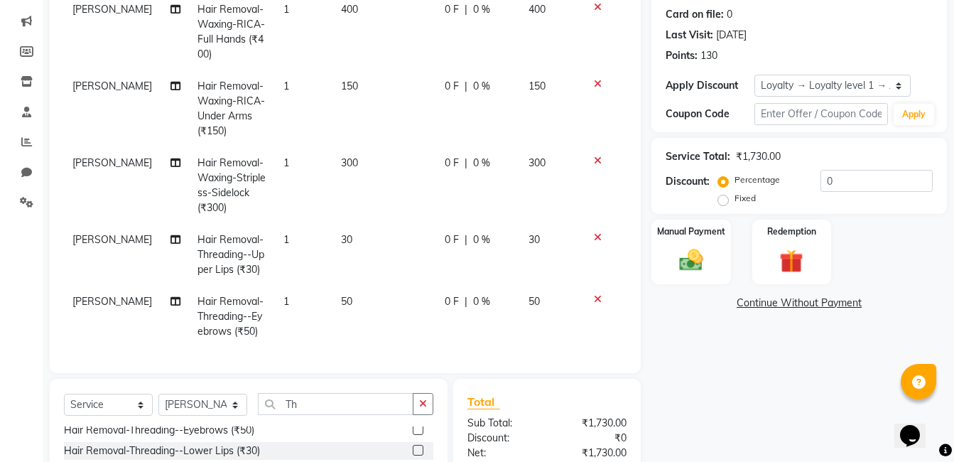
click at [774, 300] on link "Continue Without Payment" at bounding box center [799, 302] width 290 height 15
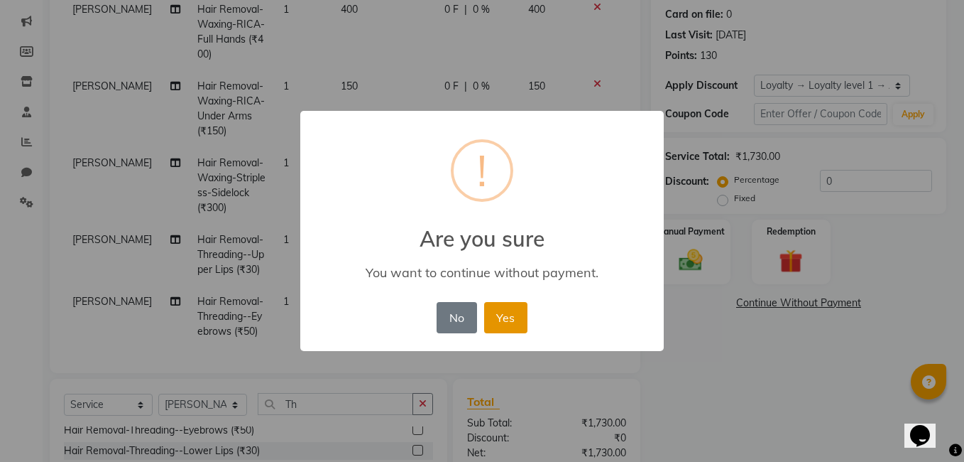
click at [491, 332] on button "Yes" at bounding box center [505, 317] width 43 height 31
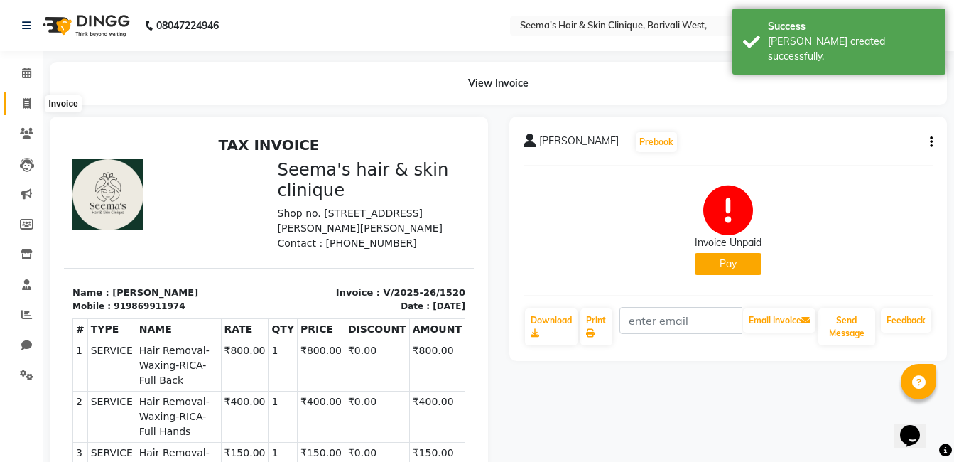
click at [26, 101] on icon at bounding box center [27, 103] width 8 height 11
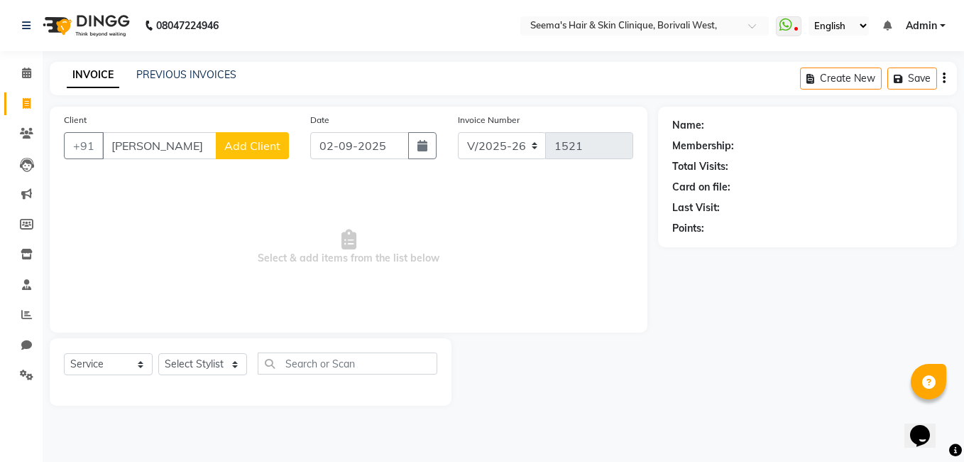
click at [264, 147] on span "Add Client" at bounding box center [252, 145] width 56 height 14
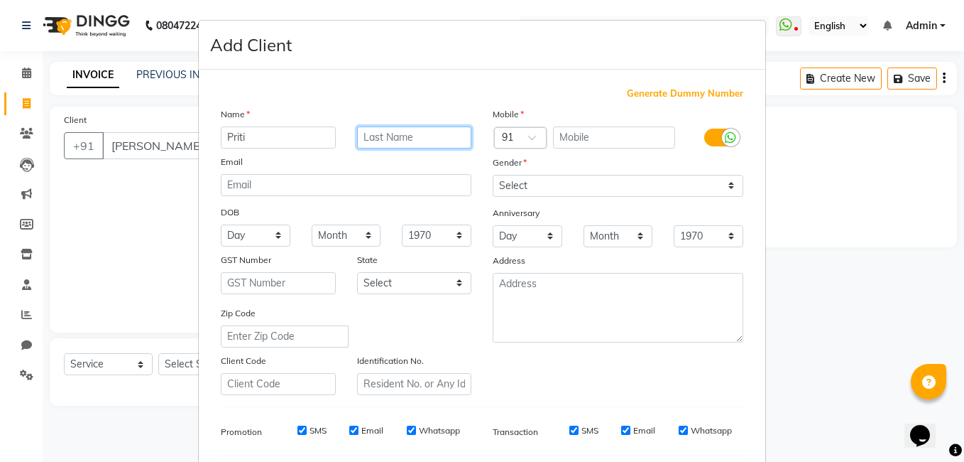
click at [374, 131] on input "text" at bounding box center [414, 137] width 115 height 22
click at [567, 136] on input "text" at bounding box center [614, 137] width 123 height 22
click at [589, 136] on input "981963631" at bounding box center [614, 137] width 123 height 22
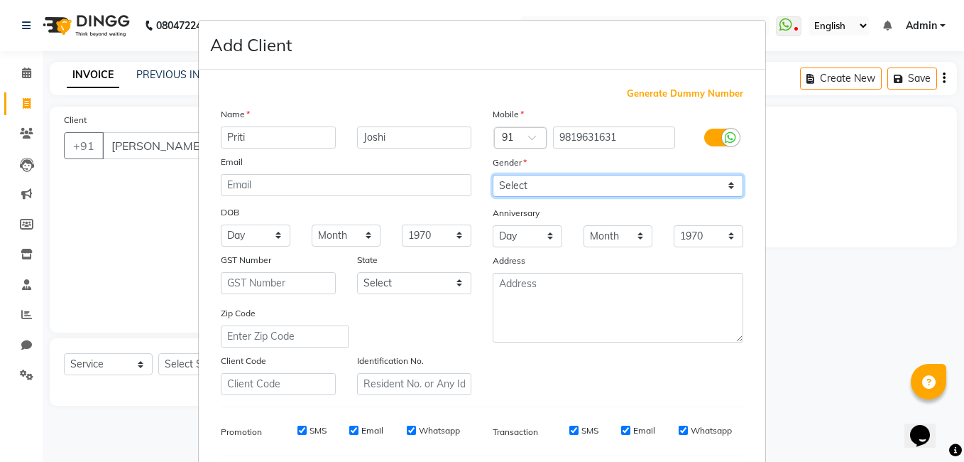
click at [726, 184] on select "Select [DEMOGRAPHIC_DATA] [DEMOGRAPHIC_DATA] Other Prefer Not To Say" at bounding box center [618, 186] width 251 height 22
click at [493, 175] on select "Select [DEMOGRAPHIC_DATA] [DEMOGRAPHIC_DATA] Other Prefer Not To Say" at bounding box center [618, 186] width 251 height 22
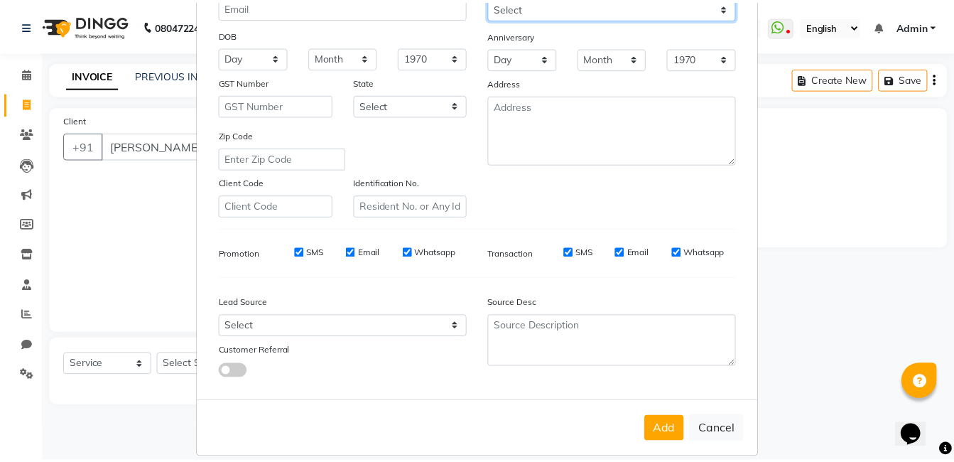
scroll to position [194, 0]
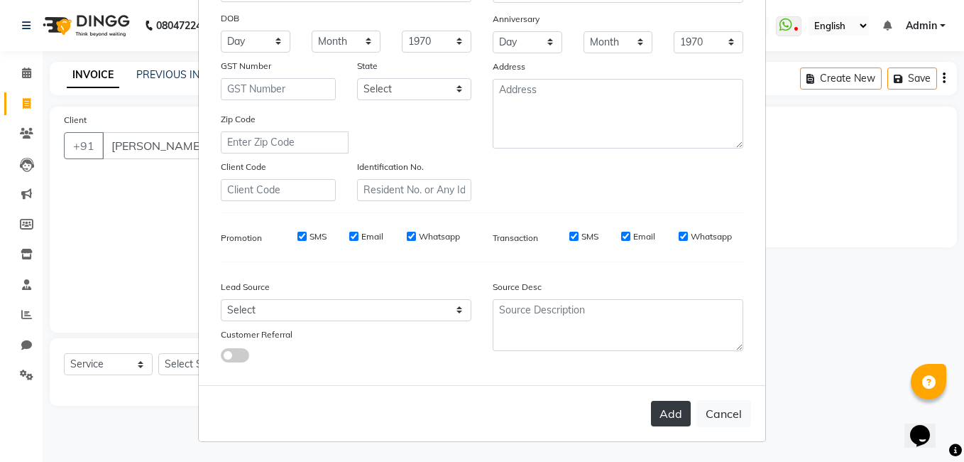
click at [665, 422] on button "Add" at bounding box center [671, 413] width 40 height 26
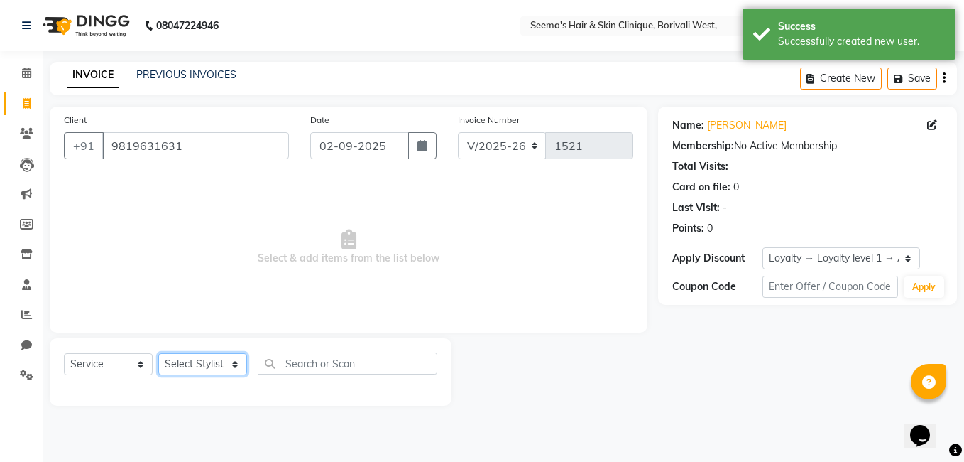
click at [233, 360] on select "Select Stylist [PERSON_NAME] [PERSON_NAME] [PERSON_NAME] [PERSON_NAME] [PERSON_…" at bounding box center [202, 364] width 89 height 22
click at [158, 353] on select "Select Stylist [PERSON_NAME] [PERSON_NAME] [PERSON_NAME] [PERSON_NAME] [PERSON_…" at bounding box center [202, 364] width 89 height 22
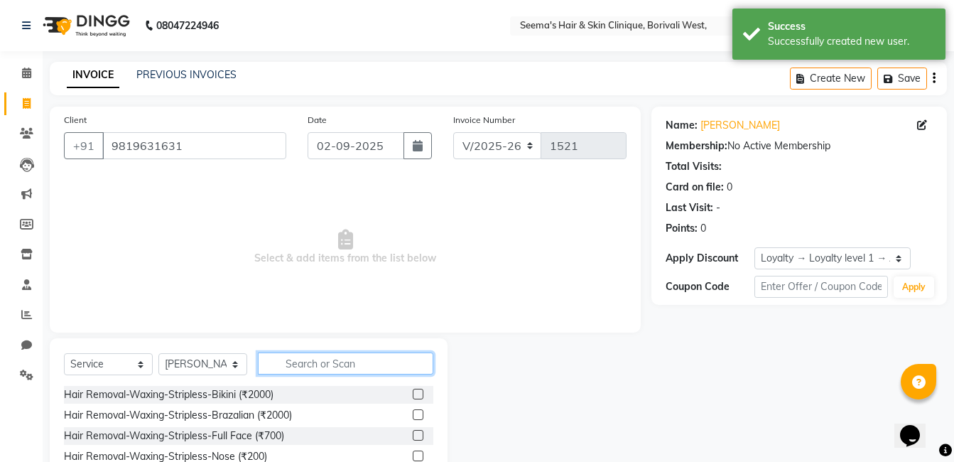
click at [303, 362] on input "text" at bounding box center [345, 363] width 175 height 22
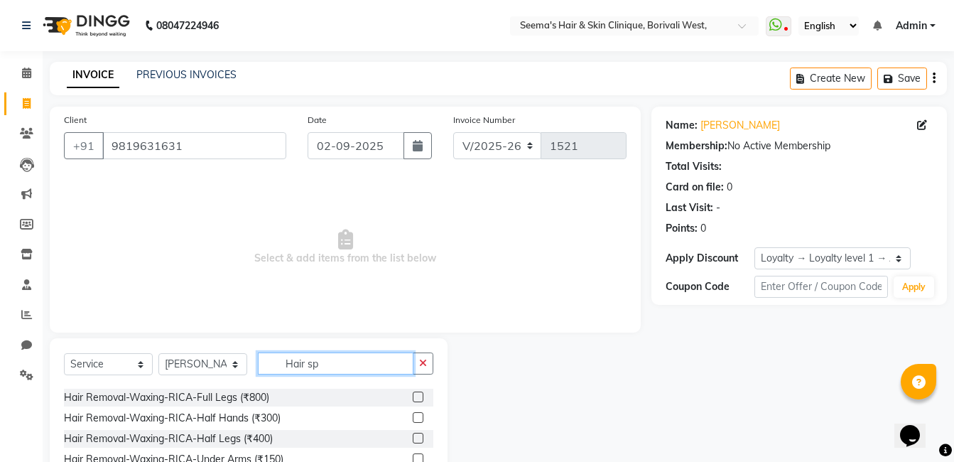
scroll to position [0, 0]
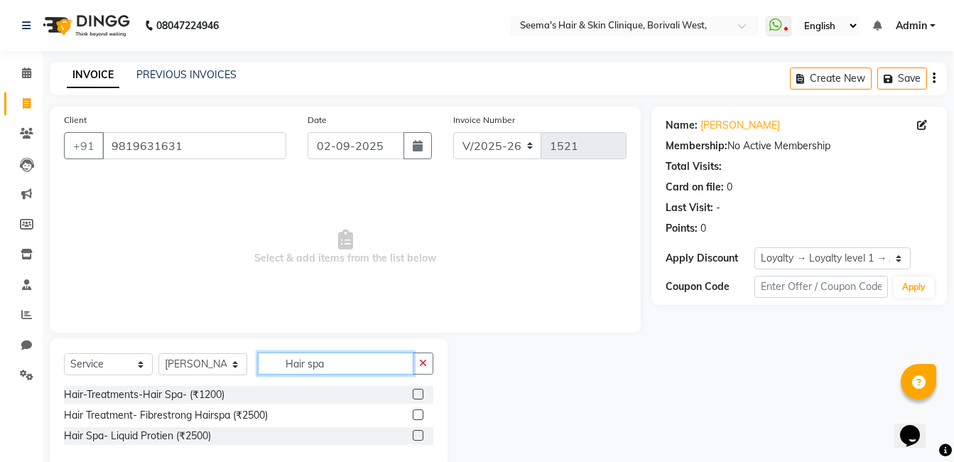
click at [277, 359] on input "Hair spa" at bounding box center [336, 363] width 156 height 22
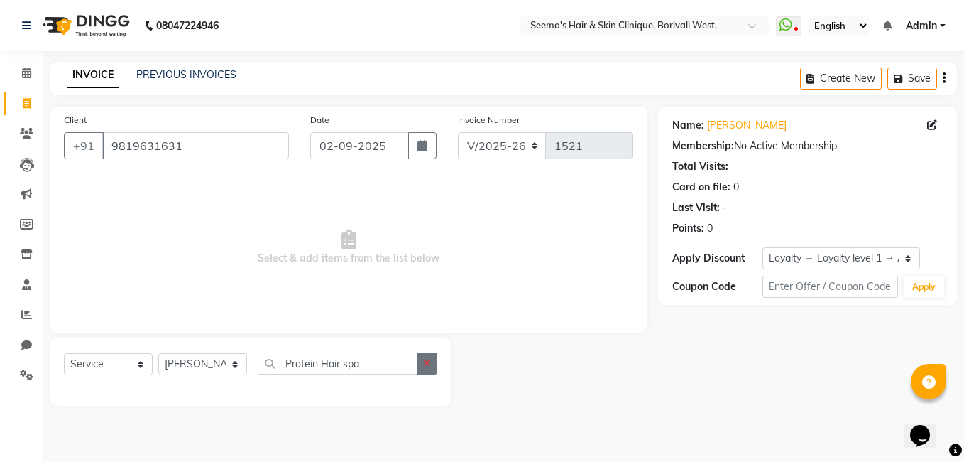
click at [430, 362] on icon "button" at bounding box center [427, 363] width 8 height 10
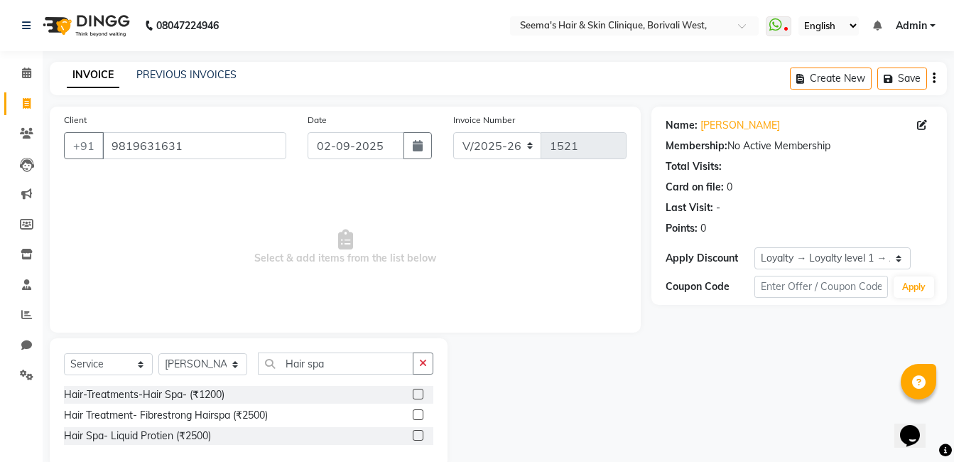
click at [420, 388] on label at bounding box center [418, 393] width 11 height 11
click at [420, 390] on input "checkbox" at bounding box center [417, 394] width 9 height 9
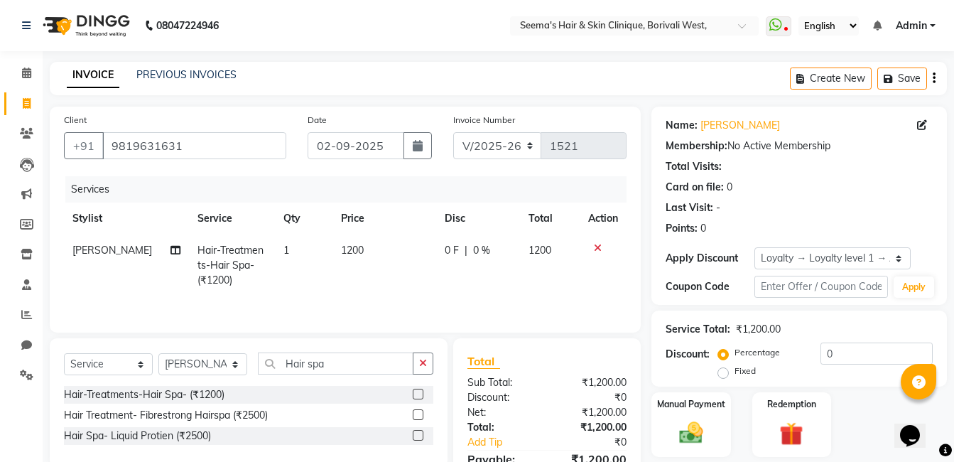
click at [355, 251] on td "1200" at bounding box center [384, 265] width 104 height 62
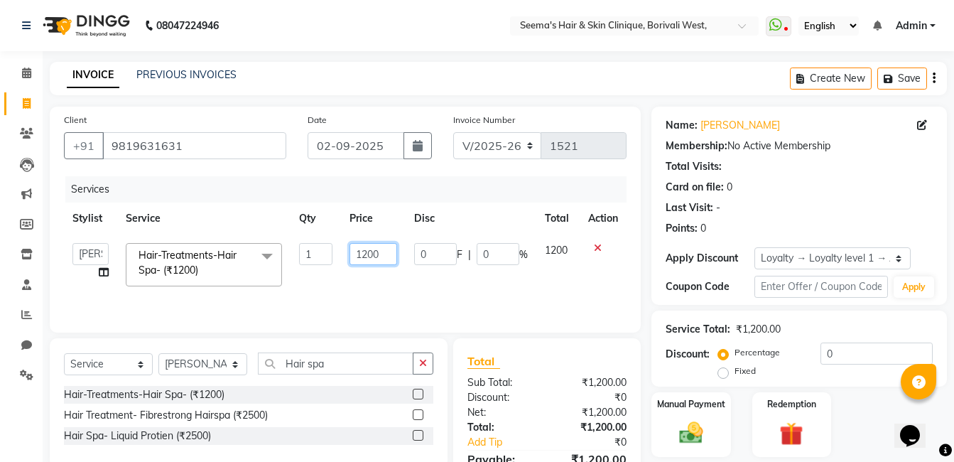
click at [367, 252] on input "1200" at bounding box center [373, 254] width 48 height 22
click at [443, 278] on td "0 F | 0 %" at bounding box center [470, 264] width 131 height 60
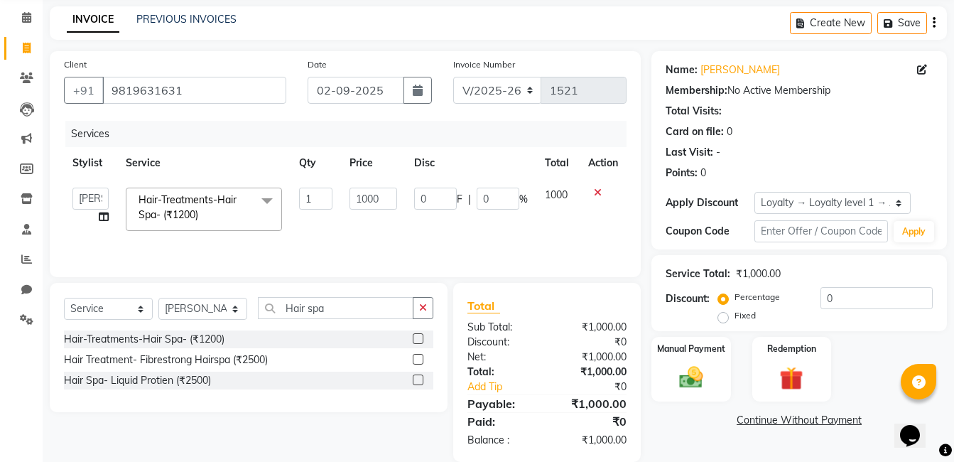
scroll to position [77, 0]
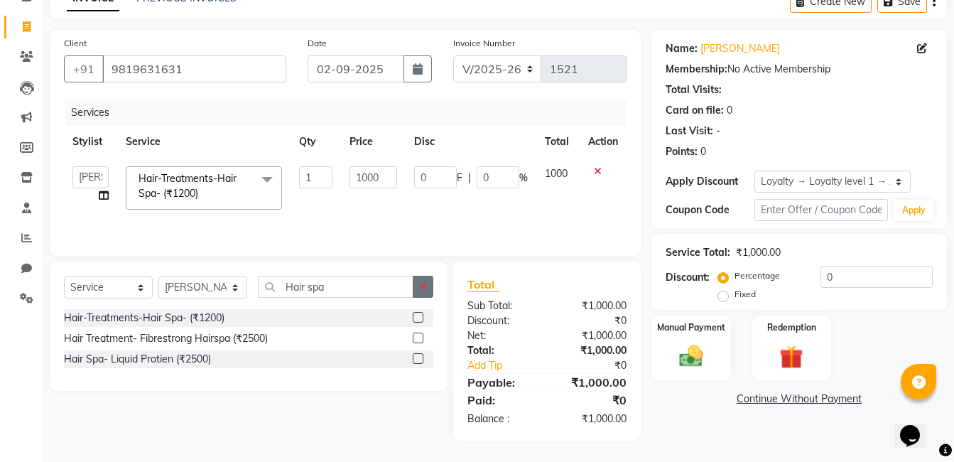
click at [422, 288] on icon "button" at bounding box center [423, 286] width 8 height 10
click at [418, 359] on label at bounding box center [418, 358] width 11 height 11
click at [418, 359] on input "checkbox" at bounding box center [417, 358] width 9 height 9
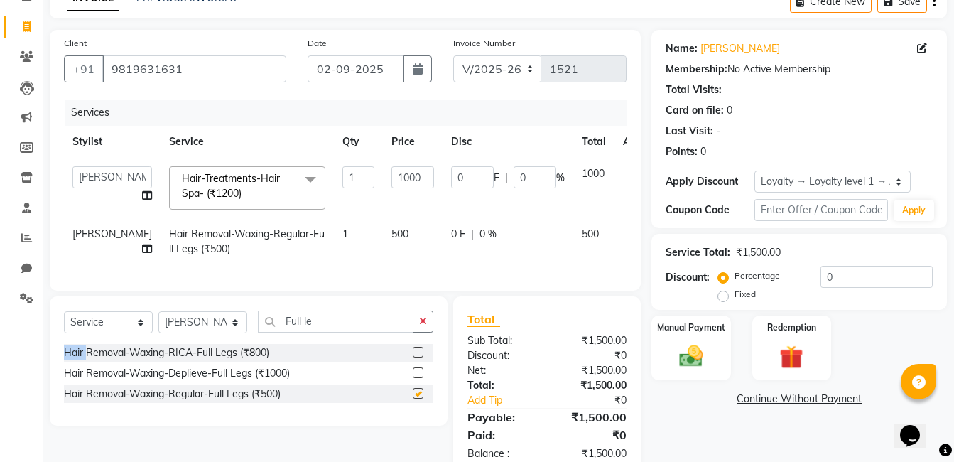
click at [418, 344] on div "Select Service Product Membership Package Voucher Prepaid Gift Card Select Styl…" at bounding box center [248, 326] width 369 height 33
drag, startPoint x: 418, startPoint y: 359, endPoint x: 397, endPoint y: 347, distance: 23.9
click at [397, 332] on input "Full le" at bounding box center [336, 321] width 156 height 22
click at [427, 332] on button "button" at bounding box center [423, 321] width 21 height 22
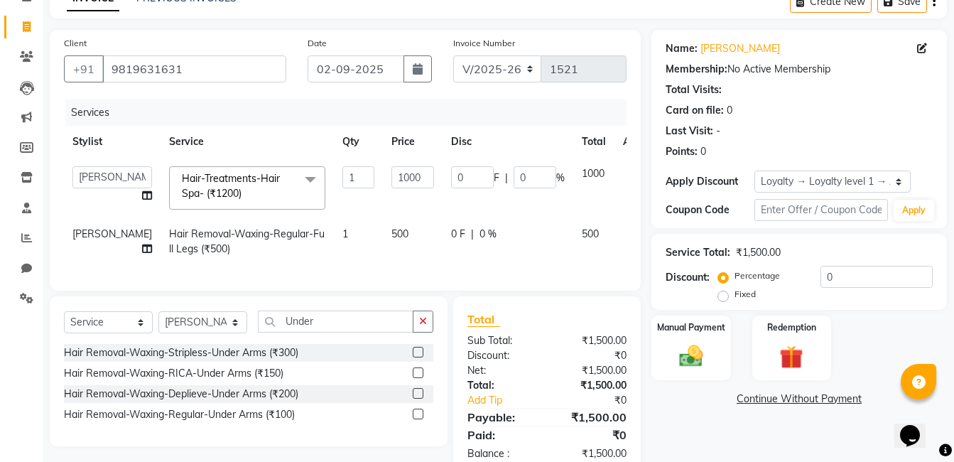
click at [415, 419] on label at bounding box center [418, 413] width 11 height 11
click at [415, 419] on input "checkbox" at bounding box center [417, 414] width 9 height 9
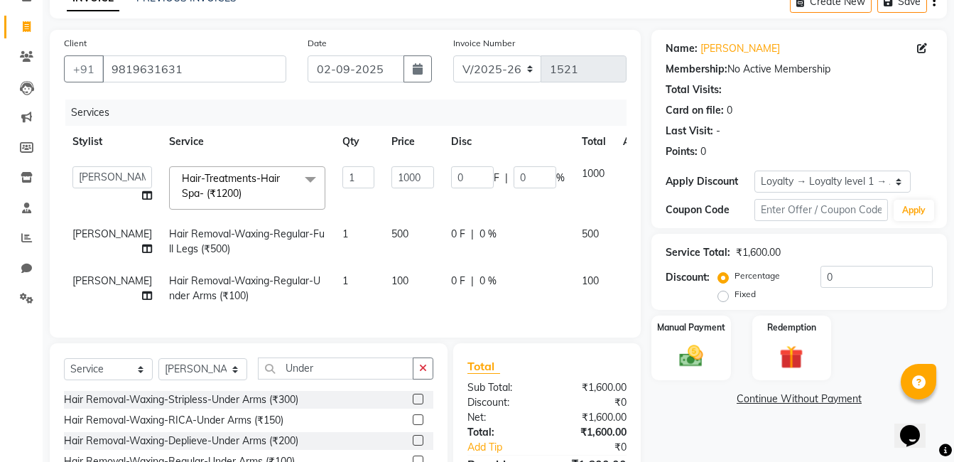
scroll to position [199, 0]
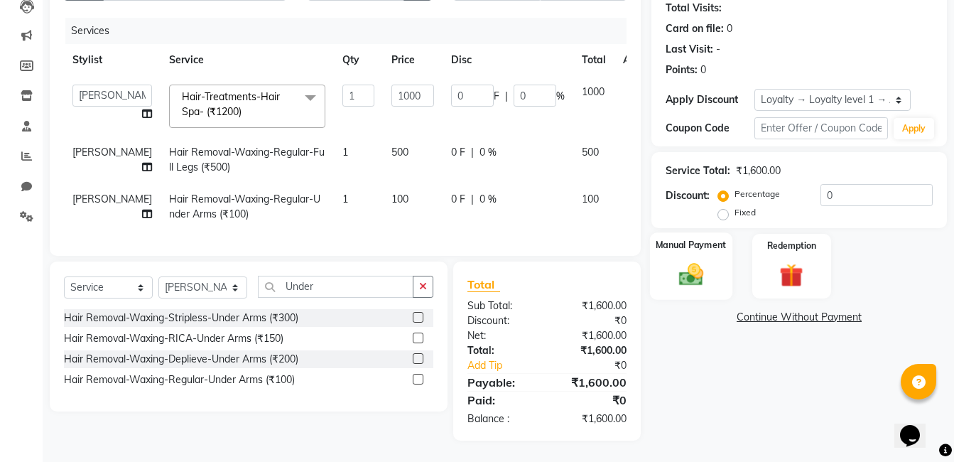
click at [696, 260] on img at bounding box center [691, 274] width 40 height 28
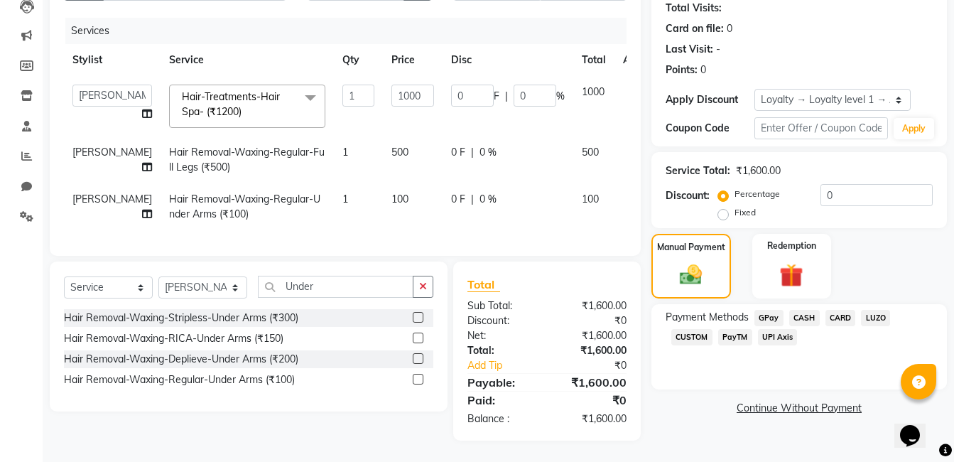
click at [766, 310] on span "GPay" at bounding box center [768, 318] width 29 height 16
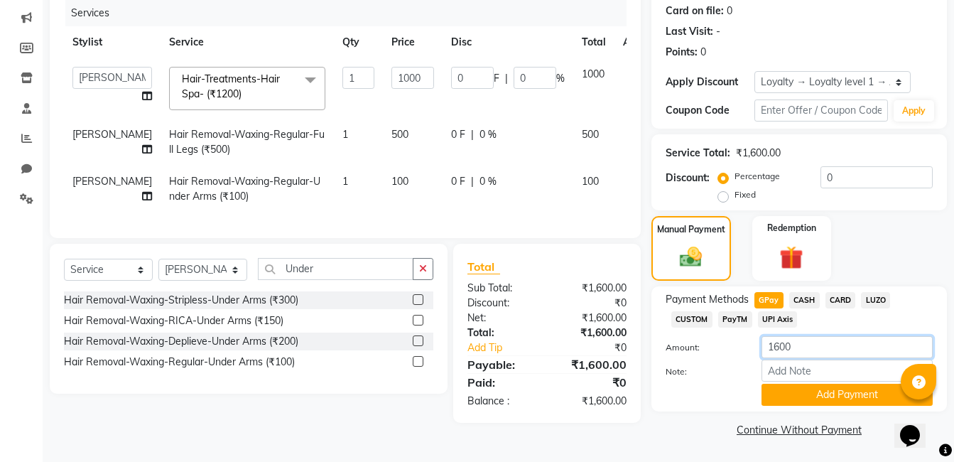
click at [778, 336] on input "1600" at bounding box center [846, 347] width 171 height 22
click at [796, 383] on button "Add Payment" at bounding box center [846, 394] width 171 height 22
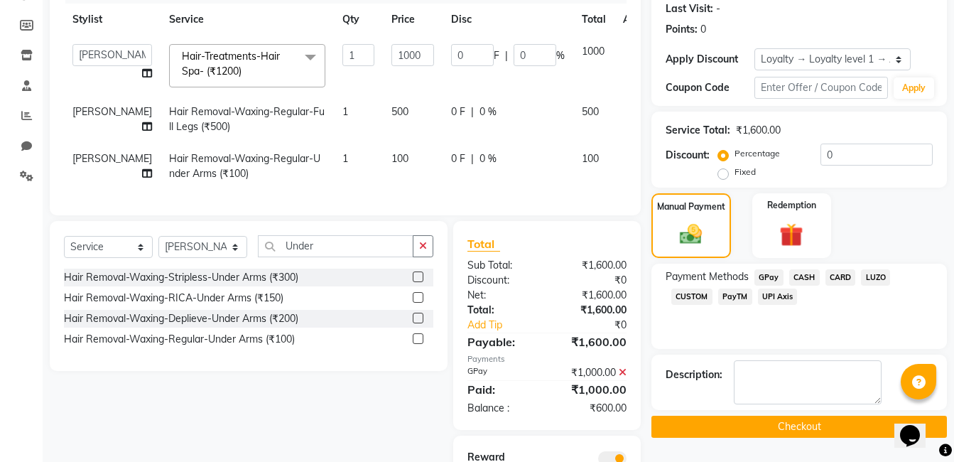
click at [803, 276] on span "CASH" at bounding box center [804, 277] width 31 height 16
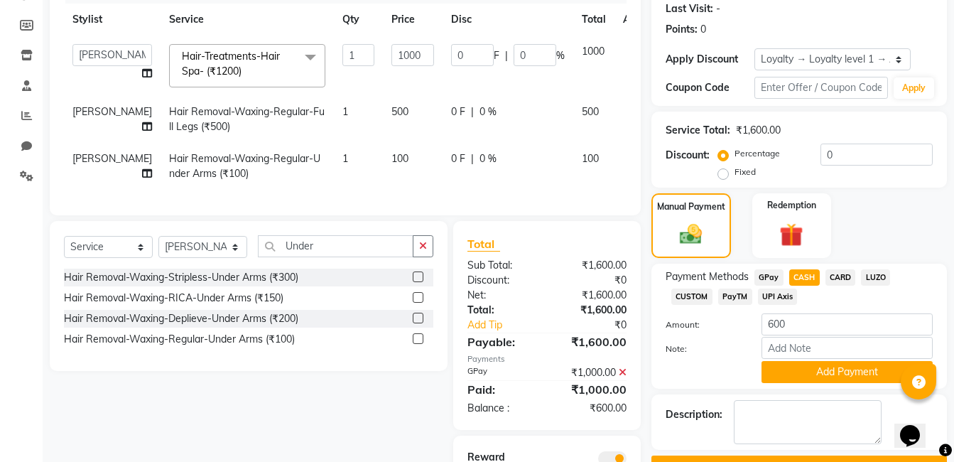
click at [803, 276] on span "CASH" at bounding box center [804, 277] width 31 height 16
click at [834, 369] on button "Add Payment" at bounding box center [846, 372] width 171 height 22
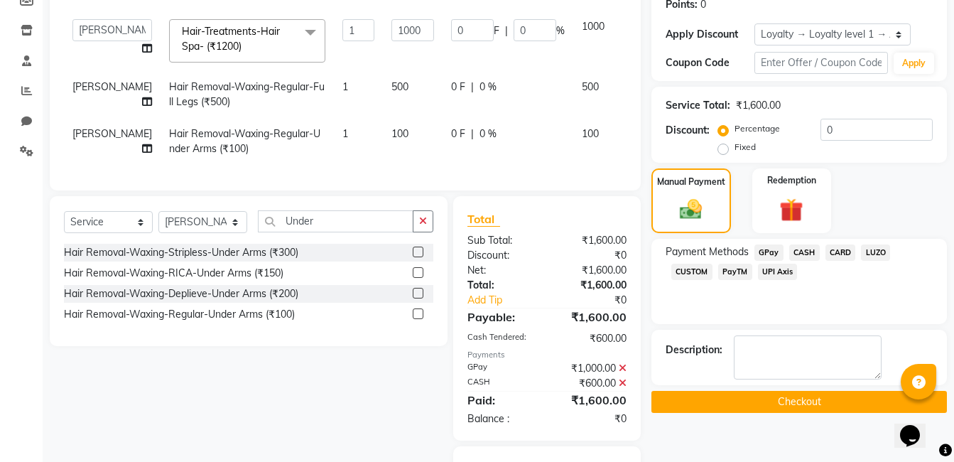
scroll to position [227, 0]
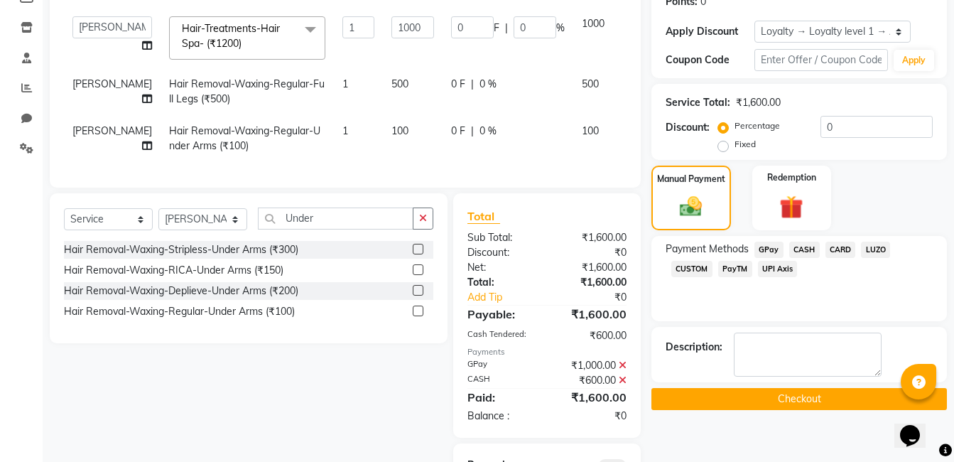
click at [817, 398] on button "Checkout" at bounding box center [798, 399] width 295 height 22
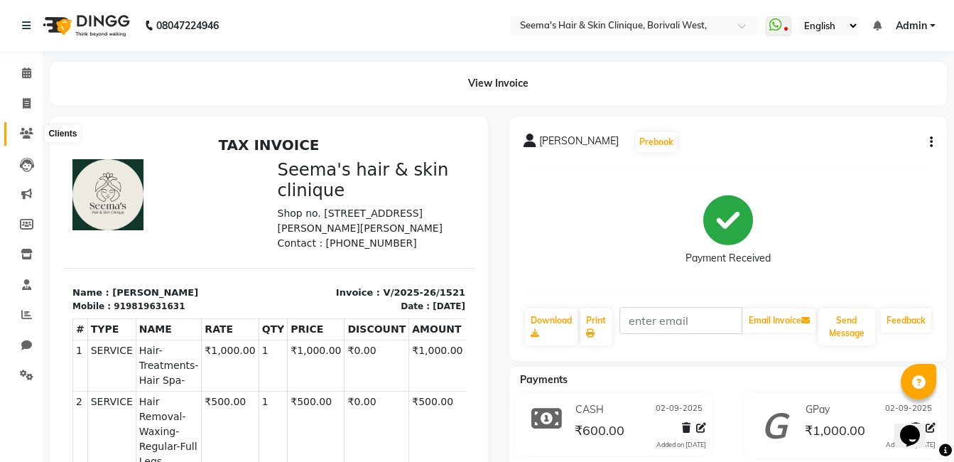
click at [23, 128] on icon at bounding box center [26, 133] width 13 height 11
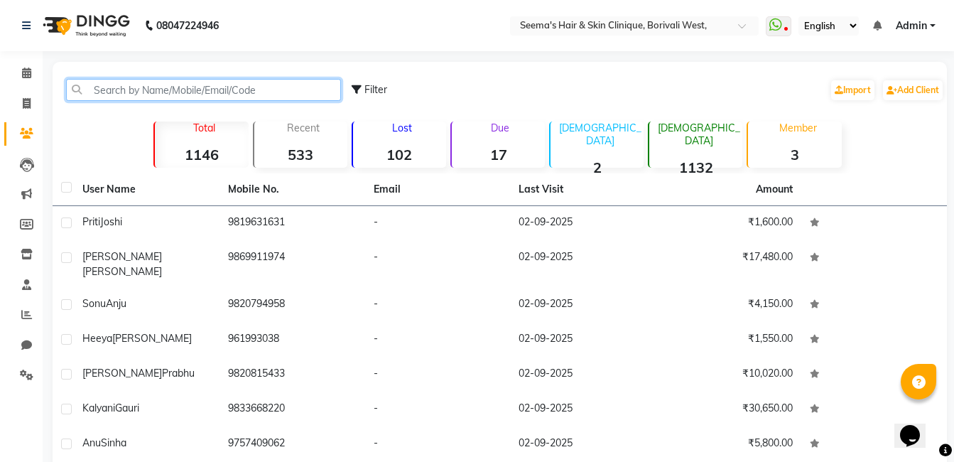
click at [120, 88] on input "text" at bounding box center [203, 90] width 275 height 22
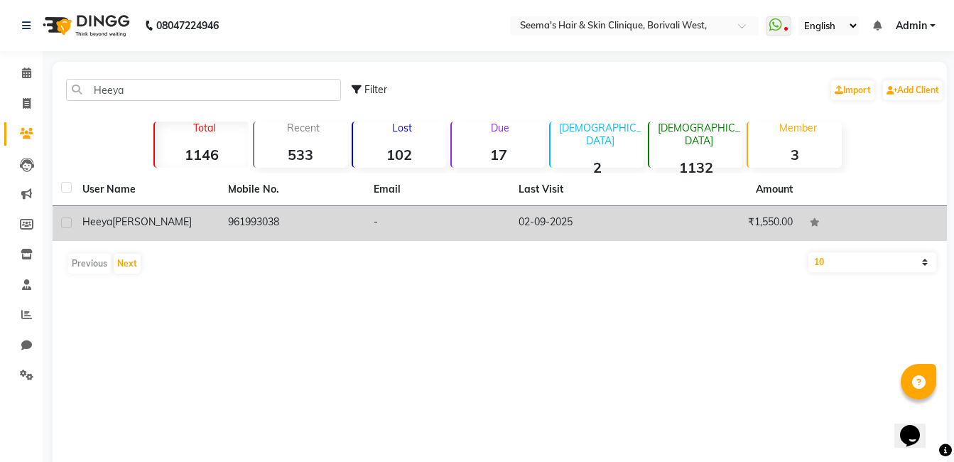
click at [262, 221] on td "961993038" at bounding box center [292, 223] width 146 height 35
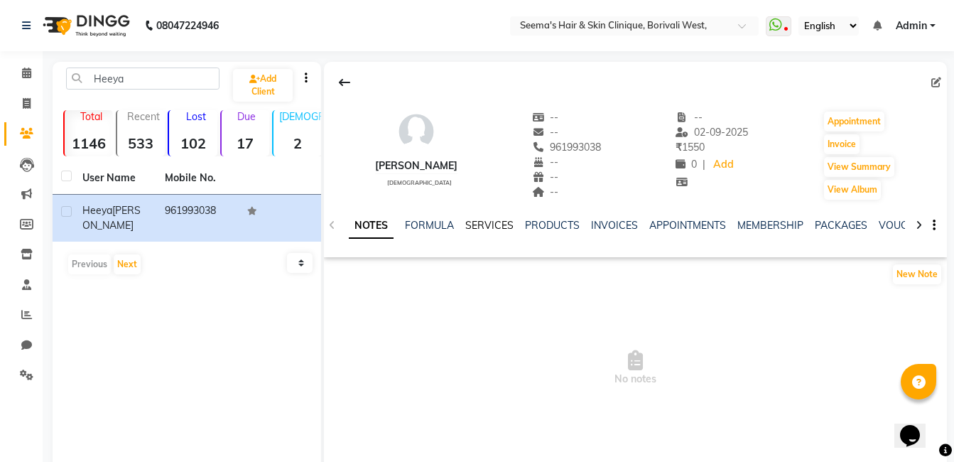
click at [490, 227] on link "SERVICES" at bounding box center [489, 225] width 48 height 13
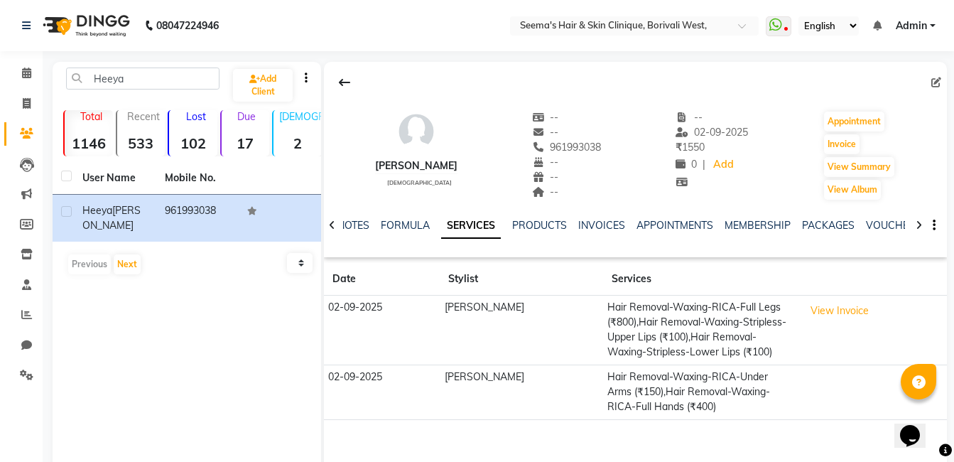
click at [261, 263] on div "Previous Next" at bounding box center [186, 264] width 257 height 23
drag, startPoint x: 261, startPoint y: 263, endPoint x: 229, endPoint y: 309, distance: 56.0
click at [229, 309] on div "Heeya Add Client Total 1146 Recent 533 Lost 102 Due 17 [DEMOGRAPHIC_DATA] 2 [DE…" at bounding box center [187, 275] width 268 height 426
